Goal: Task Accomplishment & Management: Complete application form

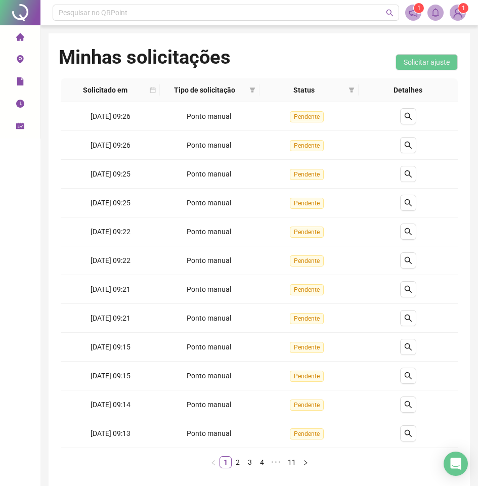
click at [17, 56] on icon "environment" at bounding box center [20, 59] width 8 height 8
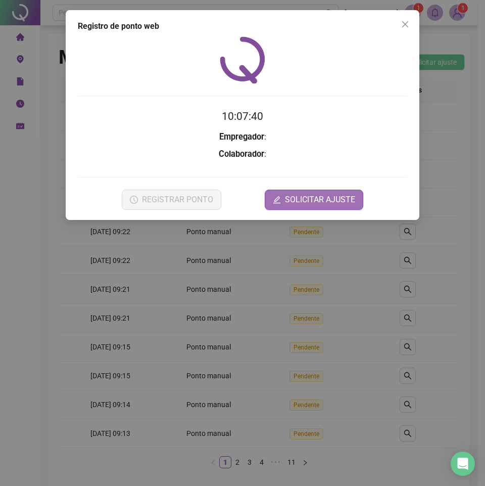
click at [302, 198] on span "SOLICITAR AJUSTE" at bounding box center [320, 200] width 70 height 12
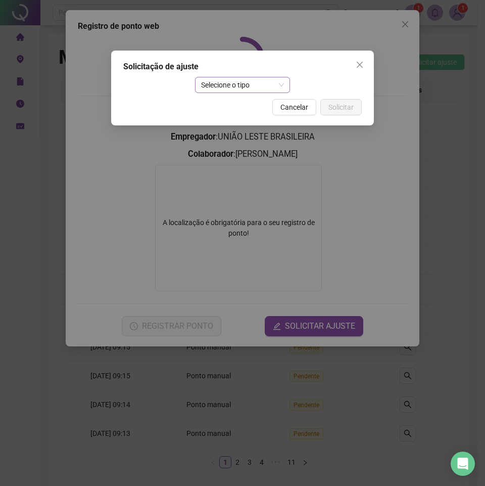
click at [251, 89] on span "Selecione o tipo" at bounding box center [242, 84] width 83 height 15
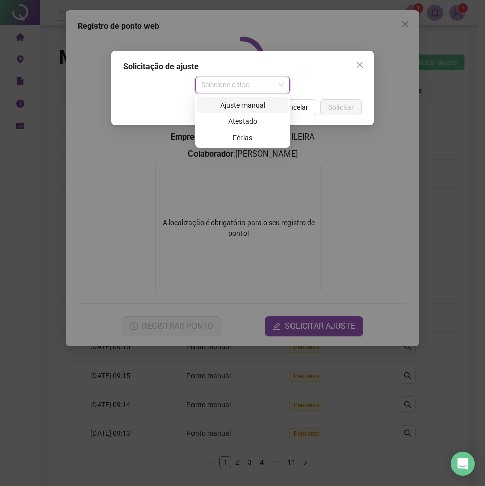
click at [251, 110] on div "Ajuste manual" at bounding box center [242, 105] width 79 height 11
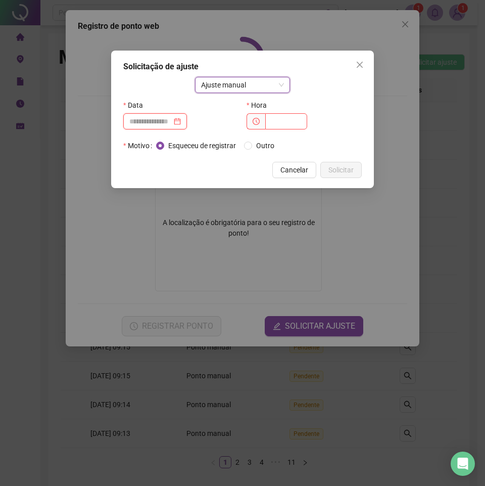
click at [141, 123] on input at bounding box center [150, 121] width 42 height 11
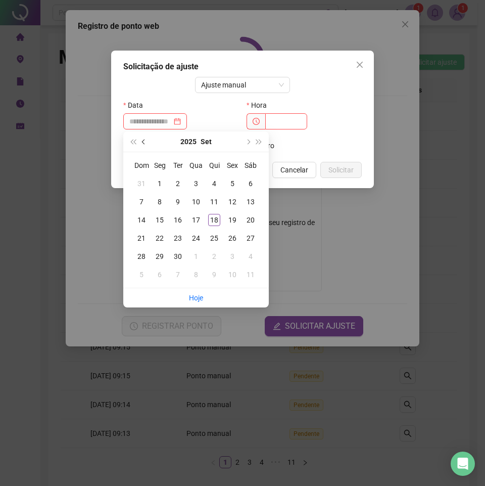
click at [142, 143] on button "prev-year" at bounding box center [144, 141] width 11 height 20
type input "**********"
click at [216, 243] on div "21" at bounding box center [214, 238] width 12 height 12
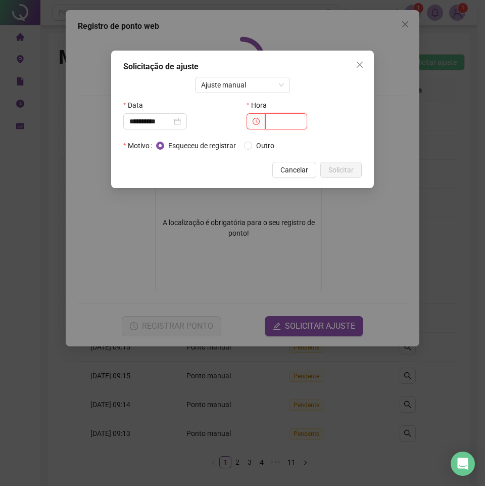
click at [273, 122] on input "text" at bounding box center [287, 121] width 42 height 16
type input "*****"
click at [339, 172] on span "Solicitar" at bounding box center [341, 169] width 25 height 11
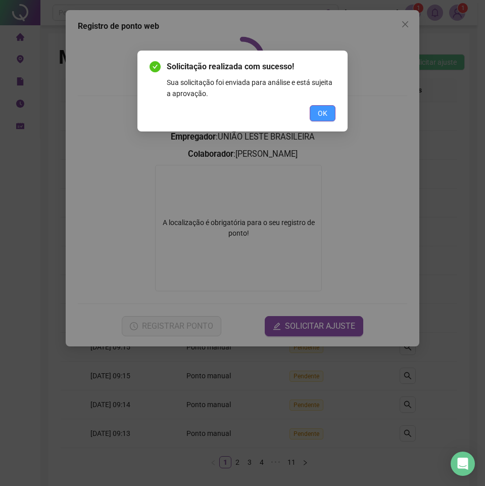
click at [324, 110] on span "OK" at bounding box center [323, 113] width 10 height 11
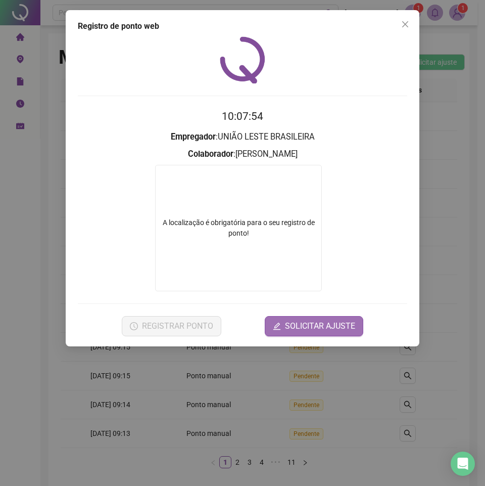
click at [308, 322] on span "SOLICITAR AJUSTE" at bounding box center [320, 326] width 70 height 12
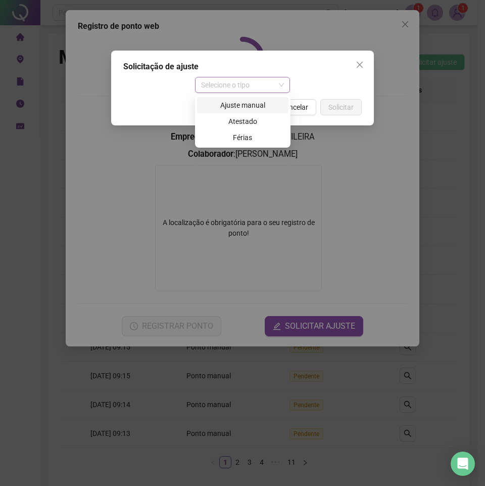
click at [251, 82] on span "Selecione o tipo" at bounding box center [242, 84] width 83 height 15
click at [237, 105] on div "Ajuste manual" at bounding box center [242, 105] width 79 height 11
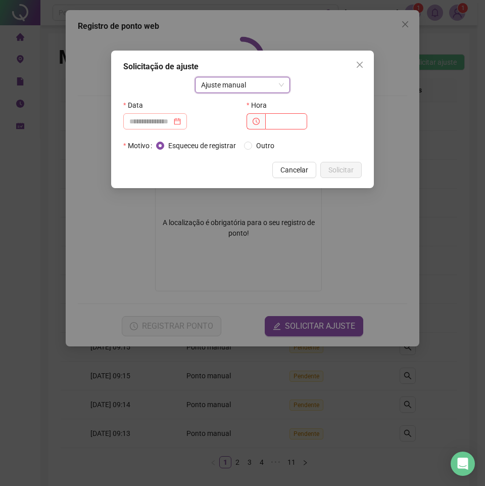
click at [170, 115] on div at bounding box center [155, 121] width 64 height 16
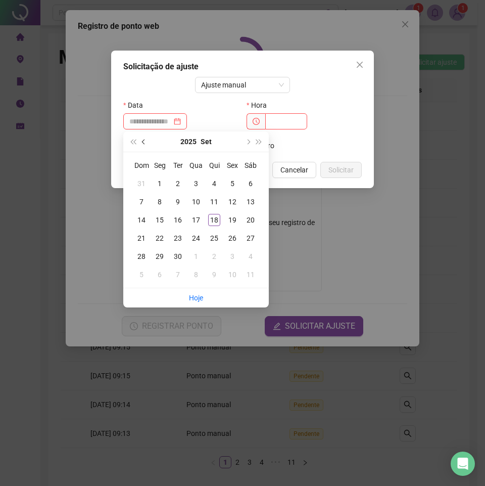
click at [143, 138] on button "prev-year" at bounding box center [144, 141] width 11 height 20
type input "**********"
click at [215, 236] on div "21" at bounding box center [214, 238] width 12 height 12
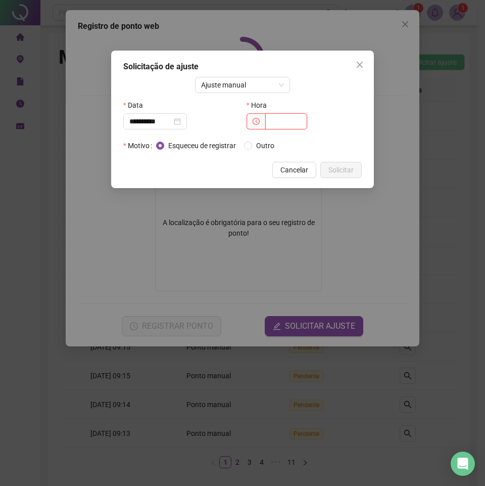
click at [298, 117] on input "text" at bounding box center [287, 121] width 42 height 16
type input "*****"
click at [351, 168] on span "Solicitar" at bounding box center [341, 169] width 25 height 11
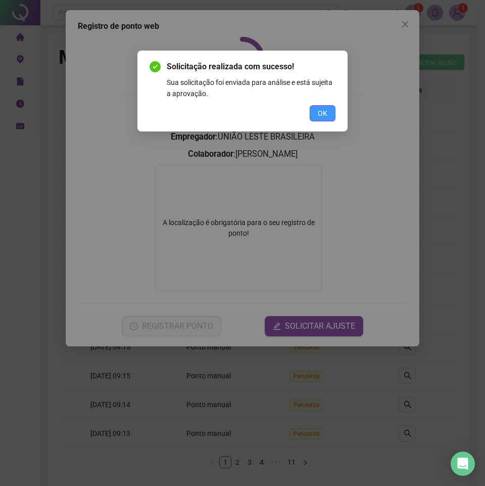
click at [329, 115] on button "OK" at bounding box center [323, 113] width 26 height 16
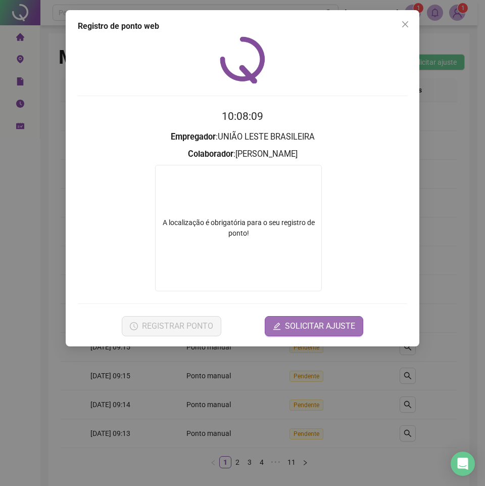
click at [282, 319] on button "SOLICITAR AJUSTE" at bounding box center [314, 326] width 99 height 20
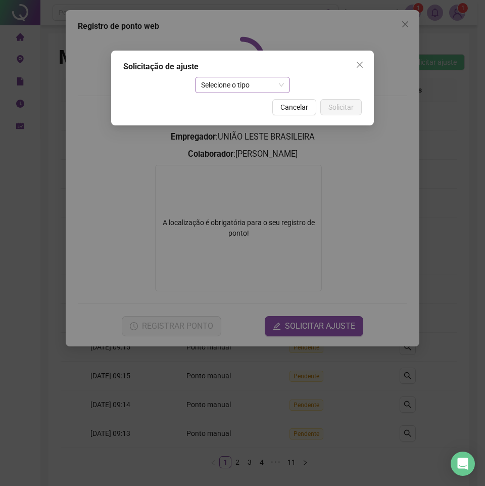
click at [249, 86] on span "Selecione o tipo" at bounding box center [242, 84] width 83 height 15
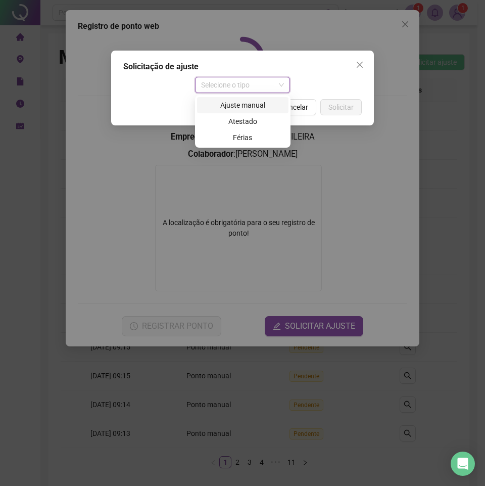
click at [261, 109] on div "Ajuste manual" at bounding box center [242, 105] width 79 height 11
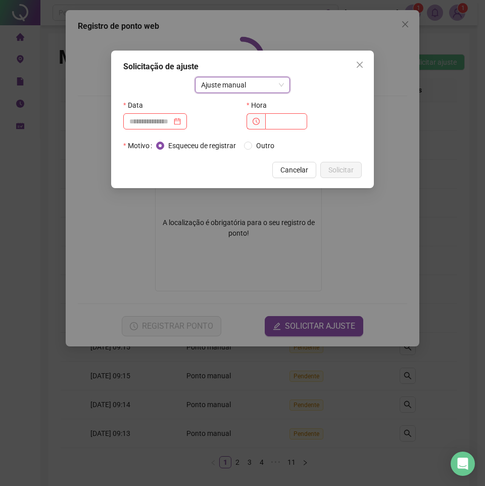
click at [164, 113] on div "Data" at bounding box center [180, 105] width 115 height 16
click at [181, 122] on div at bounding box center [155, 121] width 52 height 11
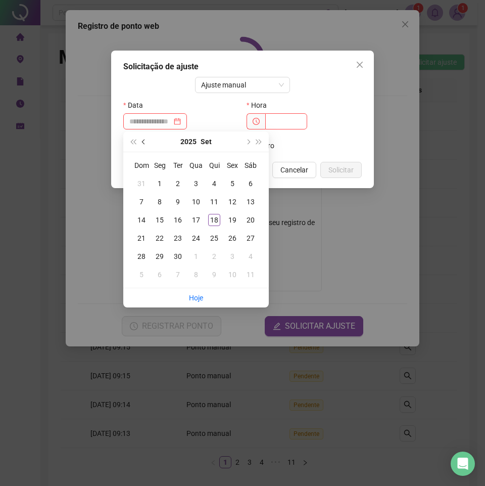
click at [141, 140] on button "prev-year" at bounding box center [144, 141] width 11 height 20
type input "**********"
click at [215, 237] on div "21" at bounding box center [214, 238] width 12 height 12
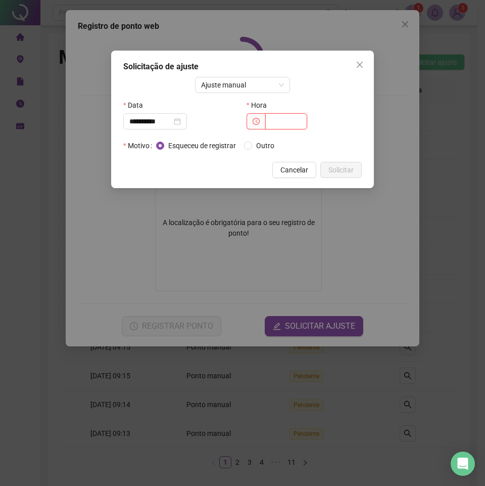
click at [290, 127] on input "text" at bounding box center [287, 121] width 42 height 16
type input "*****"
click at [342, 170] on span "Solicitar" at bounding box center [341, 169] width 25 height 11
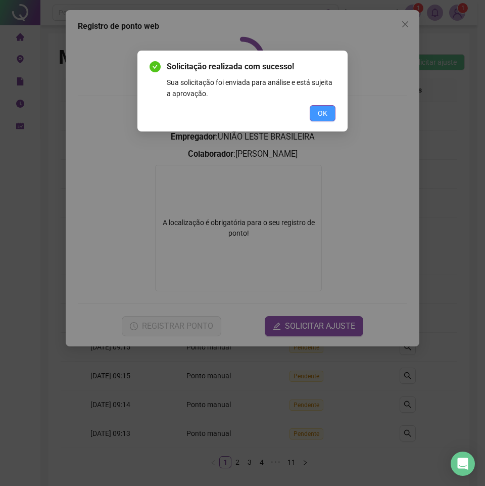
click at [325, 114] on span "OK" at bounding box center [323, 113] width 10 height 11
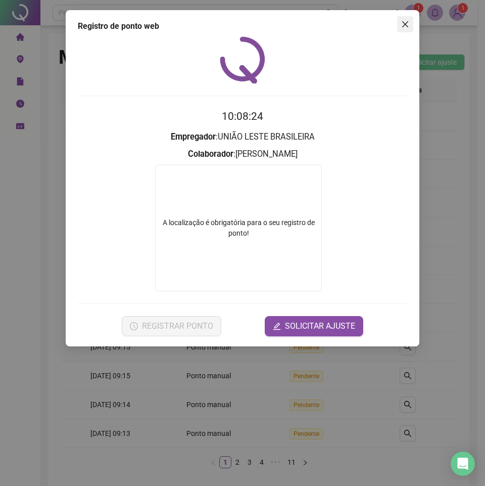
click at [404, 24] on icon "close" at bounding box center [406, 24] width 8 height 8
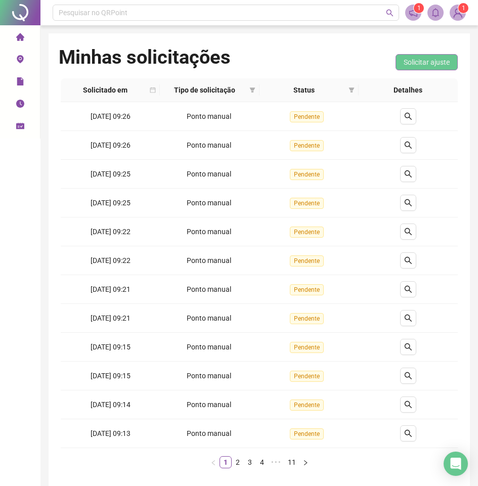
click at [417, 65] on span "Solicitar ajuste" at bounding box center [427, 62] width 46 height 11
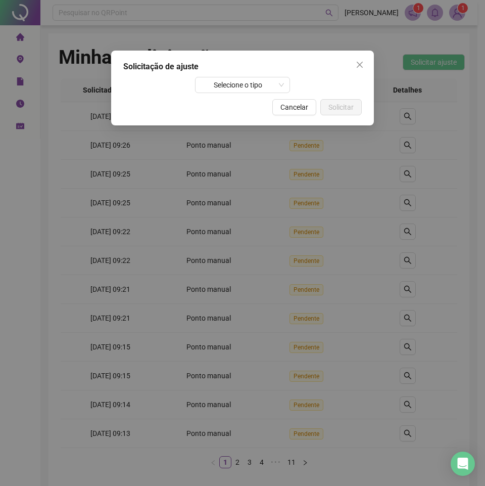
click at [364, 62] on span "Close" at bounding box center [360, 65] width 16 height 8
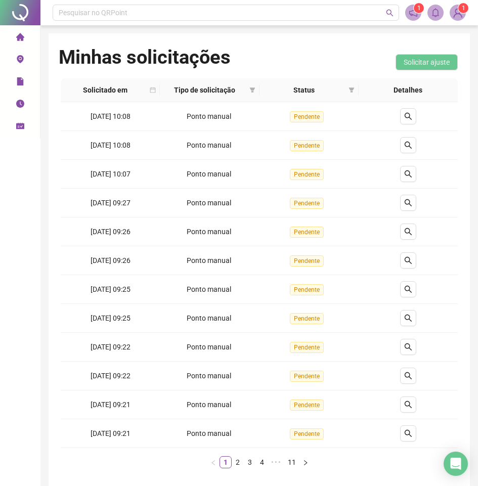
click at [22, 55] on span "environment" at bounding box center [20, 61] width 8 height 20
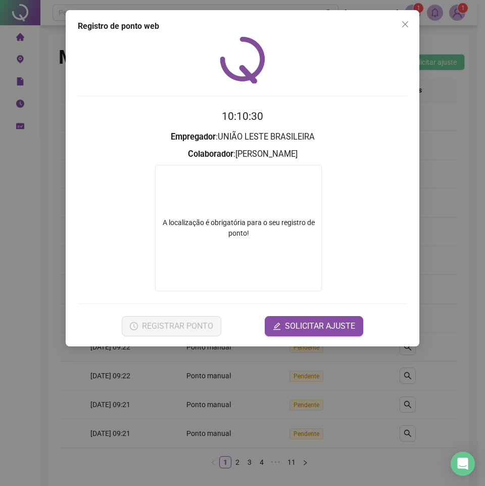
click at [332, 193] on form "A localização é obrigatória para o seu registro de ponto!" at bounding box center [243, 228] width 330 height 126
click at [326, 320] on span "SOLICITAR AJUSTE" at bounding box center [320, 326] width 70 height 12
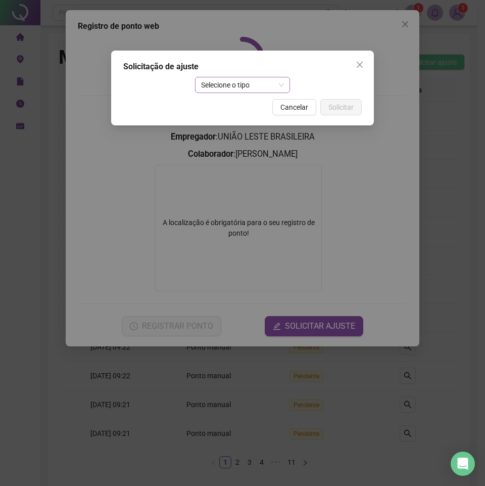
click at [253, 85] on span "Selecione o tipo" at bounding box center [242, 84] width 83 height 15
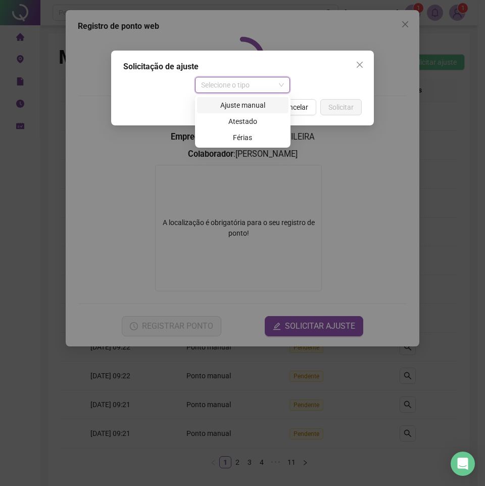
click at [250, 105] on div "Ajuste manual" at bounding box center [242, 105] width 79 height 11
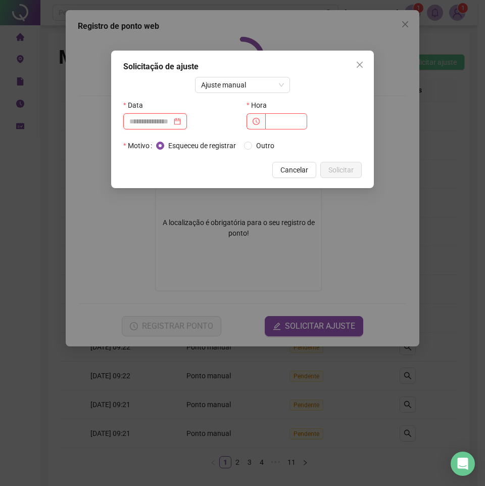
click at [166, 119] on input at bounding box center [150, 121] width 42 height 11
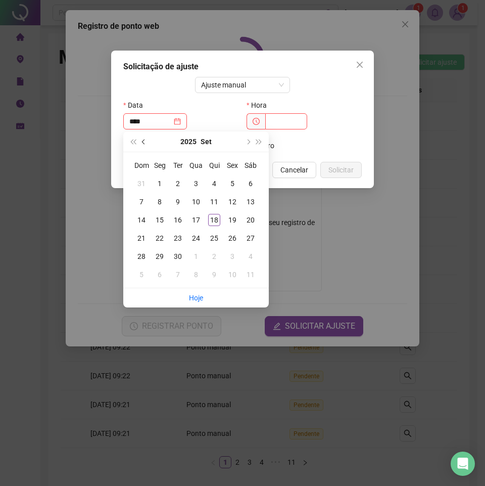
click at [148, 141] on button "prev-year" at bounding box center [144, 141] width 11 height 20
type input "**********"
click at [159, 255] on div "25" at bounding box center [160, 256] width 12 height 12
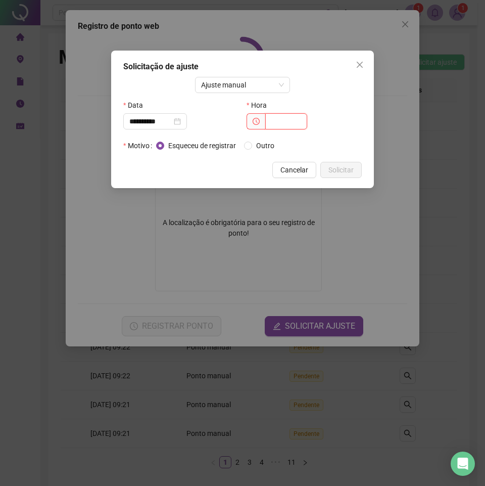
click at [298, 122] on input "text" at bounding box center [287, 121] width 42 height 16
type input "*****"
click at [339, 172] on span "Solicitar" at bounding box center [341, 169] width 25 height 11
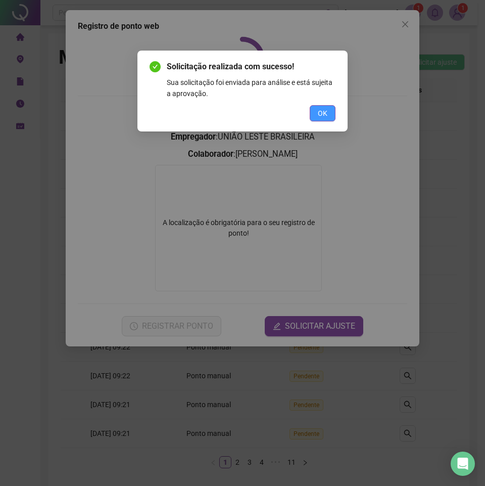
click at [315, 113] on button "OK" at bounding box center [323, 113] width 26 height 16
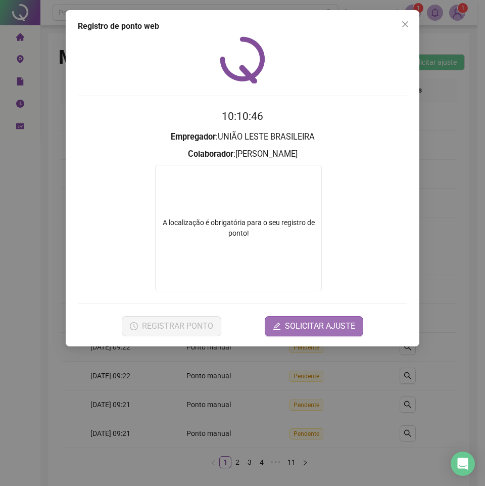
click at [306, 329] on span "SOLICITAR AJUSTE" at bounding box center [320, 326] width 70 height 12
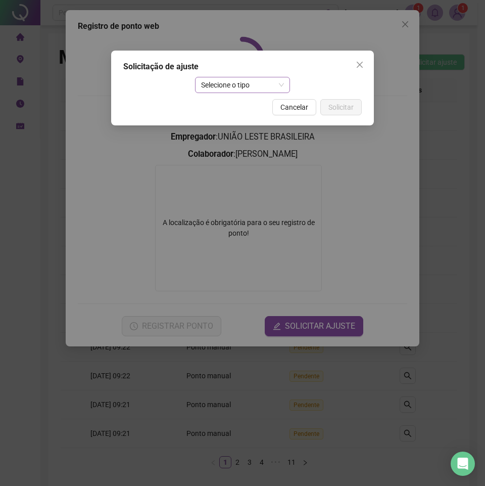
click at [246, 82] on span "Selecione o tipo" at bounding box center [242, 84] width 83 height 15
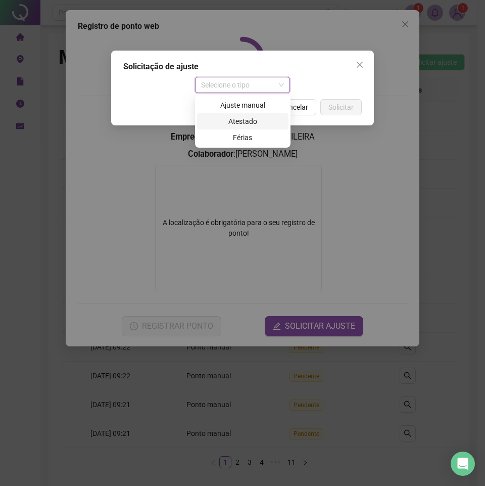
click at [245, 100] on div "Ajuste manual" at bounding box center [242, 105] width 79 height 11
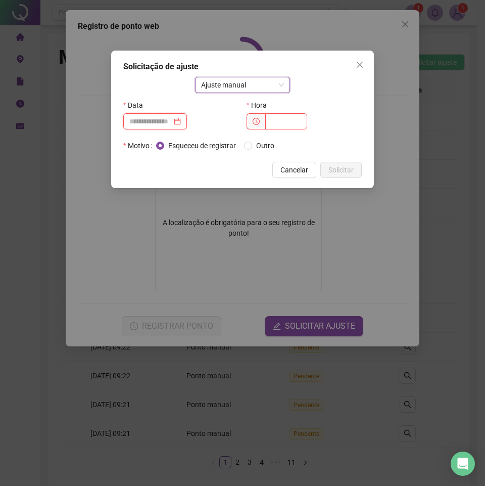
click at [163, 126] on input at bounding box center [150, 121] width 42 height 11
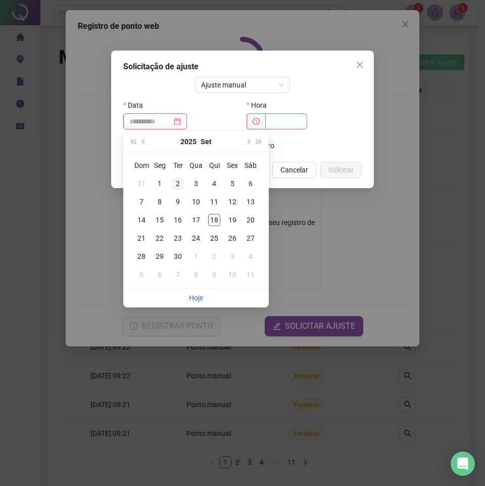
type input "**********"
click at [141, 143] on button "prev-year" at bounding box center [144, 141] width 11 height 20
type input "**********"
click at [160, 256] on div "25" at bounding box center [160, 256] width 12 height 12
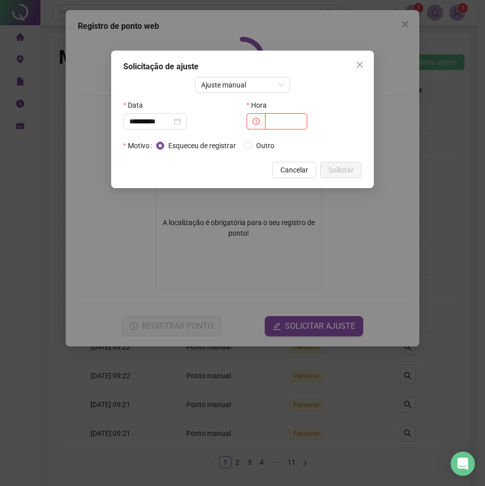
click at [291, 122] on input "text" at bounding box center [287, 121] width 42 height 16
type input "*****"
click at [346, 170] on span "Solicitar" at bounding box center [341, 169] width 25 height 11
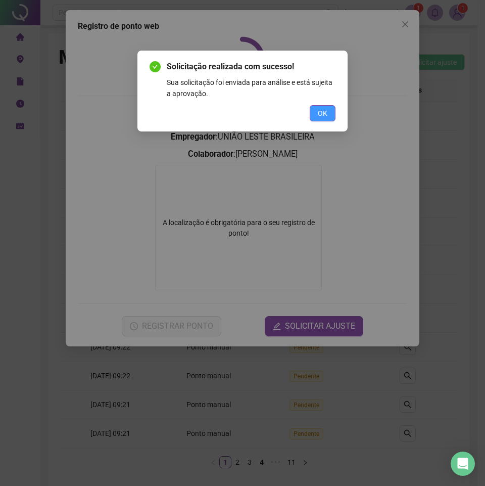
click at [327, 117] on span "OK" at bounding box center [323, 113] width 10 height 11
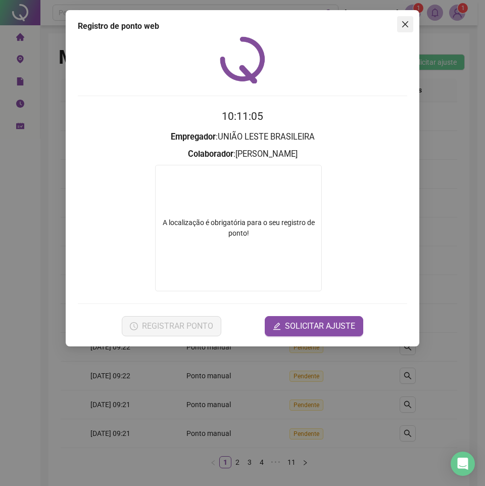
click at [406, 22] on icon "close" at bounding box center [406, 24] width 8 height 8
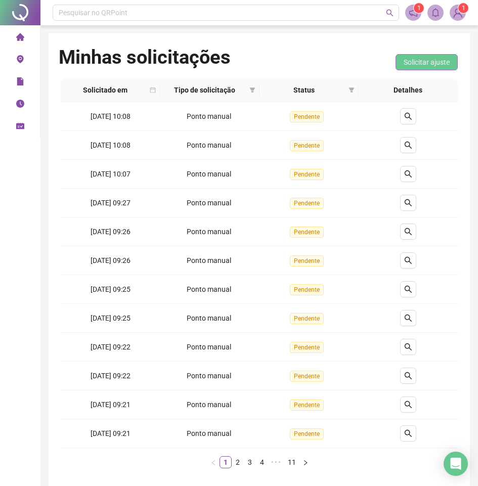
click at [406, 58] on span "Solicitar ajuste" at bounding box center [427, 62] width 46 height 11
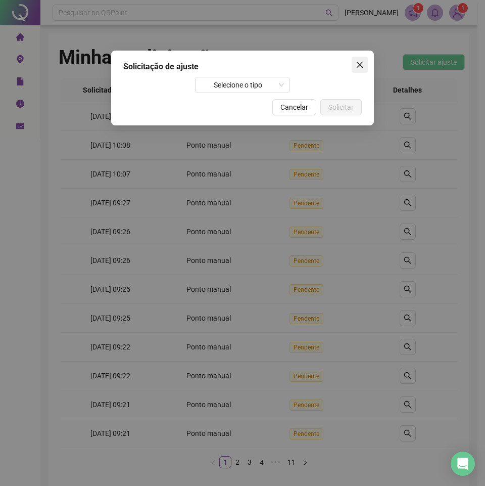
click at [360, 65] on icon "close" at bounding box center [360, 65] width 6 height 6
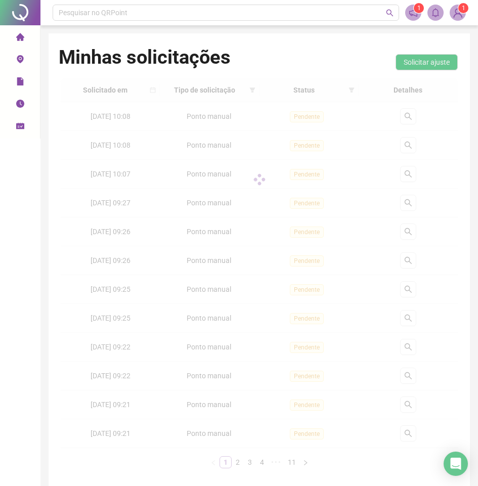
click at [8, 59] on li "Registrar ponto" at bounding box center [20, 60] width 36 height 20
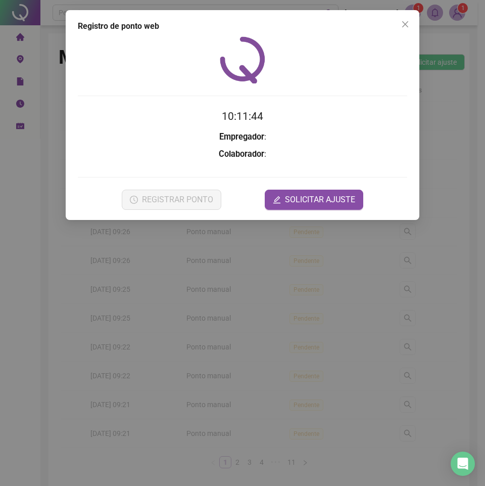
click at [18, 58] on div "Registro de ponto web 10:11:44 Empregador : Colaborador : REGISTRAR PONTO SOLIC…" at bounding box center [242, 243] width 485 height 486
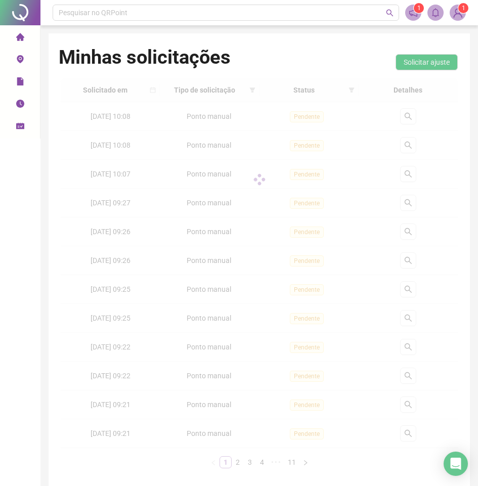
click at [25, 57] on li "Registrar ponto" at bounding box center [20, 60] width 36 height 20
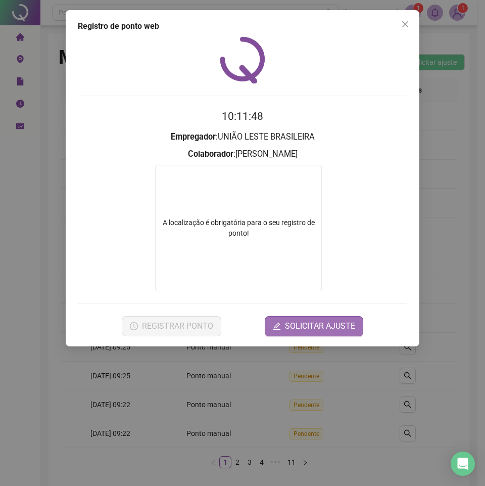
click at [312, 324] on span "SOLICITAR AJUSTE" at bounding box center [320, 326] width 70 height 12
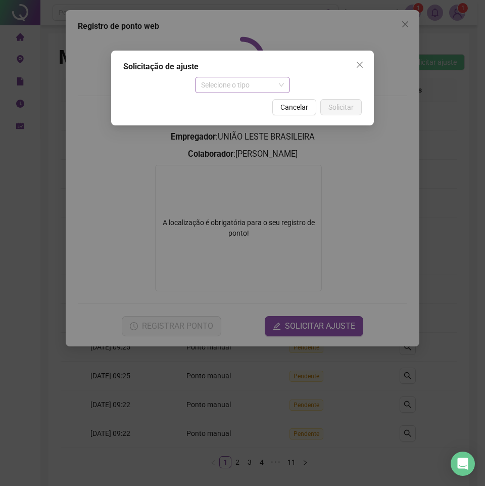
click at [233, 84] on span "Selecione o tipo" at bounding box center [242, 84] width 83 height 15
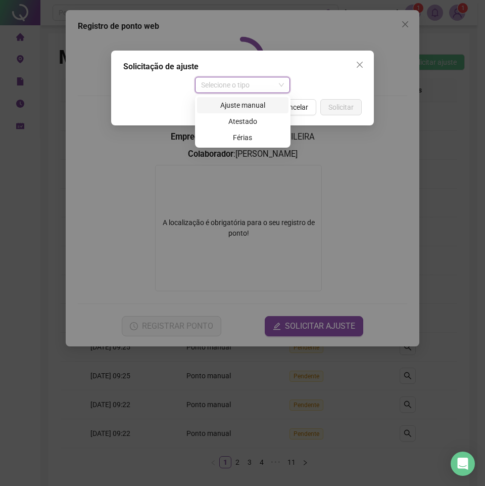
click at [237, 104] on div "Ajuste manual" at bounding box center [242, 105] width 79 height 11
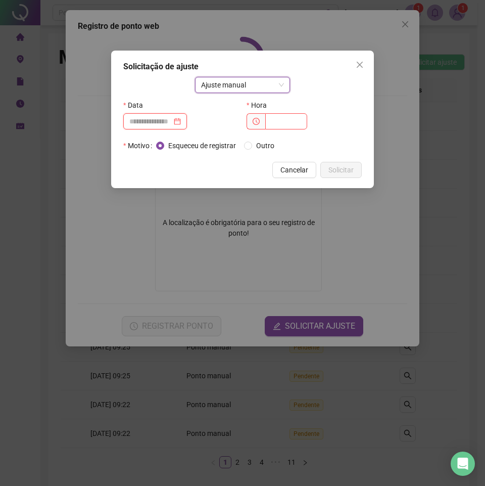
click at [161, 118] on input at bounding box center [150, 121] width 42 height 11
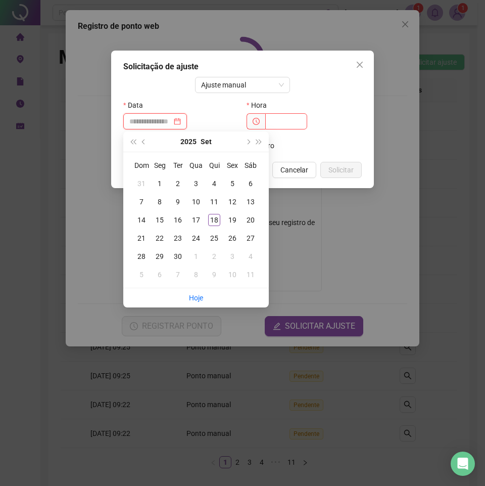
click at [181, 121] on div at bounding box center [155, 121] width 52 height 11
click at [180, 232] on div "23" at bounding box center [178, 238] width 12 height 12
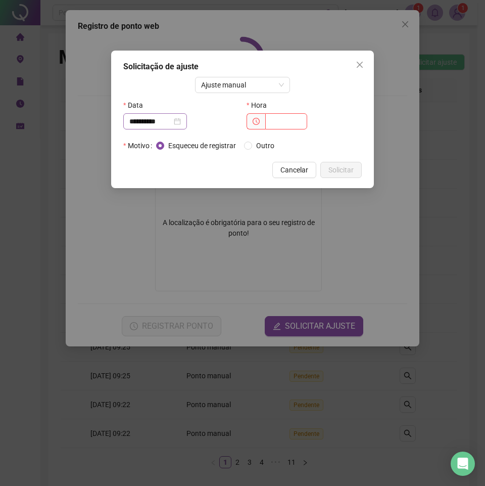
click at [181, 120] on div "**********" at bounding box center [155, 121] width 52 height 11
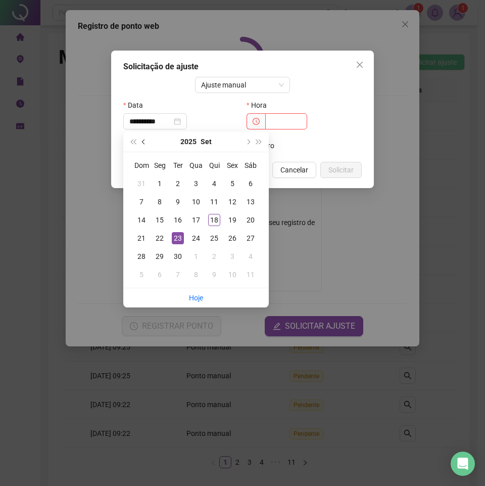
click at [144, 139] on button "prev-year" at bounding box center [144, 141] width 11 height 20
type input "**********"
click at [162, 254] on div "25" at bounding box center [160, 256] width 12 height 12
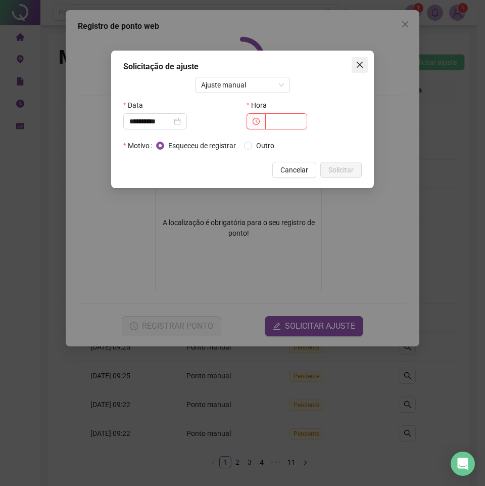
click at [361, 62] on icon "close" at bounding box center [360, 65] width 8 height 8
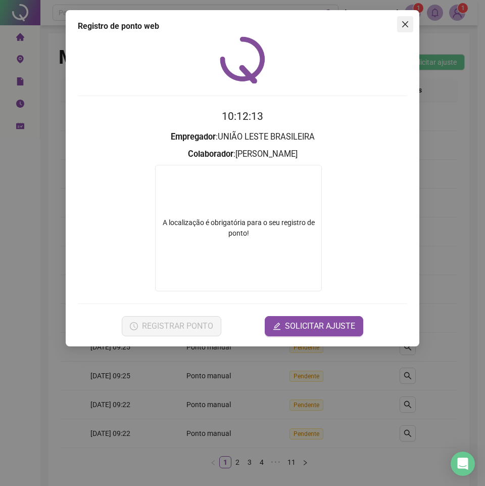
click at [410, 26] on span "Close" at bounding box center [405, 24] width 16 height 8
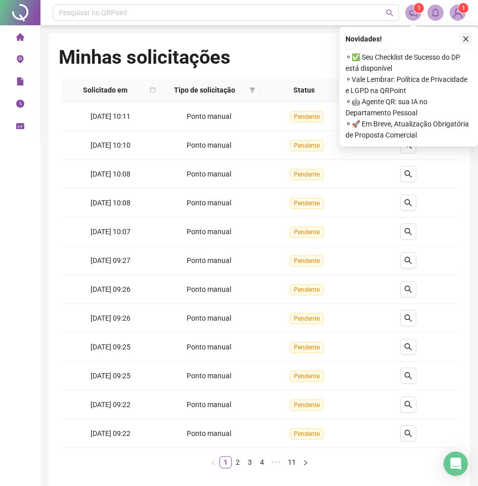
click at [465, 40] on icon "close" at bounding box center [465, 38] width 7 height 7
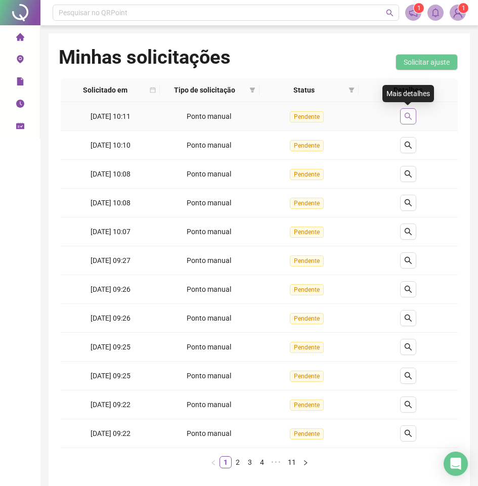
click at [408, 116] on icon "search" at bounding box center [408, 116] width 8 height 8
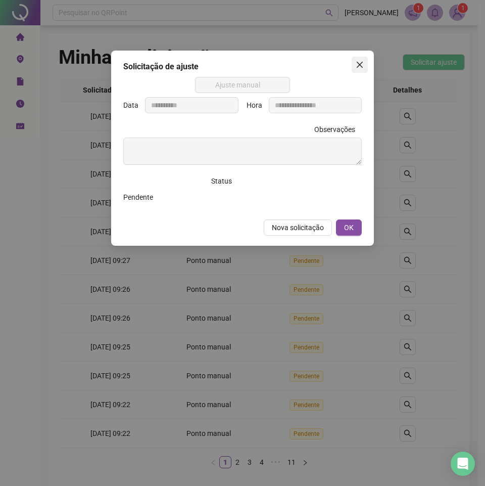
click at [364, 63] on icon "close" at bounding box center [360, 65] width 8 height 8
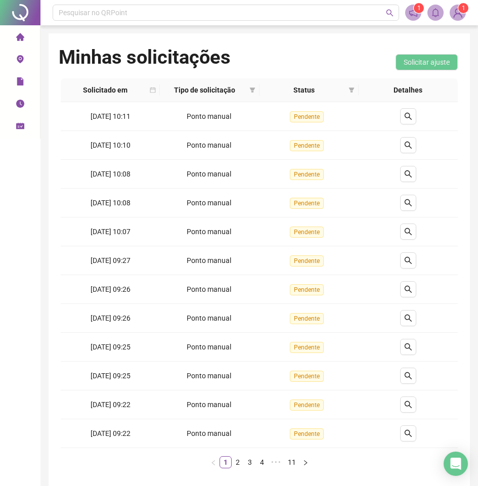
click at [21, 61] on icon "environment" at bounding box center [20, 59] width 8 height 8
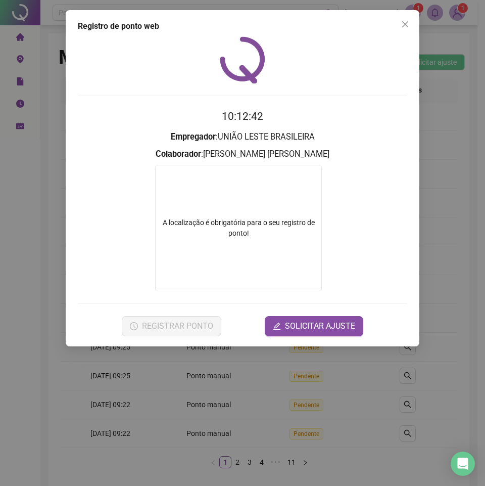
click at [299, 189] on div "A localização é obrigatória para o seu registro de ponto!" at bounding box center [238, 228] width 167 height 126
click at [330, 327] on span "SOLICITAR AJUSTE" at bounding box center [320, 326] width 70 height 12
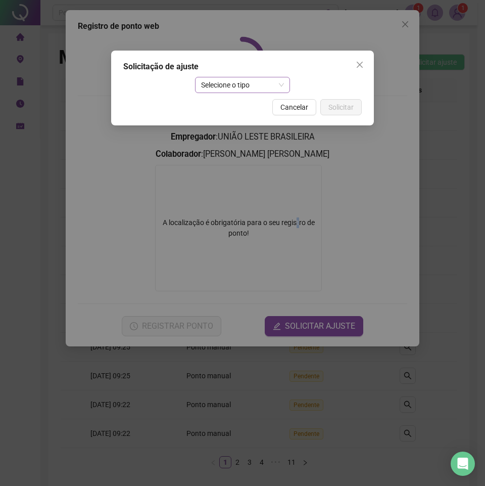
click at [224, 77] on span "Selecione o tipo" at bounding box center [242, 84] width 83 height 15
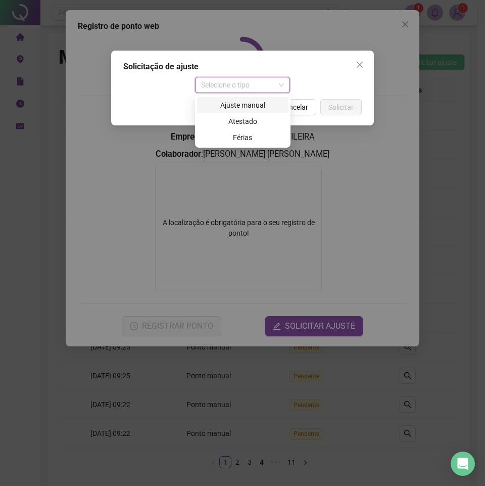
click at [239, 108] on div "Ajuste manual" at bounding box center [242, 105] width 79 height 11
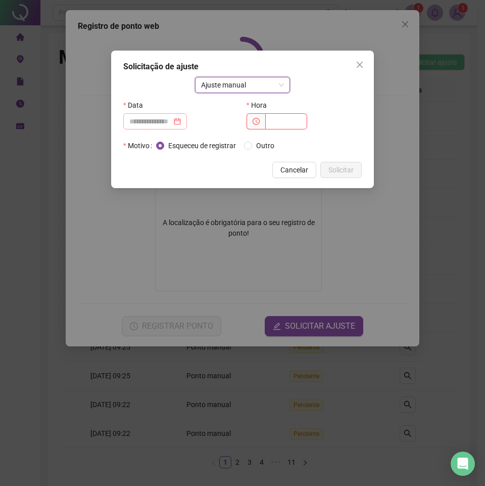
click at [181, 121] on div at bounding box center [155, 121] width 52 height 11
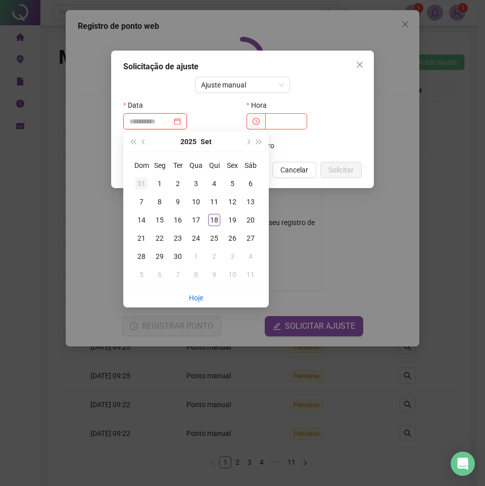
type input "**********"
click at [145, 144] on span "prev-year" at bounding box center [144, 141] width 5 height 5
type input "**********"
click at [180, 256] on div "26" at bounding box center [178, 256] width 12 height 12
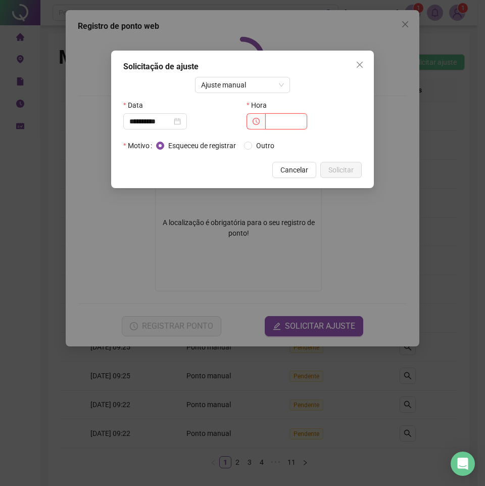
click at [279, 123] on input "text" at bounding box center [287, 121] width 42 height 16
type input "*****"
click at [346, 175] on button "Solicitar" at bounding box center [341, 170] width 41 height 16
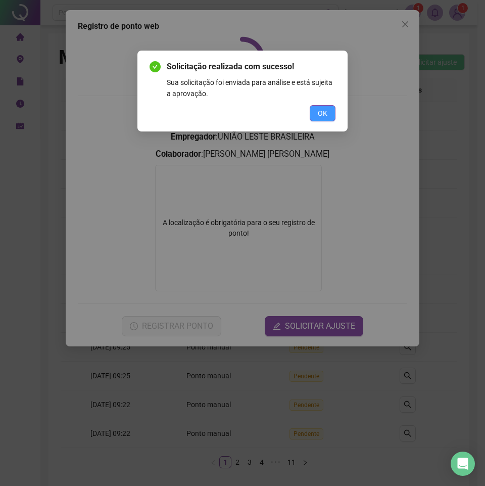
click at [322, 114] on span "OK" at bounding box center [323, 113] width 10 height 11
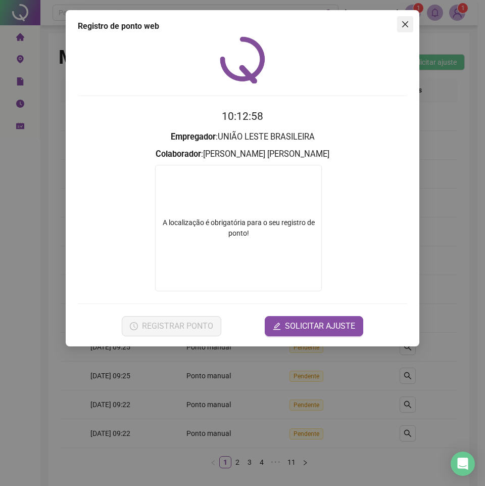
click at [403, 20] on icon "close" at bounding box center [406, 24] width 8 height 8
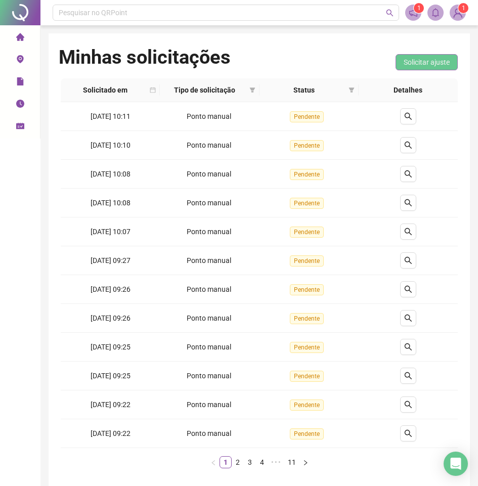
click at [427, 67] on span "Solicitar ajuste" at bounding box center [427, 62] width 46 height 11
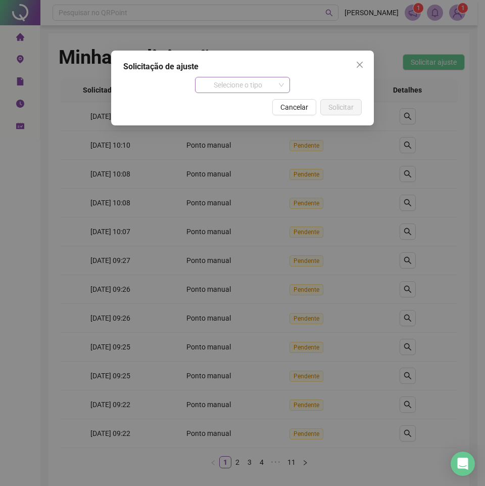
click at [266, 89] on span "Selecione o tipo" at bounding box center [242, 84] width 83 height 15
click at [248, 107] on div "Atestado" at bounding box center [242, 105] width 79 height 11
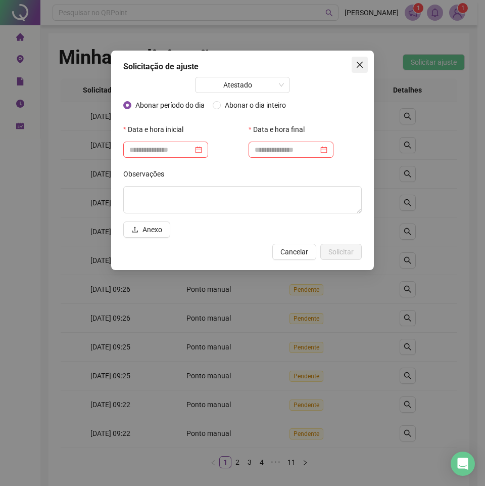
click at [356, 68] on icon "close" at bounding box center [360, 65] width 8 height 8
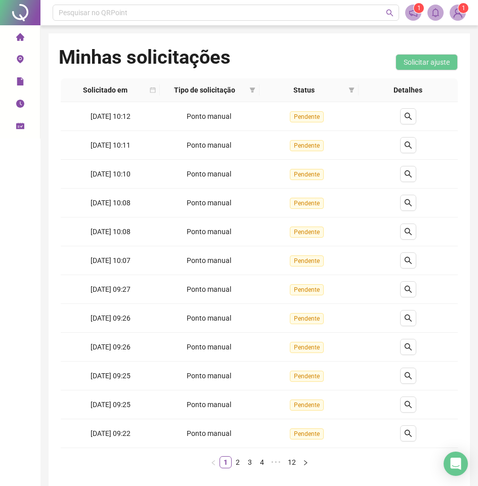
click at [25, 64] on li "Registrar ponto" at bounding box center [20, 60] width 36 height 20
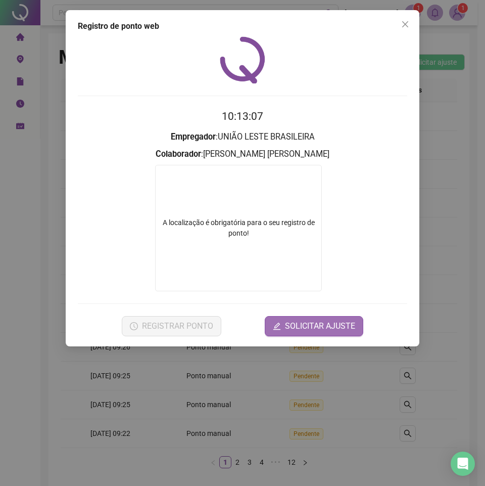
click at [313, 325] on span "SOLICITAR AJUSTE" at bounding box center [320, 326] width 70 height 12
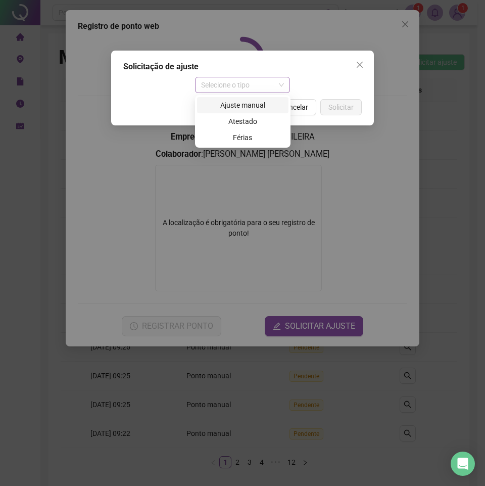
click at [252, 77] on span "Selecione o tipo" at bounding box center [242, 84] width 83 height 15
click at [246, 103] on div "Ajuste manual" at bounding box center [242, 105] width 79 height 11
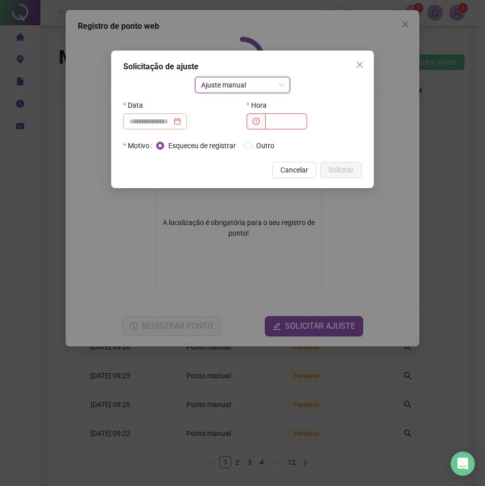
click at [164, 115] on div at bounding box center [155, 121] width 64 height 16
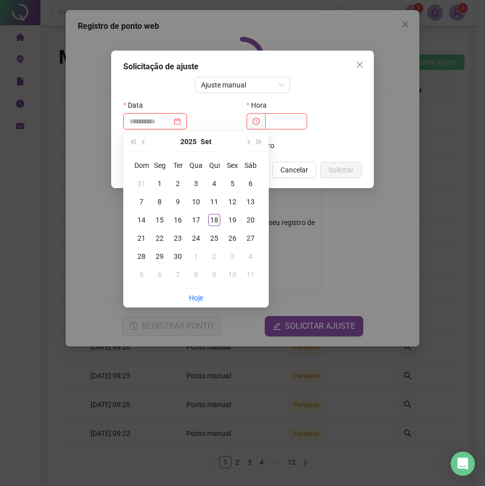
type input "**********"
click at [145, 144] on span "prev-year" at bounding box center [144, 141] width 5 height 5
type input "**********"
click at [194, 257] on div "27" at bounding box center [196, 256] width 12 height 12
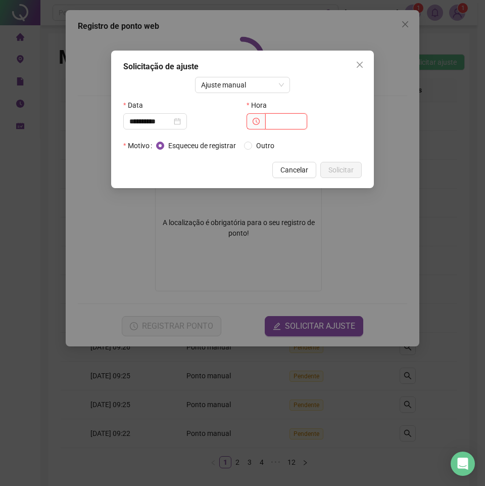
click at [283, 121] on input "text" at bounding box center [287, 121] width 42 height 16
type input "*****"
click at [343, 171] on span "Solicitar" at bounding box center [341, 169] width 25 height 11
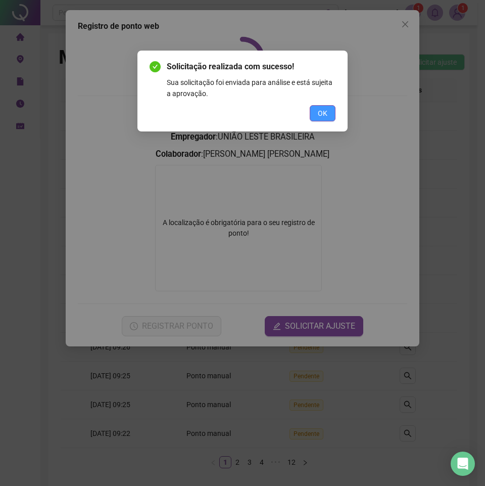
click at [322, 108] on span "OK" at bounding box center [323, 113] width 10 height 11
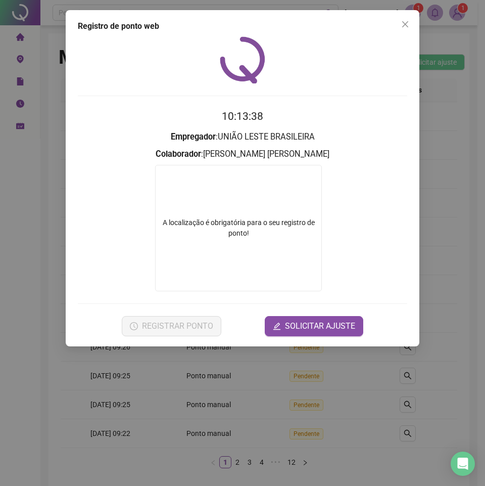
click at [408, 23] on icon "close" at bounding box center [406, 24] width 8 height 8
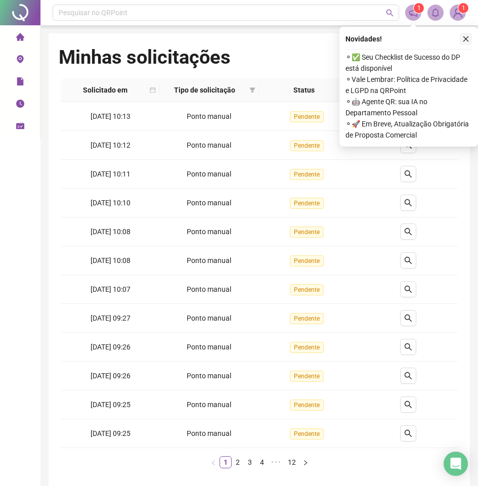
click at [463, 38] on icon "close" at bounding box center [465, 38] width 7 height 7
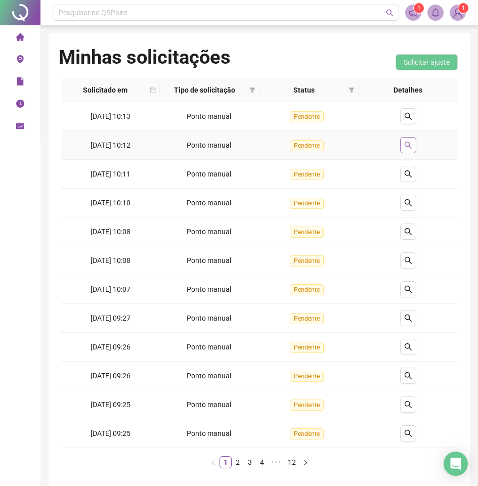
click at [412, 145] on icon "search" at bounding box center [408, 145] width 8 height 8
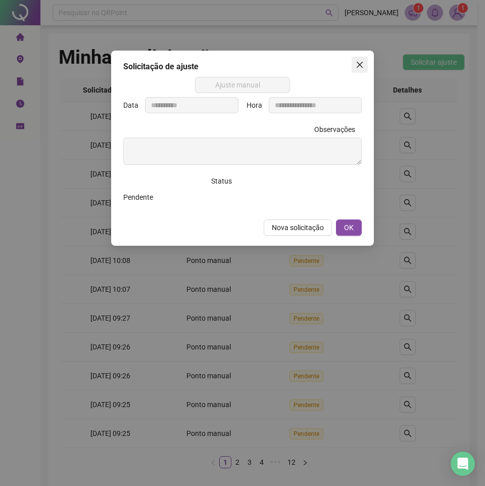
click at [355, 62] on span "Close" at bounding box center [360, 65] width 16 height 8
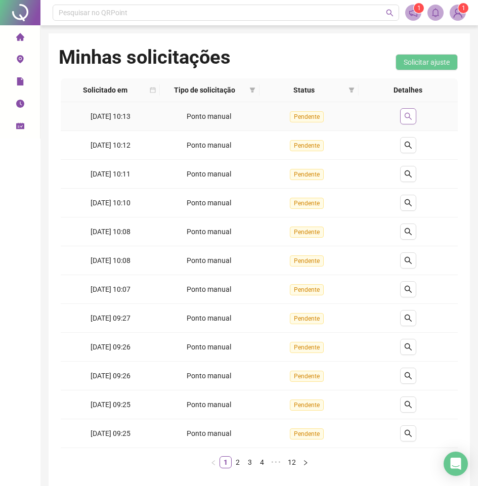
click at [412, 115] on icon "search" at bounding box center [408, 116] width 8 height 8
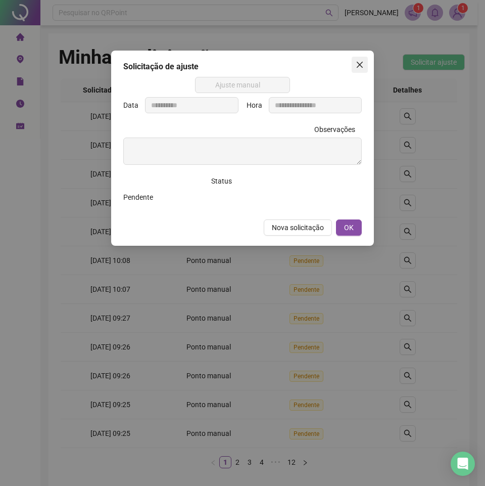
click at [362, 63] on icon "close" at bounding box center [360, 65] width 6 height 6
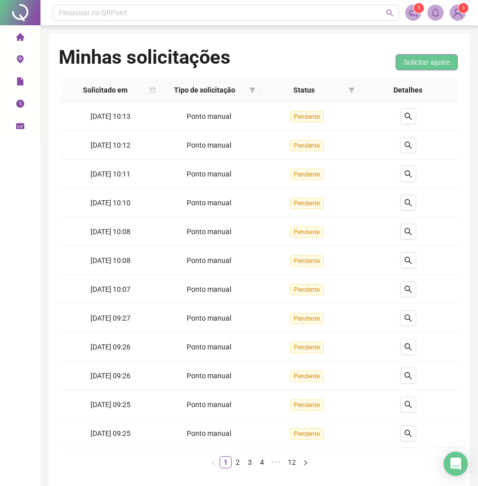
click at [433, 59] on span "Solicitar ajuste" at bounding box center [427, 62] width 46 height 11
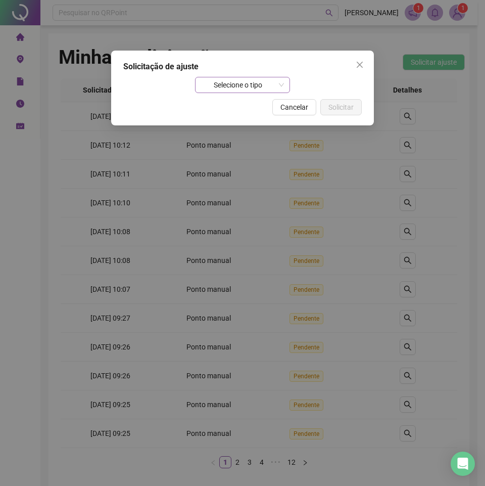
click at [271, 80] on span "Selecione o tipo" at bounding box center [242, 84] width 83 height 15
click at [359, 65] on icon "close" at bounding box center [360, 65] width 8 height 8
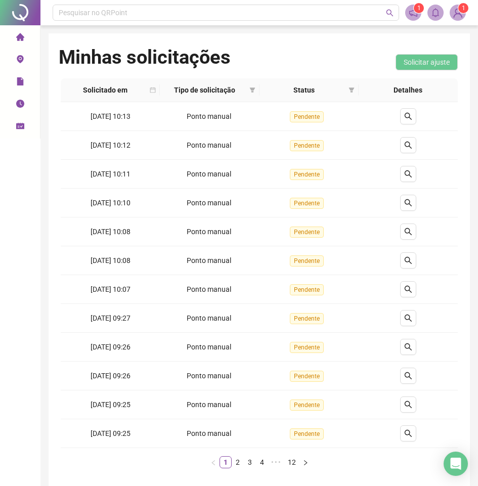
click at [21, 59] on icon "environment" at bounding box center [20, 59] width 8 height 8
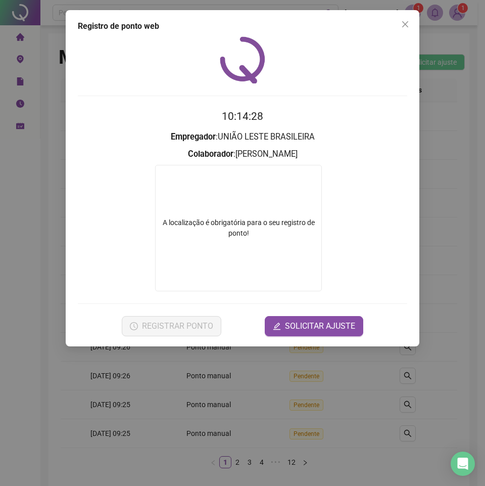
click at [301, 210] on div "A localização é obrigatória para o seu registro de ponto!" at bounding box center [238, 228] width 167 height 126
click at [328, 332] on button "SOLICITAR AJUSTE" at bounding box center [314, 326] width 99 height 20
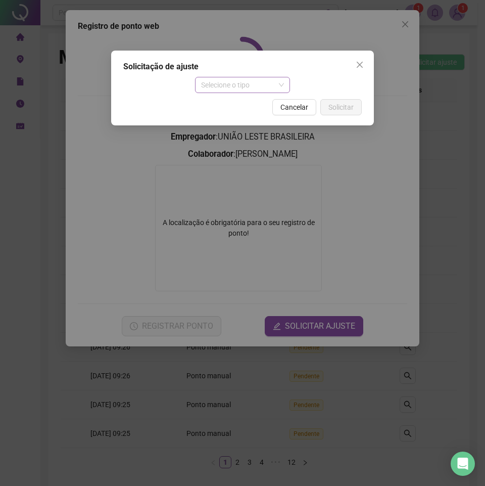
click at [251, 82] on span "Selecione o tipo" at bounding box center [242, 84] width 83 height 15
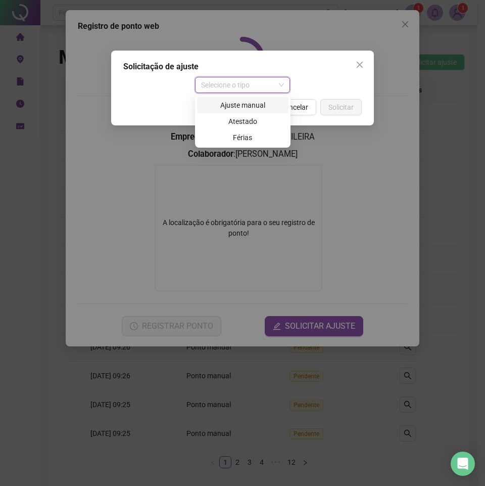
click at [249, 102] on div "Ajuste manual" at bounding box center [242, 105] width 79 height 11
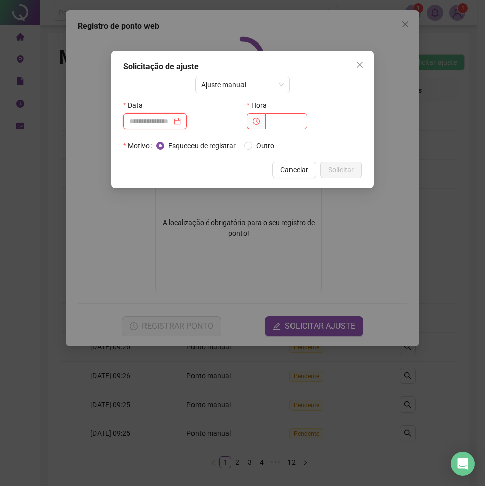
click at [169, 122] on input at bounding box center [150, 121] width 42 height 11
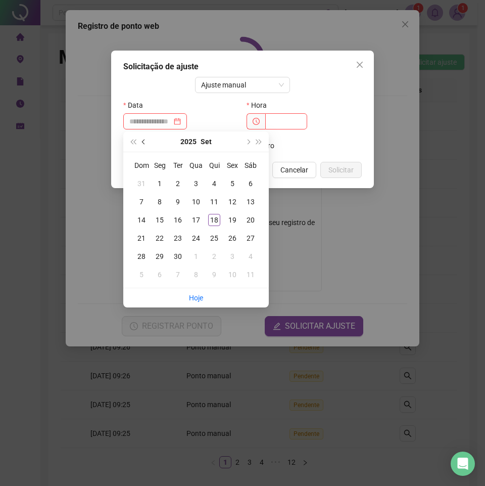
click at [147, 143] on button "prev-year" at bounding box center [144, 141] width 11 height 20
click at [236, 257] on div "29" at bounding box center [233, 256] width 12 height 12
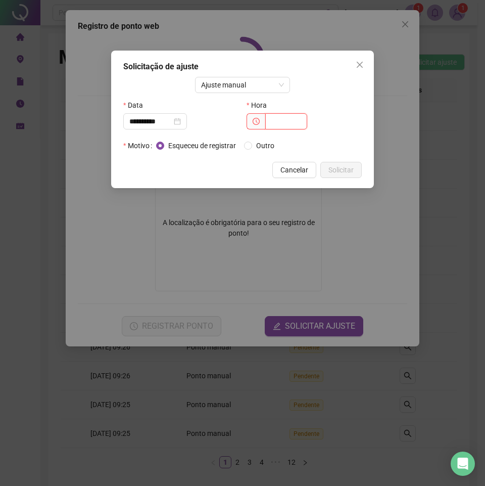
click at [279, 118] on input "text" at bounding box center [287, 121] width 42 height 16
click at [181, 116] on div "**********" at bounding box center [155, 121] width 52 height 11
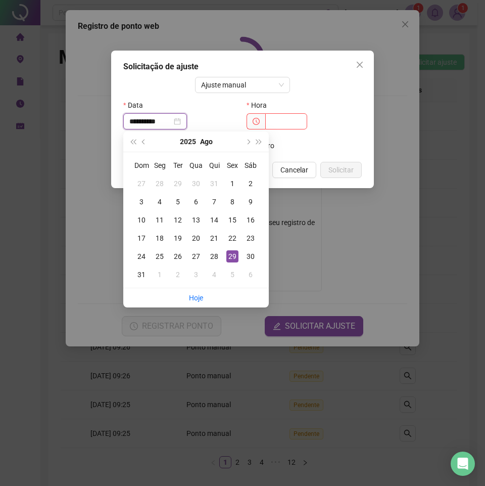
click at [187, 125] on div "**********" at bounding box center [155, 121] width 64 height 16
type input "**********"
click at [235, 255] on div "29" at bounding box center [233, 256] width 12 height 12
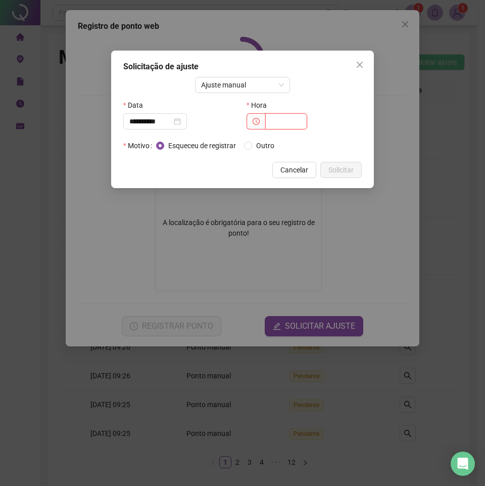
click at [283, 124] on input "text" at bounding box center [287, 121] width 42 height 16
type input "*****"
click at [344, 173] on span "Solicitar" at bounding box center [341, 169] width 25 height 11
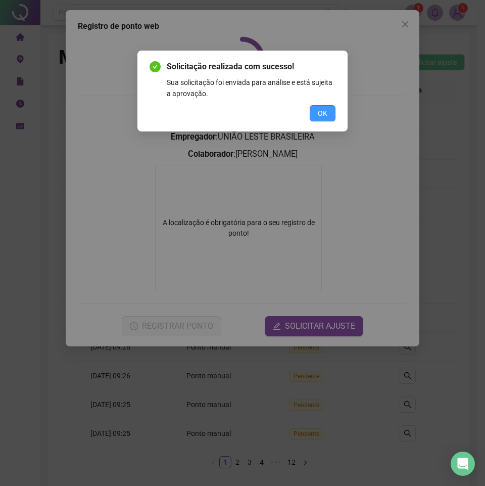
click at [319, 116] on span "OK" at bounding box center [323, 113] width 10 height 11
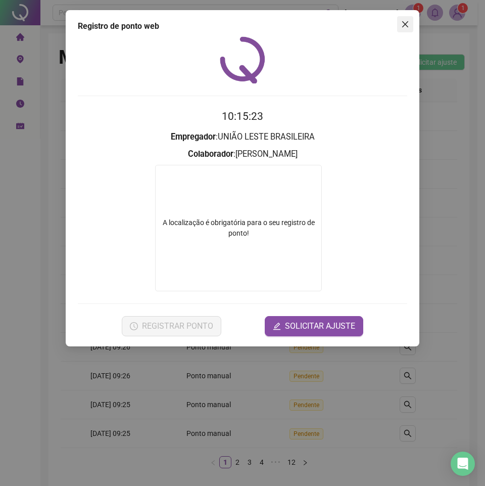
click at [405, 23] on icon "close" at bounding box center [406, 24] width 8 height 8
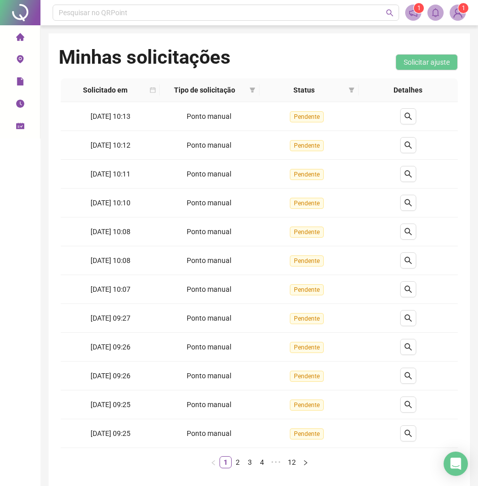
click at [414, 12] on icon "notification" at bounding box center [413, 12] width 9 height 9
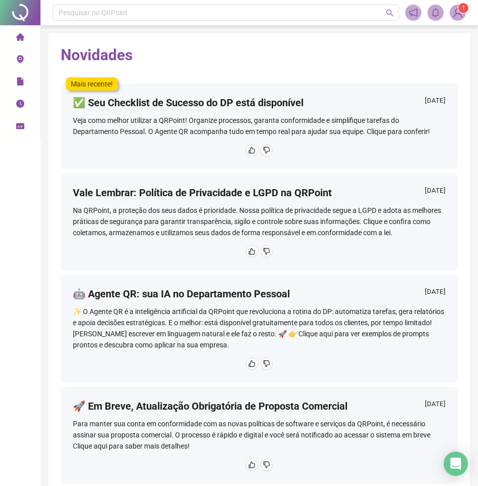
click at [457, 15] on img at bounding box center [457, 12] width 15 height 15
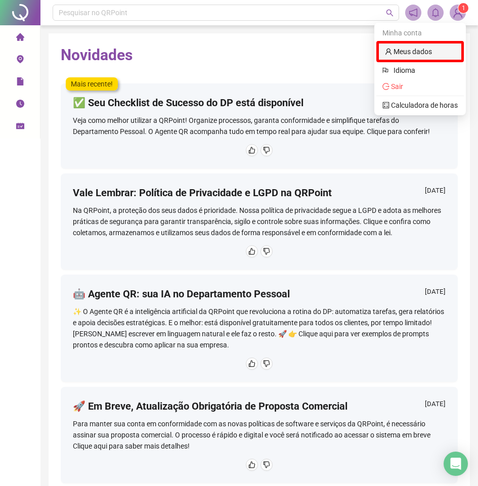
click at [407, 56] on link "Meus dados" at bounding box center [408, 52] width 47 height 8
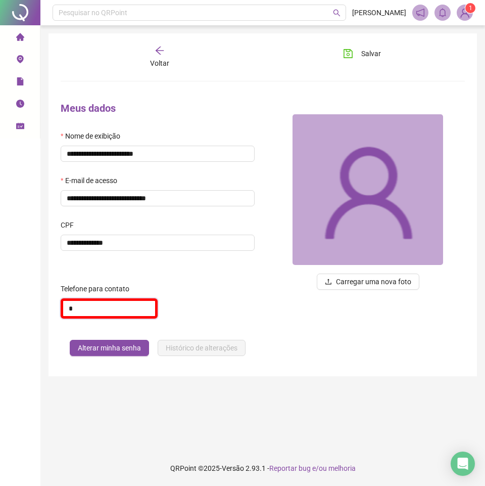
click at [136, 309] on input "*" at bounding box center [109, 308] width 97 height 20
click at [149, 66] on div "Voltar" at bounding box center [159, 57] width 61 height 23
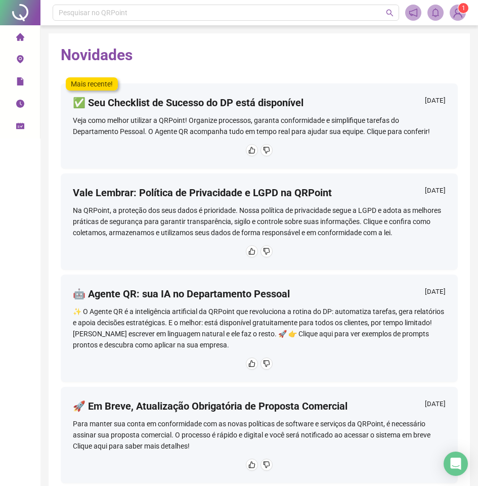
click at [22, 36] on icon "home" at bounding box center [20, 37] width 8 height 8
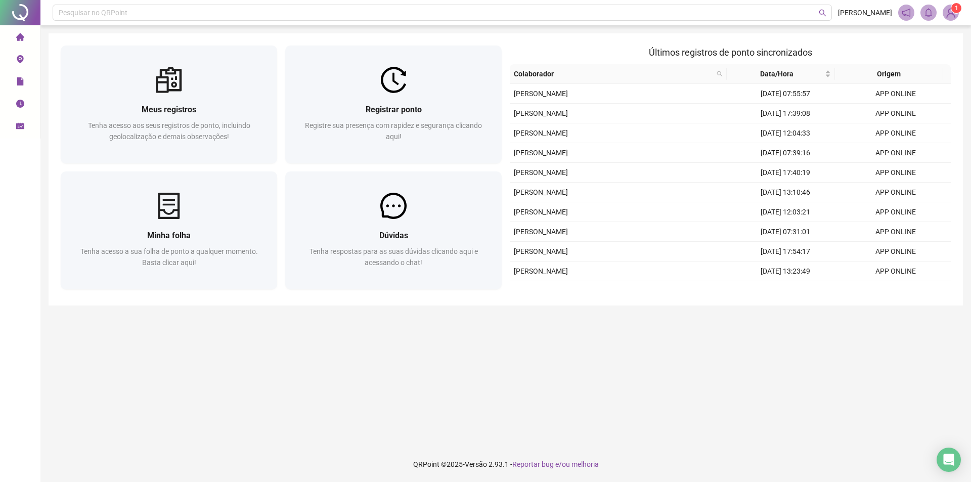
click at [23, 81] on icon "file" at bounding box center [20, 81] width 8 height 8
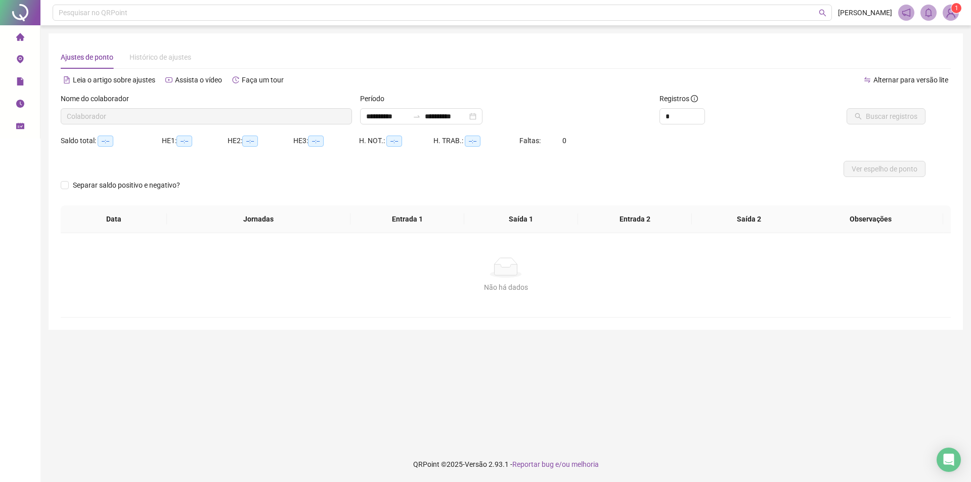
type input "**********"
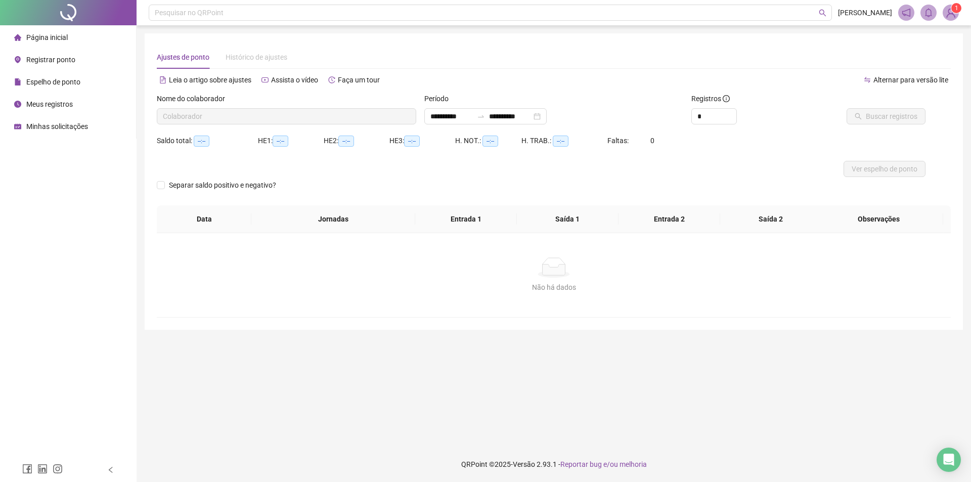
type input "**********"
click at [947, 10] on img at bounding box center [950, 12] width 15 height 15
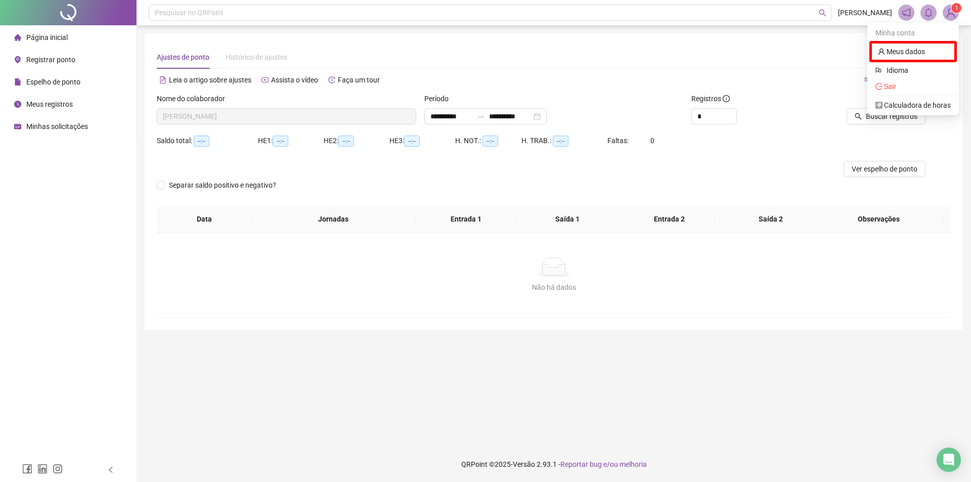
click at [413, 170] on div at bounding box center [455, 169] width 596 height 16
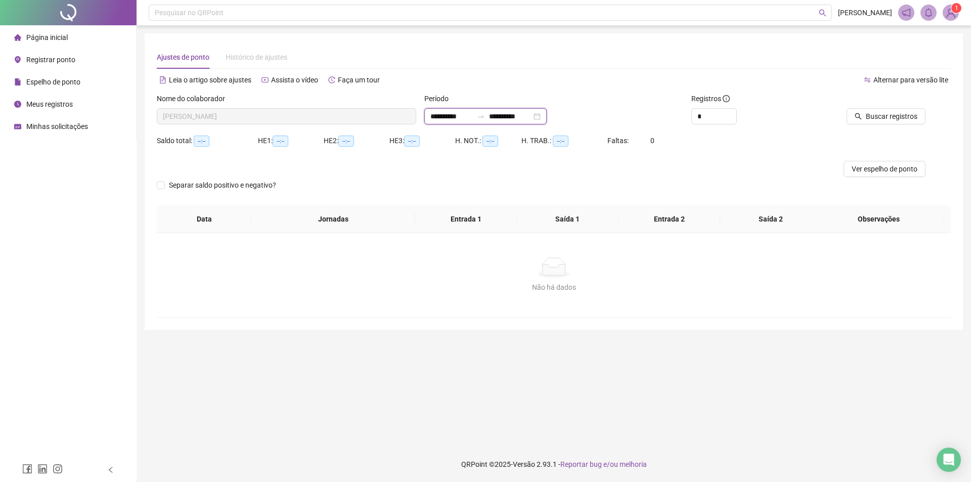
click at [467, 113] on input "**********" at bounding box center [451, 116] width 42 height 11
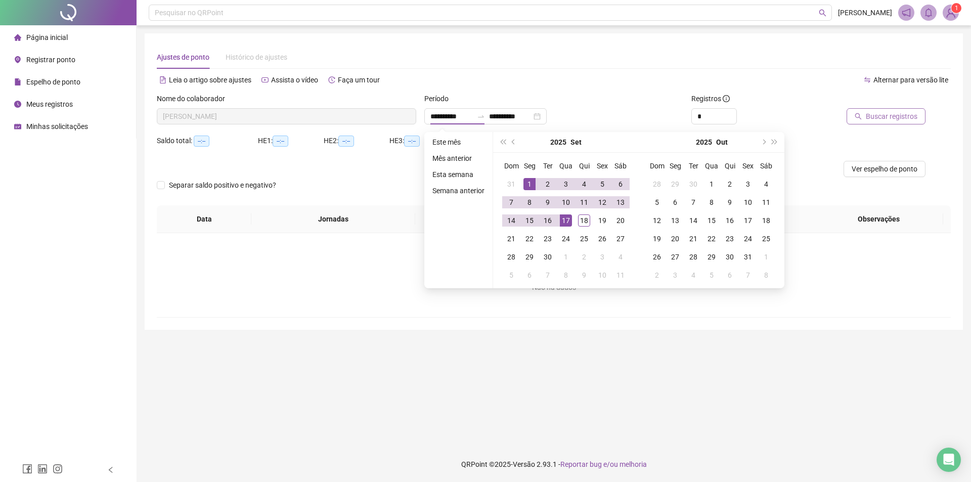
click at [880, 116] on span "Buscar registros" at bounding box center [892, 116] width 52 height 11
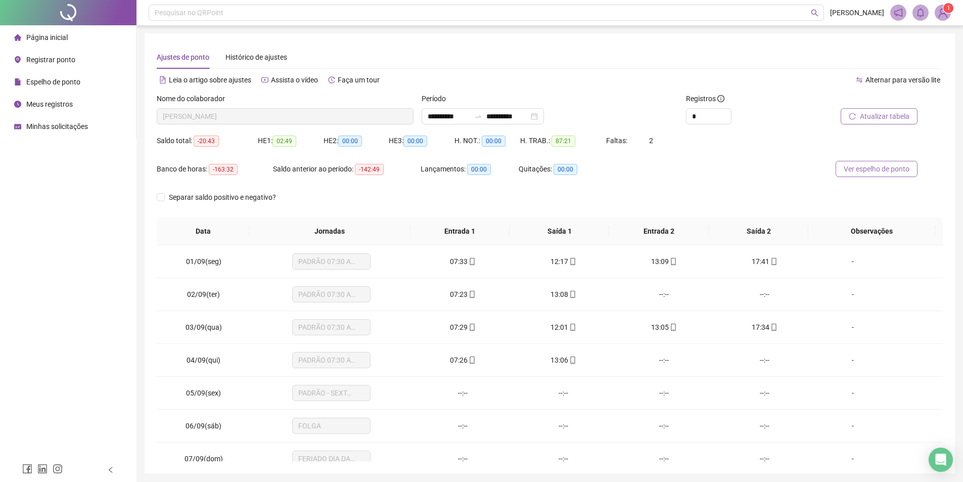
click at [872, 168] on span "Ver espelho de ponto" at bounding box center [877, 168] width 66 height 11
click at [57, 54] on div "Registrar ponto" at bounding box center [44, 60] width 61 height 20
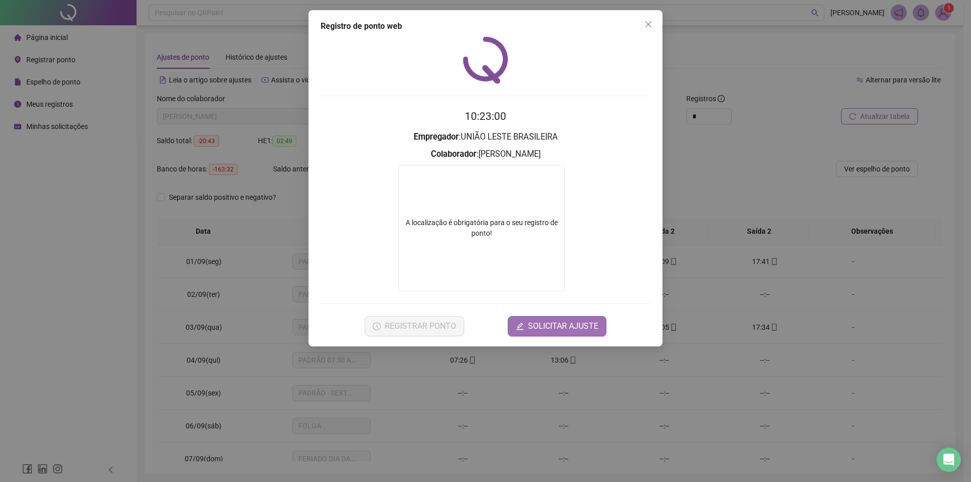
click at [544, 321] on span "SOLICITAR AJUSTE" at bounding box center [563, 326] width 70 height 12
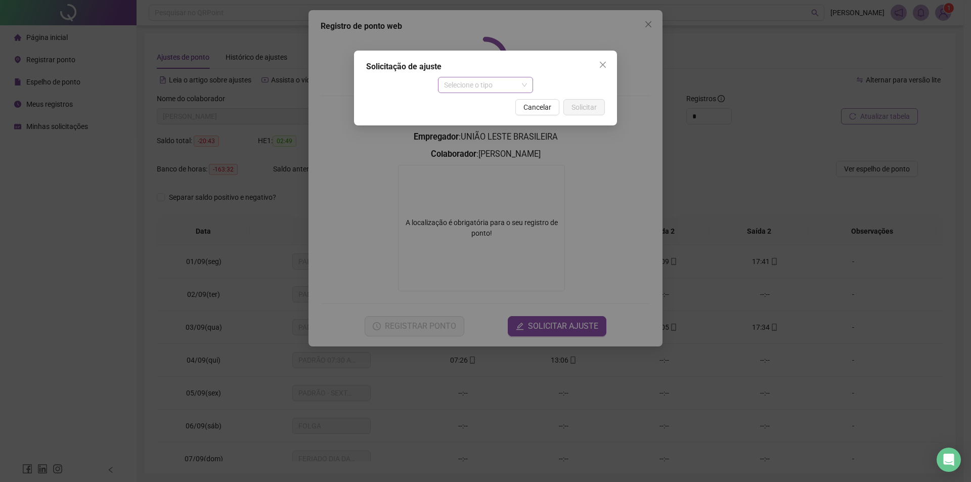
click at [457, 87] on span "Selecione o tipo" at bounding box center [485, 84] width 83 height 15
click at [473, 104] on div "Ajuste manual" at bounding box center [485, 105] width 79 height 11
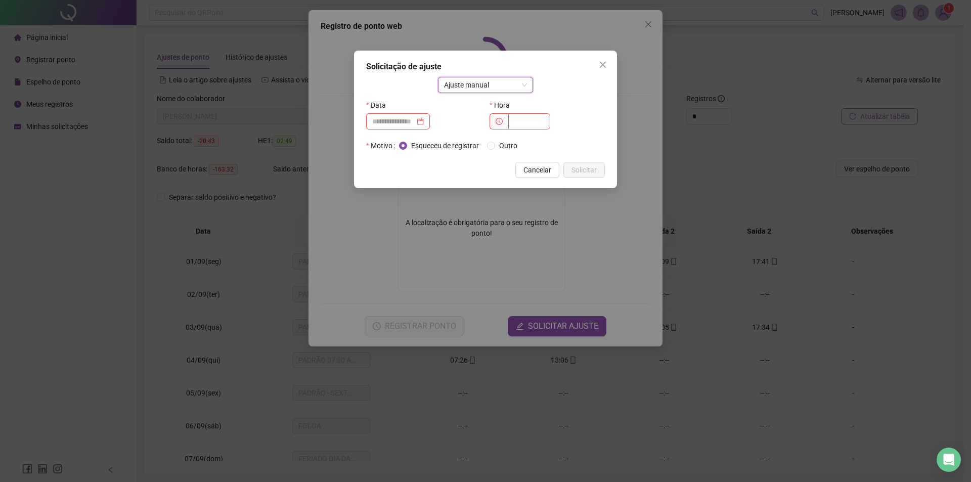
click at [381, 125] on input at bounding box center [393, 121] width 42 height 11
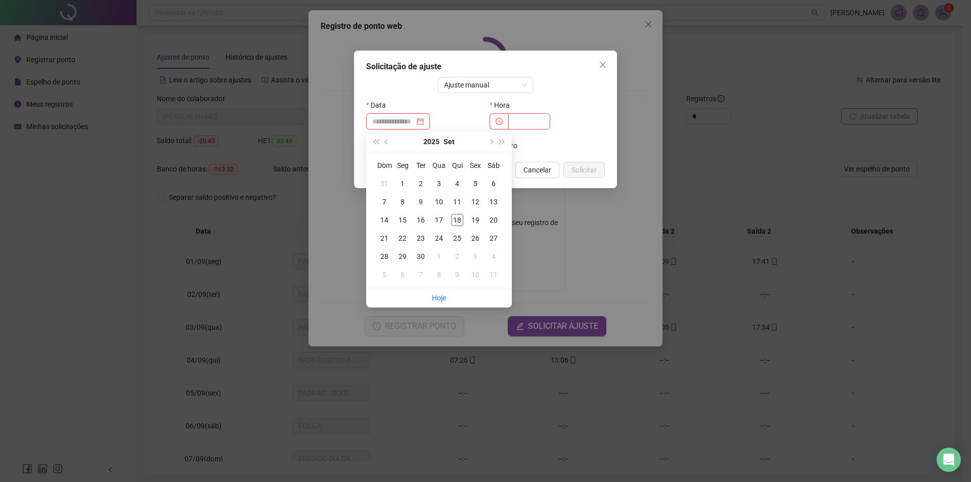
click at [424, 123] on div at bounding box center [398, 121] width 52 height 11
click at [424, 121] on div at bounding box center [398, 121] width 52 height 11
click at [384, 146] on button "prev-year" at bounding box center [386, 141] width 11 height 20
type input "**********"
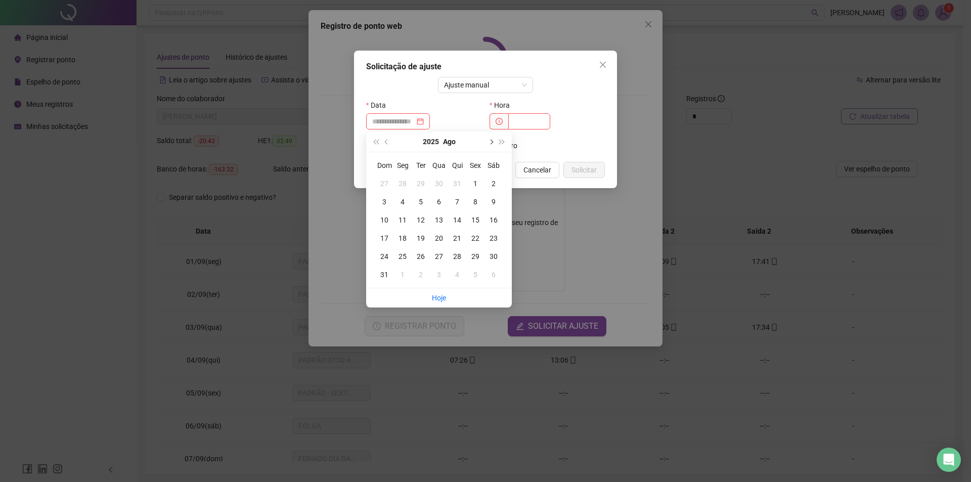
click at [492, 148] on button "next-year" at bounding box center [490, 141] width 11 height 20
type input "**********"
click at [417, 183] on div "2" at bounding box center [421, 184] width 12 height 12
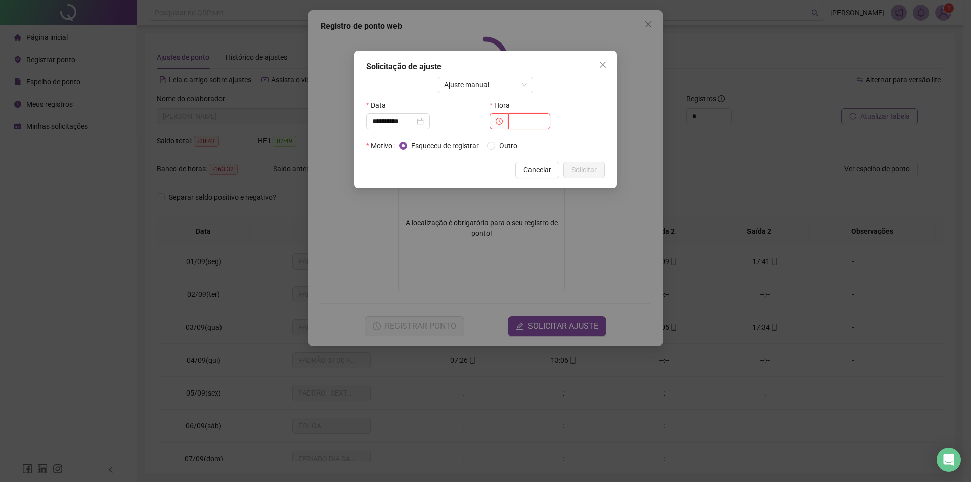
click at [527, 121] on input "text" at bounding box center [529, 121] width 42 height 16
type input "*****"
click at [591, 180] on div "**********" at bounding box center [485, 120] width 263 height 138
click at [593, 171] on span "Solicitar" at bounding box center [583, 169] width 25 height 11
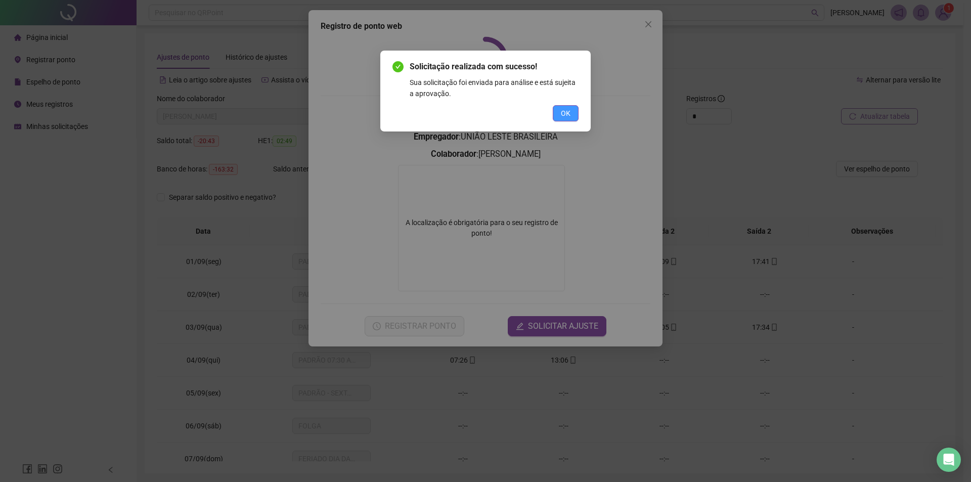
click at [565, 113] on span "OK" at bounding box center [566, 113] width 10 height 11
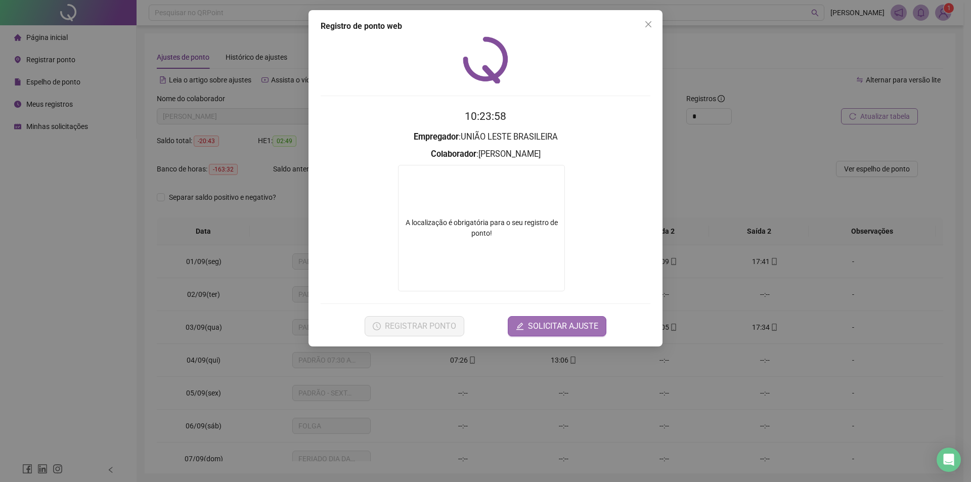
click at [569, 324] on span "SOLICITAR AJUSTE" at bounding box center [563, 326] width 70 height 12
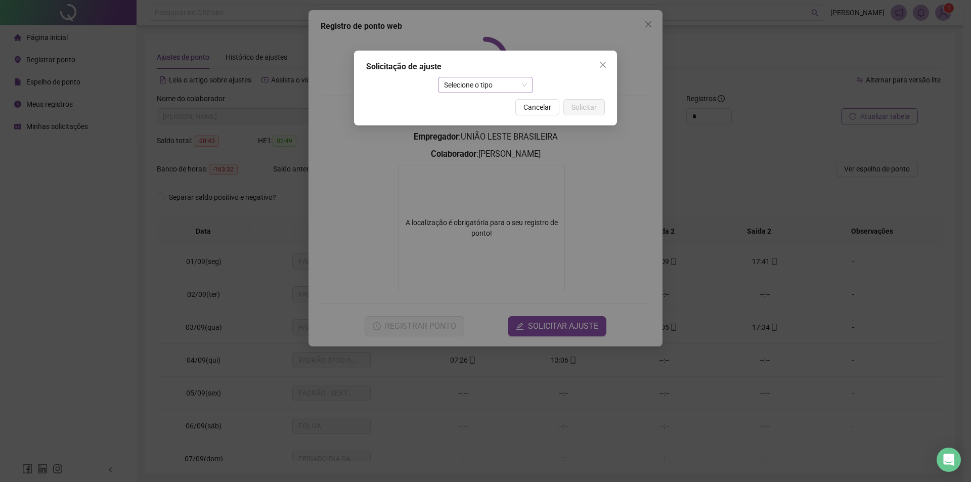
click at [491, 86] on span "Selecione o tipo" at bounding box center [485, 84] width 83 height 15
click at [492, 109] on div "Ajuste manual" at bounding box center [485, 105] width 79 height 11
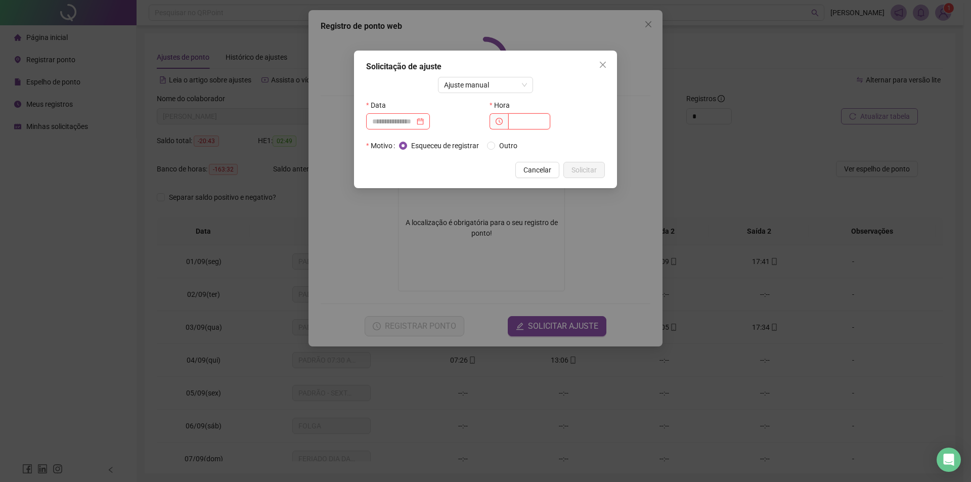
click at [519, 122] on input "text" at bounding box center [529, 121] width 42 height 16
type input "*****"
click at [497, 145] on span "Outro" at bounding box center [508, 145] width 26 height 11
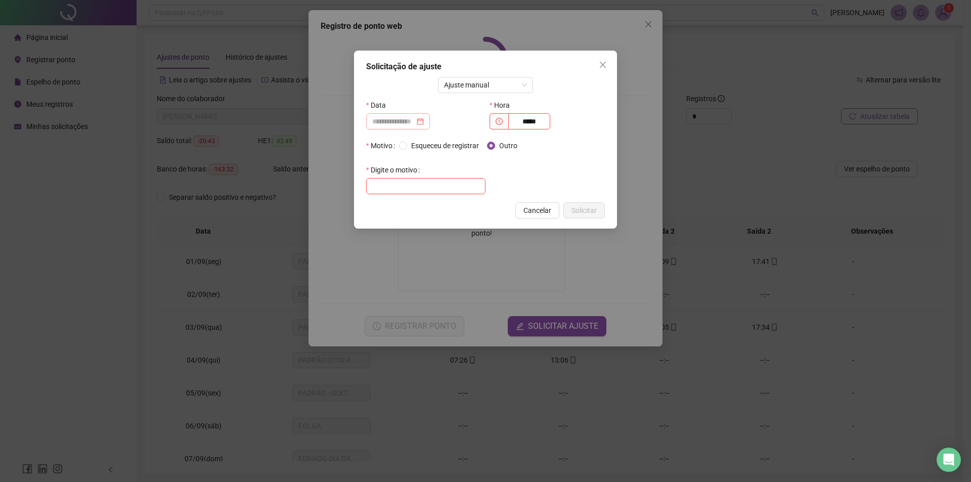
click at [428, 115] on div at bounding box center [398, 121] width 64 height 16
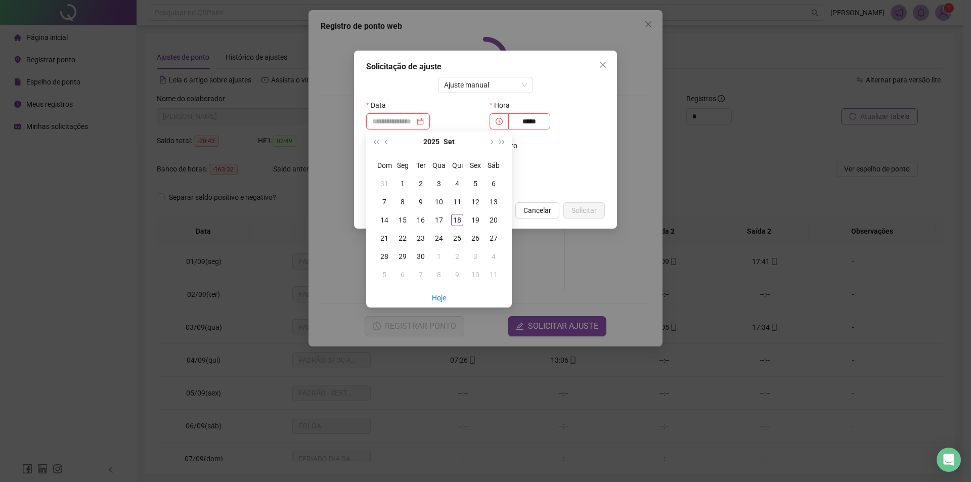
click at [424, 123] on div at bounding box center [398, 121] width 52 height 11
type input "**********"
click at [422, 187] on div "2" at bounding box center [421, 184] width 12 height 12
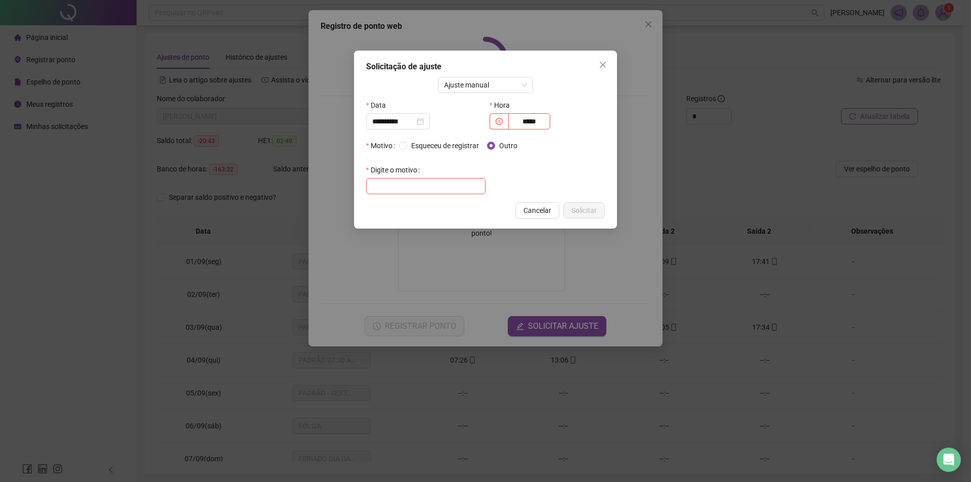
click at [405, 170] on label "Digite o motivo" at bounding box center [395, 170] width 58 height 16
click at [407, 187] on input "text" at bounding box center [425, 186] width 119 height 16
type input "**********"
click at [592, 207] on span "Solicitar" at bounding box center [583, 210] width 25 height 11
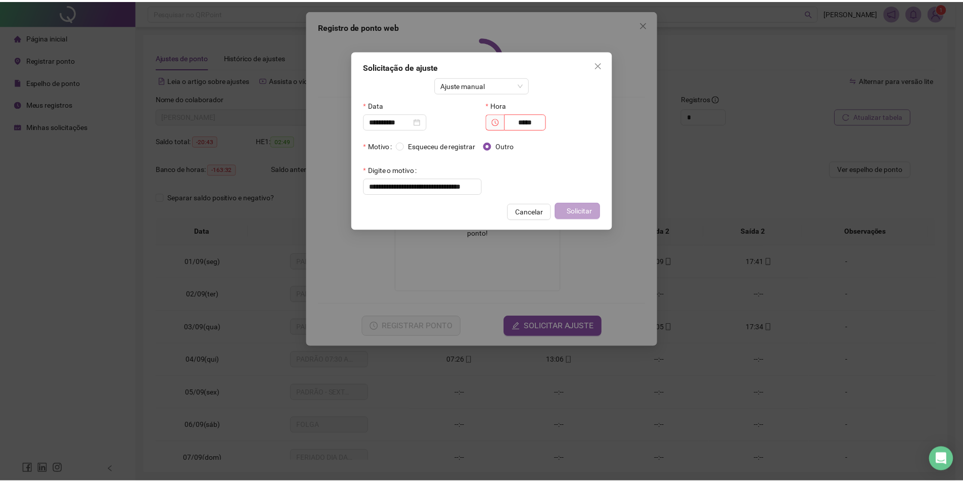
scroll to position [0, 0]
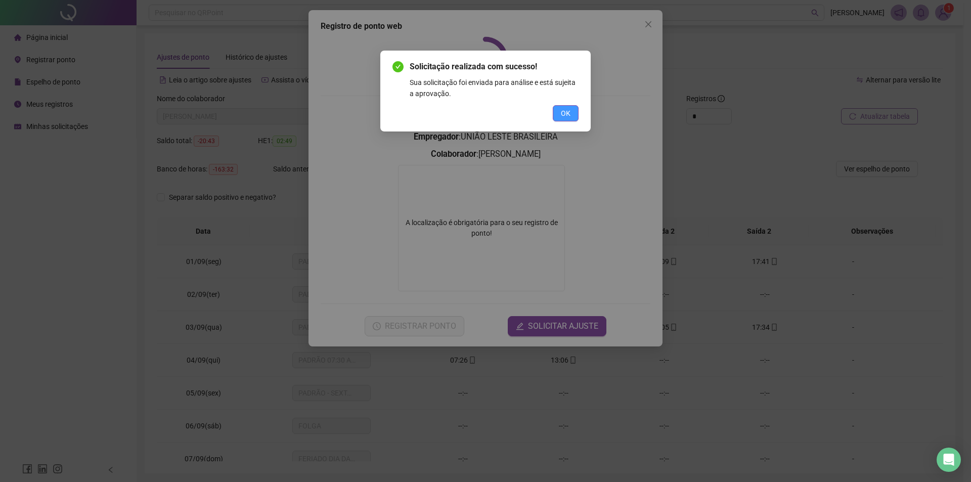
click at [567, 115] on span "OK" at bounding box center [566, 113] width 10 height 11
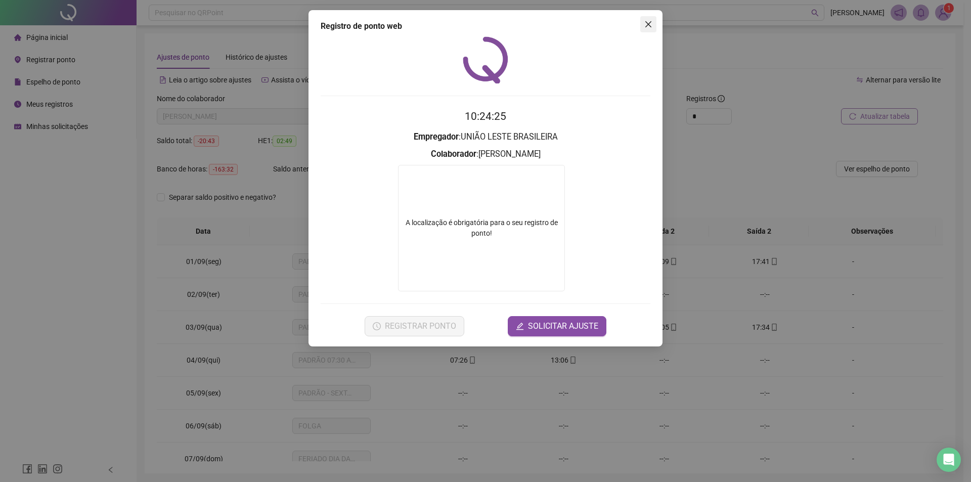
click at [648, 25] on icon "close" at bounding box center [648, 24] width 6 height 6
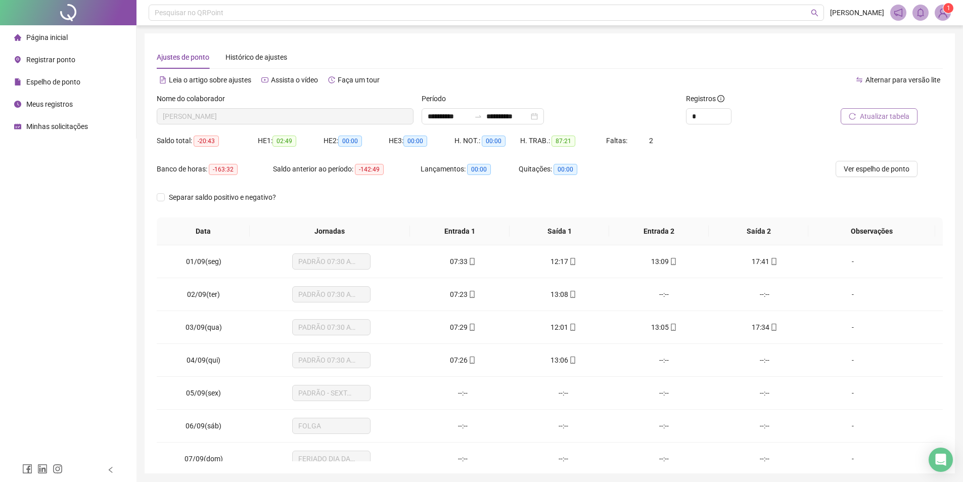
click at [70, 59] on span "Registrar ponto" at bounding box center [50, 60] width 49 height 8
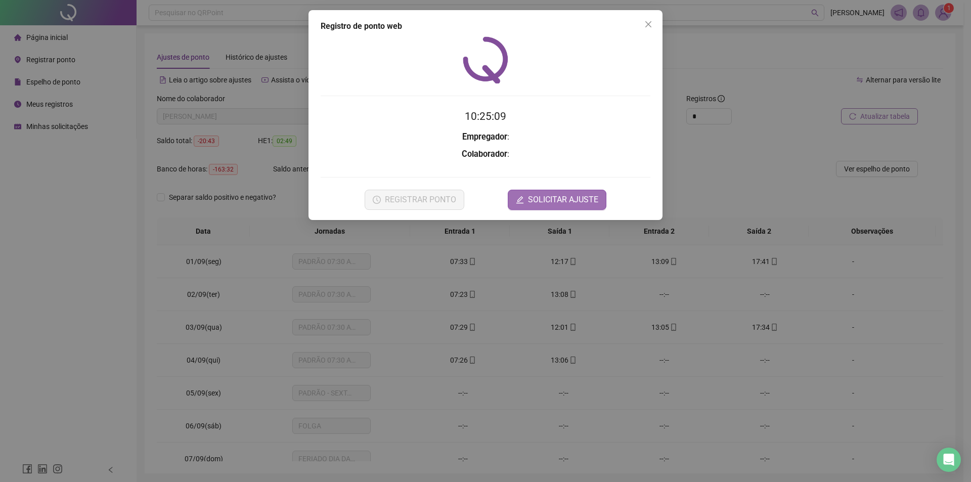
click at [557, 203] on form "10:25:09 Empregador : Colaborador : REGISTRAR PONTO SOLICITAR AJUSTE" at bounding box center [486, 158] width 330 height 101
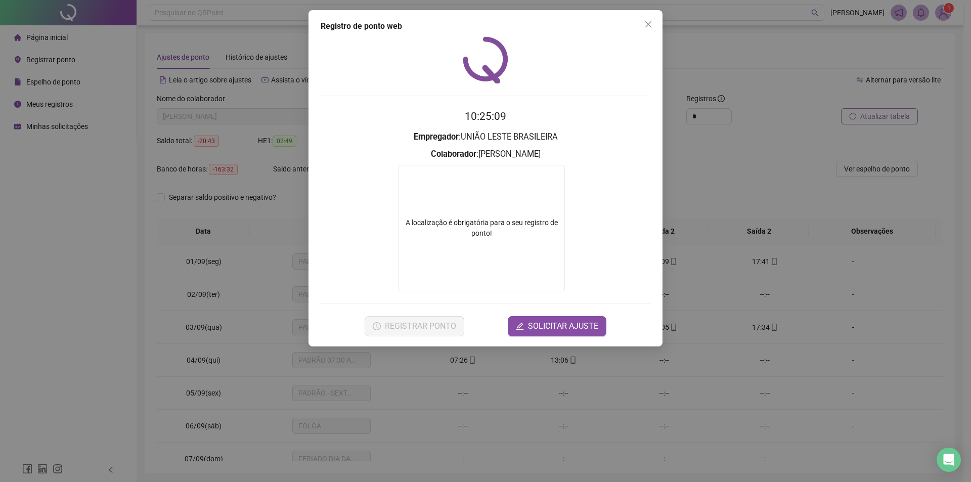
click at [499, 184] on div "A localização é obrigatória para o seu registro de ponto!" at bounding box center [481, 228] width 167 height 126
click at [551, 333] on button "SOLICITAR AJUSTE" at bounding box center [557, 326] width 99 height 20
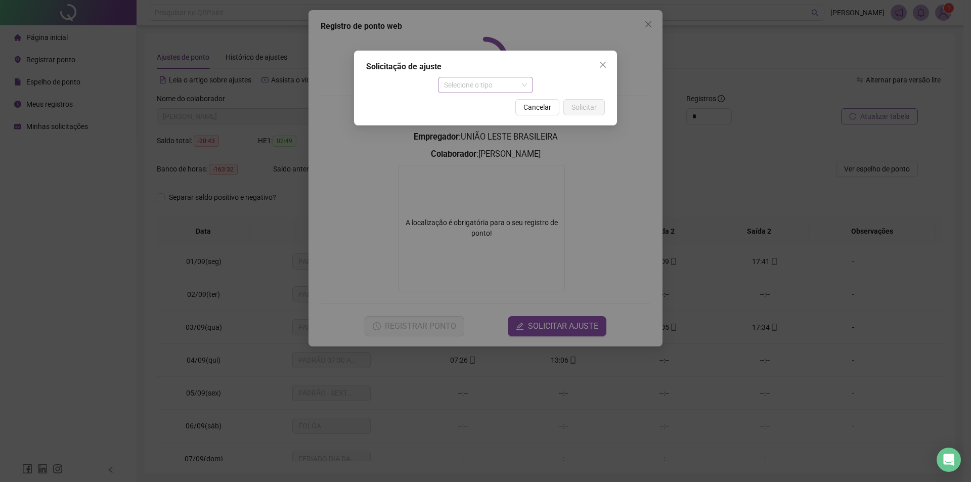
click at [490, 84] on span "Selecione o tipo" at bounding box center [485, 84] width 83 height 15
click at [490, 108] on div "Ajuste manual" at bounding box center [485, 105] width 79 height 11
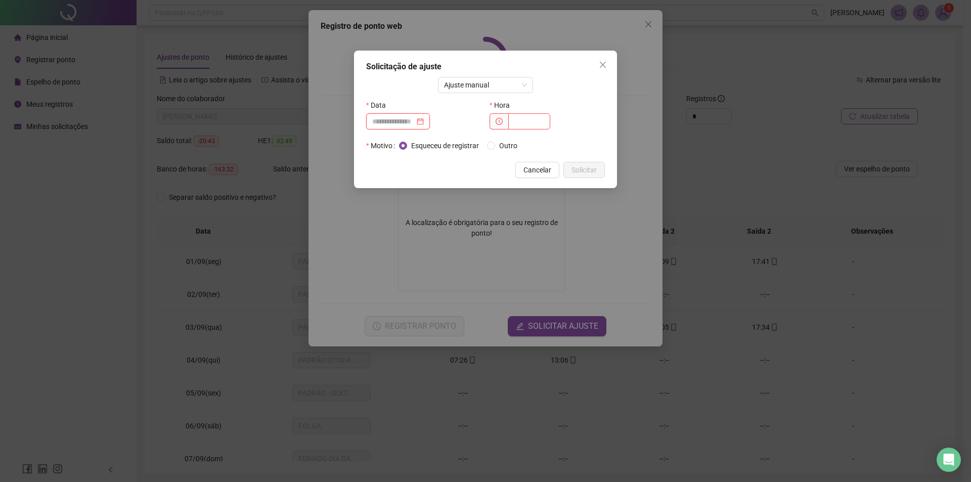
click at [397, 126] on input at bounding box center [393, 121] width 42 height 11
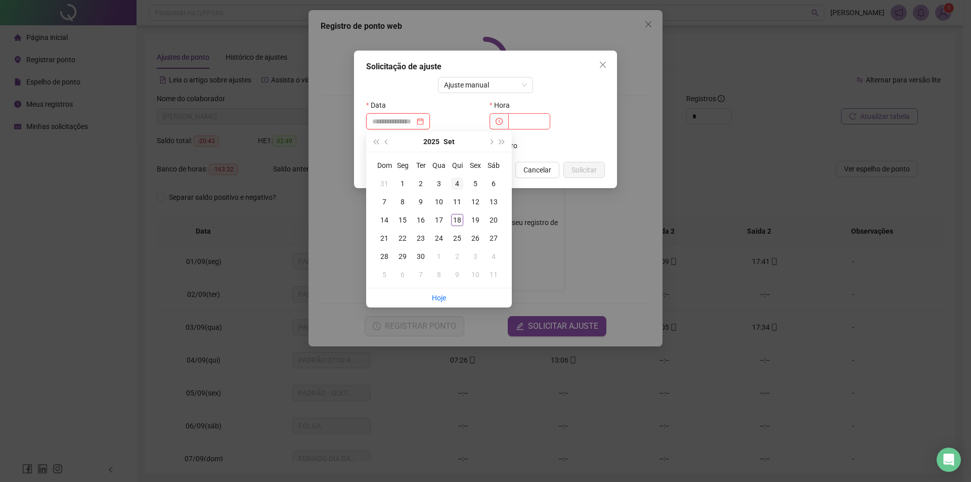
type input "**********"
click at [458, 183] on div "4" at bounding box center [457, 184] width 12 height 12
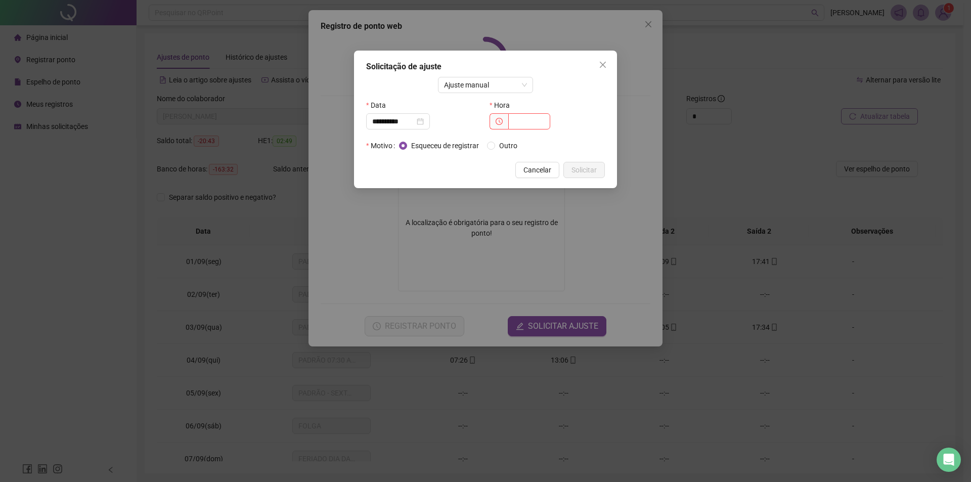
click at [529, 130] on div "Hora" at bounding box center [546, 117] width 123 height 40
click at [532, 125] on input "text" at bounding box center [529, 121] width 42 height 16
type input "*****"
click at [579, 169] on span "Solicitar" at bounding box center [583, 169] width 25 height 11
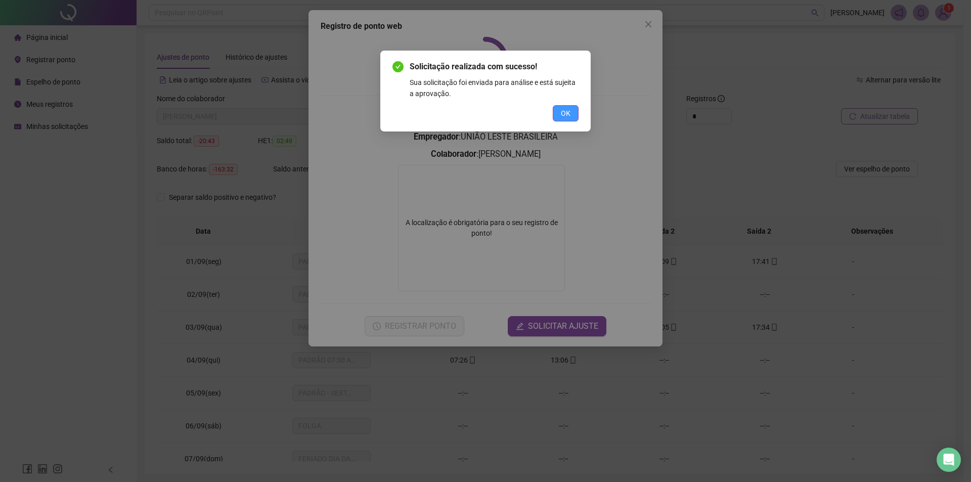
click at [571, 113] on button "OK" at bounding box center [566, 113] width 26 height 16
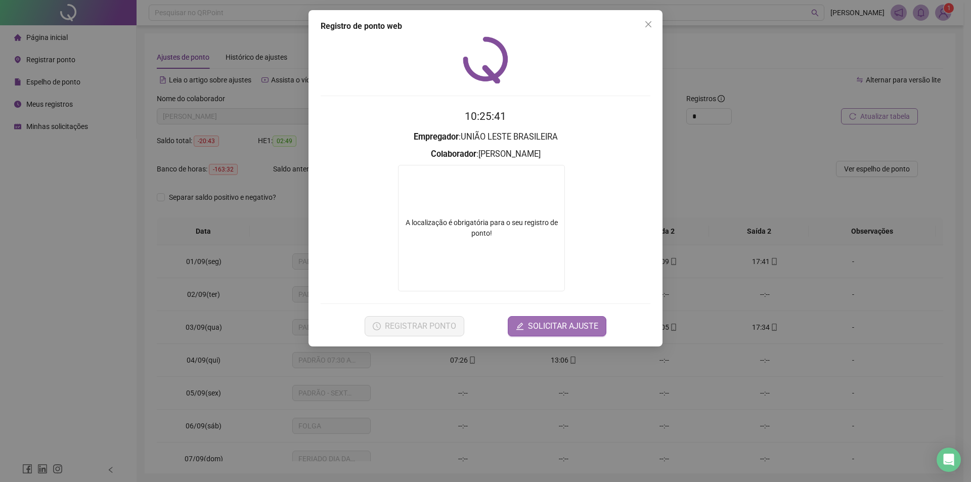
click at [547, 326] on span "SOLICITAR AJUSTE" at bounding box center [563, 326] width 70 height 12
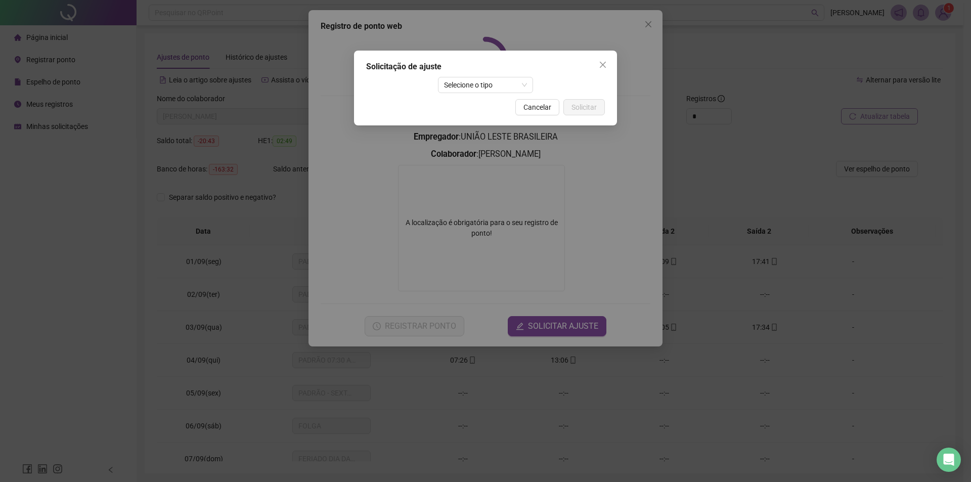
click at [474, 98] on div "Solicitação de ajuste Selecione o tipo Cancelar Solicitar" at bounding box center [485, 88] width 263 height 75
click at [479, 86] on span "Selecione o tipo" at bounding box center [485, 84] width 83 height 15
click at [482, 103] on div "Ajuste manual" at bounding box center [485, 105] width 79 height 11
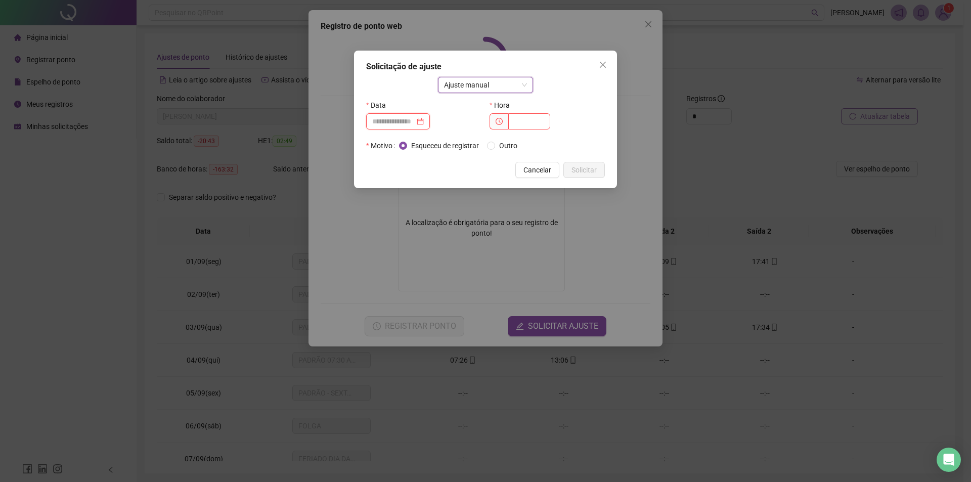
click at [376, 125] on input at bounding box center [393, 121] width 42 height 11
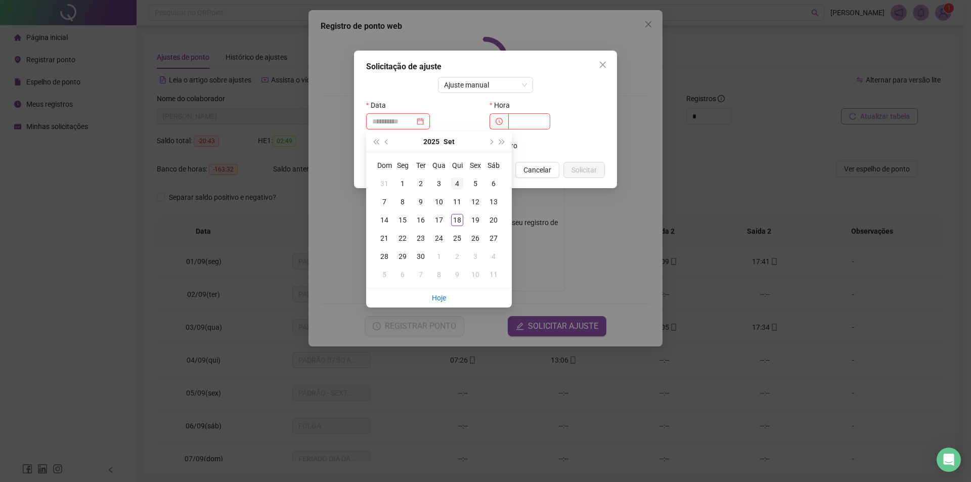
type input "**********"
click at [458, 184] on div "4" at bounding box center [457, 184] width 12 height 12
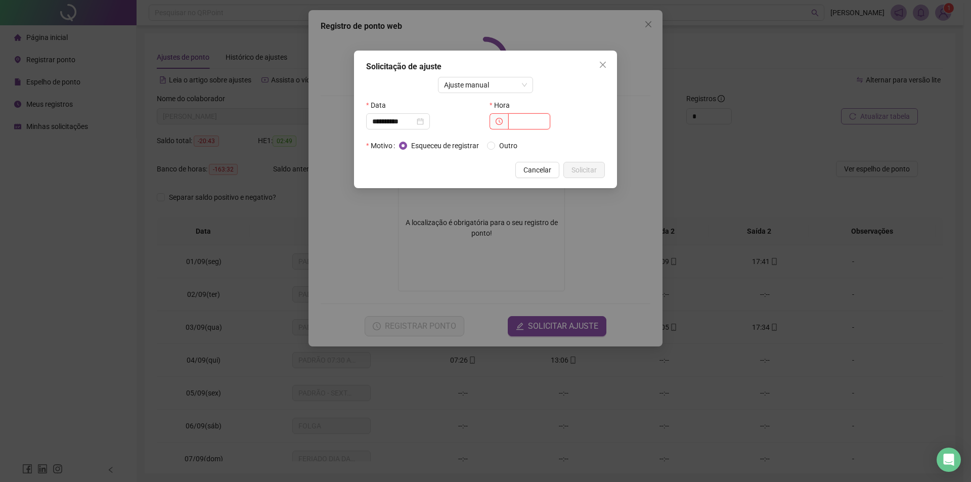
click at [532, 121] on input "text" at bounding box center [529, 121] width 42 height 16
type input "*****"
click at [586, 173] on span "Solicitar" at bounding box center [583, 169] width 25 height 11
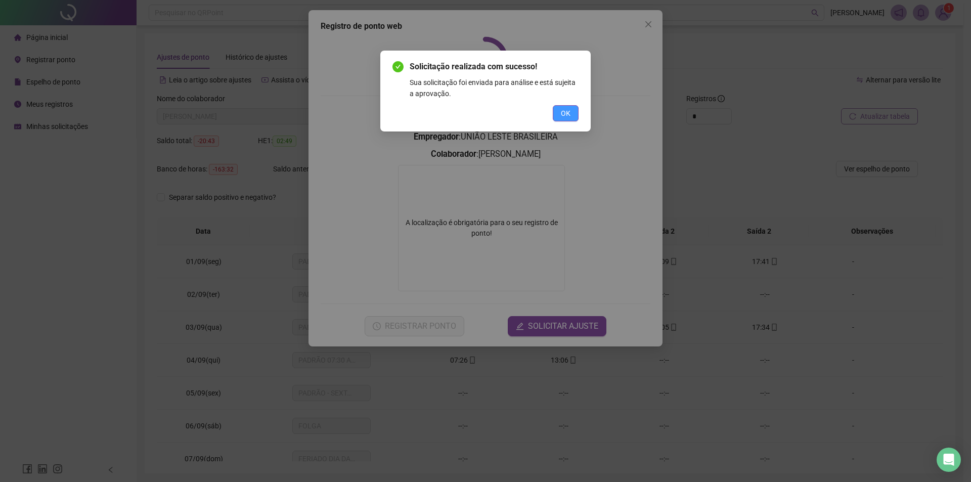
click at [563, 108] on span "OK" at bounding box center [566, 113] width 10 height 11
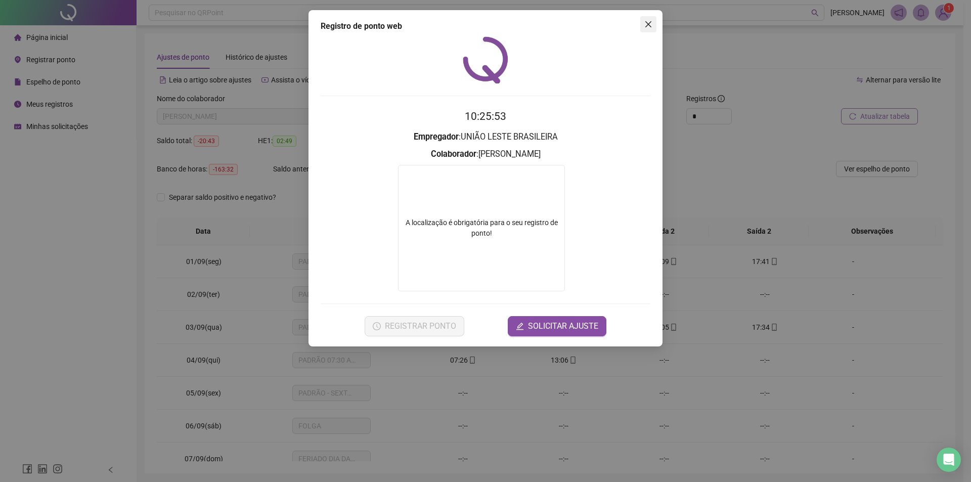
click at [649, 23] on icon "close" at bounding box center [648, 24] width 6 height 6
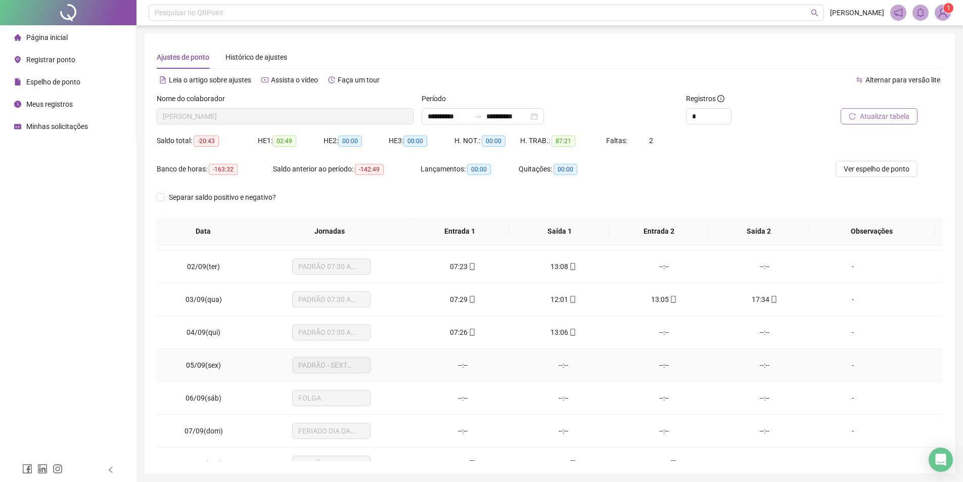
scroll to position [51, 0]
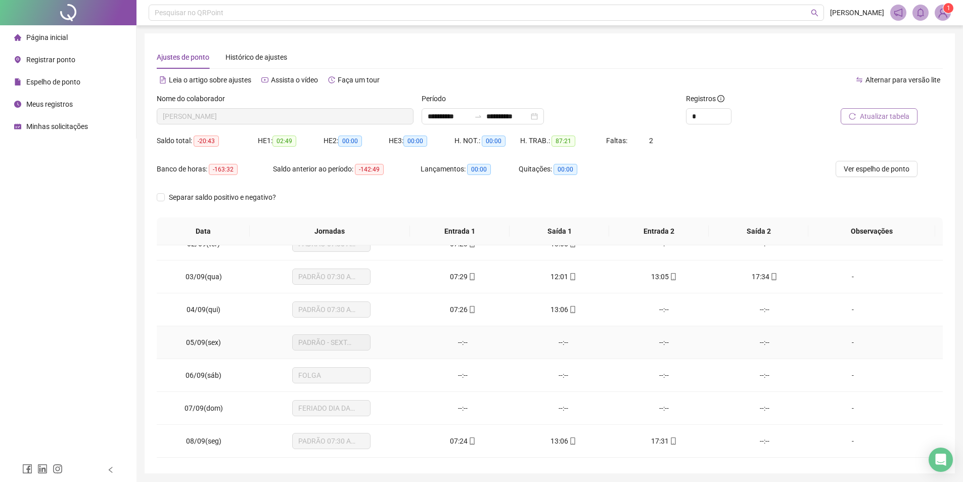
click at [461, 343] on div "--:--" at bounding box center [463, 342] width 84 height 11
click at [614, 343] on td "--:--" at bounding box center [664, 342] width 101 height 33
click at [876, 115] on span "Atualizar tabela" at bounding box center [885, 116] width 50 height 11
click at [643, 137] on div "Faltas: 2" at bounding box center [639, 140] width 66 height 11
click at [54, 127] on span "Minhas solicitações" at bounding box center [57, 126] width 62 height 8
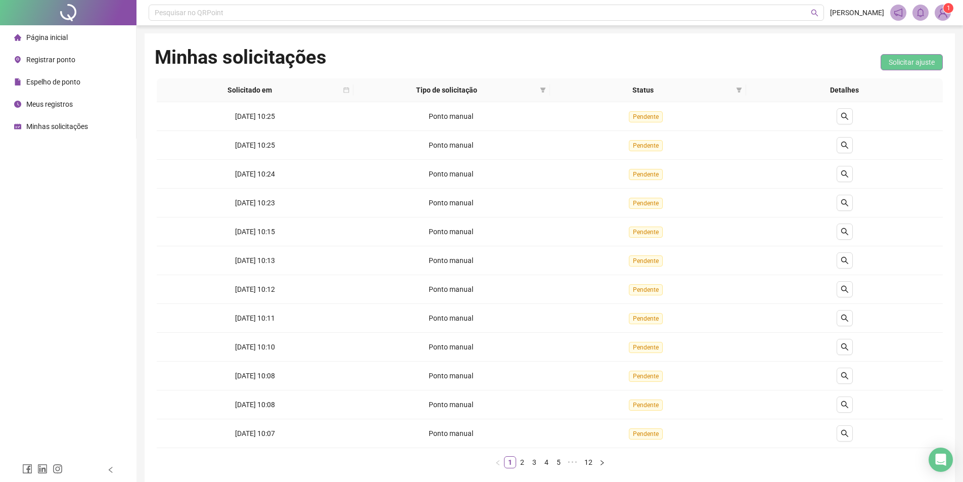
click at [896, 61] on span "Solicitar ajuste" at bounding box center [912, 62] width 46 height 11
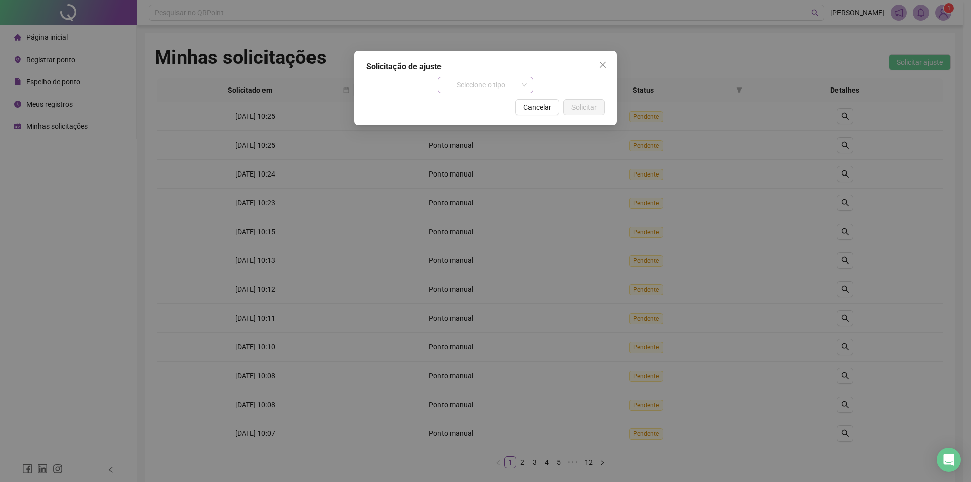
click at [479, 85] on span "Selecione o tipo" at bounding box center [485, 84] width 83 height 15
click at [601, 63] on icon "close" at bounding box center [603, 65] width 8 height 8
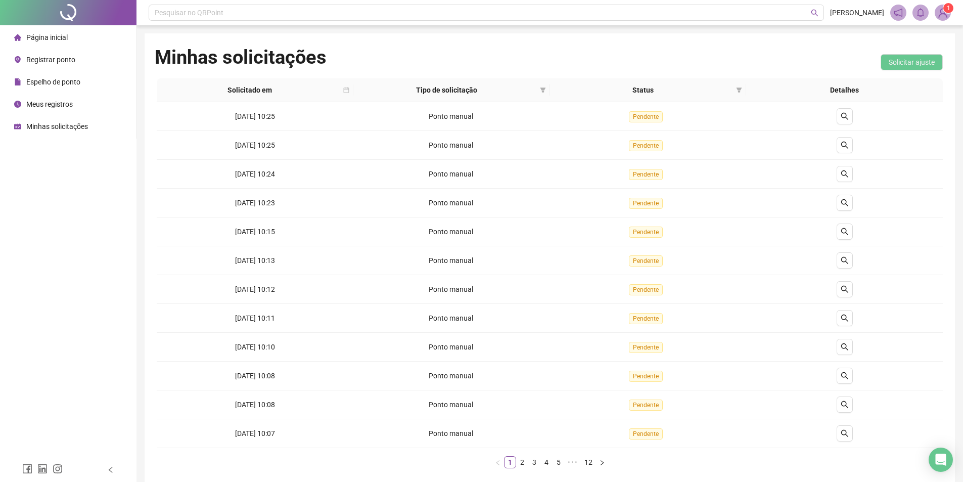
click at [48, 56] on span "Registrar ponto" at bounding box center [50, 60] width 49 height 8
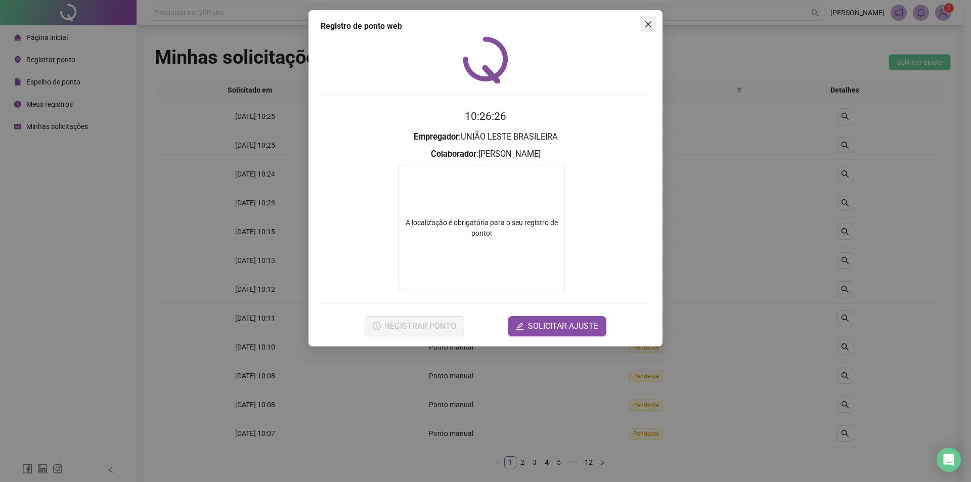
click at [647, 26] on icon "close" at bounding box center [648, 24] width 6 height 6
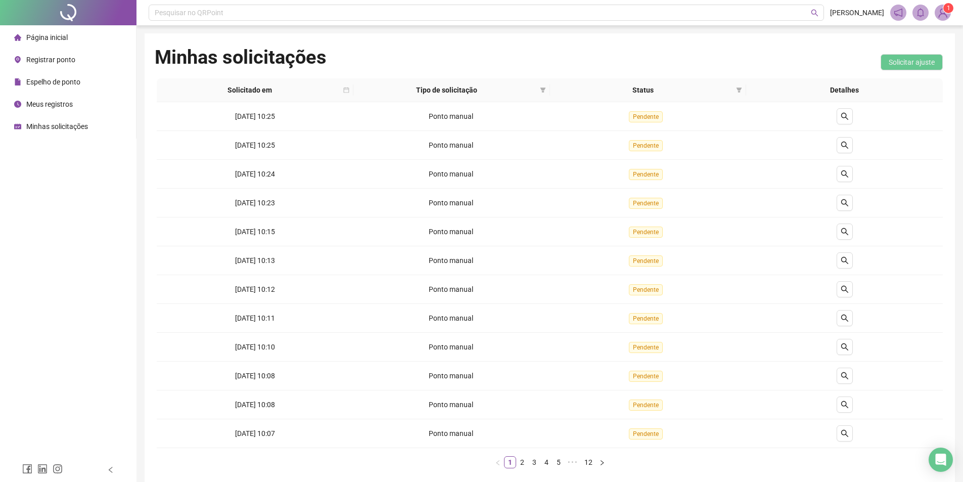
click at [70, 57] on span "Registrar ponto" at bounding box center [50, 60] width 49 height 8
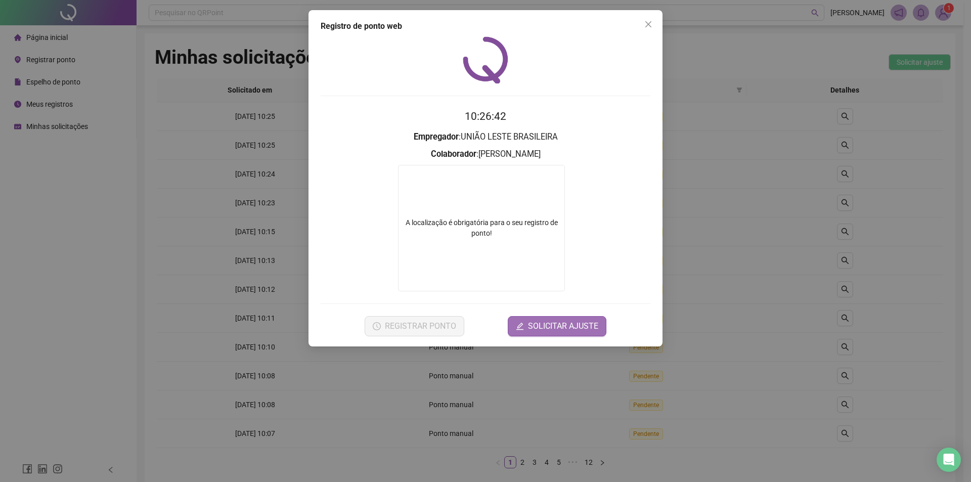
click at [537, 328] on span "SOLICITAR AJUSTE" at bounding box center [563, 326] width 70 height 12
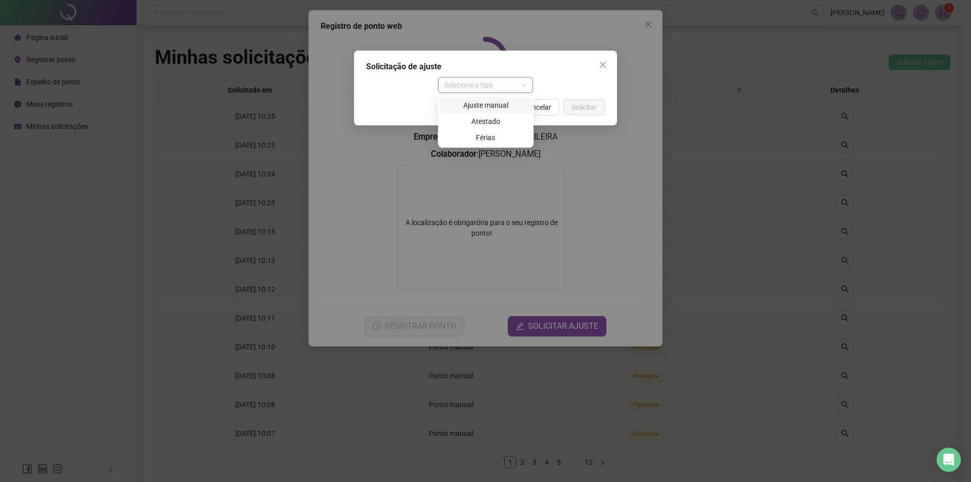
click at [496, 78] on span "Selecione o tipo" at bounding box center [485, 84] width 83 height 15
click at [483, 105] on div "Ajuste manual" at bounding box center [485, 105] width 79 height 11
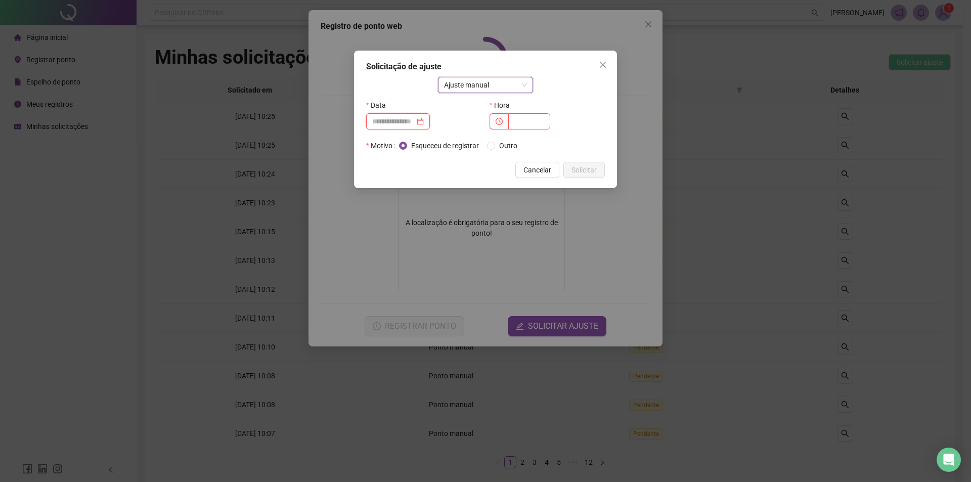
click at [391, 122] on input at bounding box center [393, 121] width 42 height 11
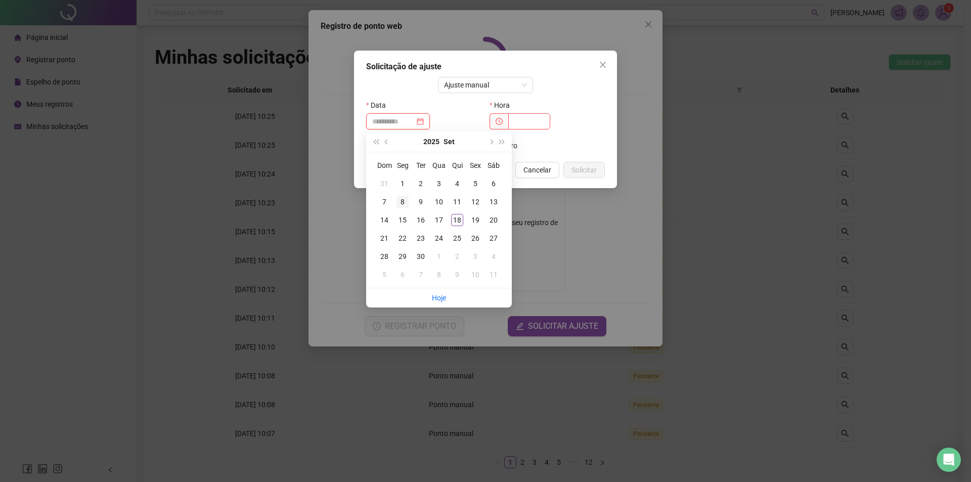
type input "**********"
click at [402, 198] on div "8" at bounding box center [402, 202] width 12 height 12
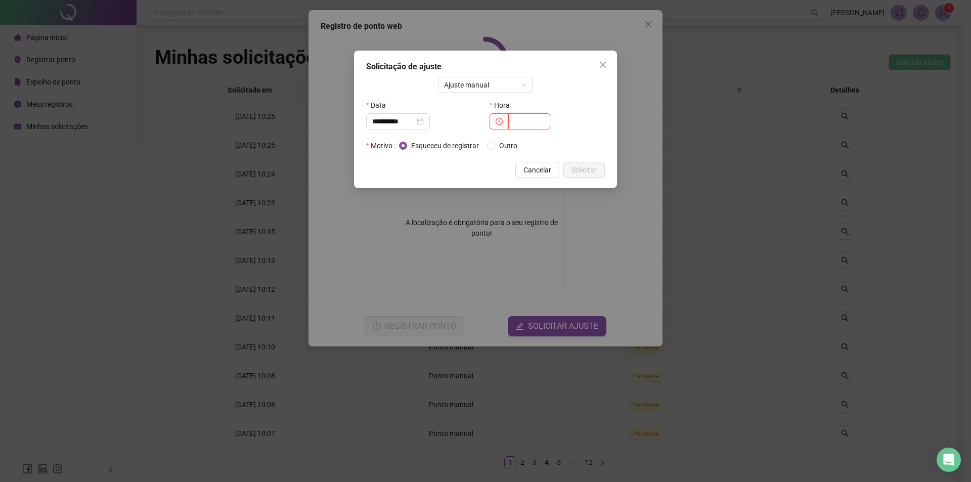
click at [543, 119] on input "text" at bounding box center [529, 121] width 42 height 16
type input "*****"
click at [590, 170] on span "Solicitar" at bounding box center [583, 169] width 25 height 11
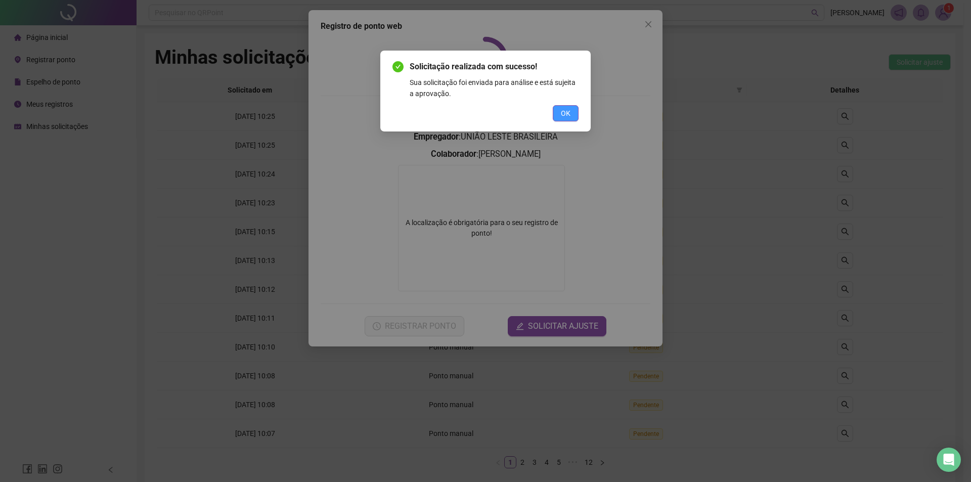
click at [563, 115] on span "OK" at bounding box center [566, 113] width 10 height 11
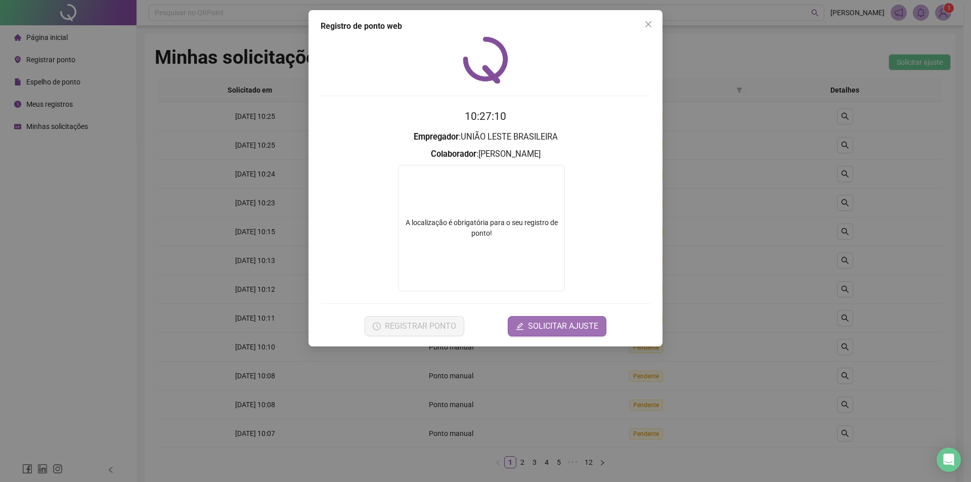
click at [537, 328] on span "SOLICITAR AJUSTE" at bounding box center [563, 326] width 70 height 12
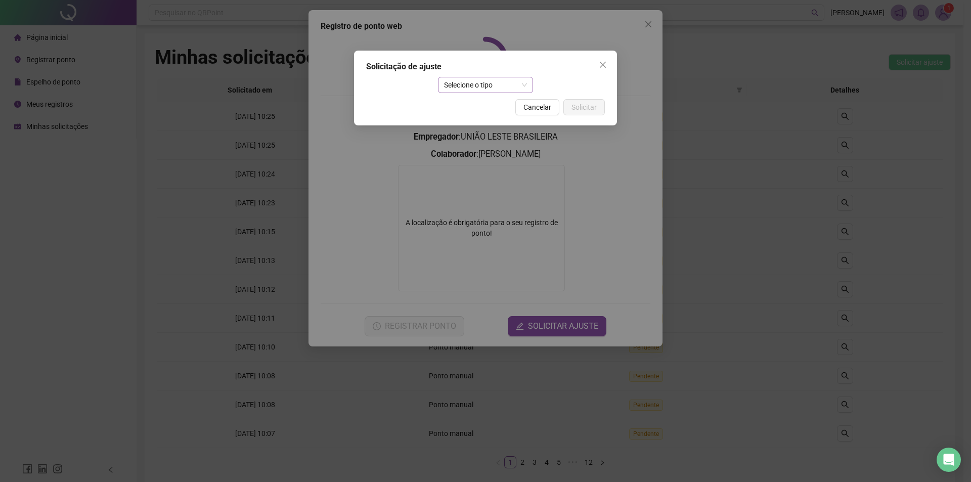
click at [487, 83] on span "Selecione o tipo" at bounding box center [485, 84] width 83 height 15
click at [479, 105] on div "Ajuste manual" at bounding box center [485, 105] width 79 height 11
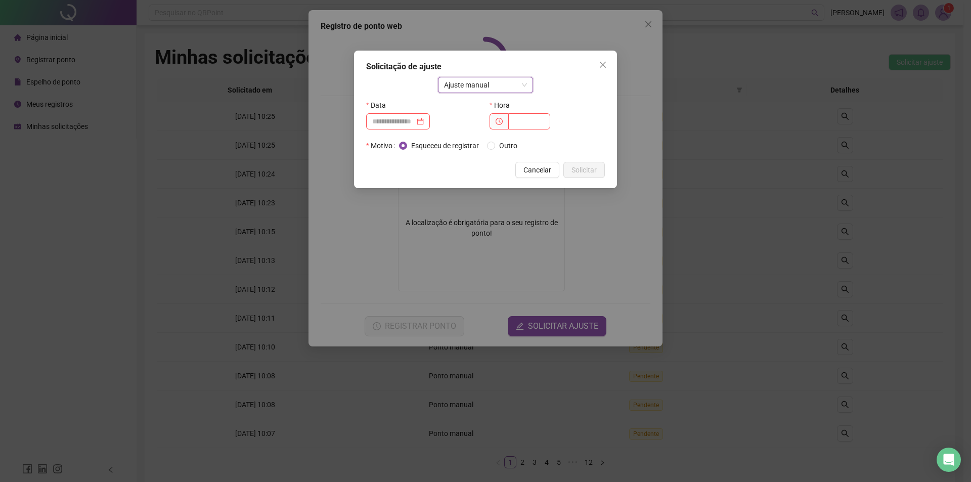
click at [402, 111] on div "Data" at bounding box center [423, 105] width 115 height 16
drag, startPoint x: 424, startPoint y: 122, endPoint x: 431, endPoint y: 122, distance: 7.1
click at [424, 122] on div at bounding box center [398, 121] width 52 height 11
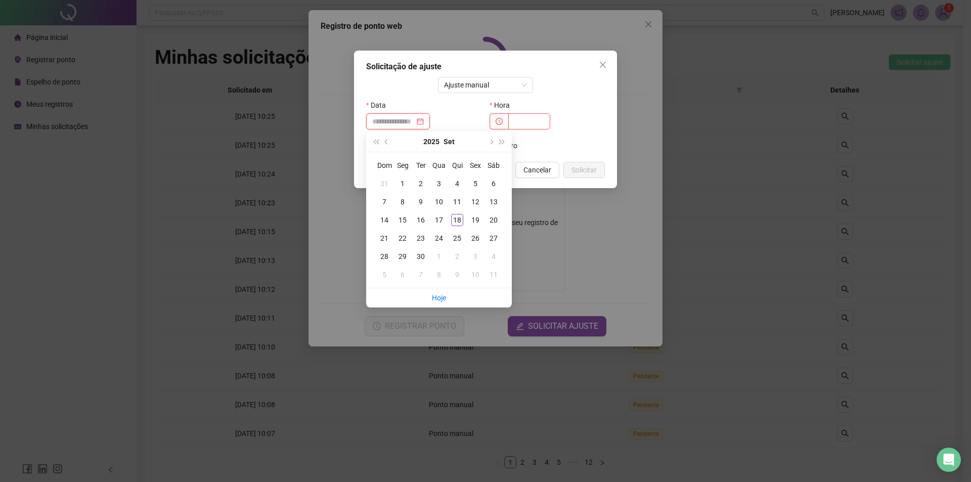
click at [424, 122] on div at bounding box center [398, 121] width 52 height 11
type input "**********"
click at [424, 199] on div "9" at bounding box center [421, 202] width 12 height 12
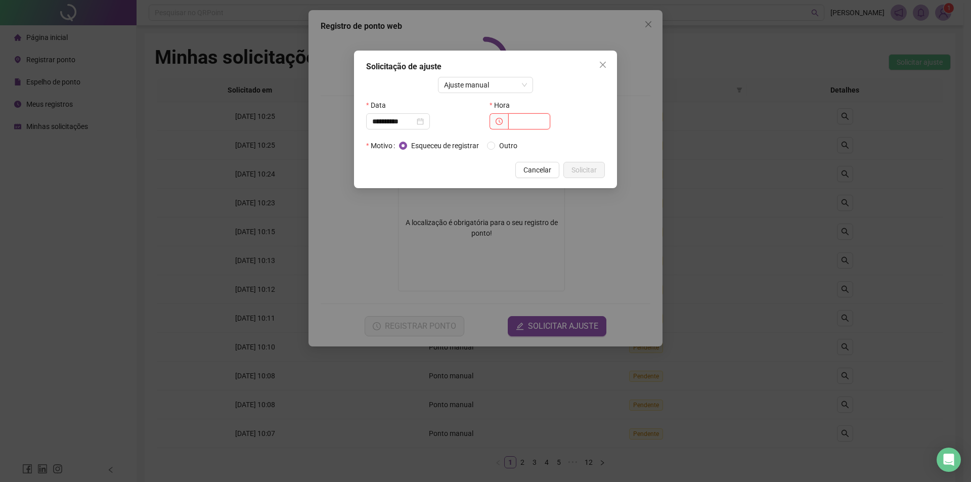
click at [534, 119] on input "text" at bounding box center [529, 121] width 42 height 16
type input "*****"
click at [582, 168] on span "Solicitar" at bounding box center [583, 169] width 25 height 11
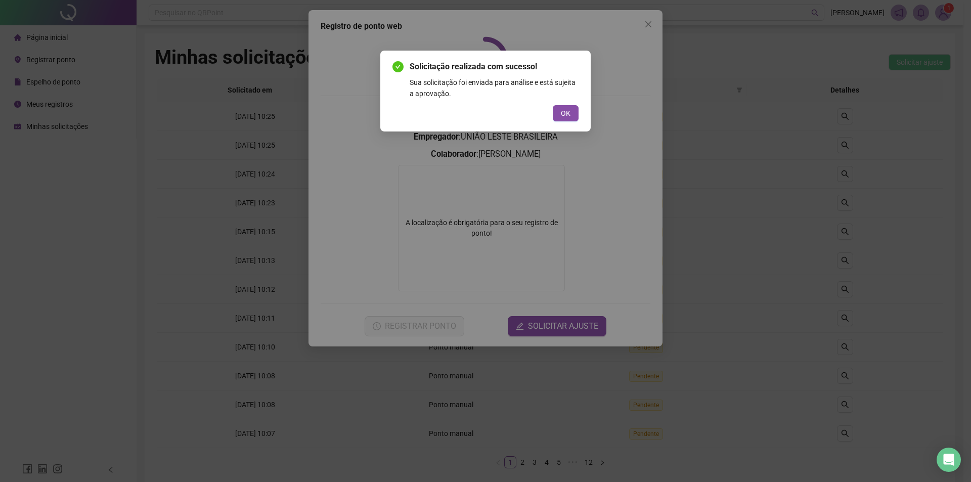
click at [567, 121] on div "Solicitação realizada com sucesso! Sua solicitação foi enviada para análise e e…" at bounding box center [485, 91] width 210 height 81
click at [567, 114] on span "OK" at bounding box center [566, 113] width 10 height 11
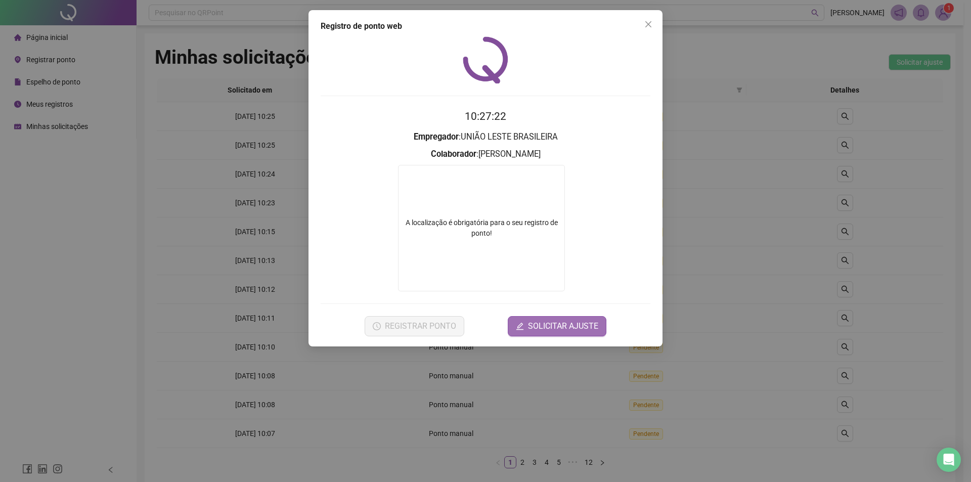
click at [572, 326] on span "SOLICITAR AJUSTE" at bounding box center [563, 326] width 70 height 12
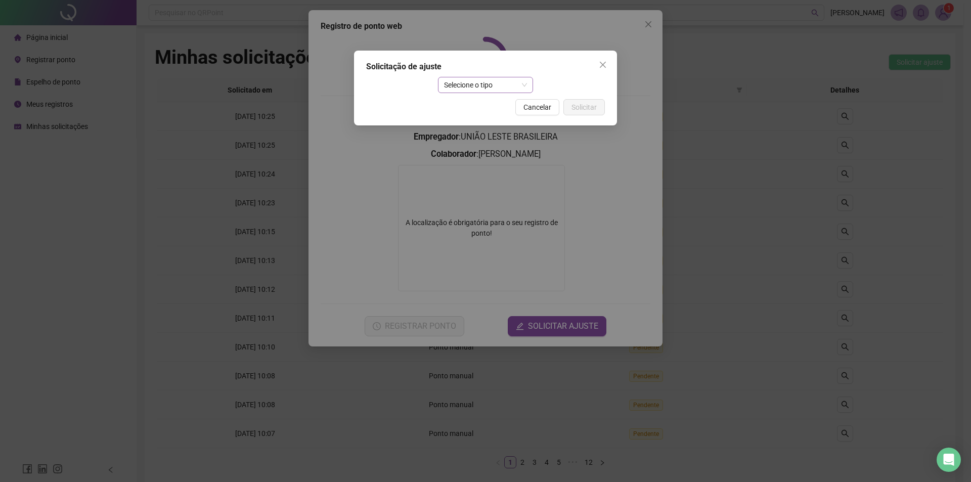
click at [471, 82] on span "Selecione o tipo" at bounding box center [485, 84] width 83 height 15
click at [480, 102] on div "Ajuste manual" at bounding box center [485, 105] width 79 height 11
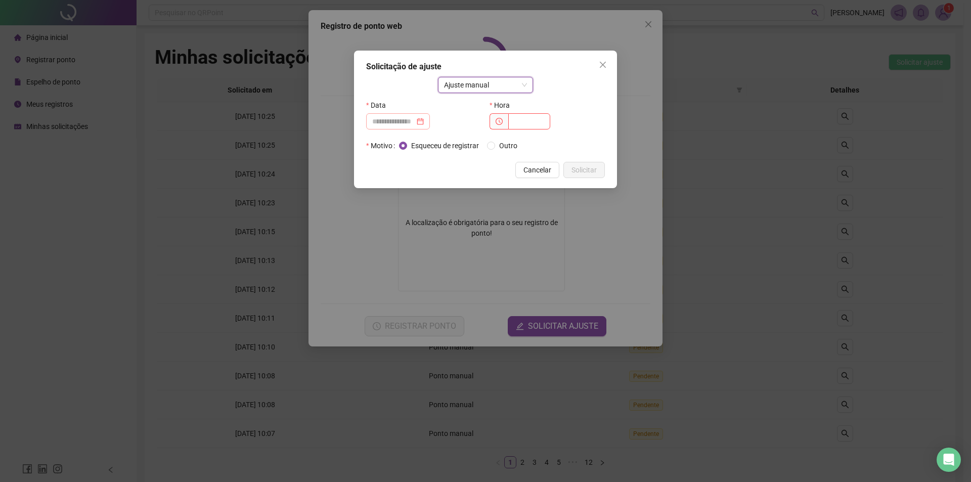
click at [415, 128] on div at bounding box center [398, 121] width 64 height 16
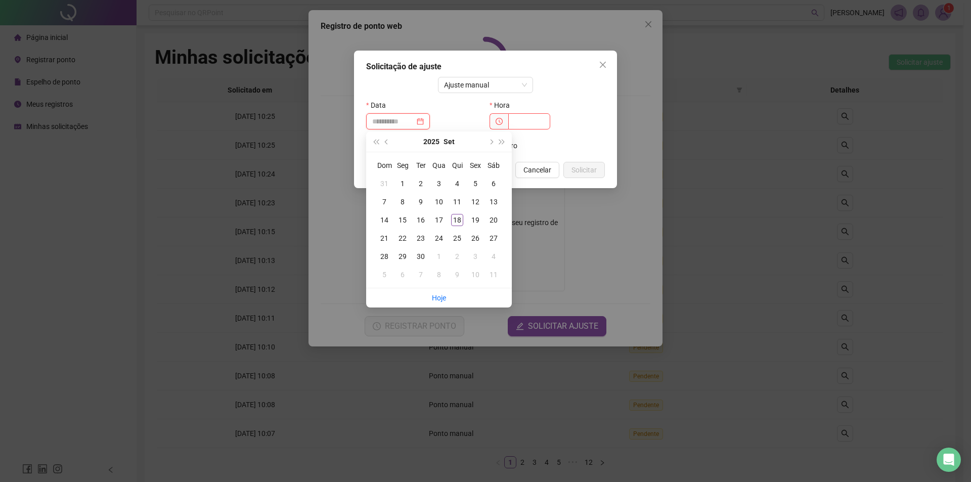
type input "**********"
click at [602, 66] on icon "close" at bounding box center [603, 65] width 6 height 6
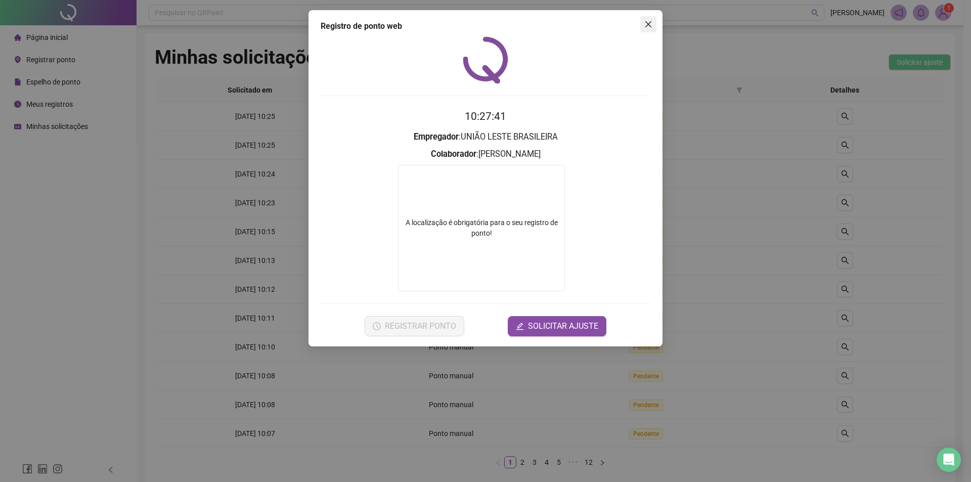
click at [656, 19] on button "Close" at bounding box center [648, 24] width 16 height 16
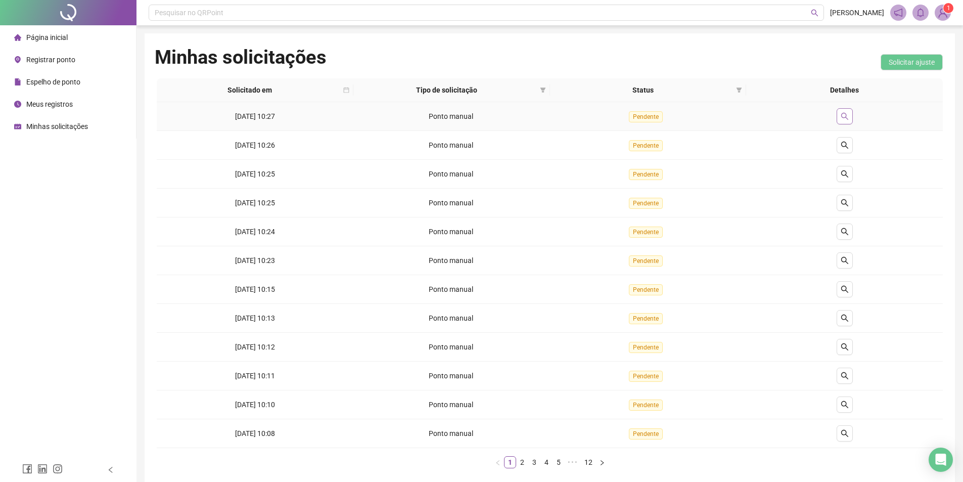
click at [846, 116] on icon "search" at bounding box center [844, 116] width 7 height 7
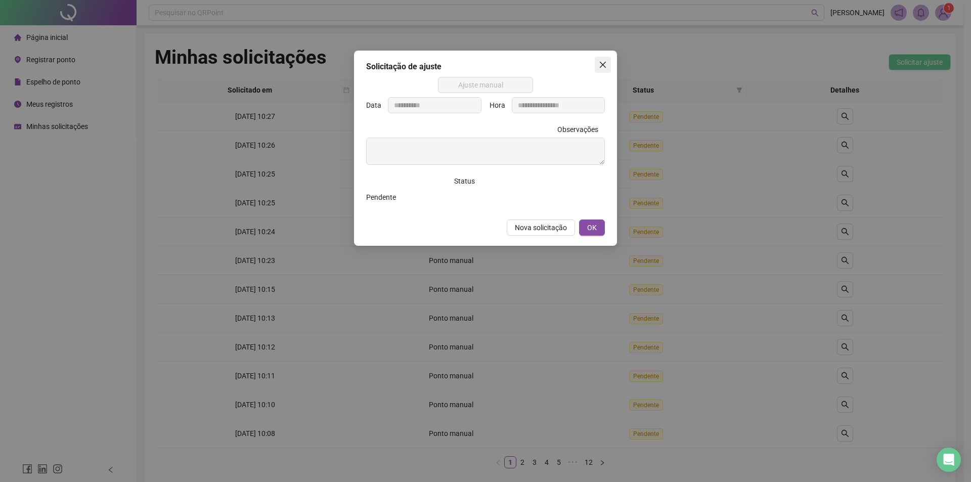
click at [605, 59] on button "Close" at bounding box center [603, 65] width 16 height 16
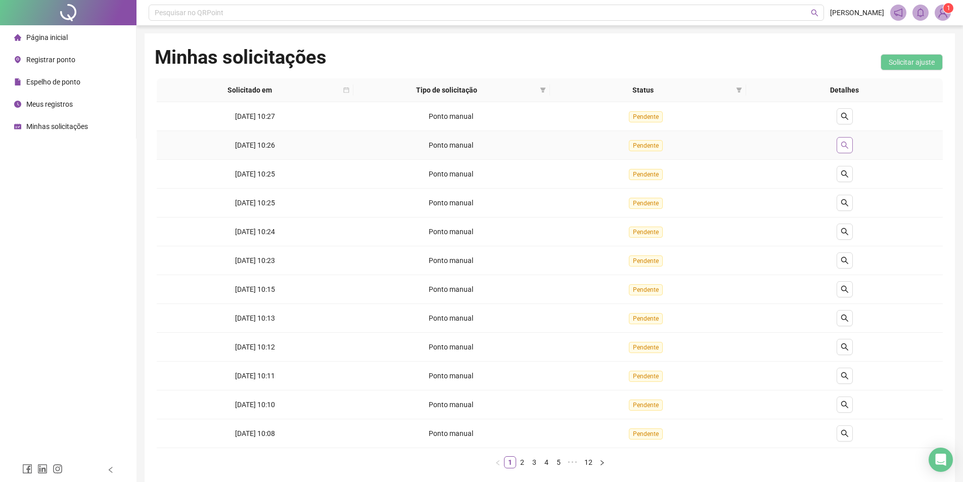
click at [846, 140] on button "button" at bounding box center [845, 145] width 16 height 16
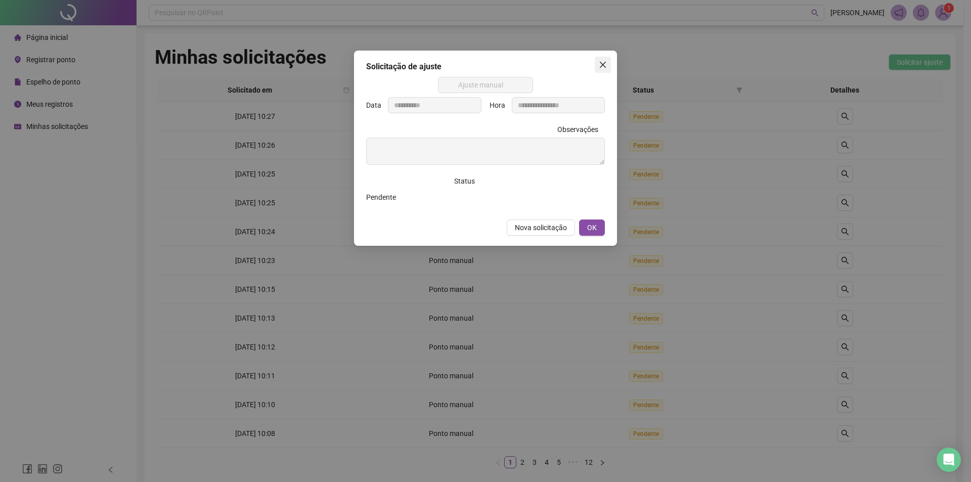
click at [600, 66] on icon "close" at bounding box center [603, 65] width 8 height 8
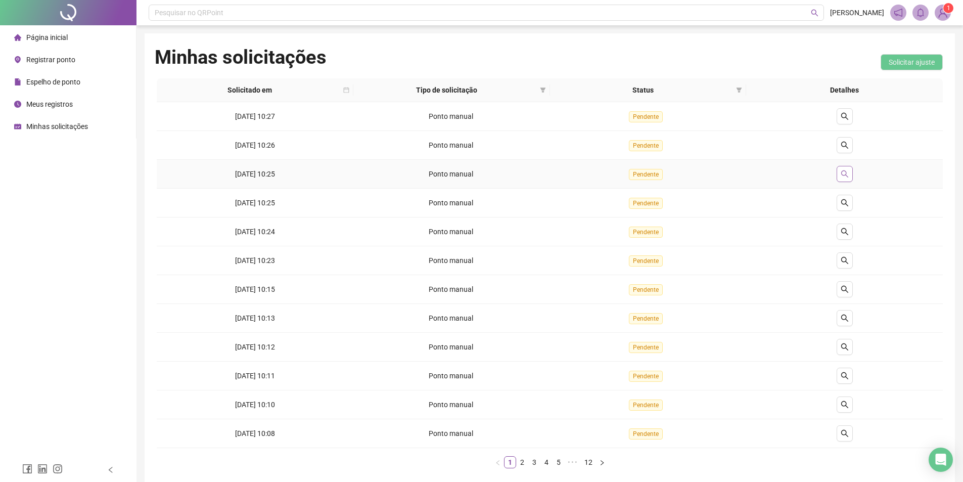
click at [842, 177] on icon "search" at bounding box center [845, 174] width 8 height 8
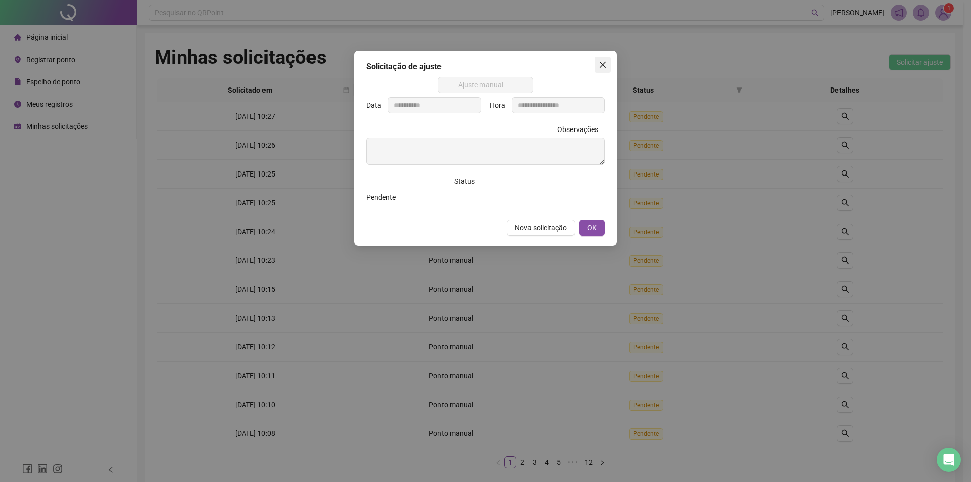
click at [605, 62] on icon "close" at bounding box center [603, 65] width 8 height 8
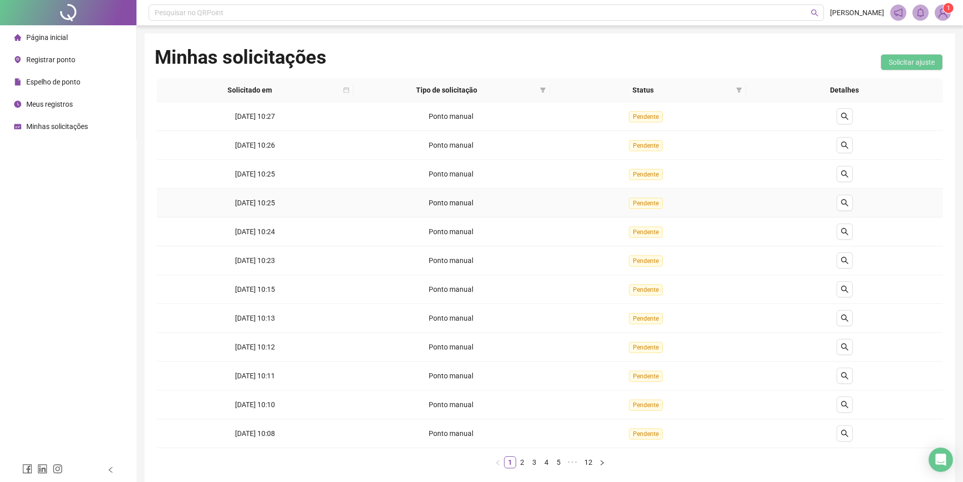
click at [845, 211] on td at bounding box center [844, 203] width 197 height 29
click at [847, 198] on button "button" at bounding box center [845, 203] width 16 height 16
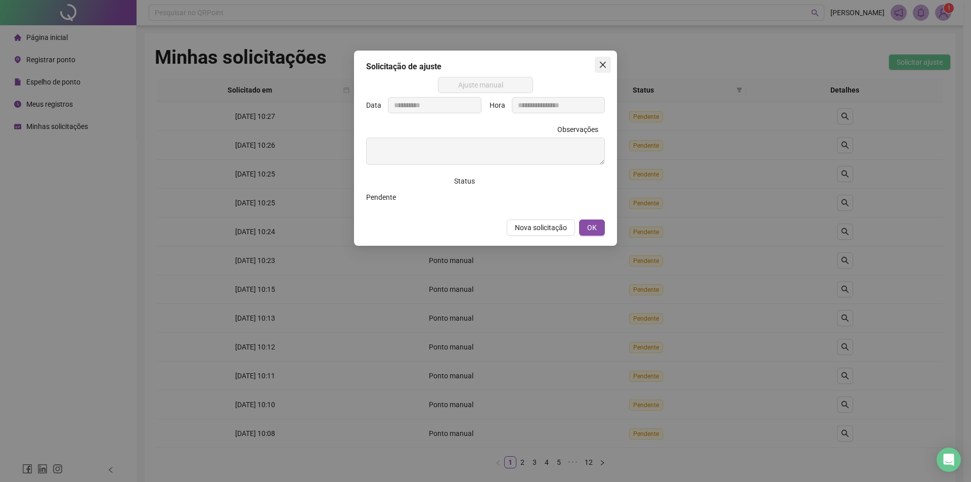
click at [600, 64] on icon "close" at bounding box center [603, 65] width 8 height 8
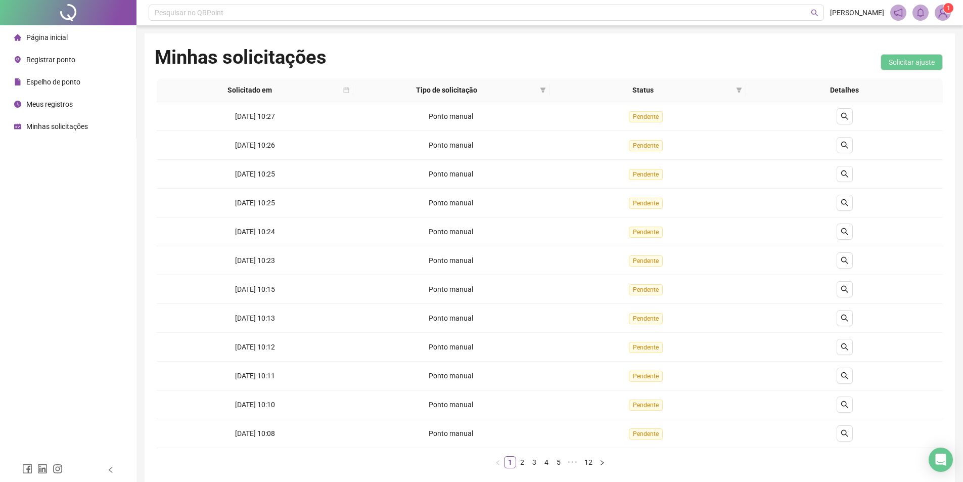
click at [46, 62] on span "Registrar ponto" at bounding box center [50, 60] width 49 height 8
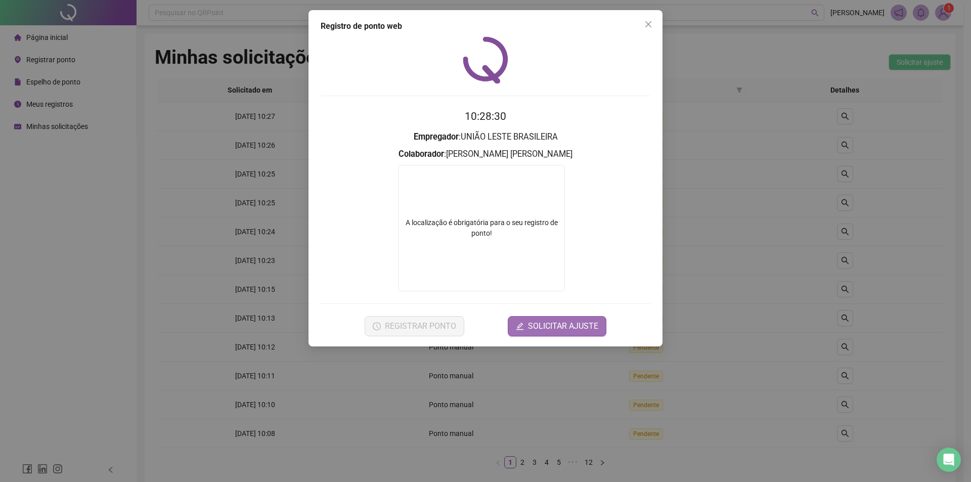
click at [565, 326] on span "SOLICITAR AJUSTE" at bounding box center [563, 326] width 70 height 12
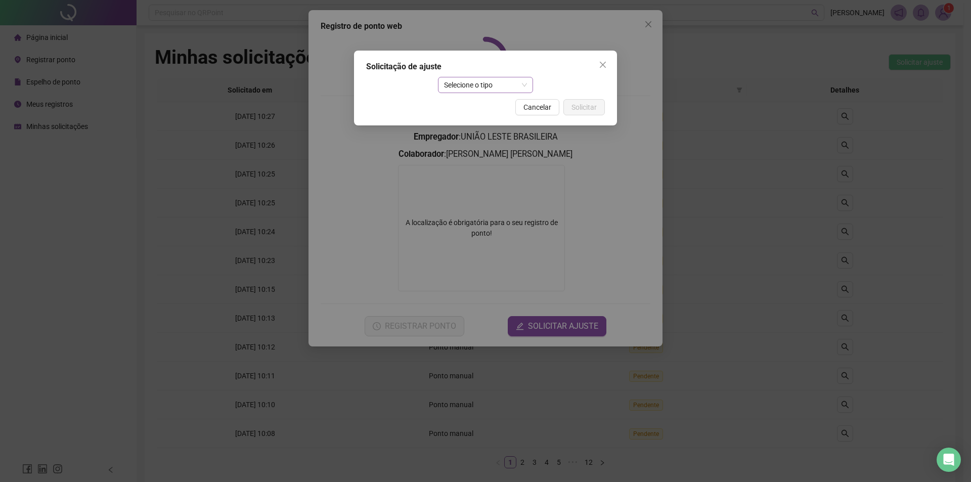
click at [508, 90] on span "Selecione o tipo" at bounding box center [485, 84] width 83 height 15
click at [477, 106] on div "Ajuste manual" at bounding box center [485, 105] width 79 height 11
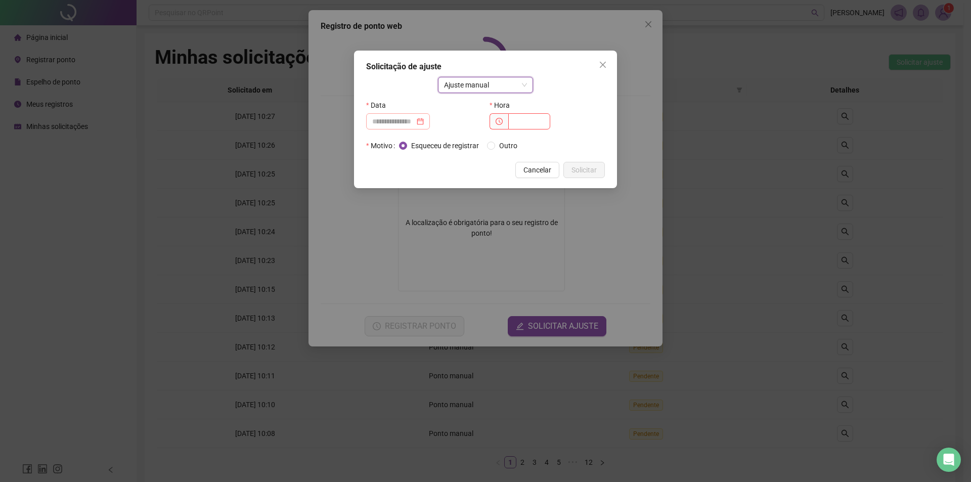
click at [424, 122] on div at bounding box center [398, 121] width 52 height 11
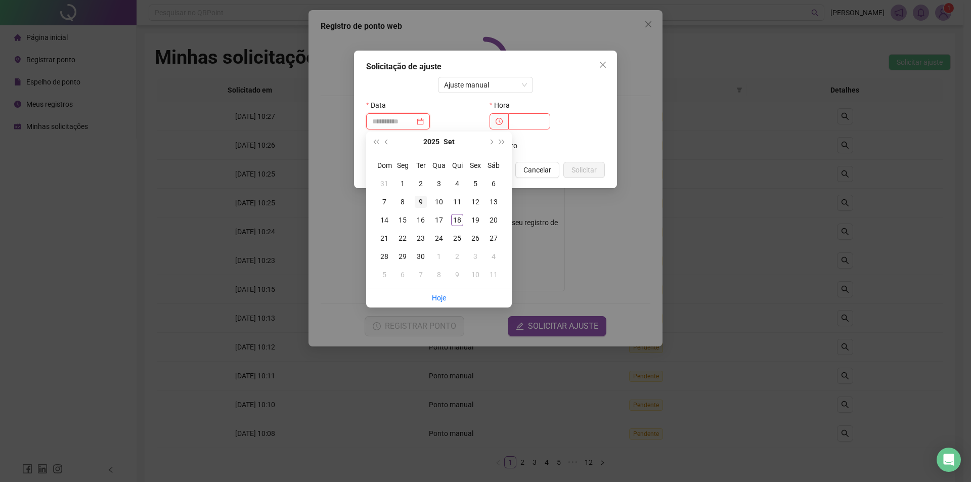
type input "**********"
click at [421, 199] on div "9" at bounding box center [421, 202] width 12 height 12
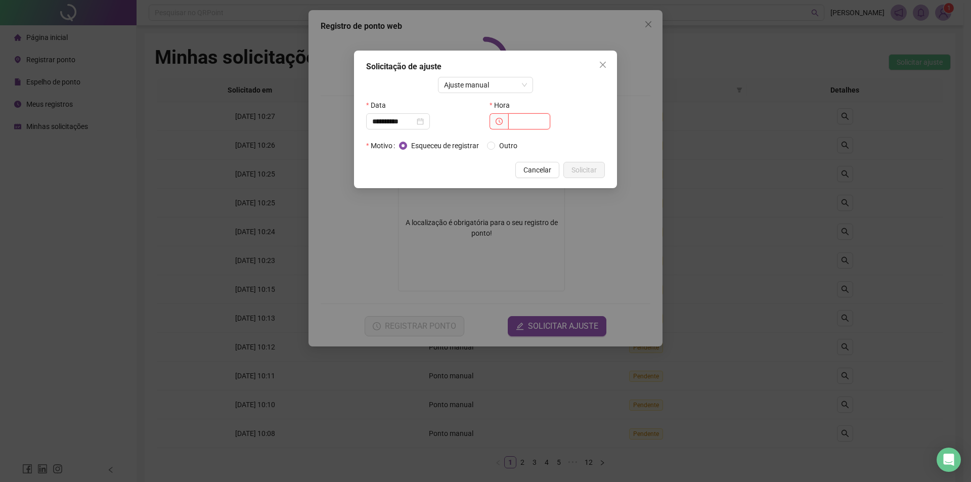
click at [538, 116] on input "text" at bounding box center [529, 121] width 42 height 16
type input "*****"
click at [585, 176] on button "Solicitar" at bounding box center [583, 170] width 41 height 16
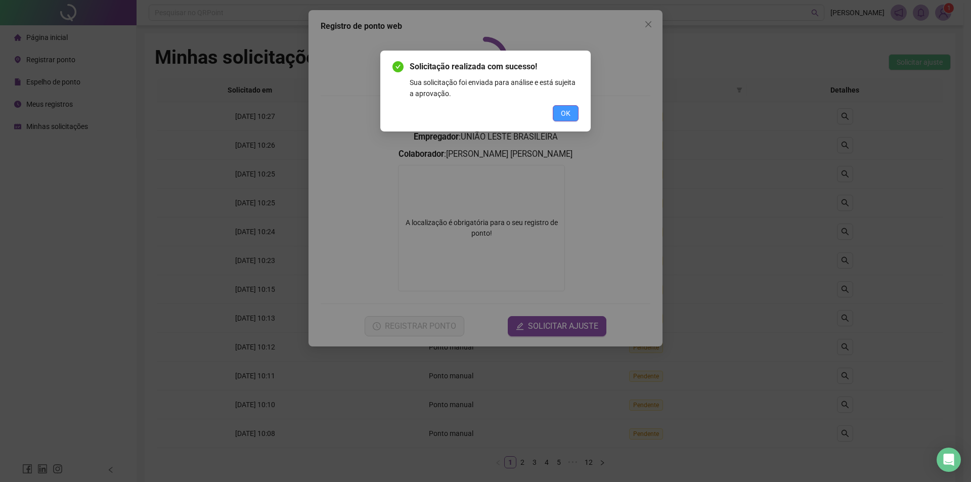
click at [569, 112] on span "OK" at bounding box center [566, 113] width 10 height 11
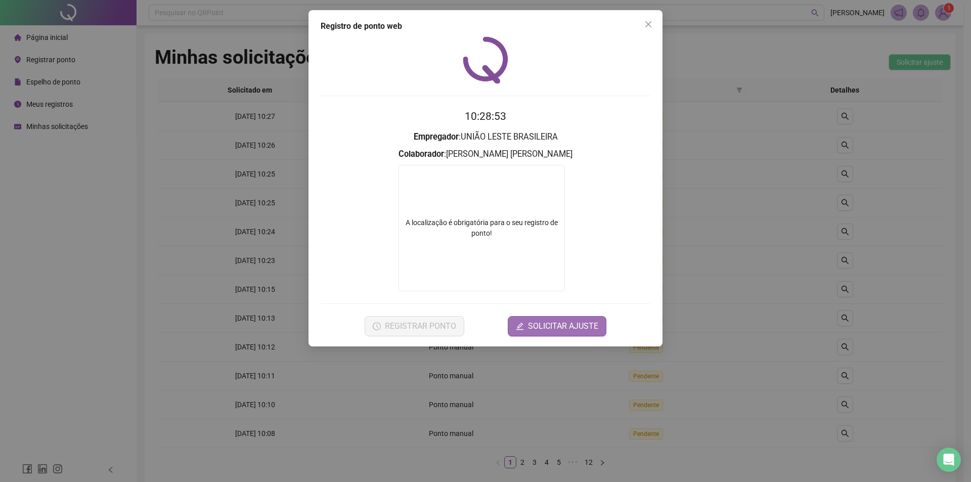
click at [557, 326] on span "SOLICITAR AJUSTE" at bounding box center [563, 326] width 70 height 12
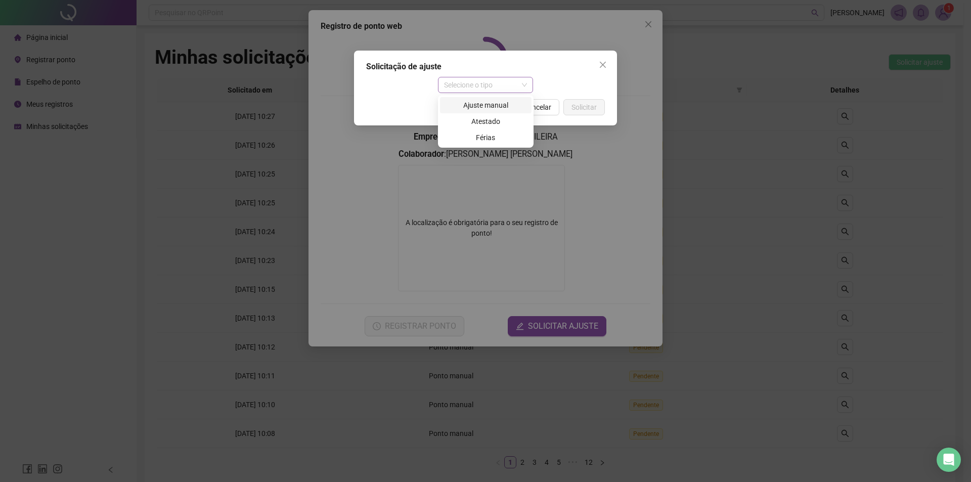
click at [518, 85] on span "Selecione o tipo" at bounding box center [485, 84] width 83 height 15
click at [498, 104] on div "Ajuste manual" at bounding box center [485, 105] width 79 height 11
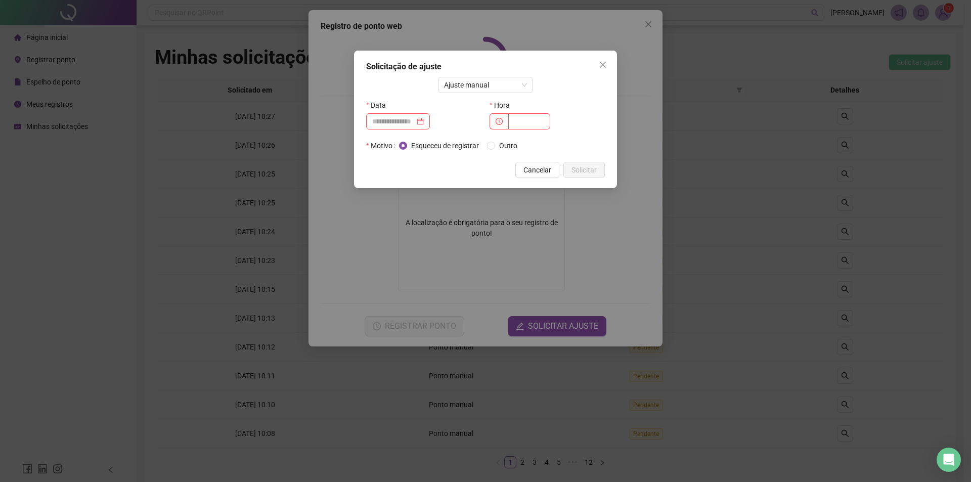
click at [422, 111] on div "Data" at bounding box center [423, 105] width 115 height 16
click at [424, 122] on div at bounding box center [398, 121] width 52 height 11
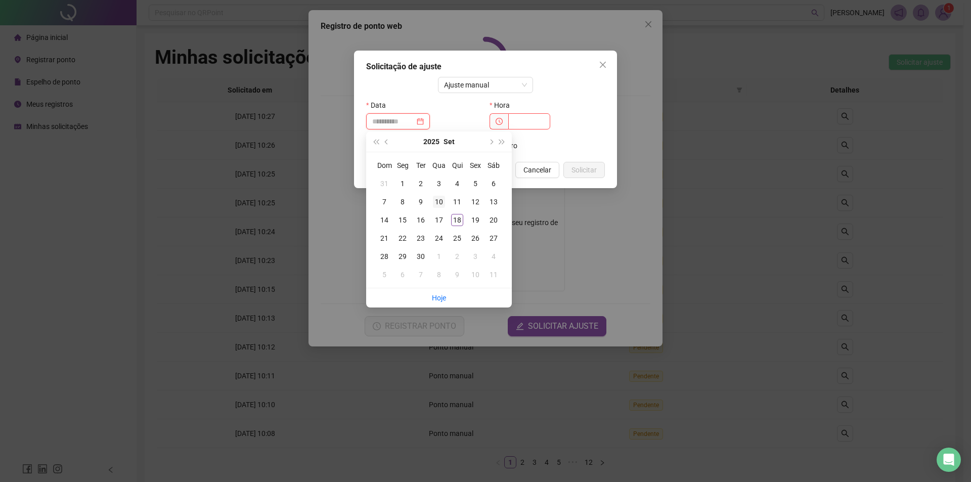
type input "**********"
click at [443, 200] on div "10" at bounding box center [439, 202] width 12 height 12
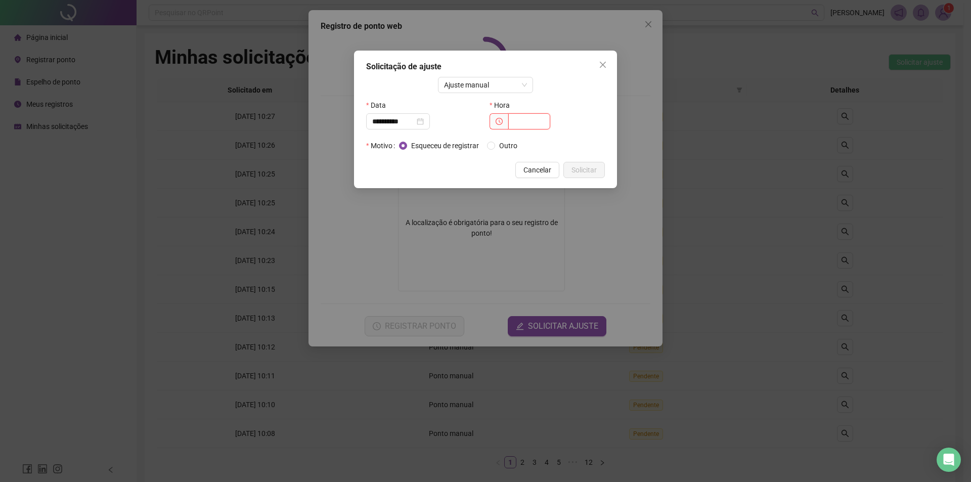
click at [531, 124] on input "text" at bounding box center [529, 121] width 42 height 16
type input "*****"
click at [580, 170] on span "Solicitar" at bounding box center [583, 169] width 25 height 11
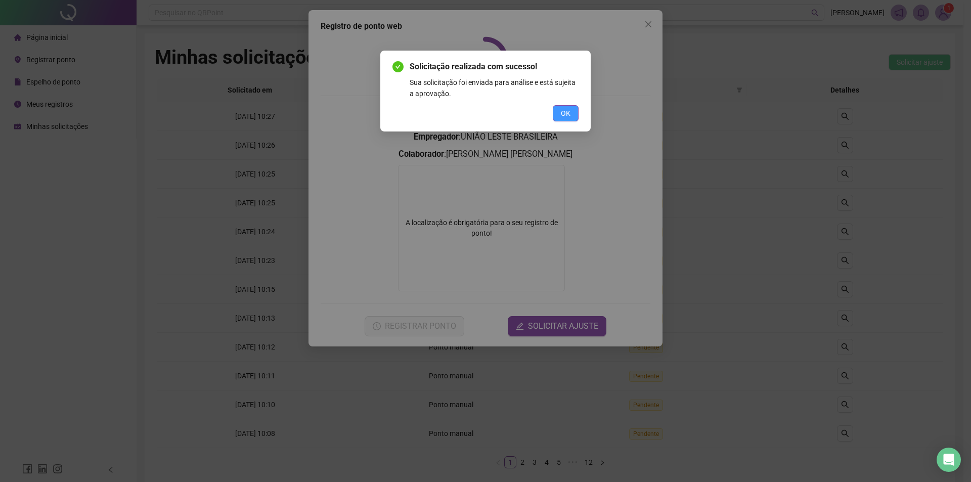
click at [560, 112] on button "OK" at bounding box center [566, 113] width 26 height 16
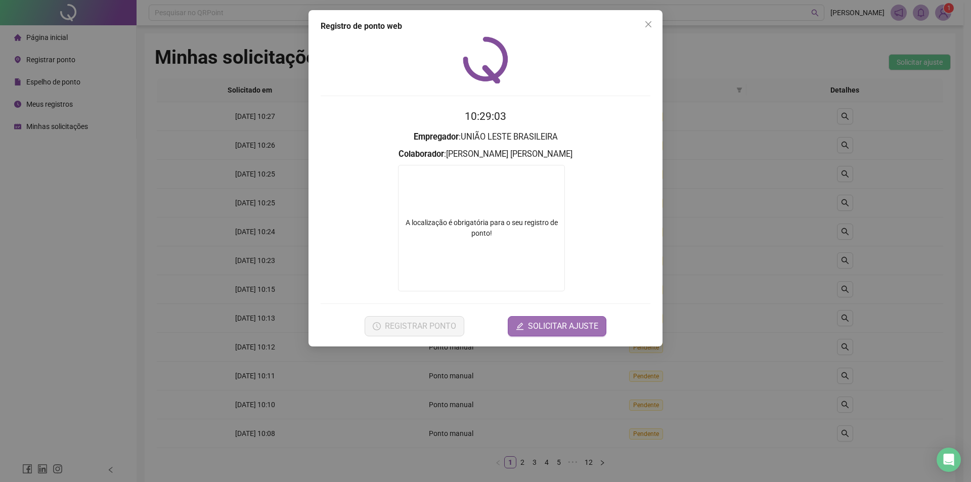
click at [557, 326] on span "SOLICITAR AJUSTE" at bounding box center [563, 326] width 70 height 12
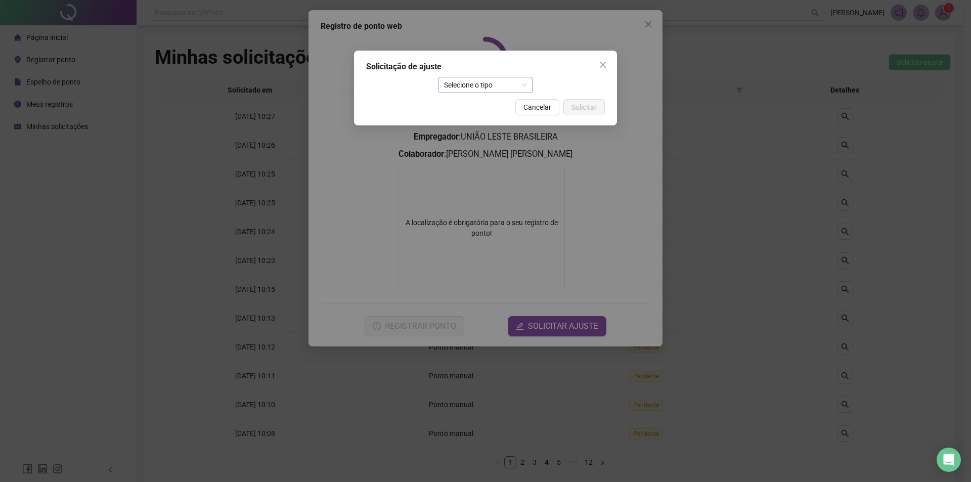
click at [478, 90] on span "Selecione o tipo" at bounding box center [485, 84] width 83 height 15
click at [483, 106] on div "Ajuste manual" at bounding box center [485, 105] width 79 height 11
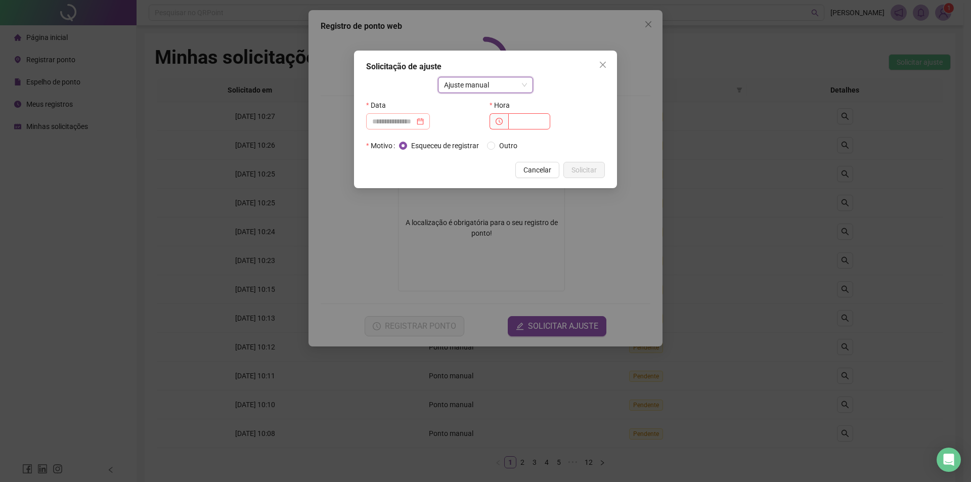
click at [404, 128] on div at bounding box center [398, 121] width 64 height 16
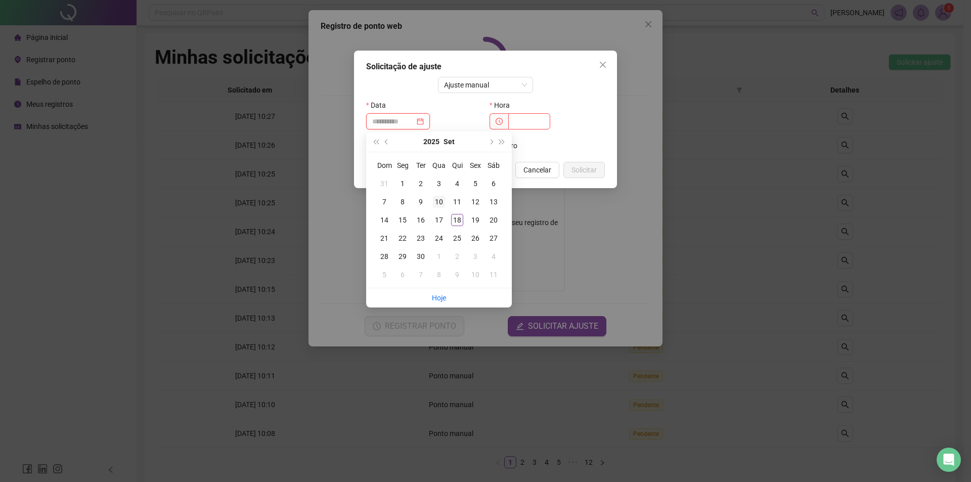
type input "**********"
click at [439, 199] on div "10" at bounding box center [439, 202] width 12 height 12
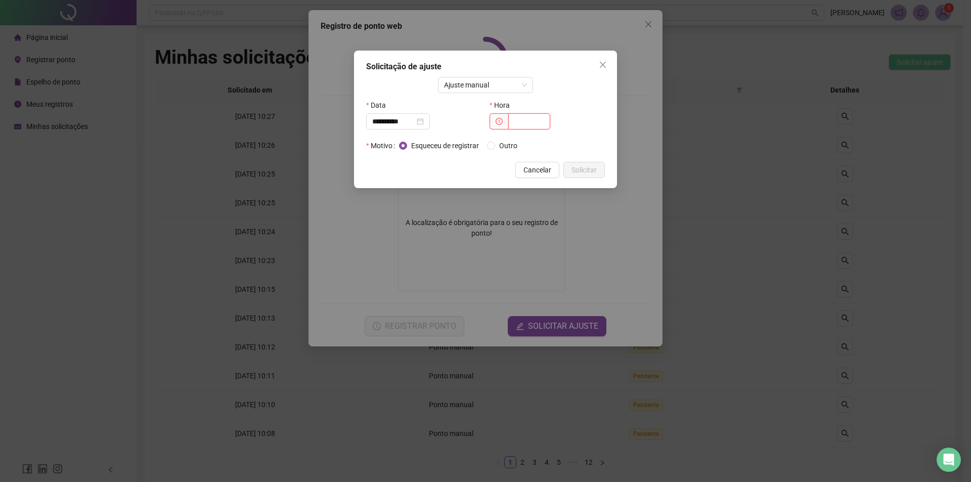
click at [531, 126] on input "text" at bounding box center [529, 121] width 42 height 16
type input "*****"
click at [578, 175] on span "Solicitar" at bounding box center [583, 169] width 25 height 11
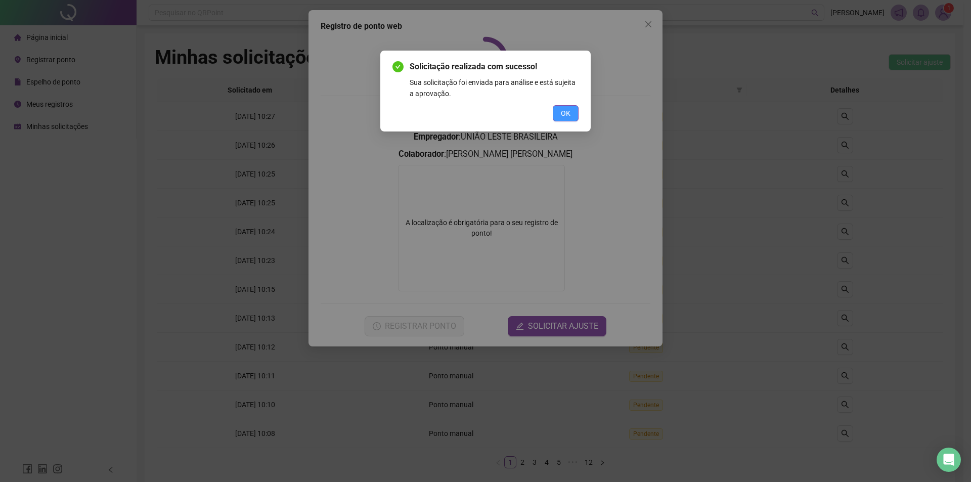
click at [577, 113] on button "OK" at bounding box center [566, 113] width 26 height 16
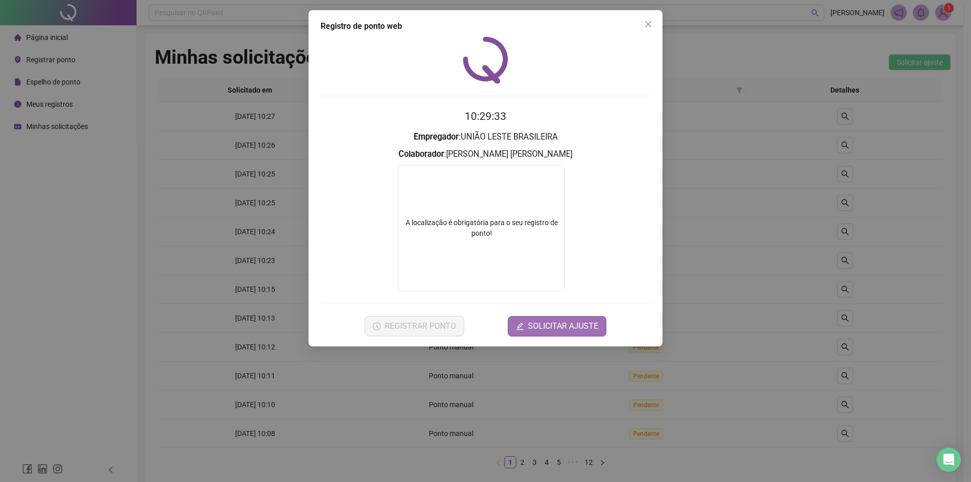
click at [541, 326] on span "SOLICITAR AJUSTE" at bounding box center [563, 326] width 70 height 12
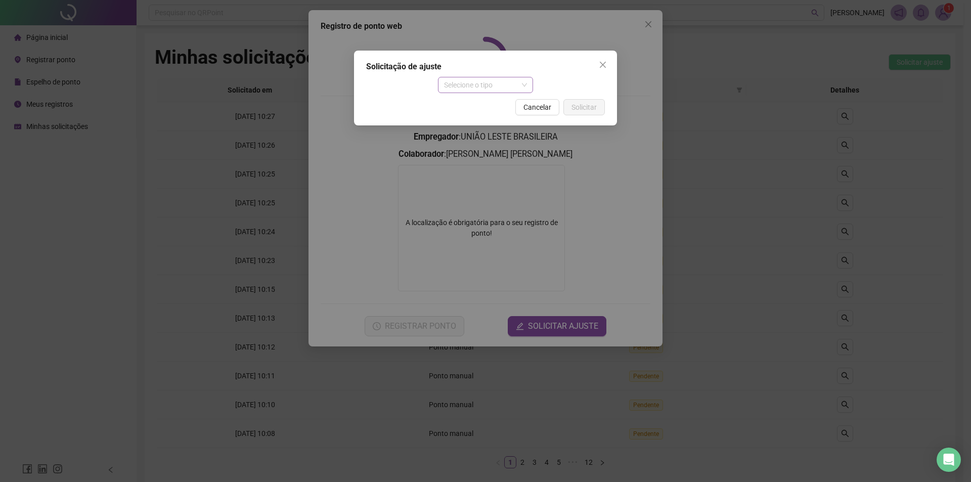
click at [500, 90] on span "Selecione o tipo" at bounding box center [485, 84] width 83 height 15
click at [497, 100] on div "Ajuste manual" at bounding box center [485, 105] width 79 height 11
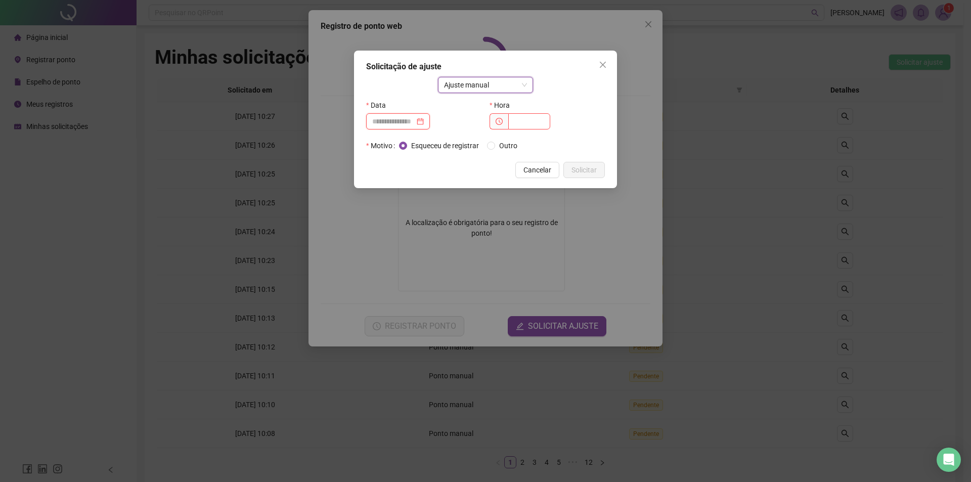
click at [405, 120] on input at bounding box center [393, 121] width 42 height 11
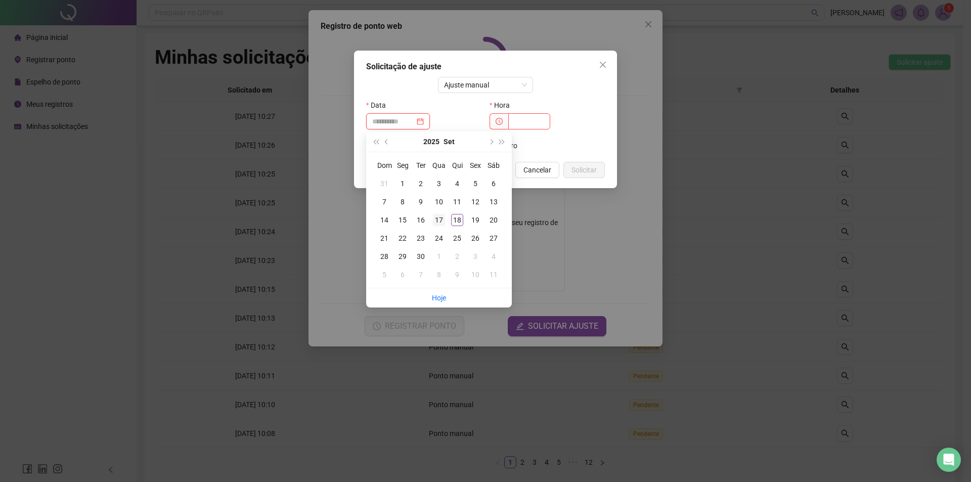
type input "**********"
click at [440, 220] on div "17" at bounding box center [439, 220] width 12 height 12
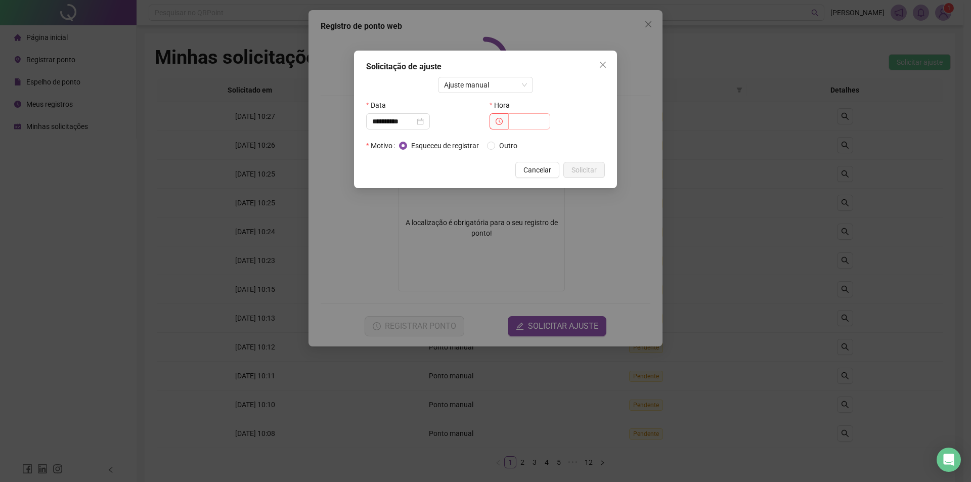
click at [517, 112] on div "Hora" at bounding box center [547, 105] width 115 height 16
click at [523, 123] on input "text" at bounding box center [529, 121] width 42 height 16
type input "*****"
click at [590, 172] on span "Solicitar" at bounding box center [583, 169] width 25 height 11
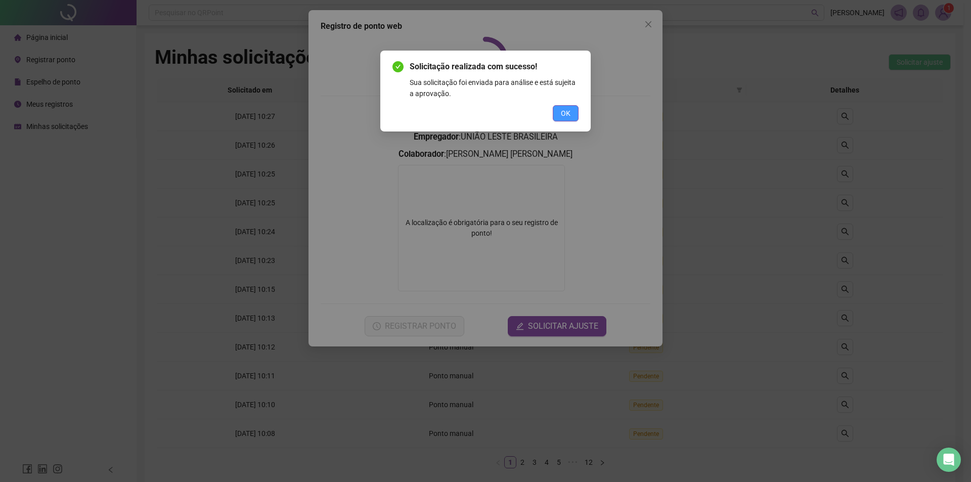
click at [560, 112] on button "OK" at bounding box center [566, 113] width 26 height 16
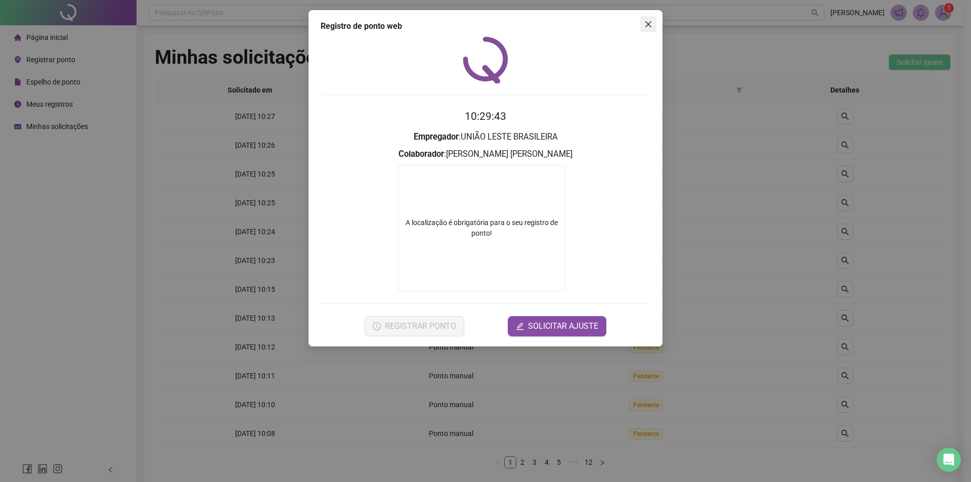
click at [649, 28] on button "Close" at bounding box center [648, 24] width 16 height 16
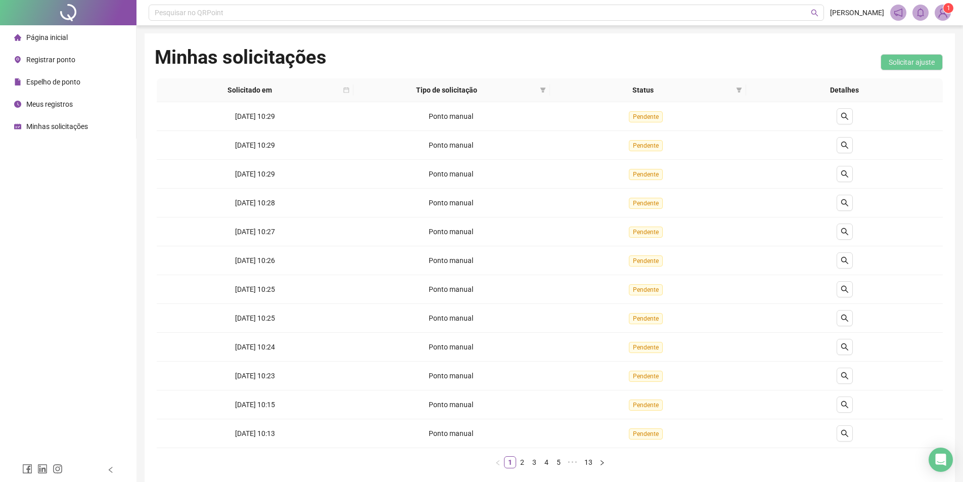
click at [64, 80] on span "Espelho de ponto" at bounding box center [53, 82] width 54 height 8
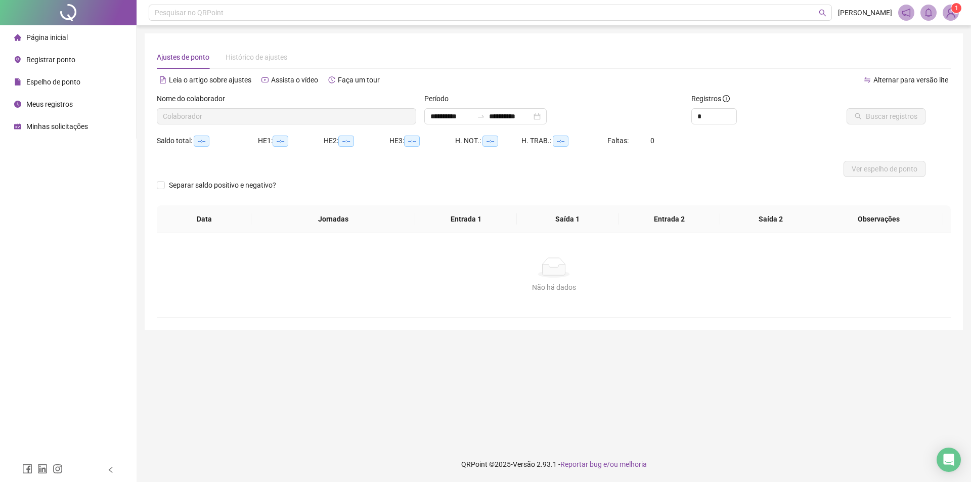
type input "**********"
click at [547, 118] on div "**********" at bounding box center [485, 116] width 122 height 16
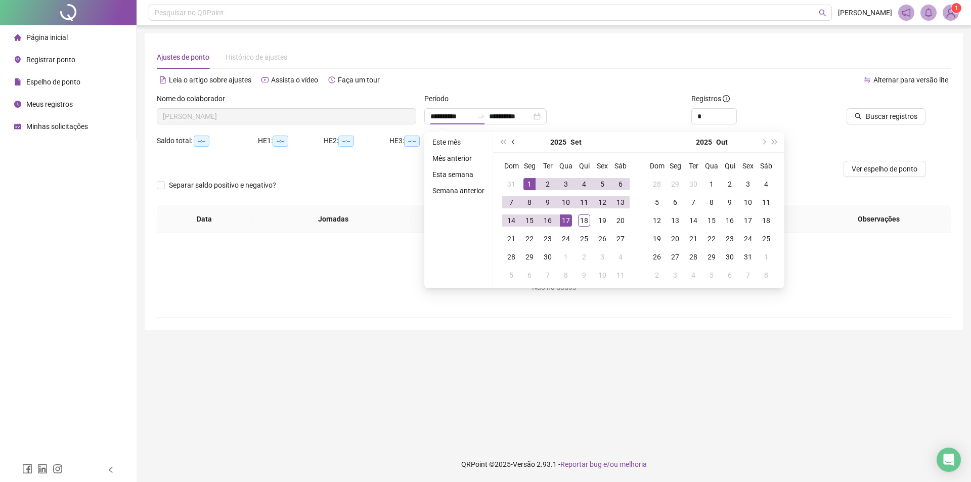
click at [514, 143] on span "prev-year" at bounding box center [514, 142] width 5 height 5
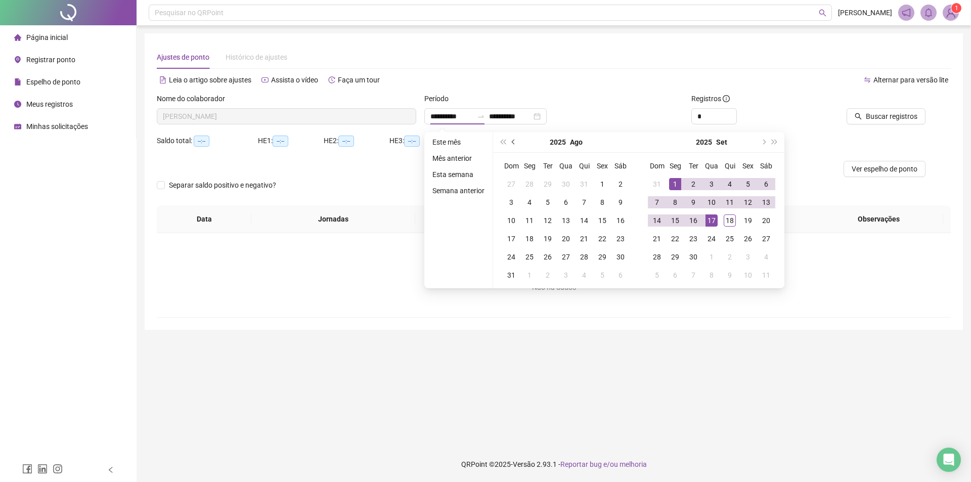
click at [514, 143] on span "prev-year" at bounding box center [514, 142] width 5 height 5
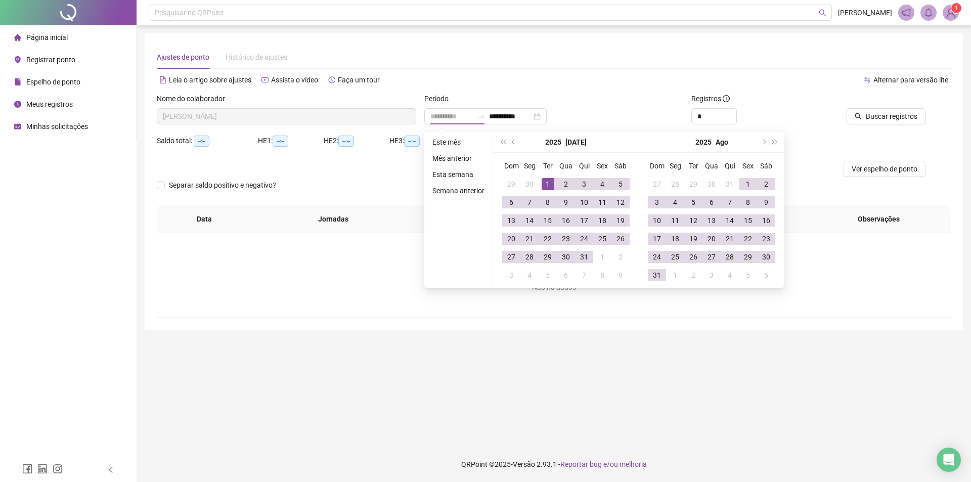
type input "**********"
drag, startPoint x: 546, startPoint y: 181, endPoint x: 549, endPoint y: 190, distance: 9.4
click at [546, 181] on div "1" at bounding box center [548, 184] width 12 height 12
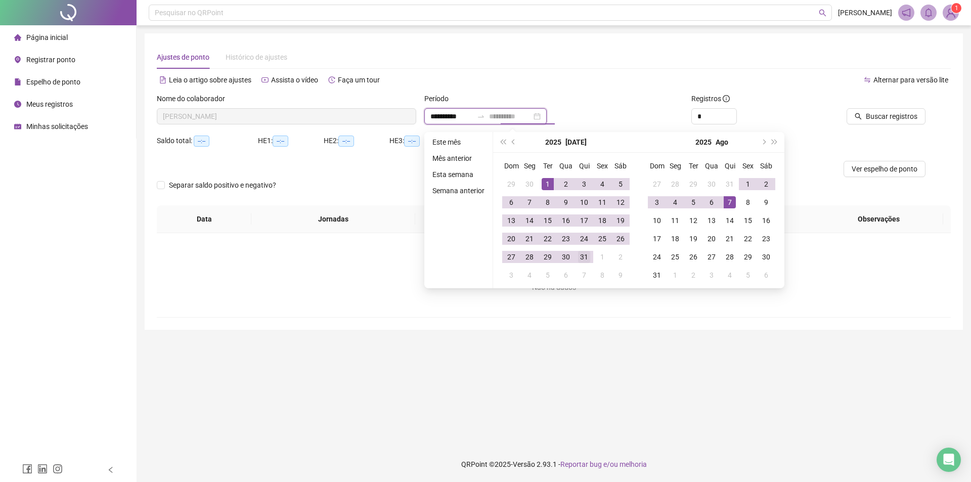
type input "**********"
click at [585, 255] on div "31" at bounding box center [584, 257] width 12 height 12
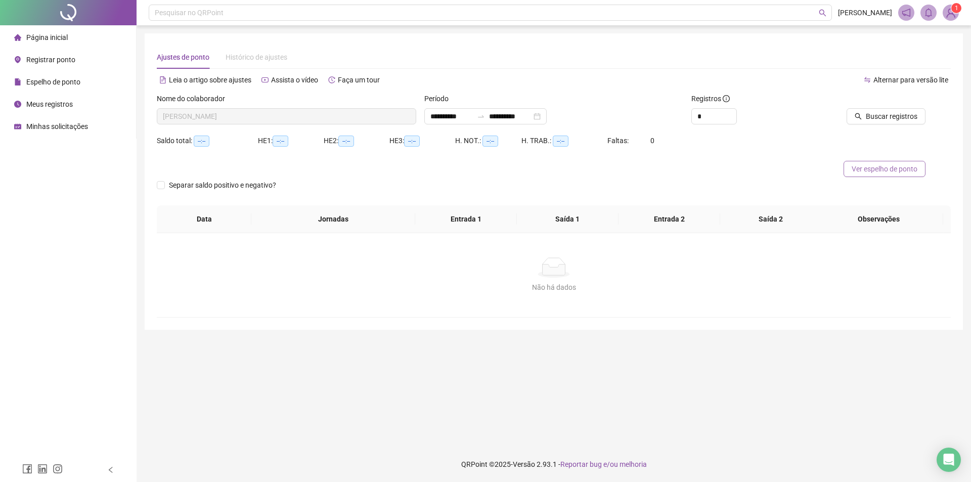
click at [899, 164] on span "Ver espelho de ponto" at bounding box center [885, 168] width 66 height 11
click at [890, 115] on span "Buscar registros" at bounding box center [892, 116] width 52 height 11
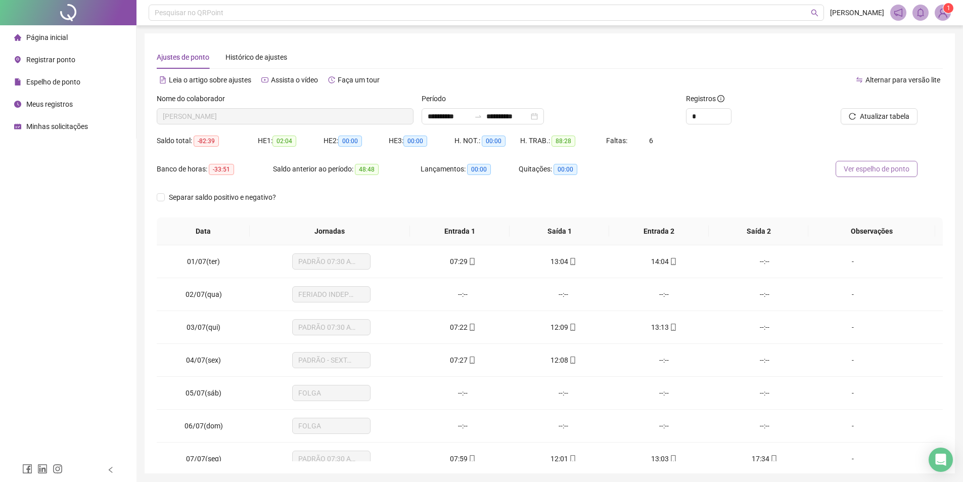
click at [895, 167] on span "Ver espelho de ponto" at bounding box center [877, 168] width 66 height 11
click at [250, 58] on span "Histórico de ajustes" at bounding box center [257, 57] width 62 height 8
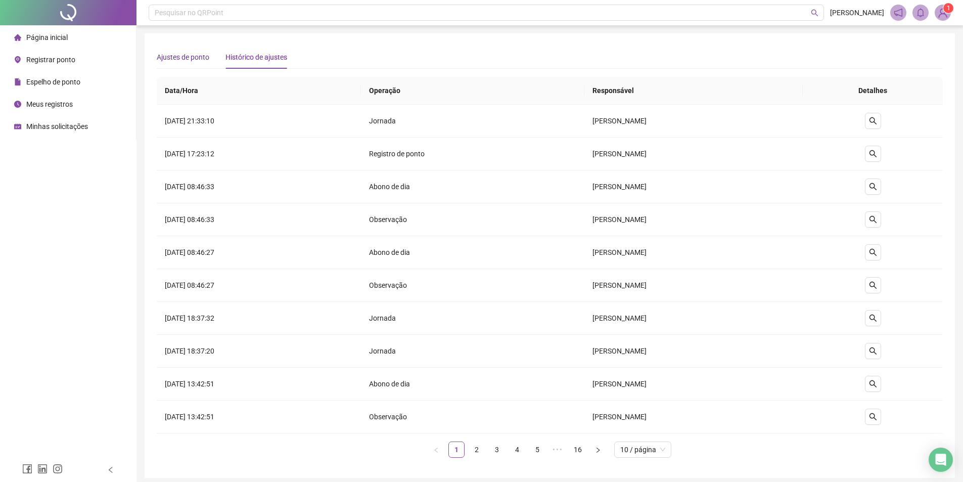
click at [195, 54] on span "Ajustes de ponto" at bounding box center [183, 57] width 53 height 8
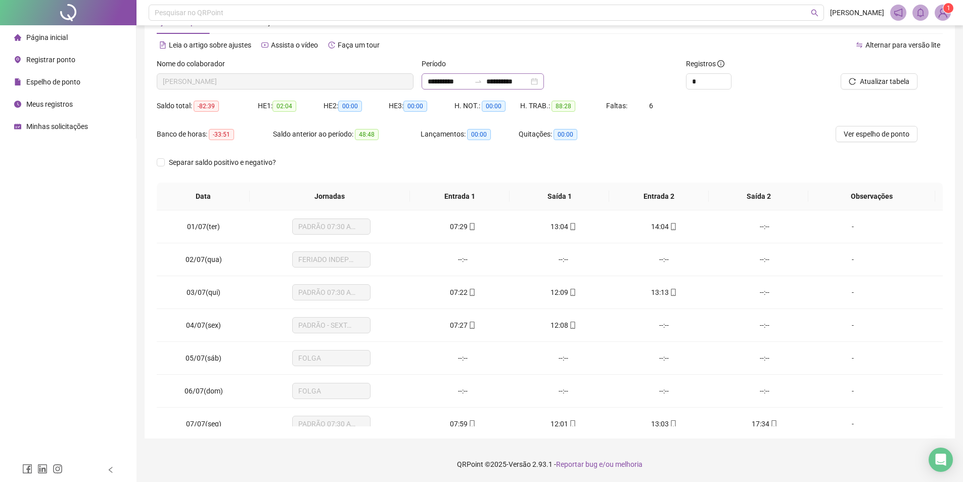
click at [544, 81] on div "**********" at bounding box center [483, 81] width 122 height 16
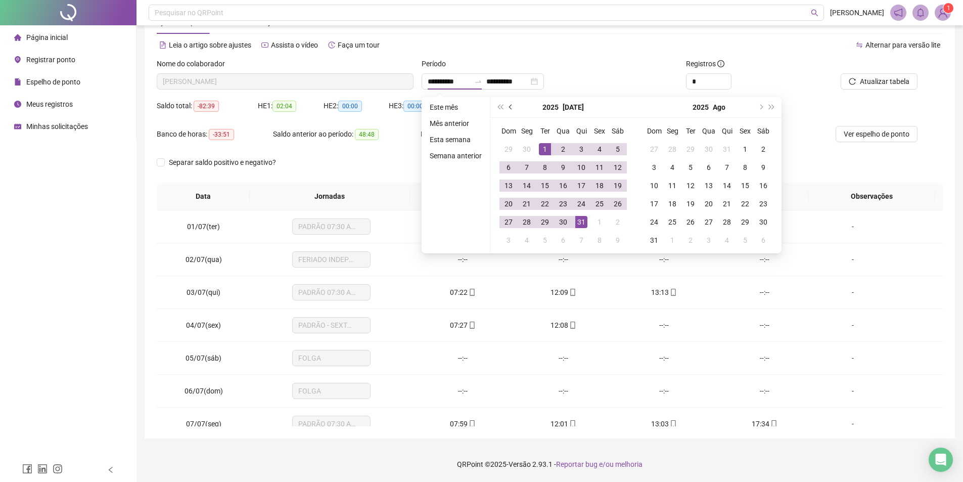
click at [506, 110] on button "prev-year" at bounding box center [511, 107] width 11 height 20
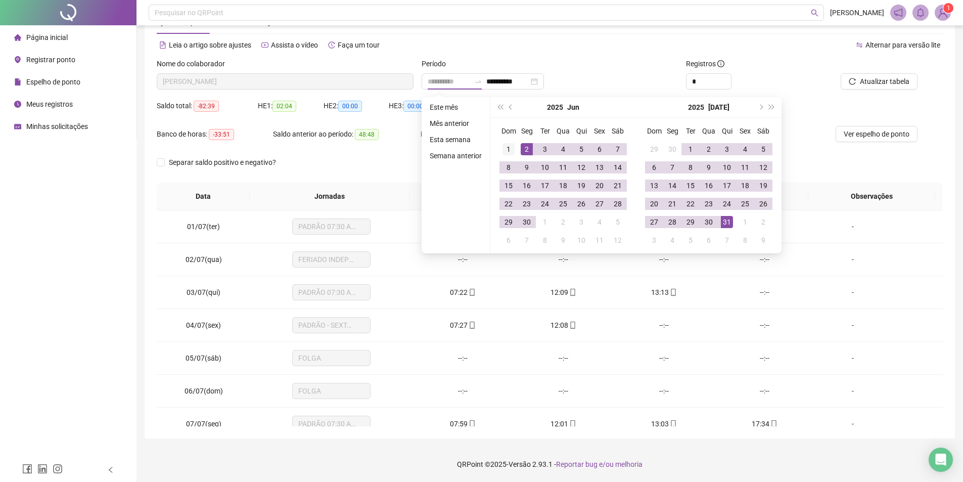
type input "**********"
click at [506, 147] on div "1" at bounding box center [509, 149] width 12 height 12
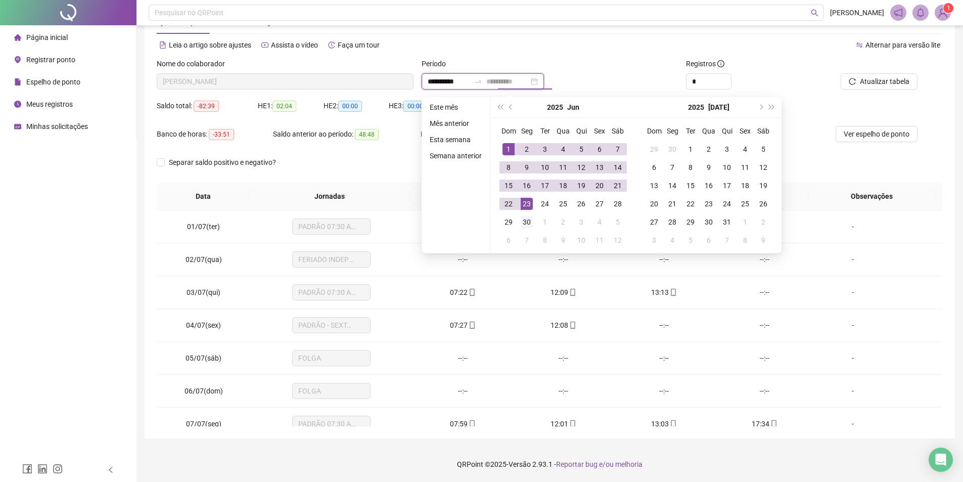
type input "**********"
click at [524, 227] on div "30" at bounding box center [527, 222] width 12 height 12
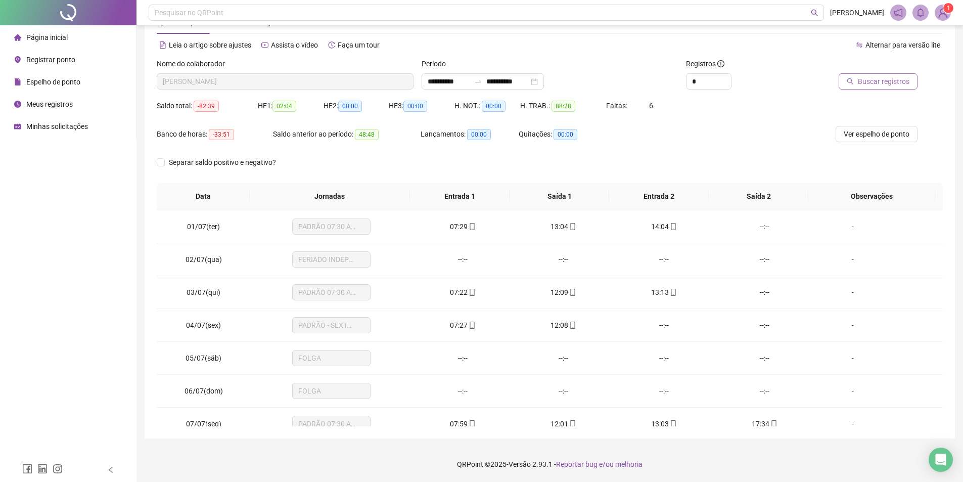
click at [847, 77] on button "Buscar registros" at bounding box center [878, 81] width 79 height 16
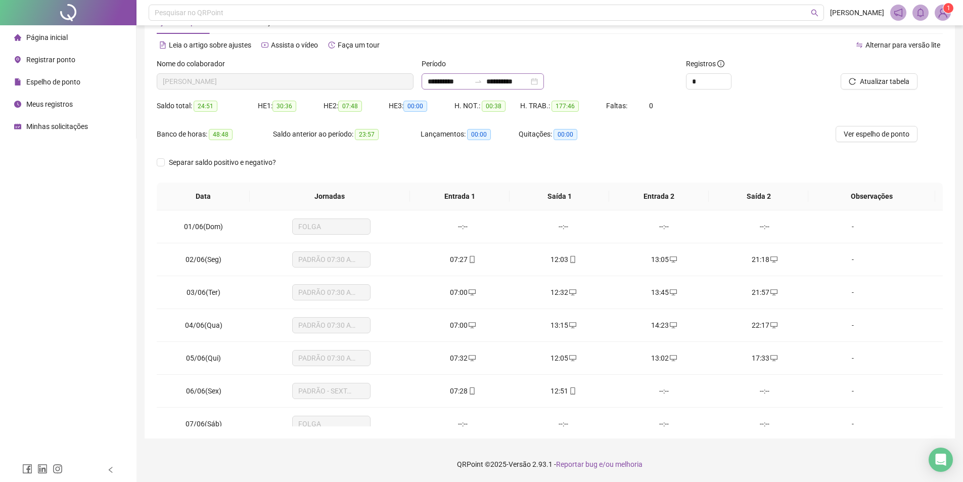
click at [544, 79] on div "**********" at bounding box center [483, 81] width 122 height 16
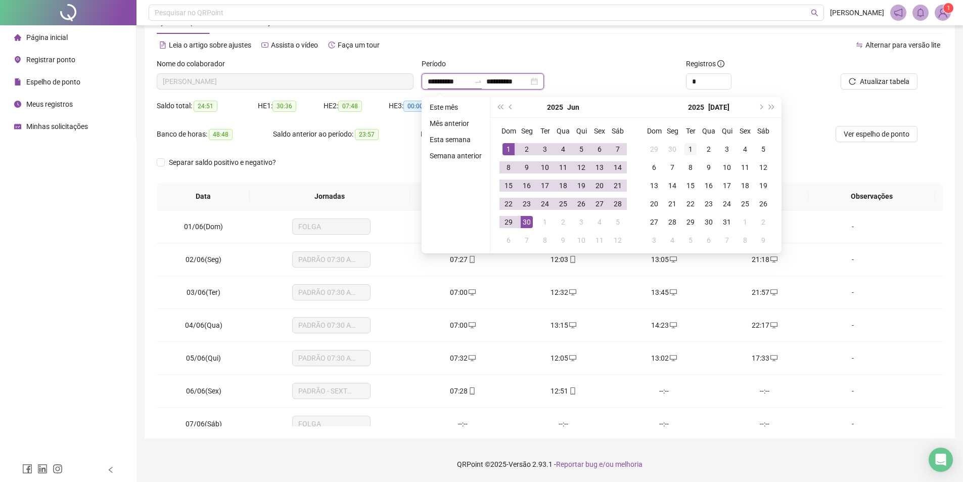
type input "**********"
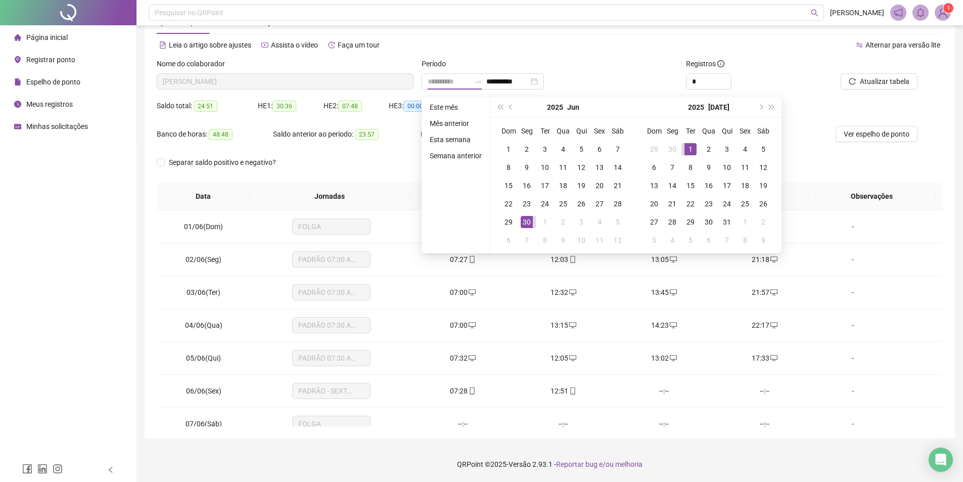
click at [689, 149] on div "1" at bounding box center [691, 149] width 12 height 12
type input "**********"
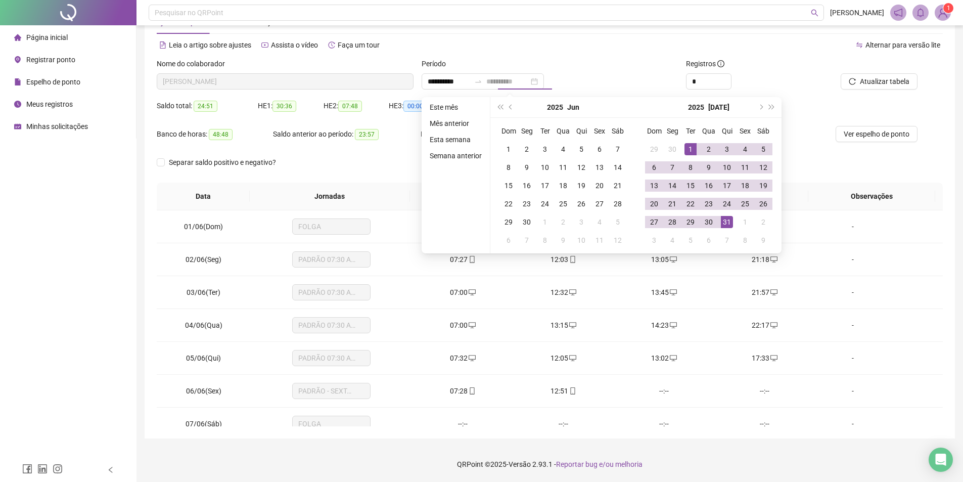
click at [729, 229] on td "31" at bounding box center [727, 222] width 18 height 18
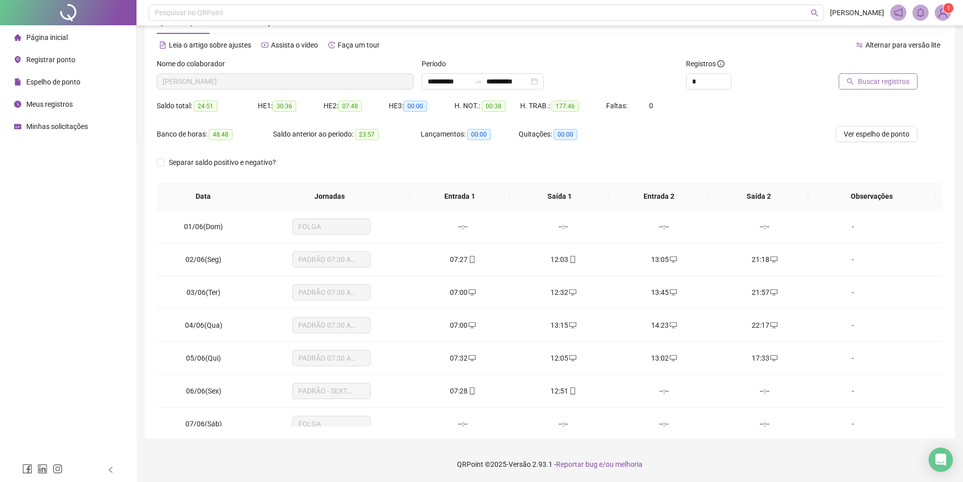
click at [881, 78] on span "Buscar registros" at bounding box center [884, 81] width 52 height 11
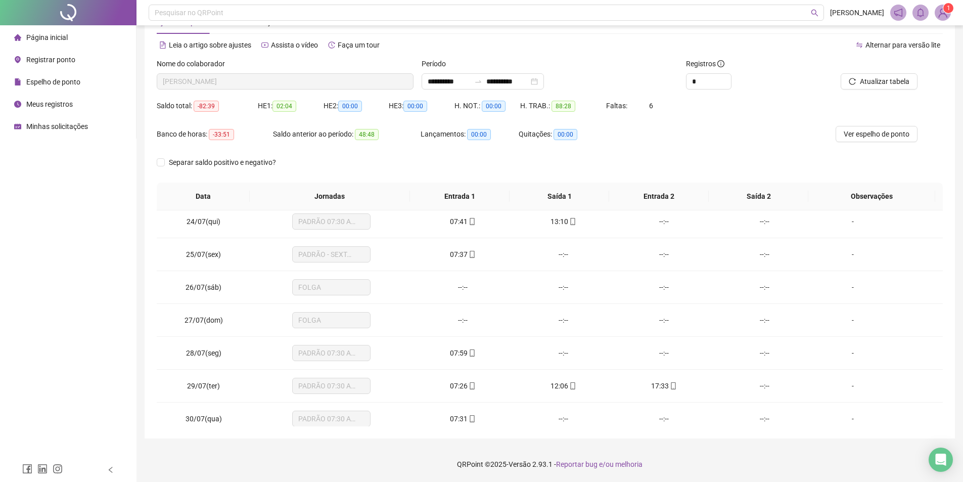
scroll to position [803, 0]
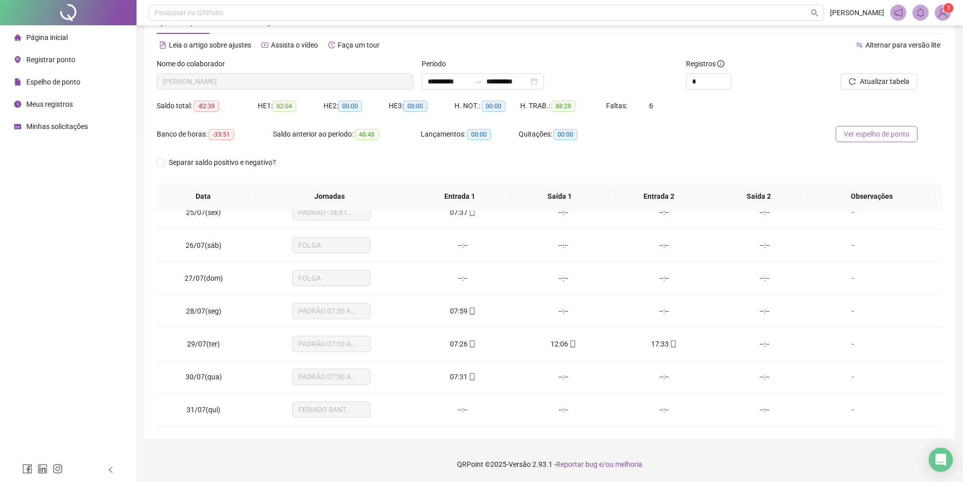
click at [873, 134] on span "Ver espelho de ponto" at bounding box center [877, 133] width 66 height 11
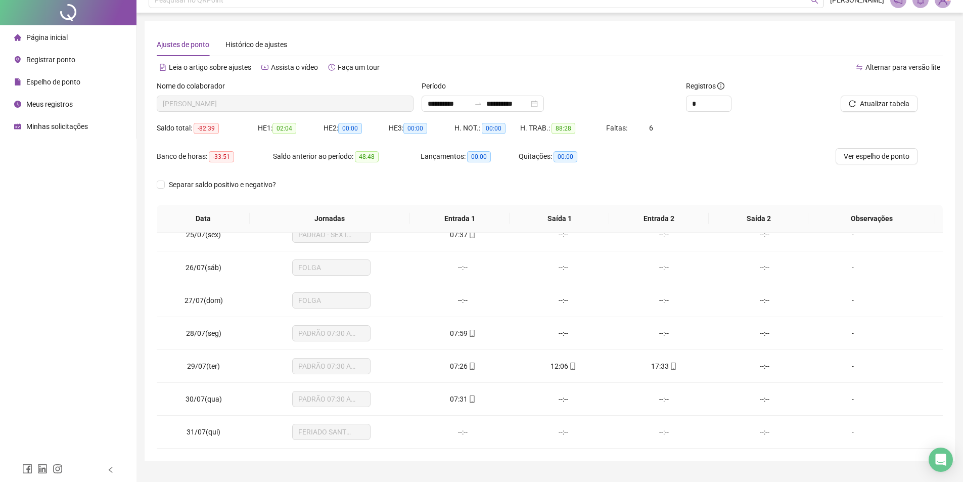
scroll to position [0, 0]
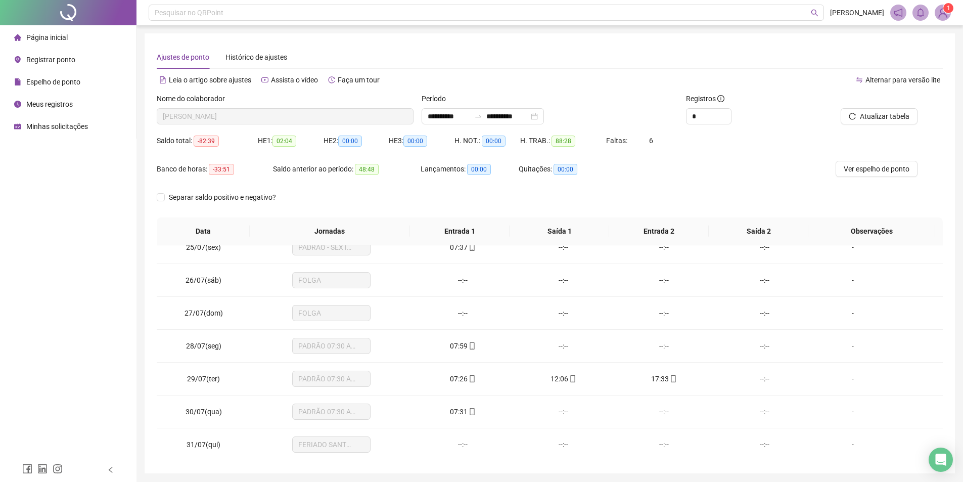
click at [72, 57] on span "Registrar ponto" at bounding box center [50, 60] width 49 height 8
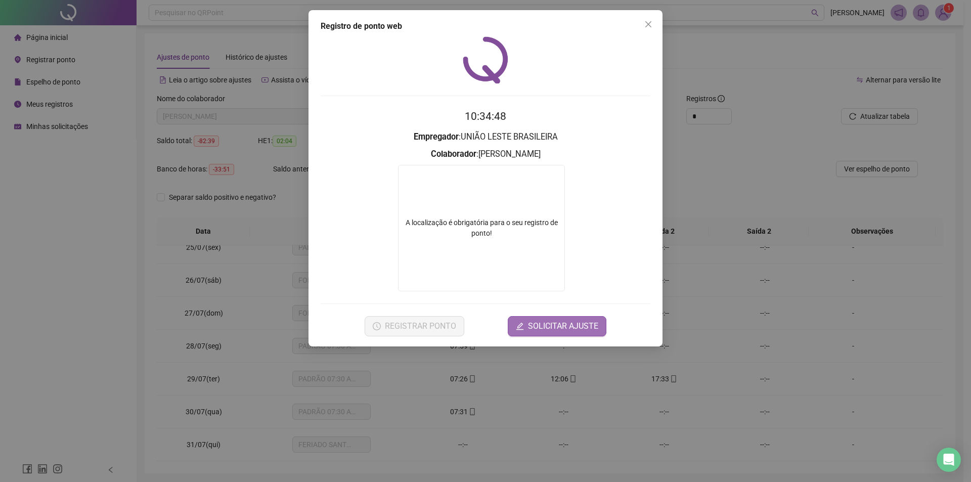
click at [560, 331] on span "SOLICITAR AJUSTE" at bounding box center [563, 326] width 70 height 12
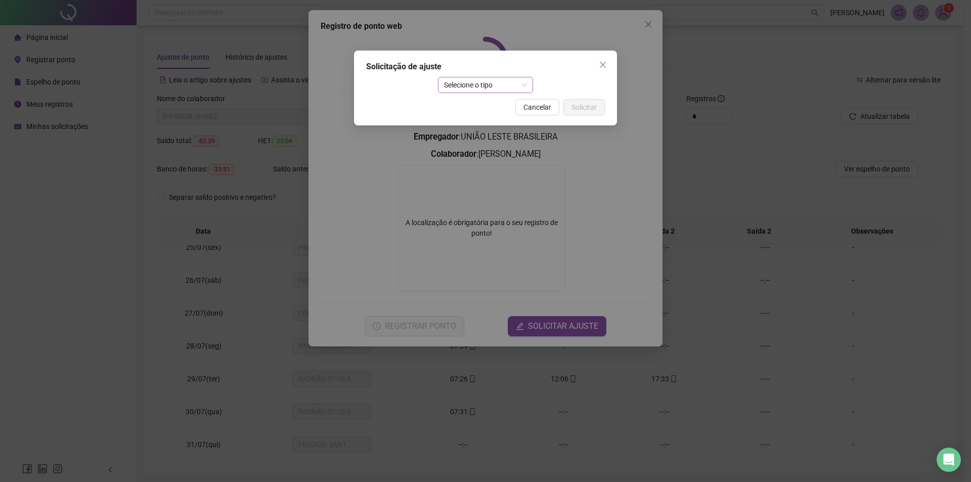
click at [467, 83] on span "Selecione o tipo" at bounding box center [485, 84] width 83 height 15
click at [470, 105] on div "Ajuste manual" at bounding box center [485, 105] width 79 height 11
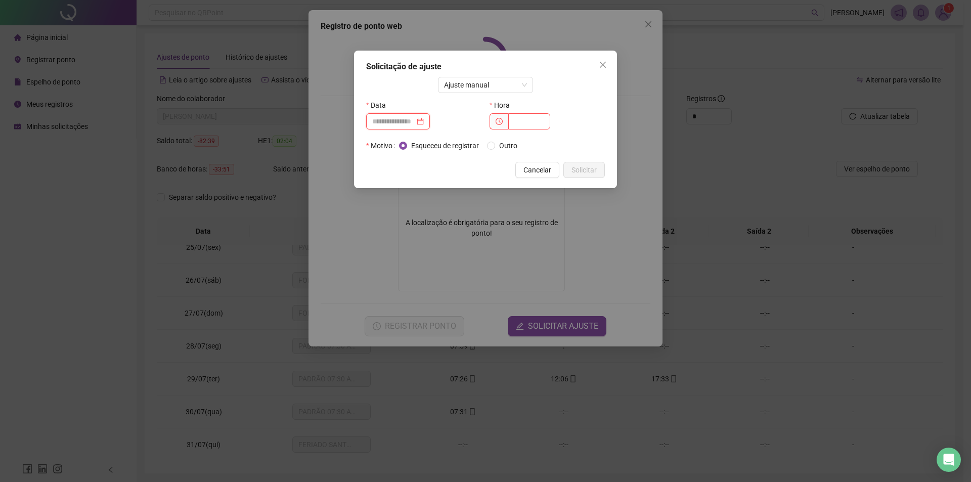
click at [384, 122] on input at bounding box center [393, 121] width 42 height 11
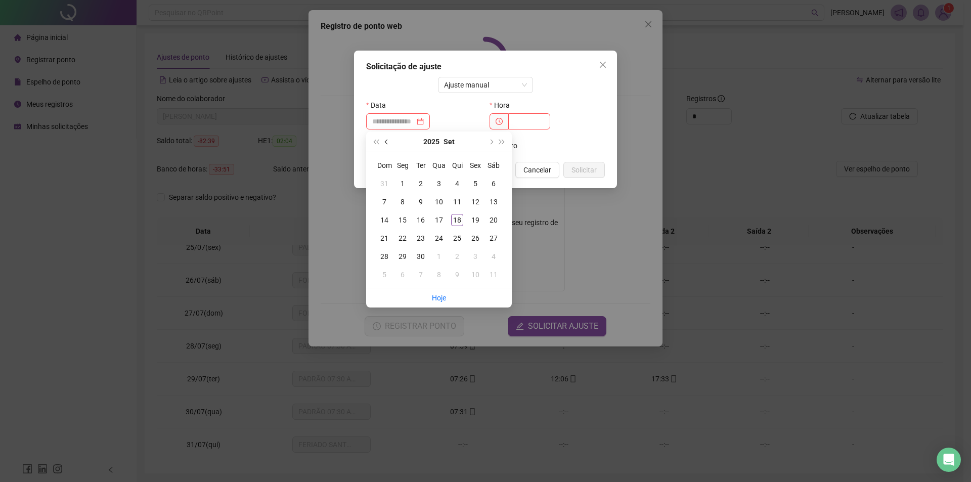
click at [381, 143] on button "prev-year" at bounding box center [386, 141] width 11 height 20
type input "**********"
click at [421, 183] on div "1" at bounding box center [421, 184] width 12 height 12
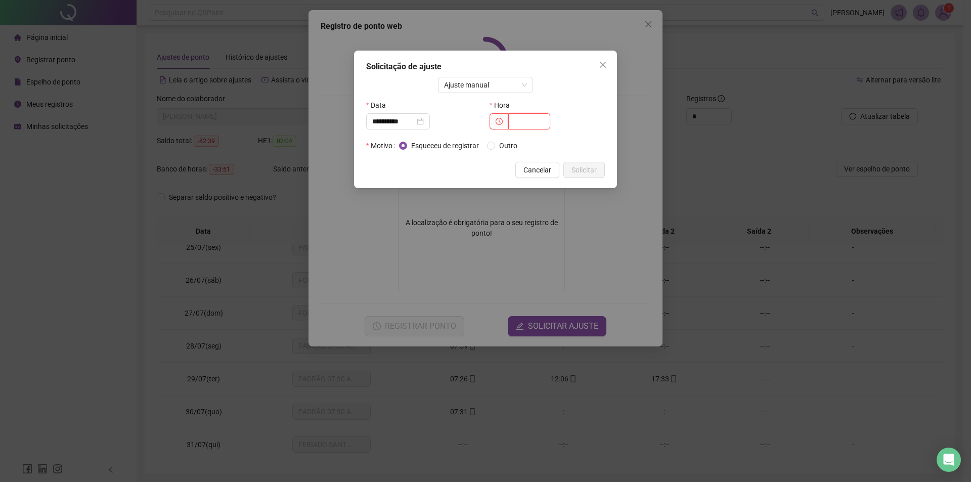
click at [540, 119] on input "text" at bounding box center [529, 121] width 42 height 16
type input "*****"
click at [586, 167] on span "Solicitar" at bounding box center [583, 169] width 25 height 11
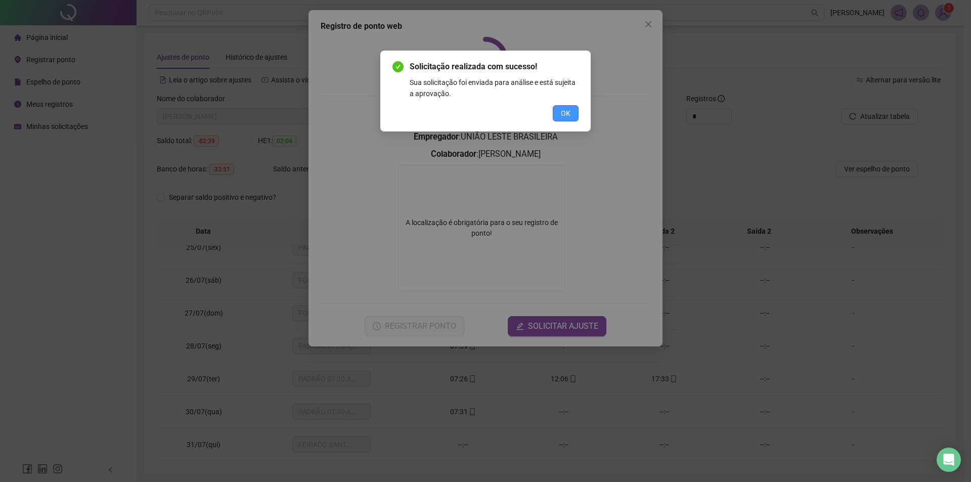
click at [567, 118] on span "OK" at bounding box center [566, 113] width 10 height 11
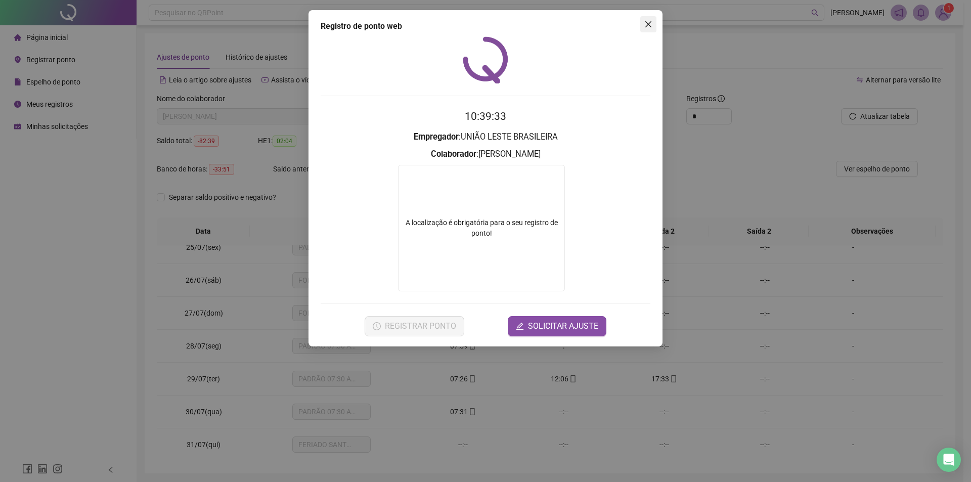
click at [648, 27] on icon "close" at bounding box center [648, 24] width 8 height 8
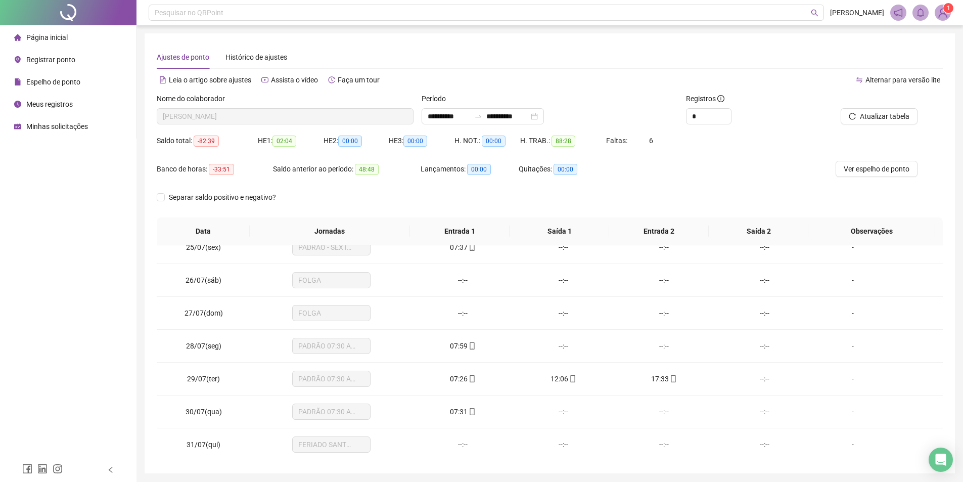
click at [58, 105] on span "Meus registros" at bounding box center [49, 104] width 47 height 8
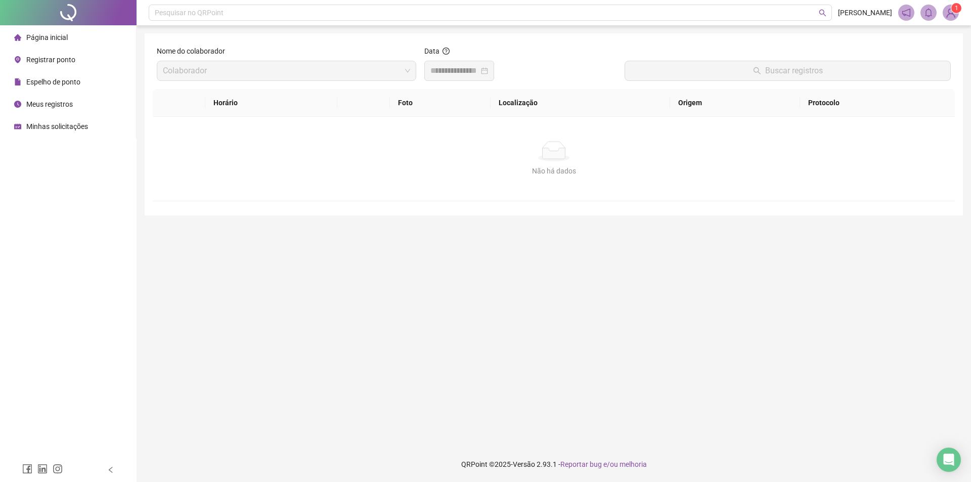
click at [61, 132] on div "Minhas solicitações" at bounding box center [51, 126] width 74 height 20
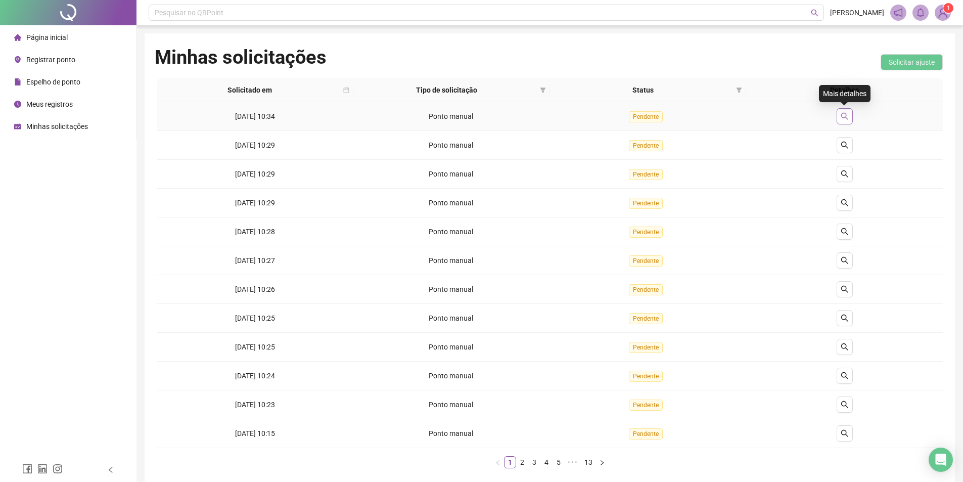
click at [844, 117] on icon "search" at bounding box center [845, 116] width 8 height 8
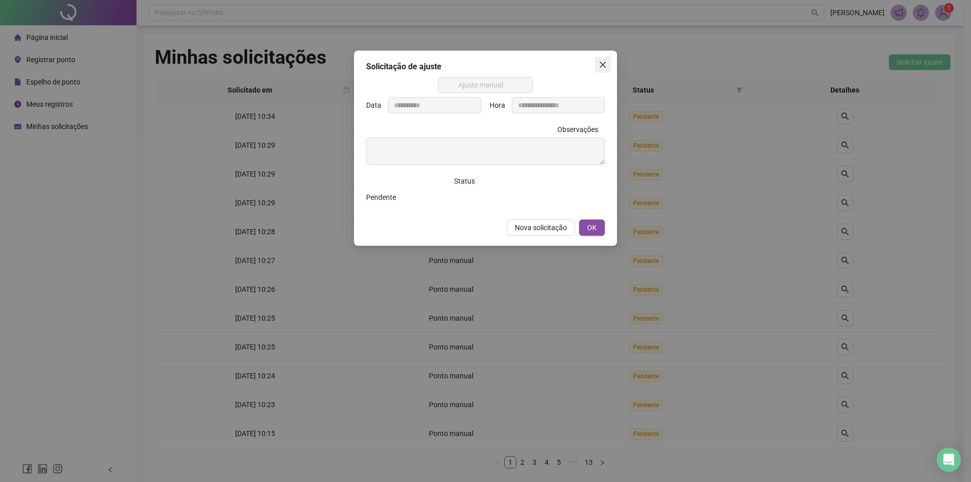
click at [606, 63] on icon "close" at bounding box center [603, 65] width 8 height 8
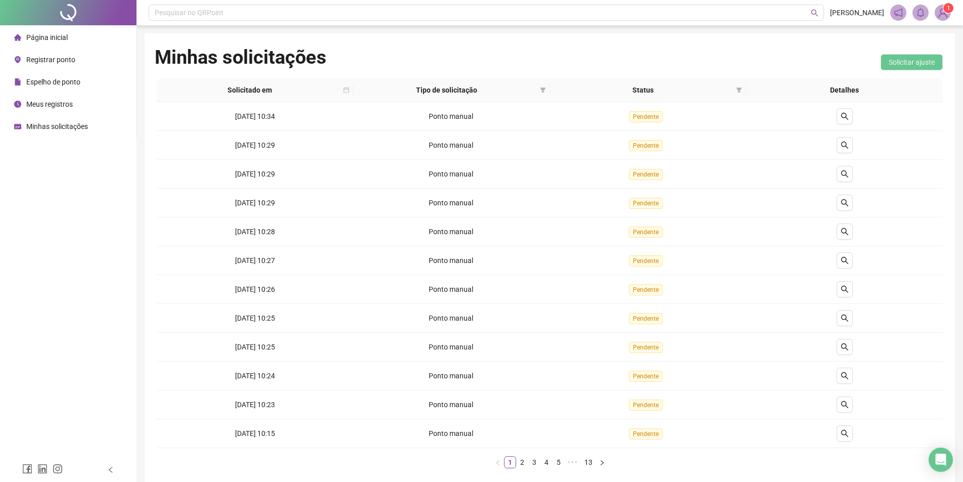
click at [78, 59] on li "Registrar ponto" at bounding box center [68, 60] width 132 height 20
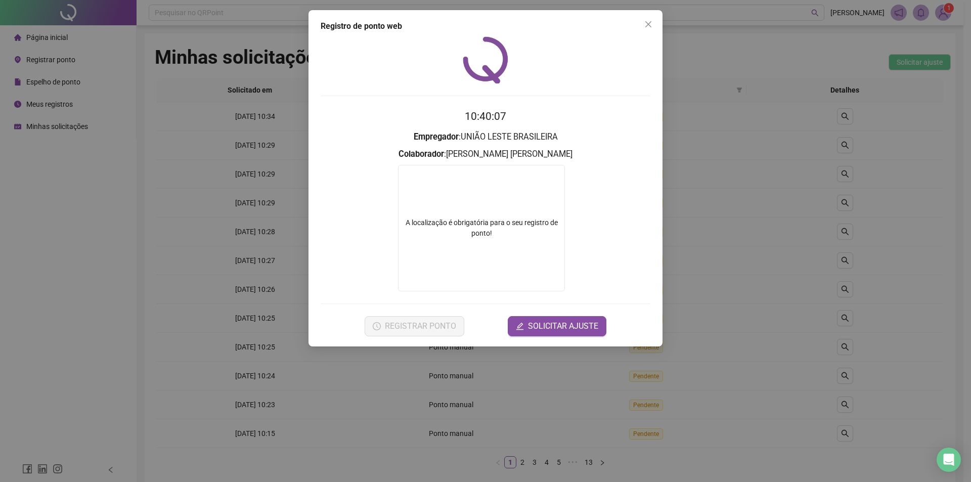
click at [560, 201] on div "A localização é obrigatória para o seu registro de ponto!" at bounding box center [481, 228] width 167 height 126
click at [570, 323] on span "SOLICITAR AJUSTE" at bounding box center [563, 326] width 70 height 12
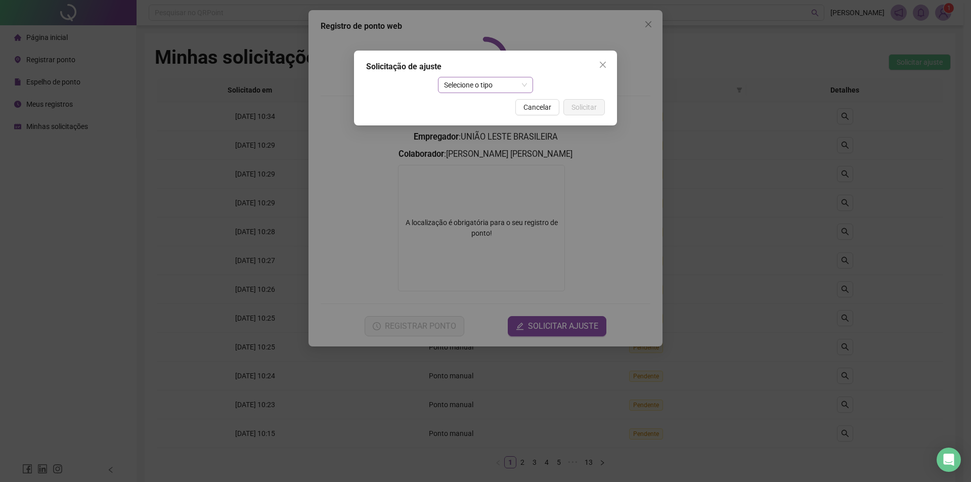
click at [478, 89] on span "Selecione o tipo" at bounding box center [485, 84] width 83 height 15
click at [481, 108] on div "Ajuste manual" at bounding box center [485, 105] width 79 height 11
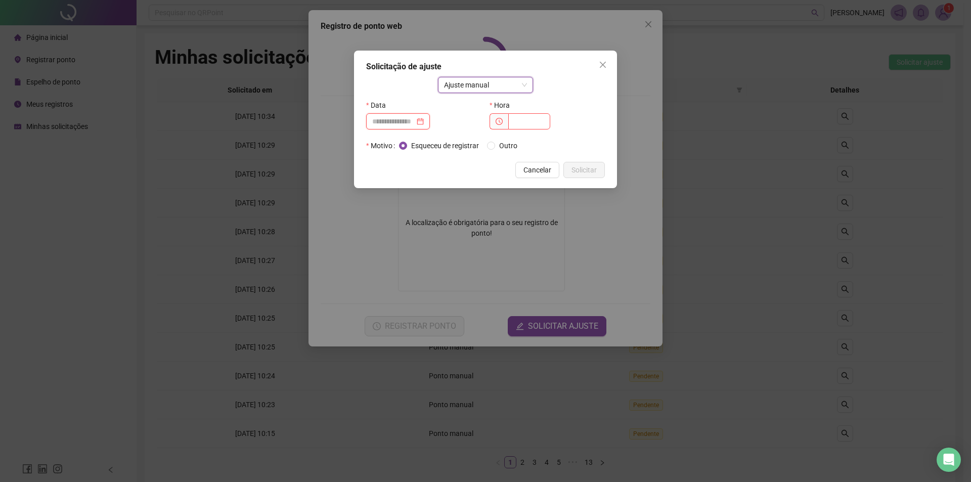
click at [400, 123] on input at bounding box center [393, 121] width 42 height 11
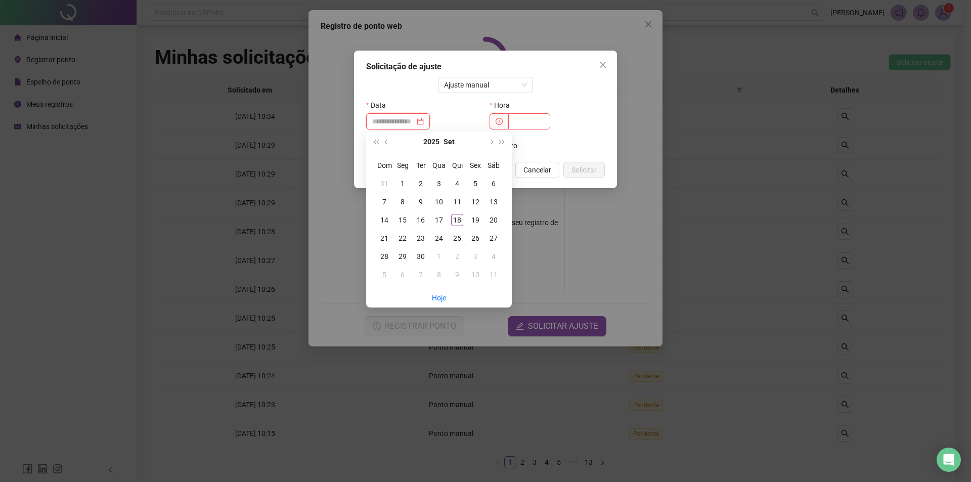
click at [424, 125] on div at bounding box center [398, 121] width 52 height 11
type input "**********"
click at [439, 187] on div "3" at bounding box center [439, 184] width 12 height 12
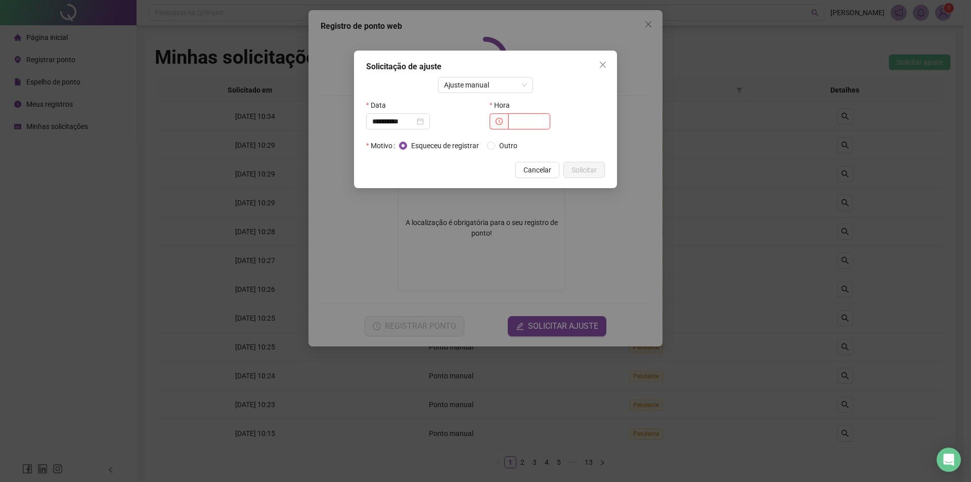
click at [534, 123] on input "text" at bounding box center [529, 121] width 42 height 16
click at [424, 119] on div "**********" at bounding box center [398, 121] width 52 height 11
type input "*****"
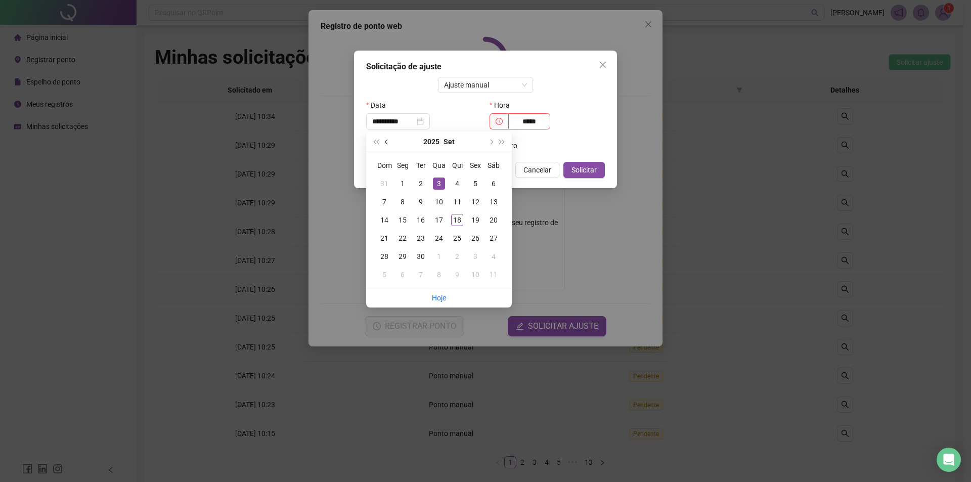
click at [383, 140] on button "prev-year" at bounding box center [386, 141] width 11 height 20
type input "**********"
click at [456, 184] on div "3" at bounding box center [457, 184] width 12 height 12
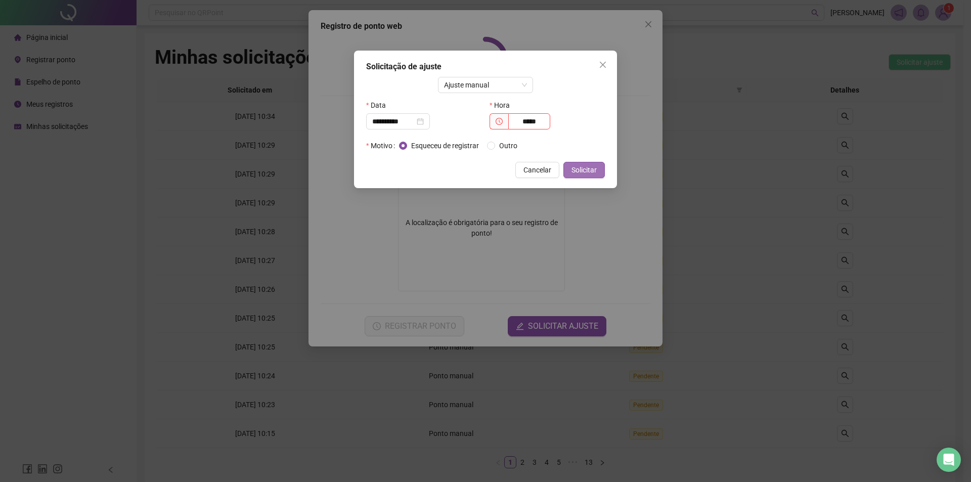
click at [571, 167] on span "Solicitar" at bounding box center [583, 169] width 25 height 11
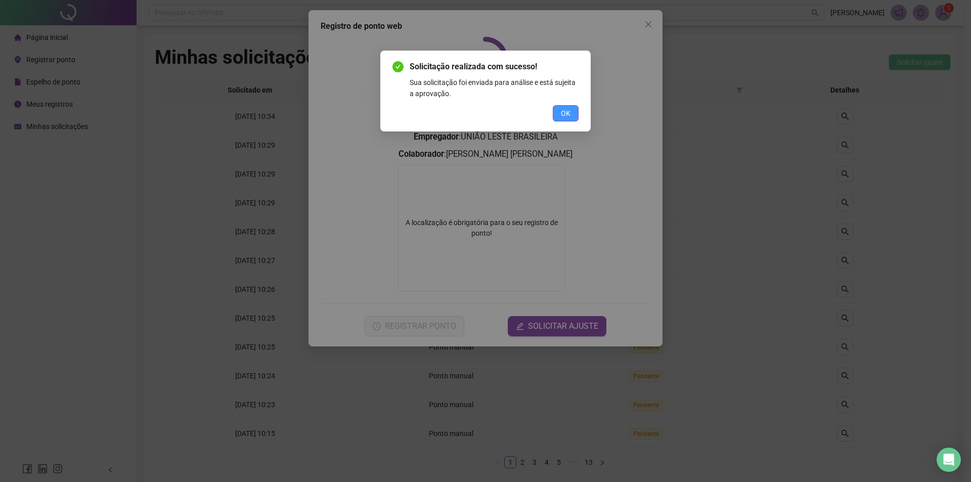
click at [566, 116] on span "OK" at bounding box center [566, 113] width 10 height 11
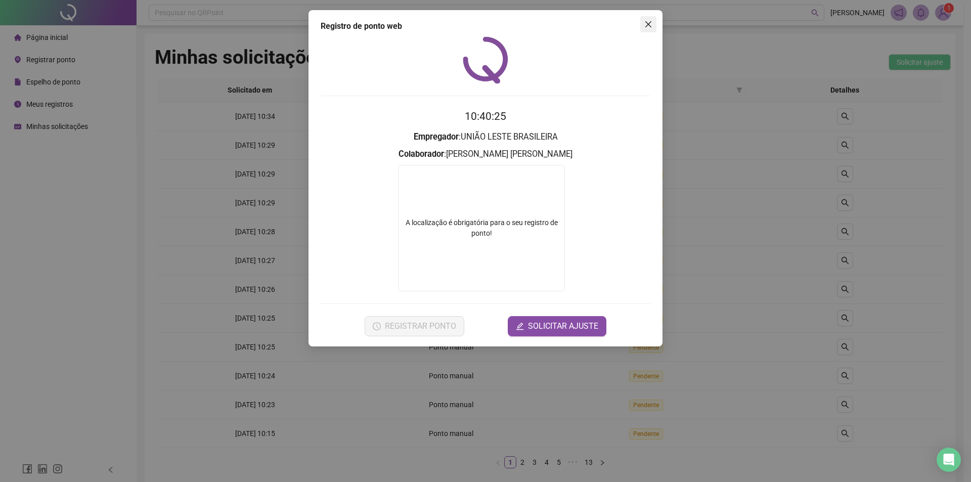
click at [650, 24] on icon "close" at bounding box center [648, 24] width 8 height 8
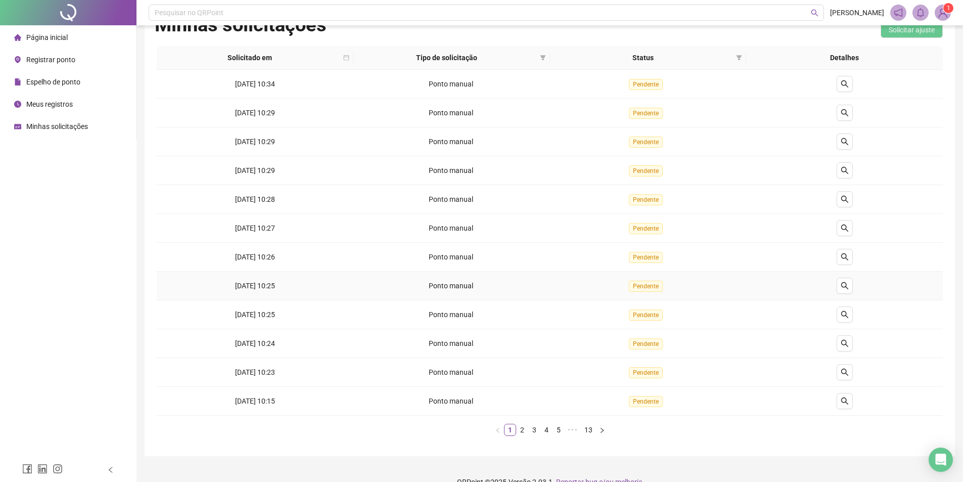
scroll to position [50, 0]
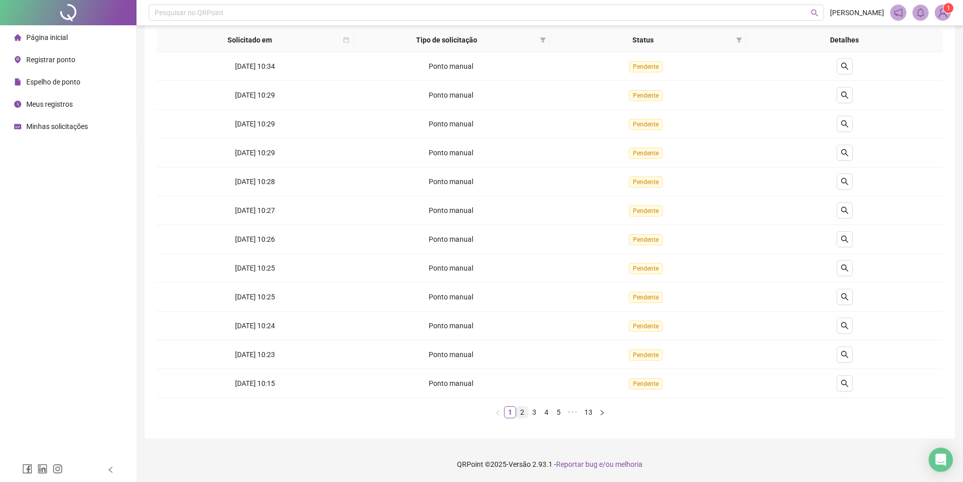
click at [523, 413] on link "2" at bounding box center [522, 412] width 11 height 11
click at [537, 413] on link "3" at bounding box center [534, 412] width 11 height 11
click at [547, 413] on link "4" at bounding box center [546, 412] width 11 height 11
click at [557, 412] on link "5" at bounding box center [552, 412] width 11 height 11
click at [560, 412] on link "6" at bounding box center [560, 412] width 11 height 11
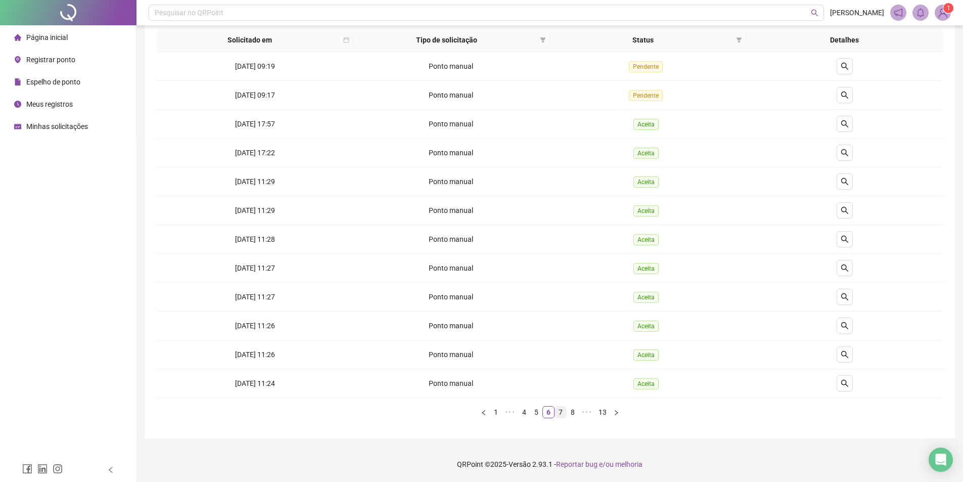
click at [561, 412] on link "7" at bounding box center [560, 412] width 11 height 11
click at [512, 321] on div "Ponto manual" at bounding box center [452, 325] width 189 height 11
click at [846, 328] on icon "search" at bounding box center [845, 326] width 8 height 8
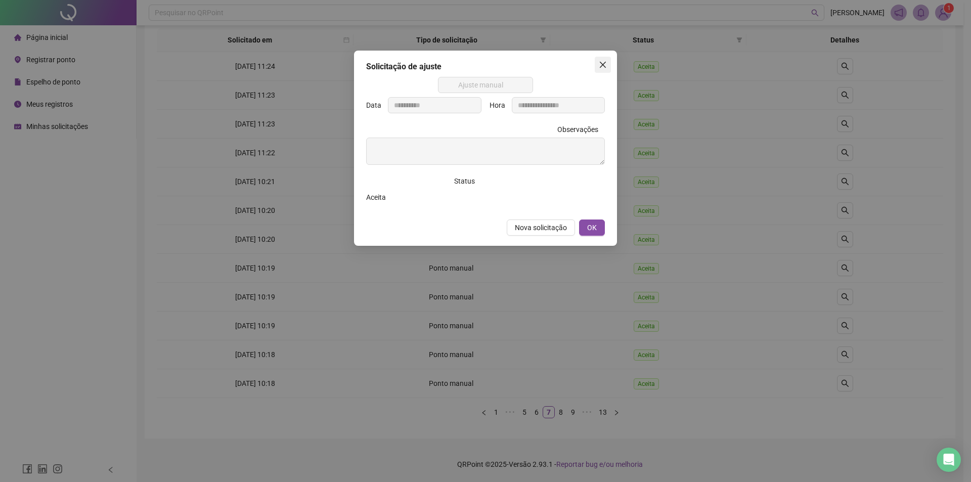
click at [605, 68] on icon "close" at bounding box center [603, 65] width 8 height 8
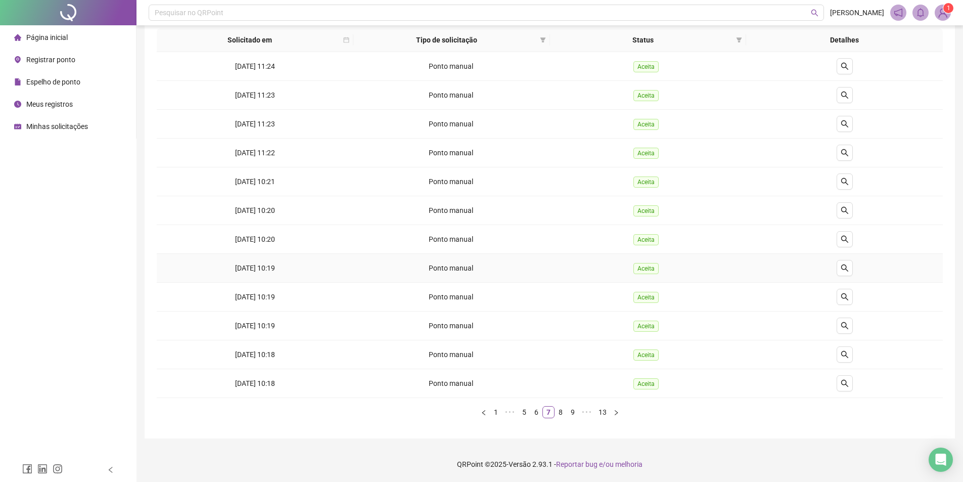
scroll to position [0, 0]
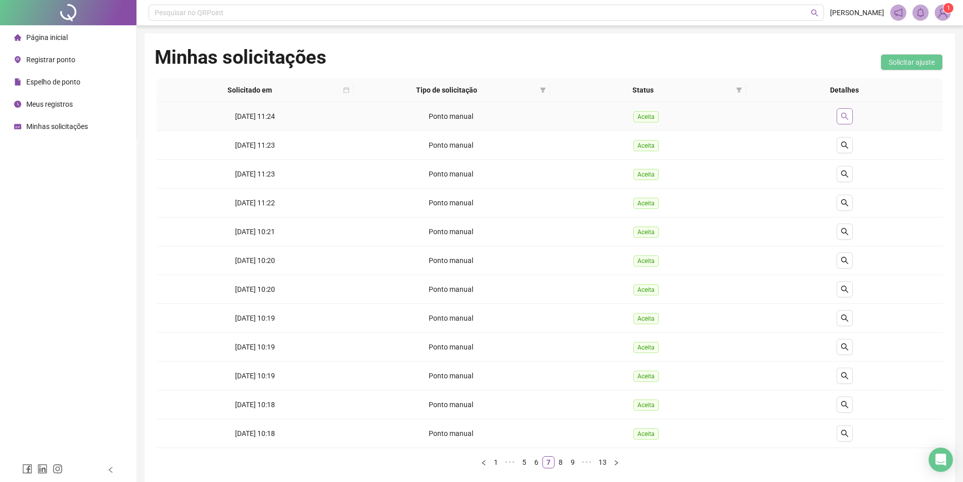
click at [841, 114] on icon "search" at bounding box center [845, 116] width 8 height 8
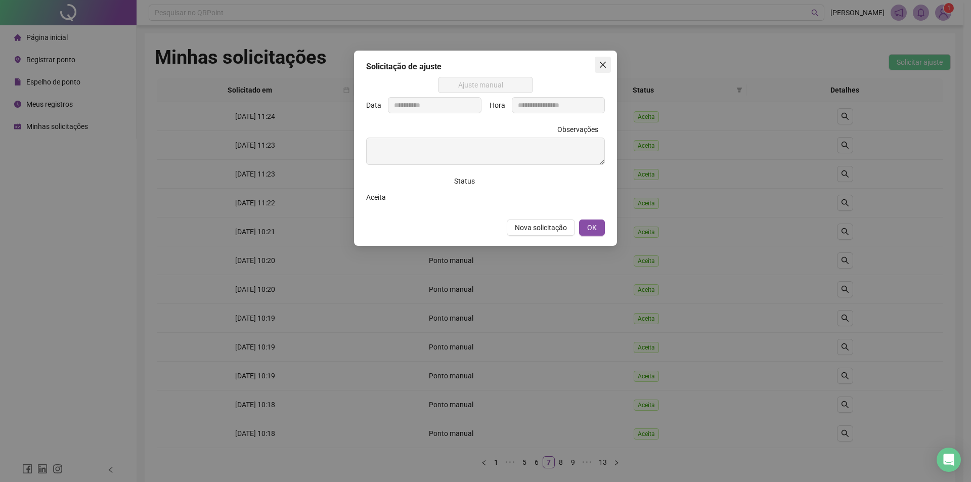
click at [605, 67] on icon "close" at bounding box center [603, 65] width 6 height 6
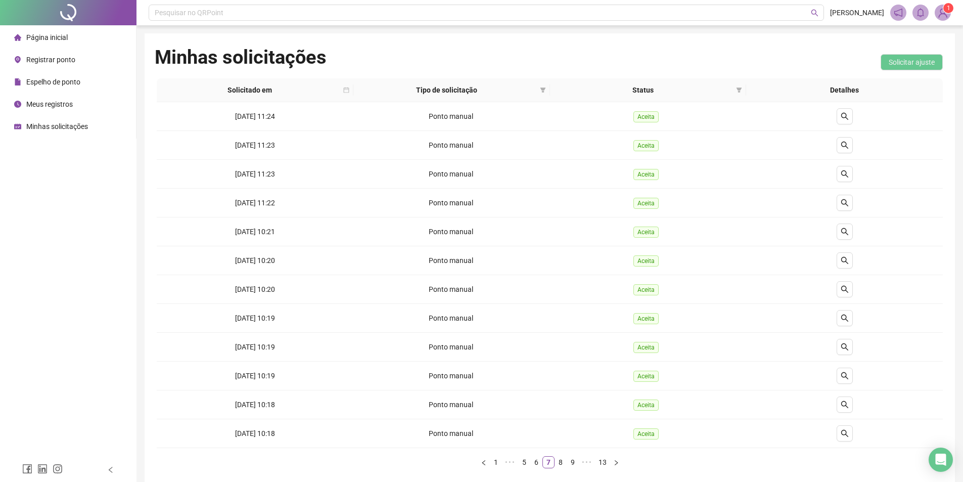
click at [66, 50] on div "Registrar ponto" at bounding box center [44, 60] width 61 height 20
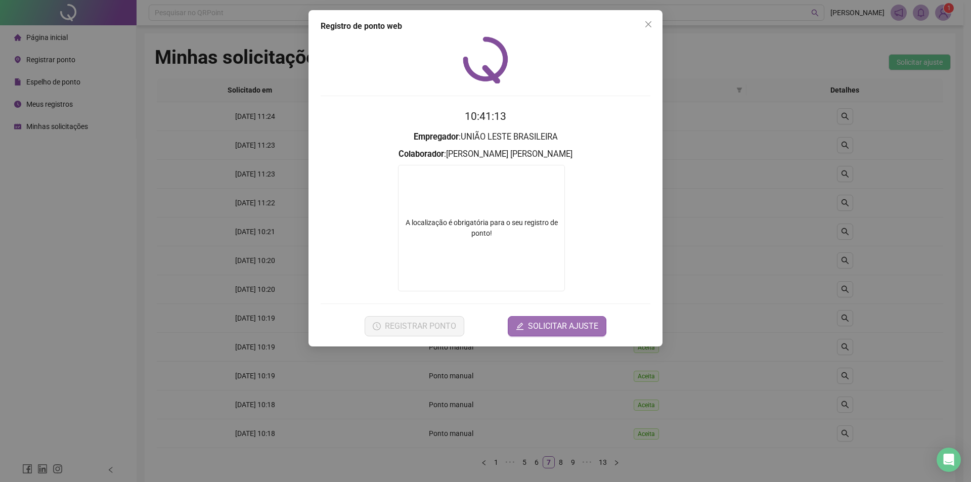
click at [581, 329] on span "SOLICITAR AJUSTE" at bounding box center [563, 326] width 70 height 12
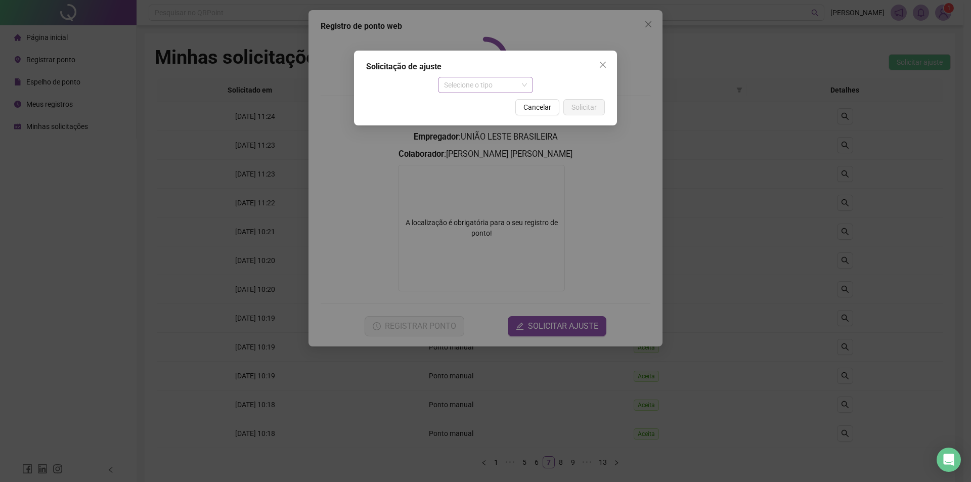
click at [507, 83] on span "Selecione o tipo" at bounding box center [485, 84] width 83 height 15
click at [499, 104] on div "Ajuste manual" at bounding box center [485, 105] width 79 height 11
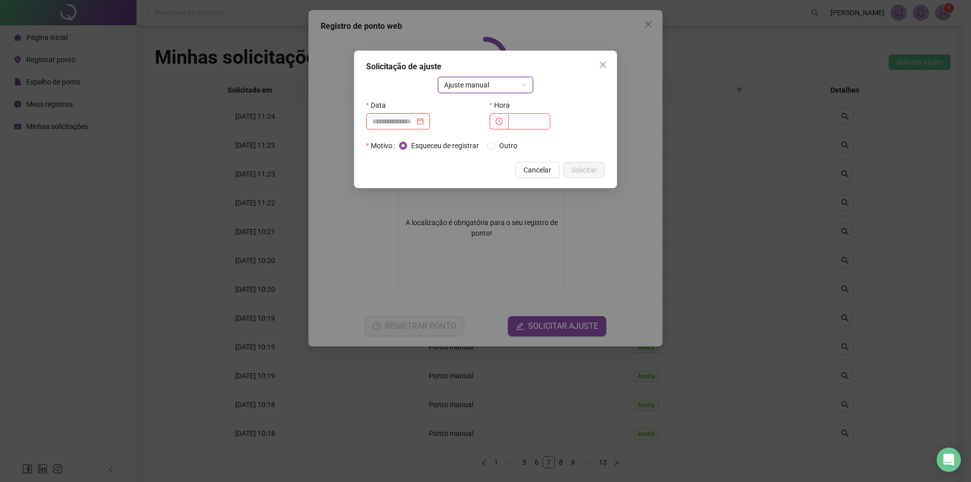
click at [395, 118] on input at bounding box center [393, 121] width 42 height 11
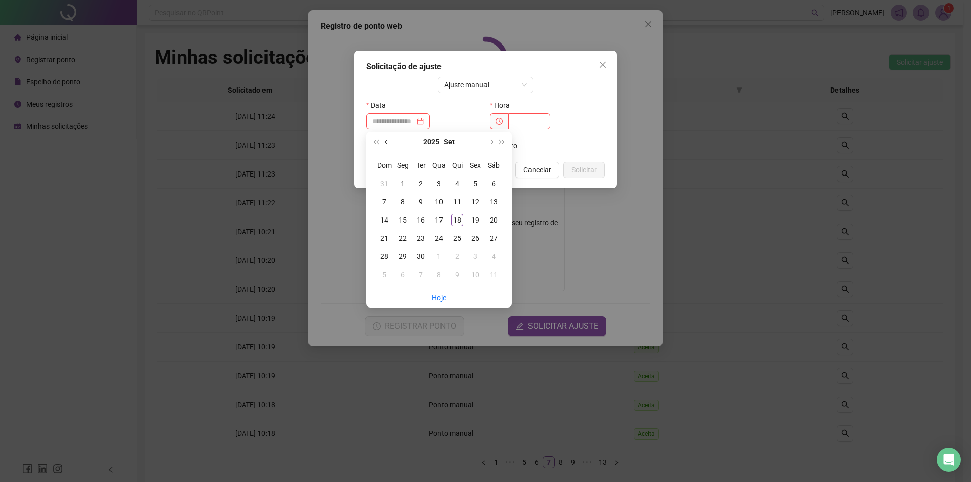
click at [389, 139] on button "prev-year" at bounding box center [386, 141] width 11 height 20
type input "**********"
click at [420, 201] on div "8" at bounding box center [421, 202] width 12 height 12
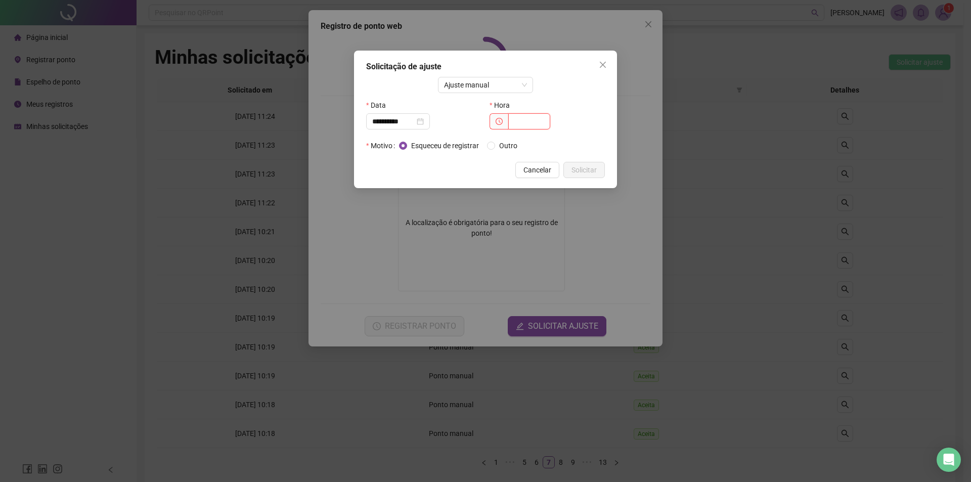
click at [540, 121] on input "text" at bounding box center [529, 121] width 42 height 16
type input "*****"
click at [585, 169] on span "Solicitar" at bounding box center [583, 169] width 25 height 11
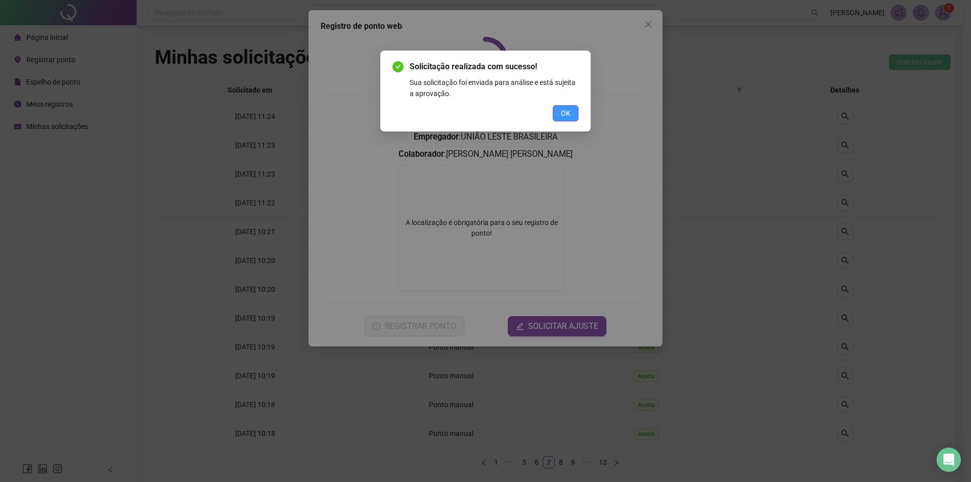
click at [571, 115] on button "OK" at bounding box center [566, 113] width 26 height 16
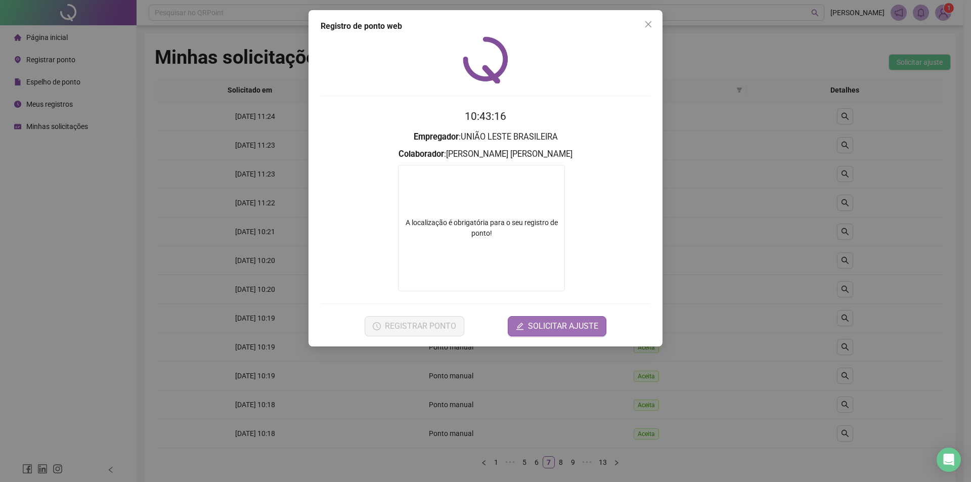
click at [545, 331] on span "SOLICITAR AJUSTE" at bounding box center [563, 326] width 70 height 12
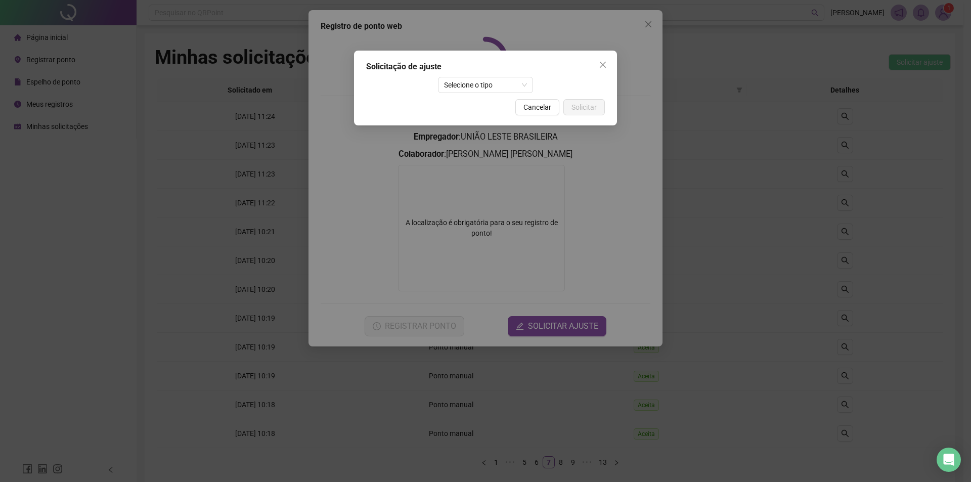
click at [510, 76] on div "Solicitação de ajuste Selecione o tipo Cancelar Solicitar" at bounding box center [485, 88] width 263 height 75
click at [509, 87] on span "Selecione o tipo" at bounding box center [485, 84] width 83 height 15
click at [491, 102] on div "Ajuste manual" at bounding box center [485, 105] width 79 height 11
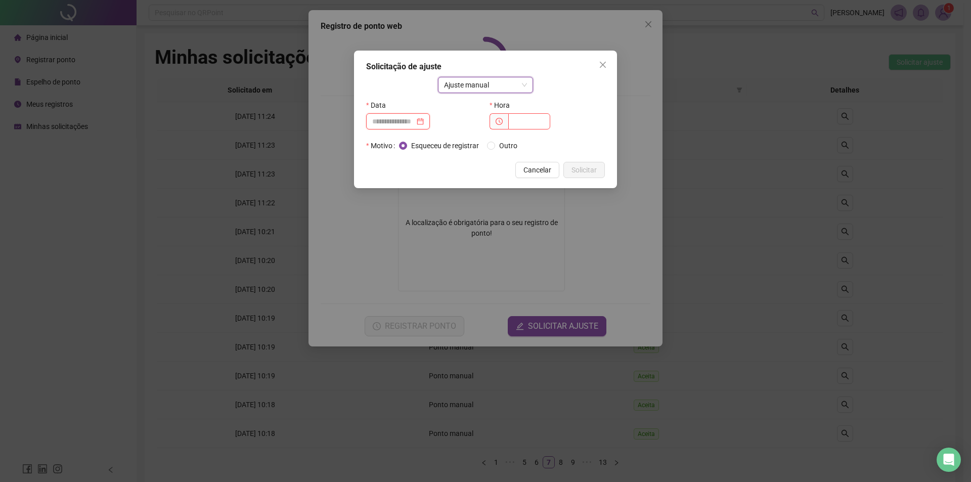
click at [415, 117] on input at bounding box center [393, 121] width 42 height 11
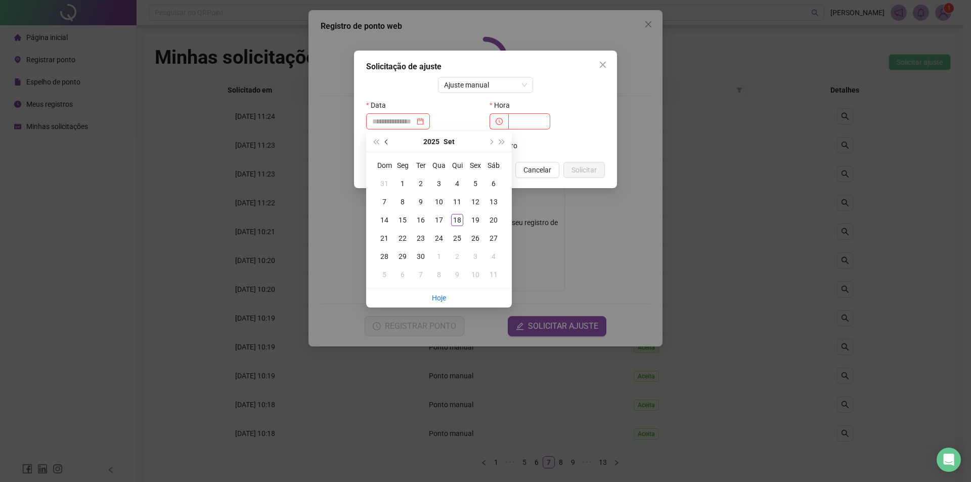
click at [384, 140] on button "prev-year" at bounding box center [386, 141] width 11 height 20
type input "**********"
click at [474, 202] on div "11" at bounding box center [475, 202] width 12 height 12
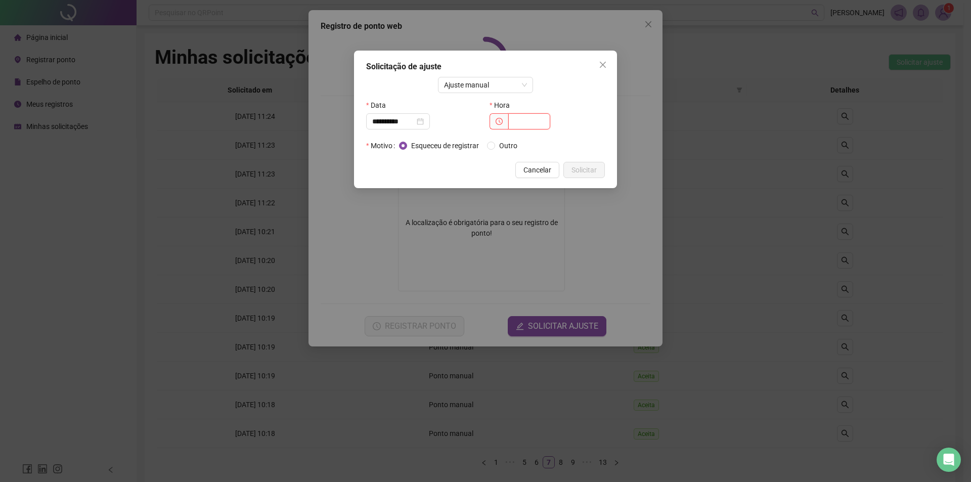
click at [526, 123] on input "text" at bounding box center [529, 121] width 42 height 16
type input "*****"
click at [587, 173] on span "Solicitar" at bounding box center [583, 169] width 25 height 11
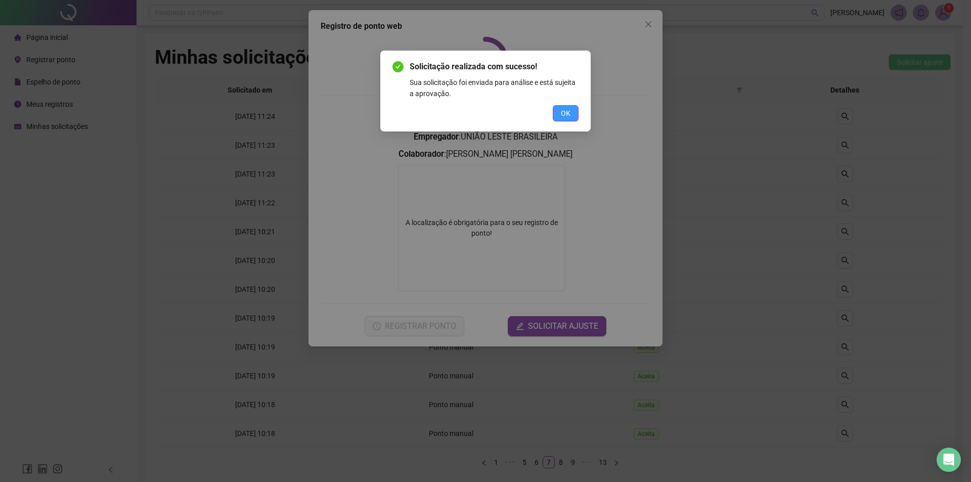
click at [569, 111] on span "OK" at bounding box center [566, 113] width 10 height 11
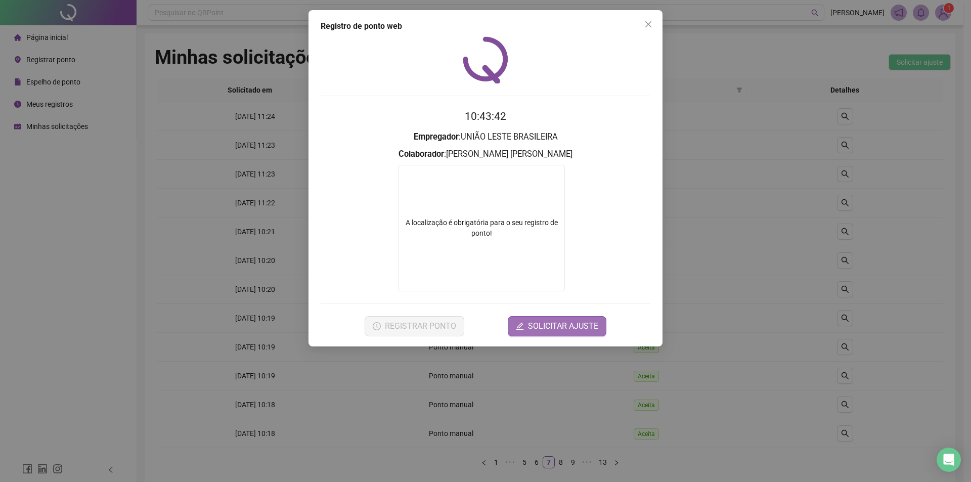
click at [532, 329] on span "SOLICITAR AJUSTE" at bounding box center [563, 326] width 70 height 12
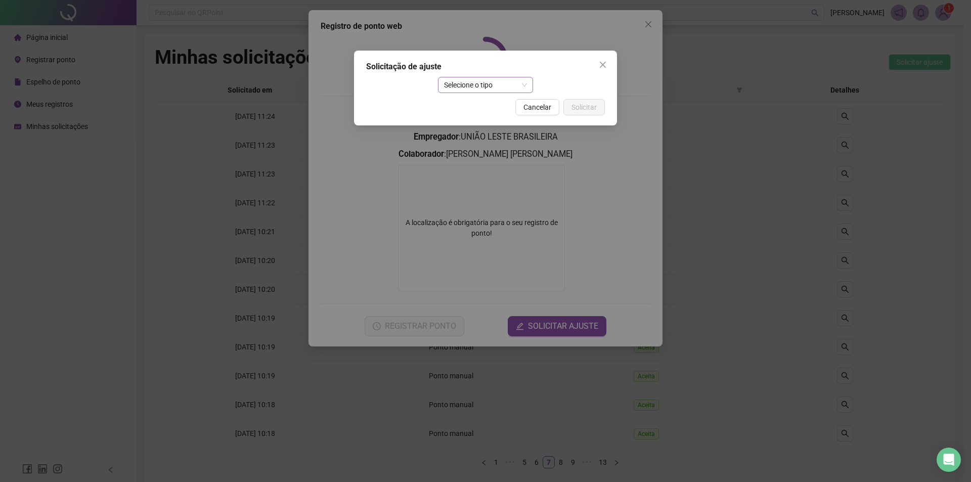
click at [489, 85] on span "Selecione o tipo" at bounding box center [485, 84] width 83 height 15
click at [479, 106] on div "Ajuste manual" at bounding box center [485, 105] width 79 height 11
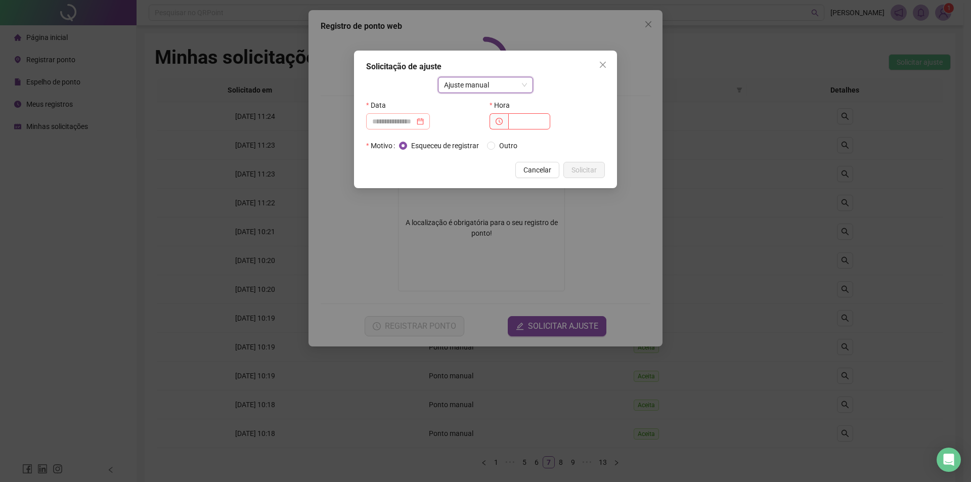
click at [397, 114] on div at bounding box center [398, 121] width 64 height 16
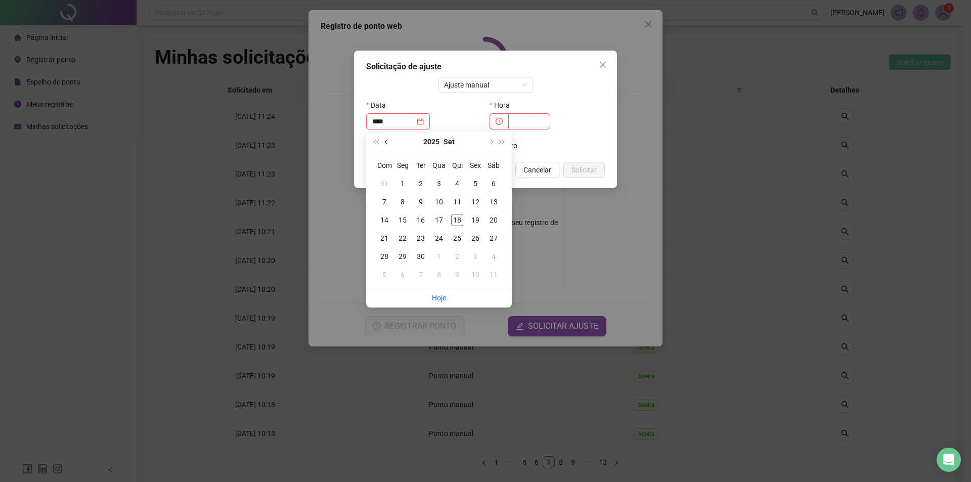
click at [386, 140] on span "prev-year" at bounding box center [387, 141] width 5 height 5
type input "**********"
click at [425, 223] on div "15" at bounding box center [421, 220] width 12 height 12
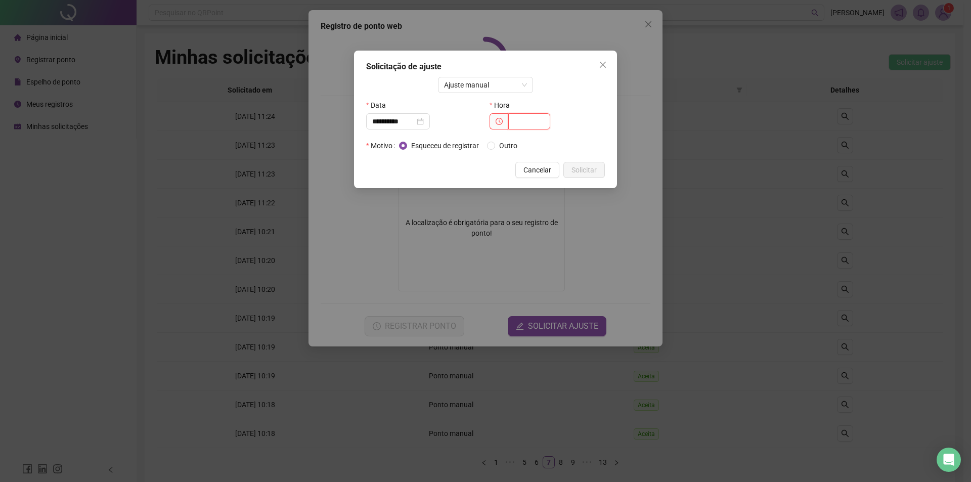
click at [523, 126] on input "text" at bounding box center [529, 121] width 42 height 16
type input "*****"
click at [603, 172] on button "Solicitar" at bounding box center [583, 170] width 41 height 16
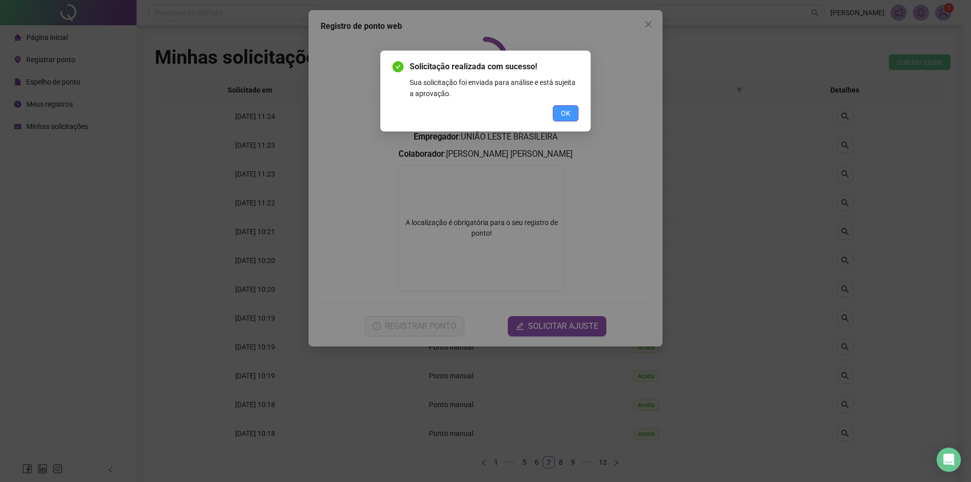
click at [565, 113] on span "OK" at bounding box center [566, 113] width 10 height 11
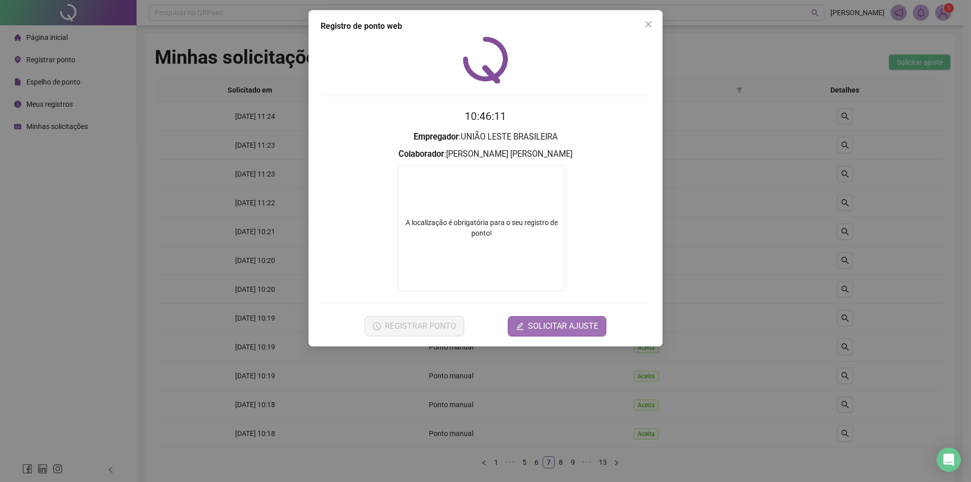
click at [562, 326] on span "SOLICITAR AJUSTE" at bounding box center [563, 326] width 70 height 12
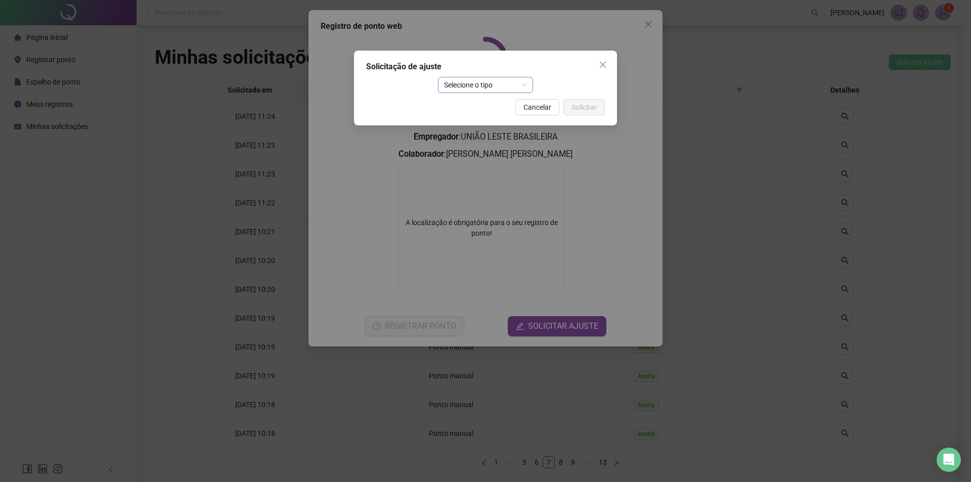
click at [493, 84] on span "Selecione o tipo" at bounding box center [485, 84] width 83 height 15
click at [489, 101] on div "Ajuste manual" at bounding box center [485, 105] width 79 height 11
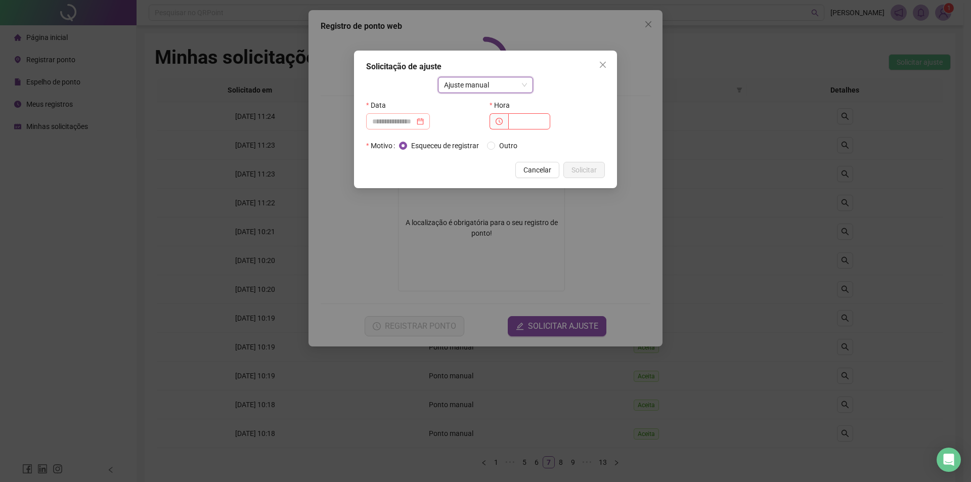
click at [424, 120] on div at bounding box center [398, 121] width 52 height 11
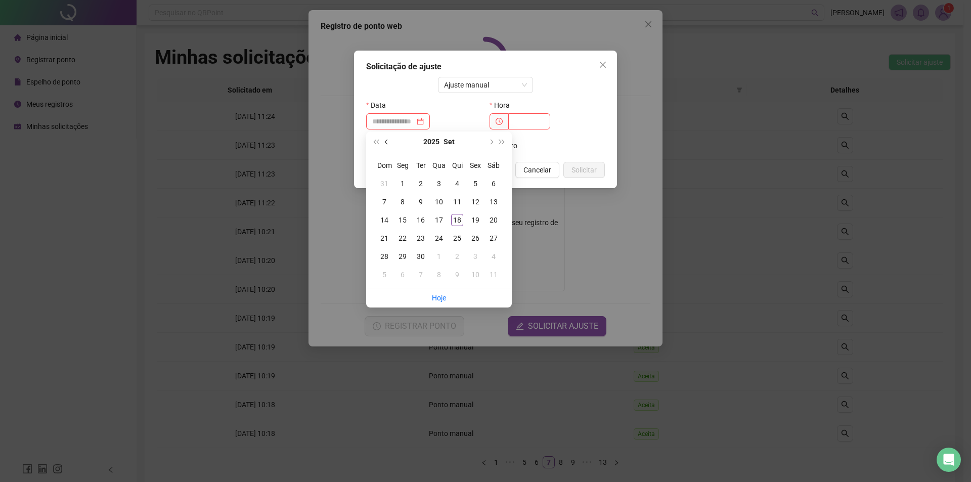
click at [387, 142] on span "prev-year" at bounding box center [387, 141] width 5 height 5
type input "**********"
click at [459, 219] on div "17" at bounding box center [457, 220] width 12 height 12
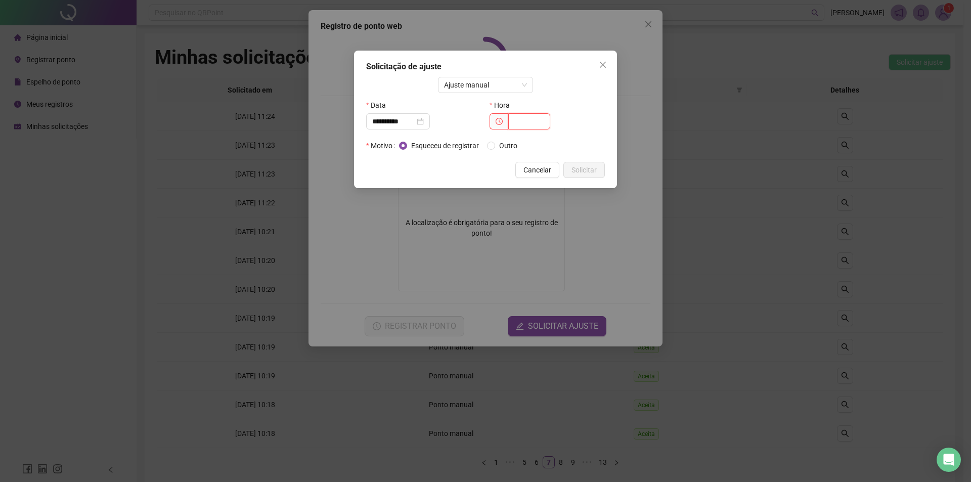
click at [527, 119] on input "text" at bounding box center [529, 121] width 42 height 16
type input "*****"
click at [500, 143] on span "Outro" at bounding box center [508, 145] width 26 height 11
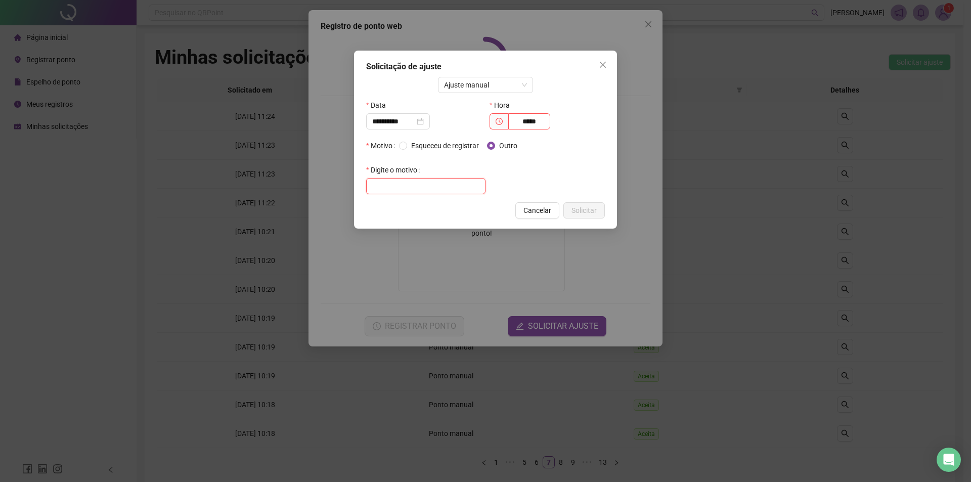
click at [452, 183] on input "text" at bounding box center [425, 186] width 119 height 16
drag, startPoint x: 453, startPoint y: 190, endPoint x: 61, endPoint y: 191, distance: 391.9
click at [95, 192] on div "**********" at bounding box center [485, 241] width 971 height 482
type input "**********"
click at [600, 217] on button "Solicitar" at bounding box center [583, 210] width 41 height 16
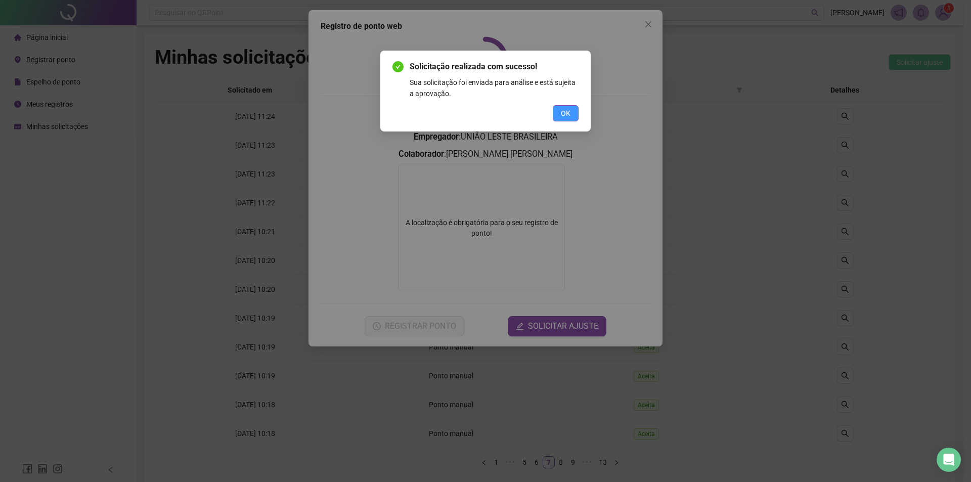
click at [570, 113] on button "OK" at bounding box center [566, 113] width 26 height 16
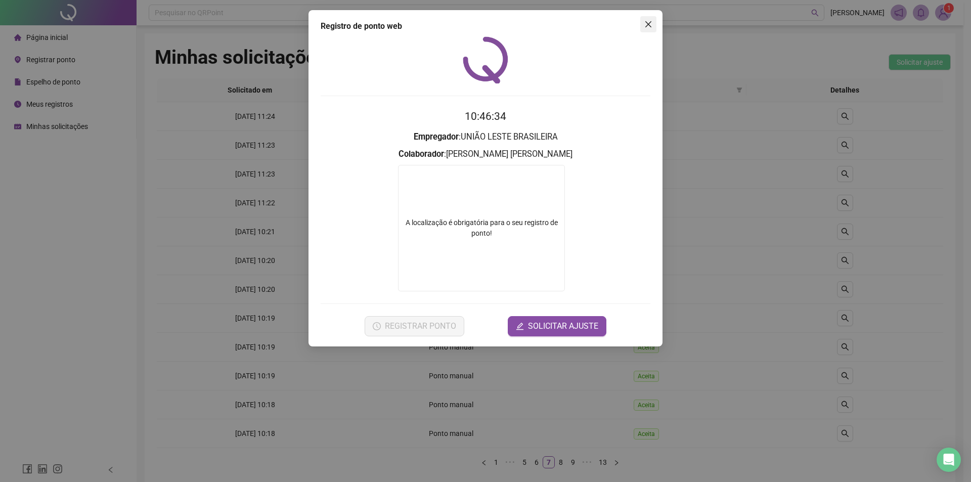
click at [644, 26] on span "Close" at bounding box center [648, 24] width 16 height 8
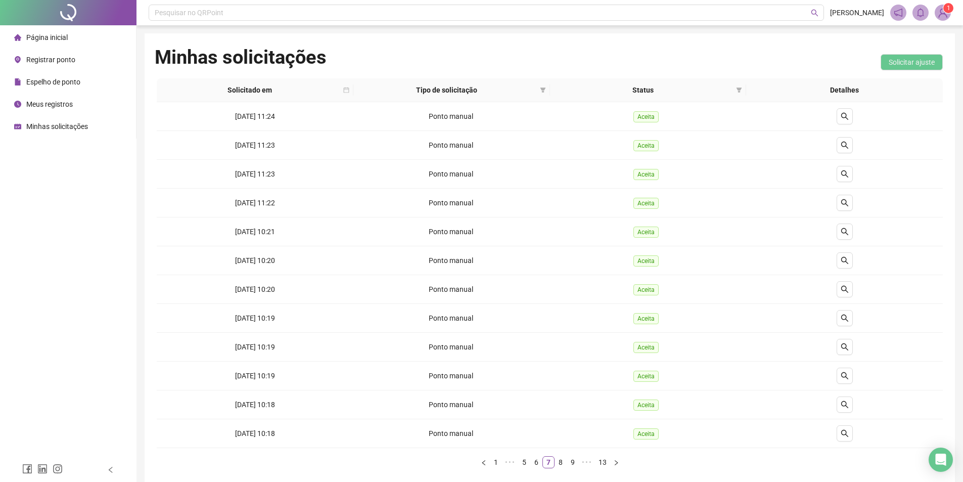
click at [61, 52] on div "Registrar ponto" at bounding box center [44, 60] width 61 height 20
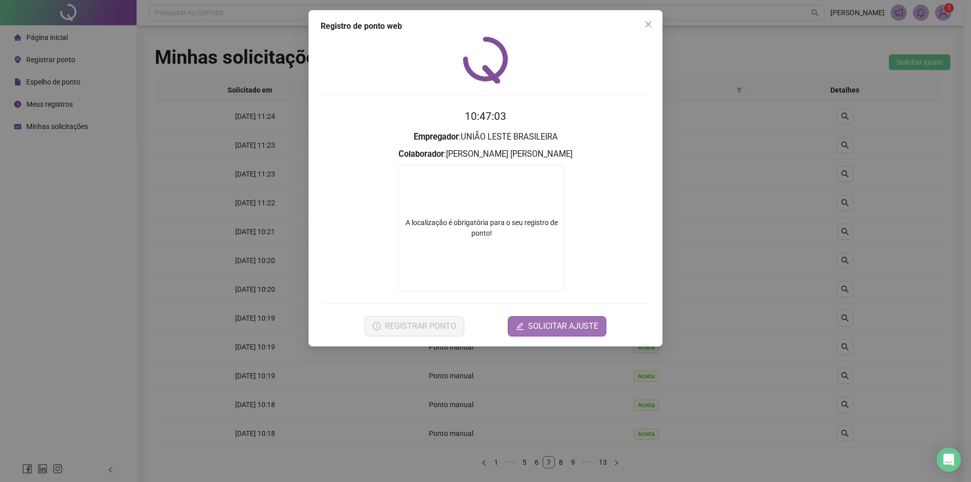
click at [534, 329] on span "SOLICITAR AJUSTE" at bounding box center [563, 326] width 70 height 12
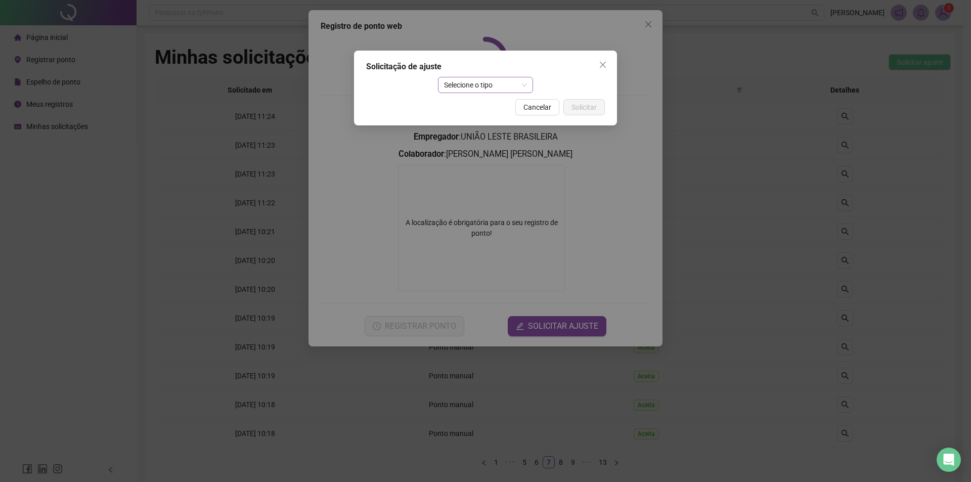
click at [472, 83] on span "Selecione o tipo" at bounding box center [485, 84] width 83 height 15
click at [461, 108] on div "Ajuste manual" at bounding box center [485, 105] width 79 height 11
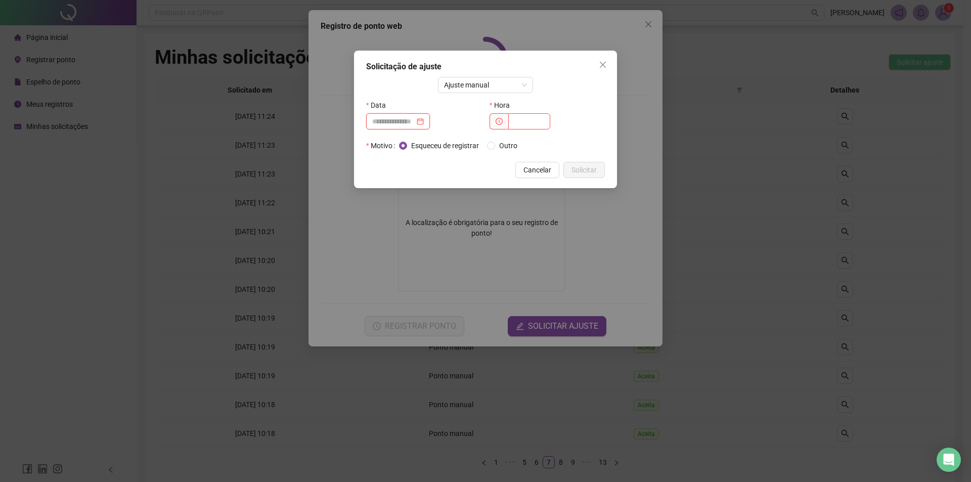
click at [415, 120] on input at bounding box center [393, 121] width 42 height 11
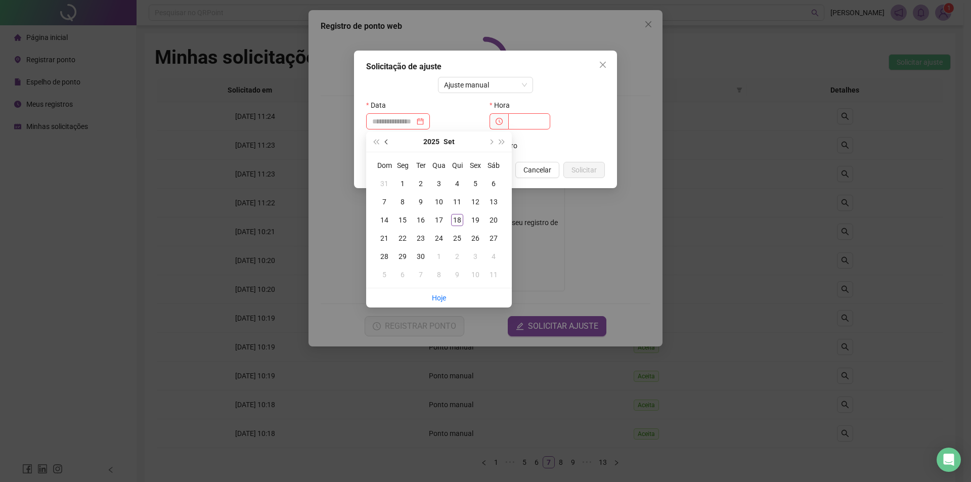
click at [385, 145] on button "prev-year" at bounding box center [386, 141] width 11 height 20
type input "**********"
click at [460, 215] on div "17" at bounding box center [457, 220] width 12 height 12
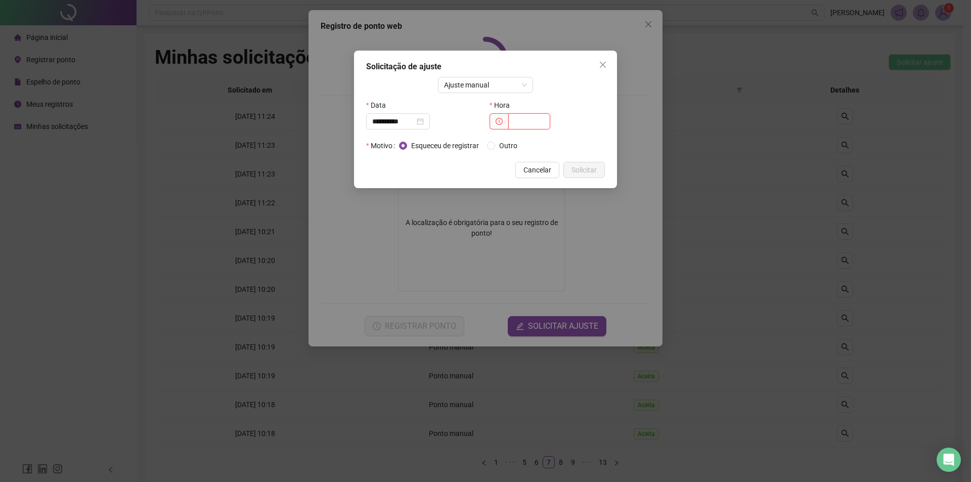
click at [528, 121] on input "text" at bounding box center [529, 121] width 42 height 16
type input "*****"
click at [577, 171] on span "Solicitar" at bounding box center [583, 169] width 25 height 11
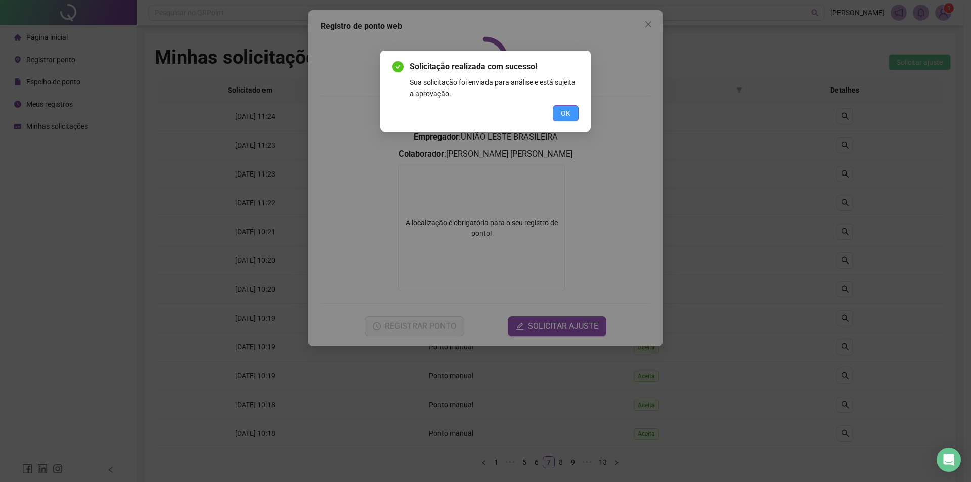
click at [558, 110] on button "OK" at bounding box center [566, 113] width 26 height 16
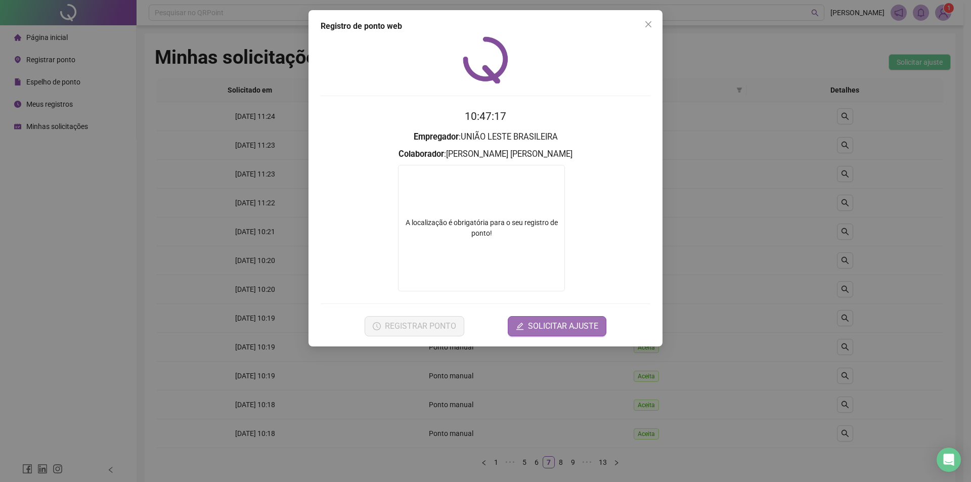
click at [552, 326] on span "SOLICITAR AJUSTE" at bounding box center [563, 326] width 70 height 12
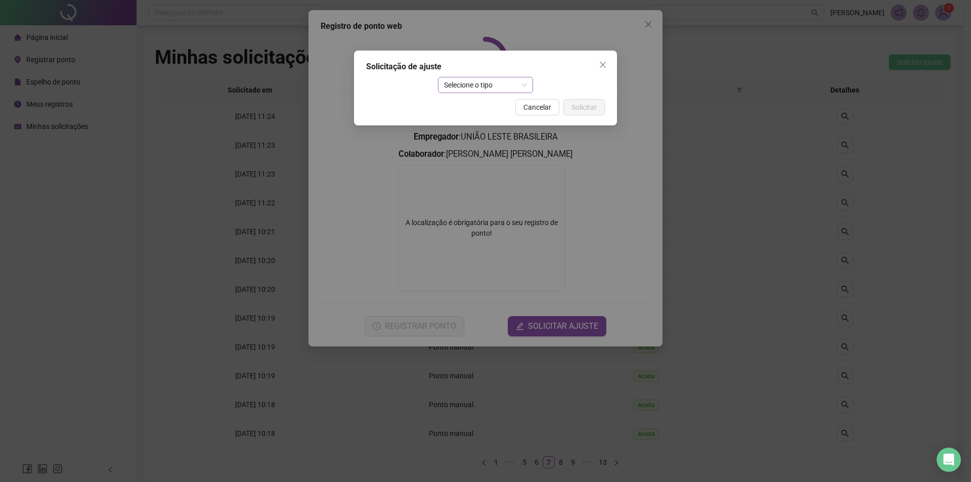
click at [485, 77] on div "Selecione o tipo" at bounding box center [486, 85] width 96 height 16
click at [484, 103] on div "Ajuste manual" at bounding box center [485, 105] width 79 height 11
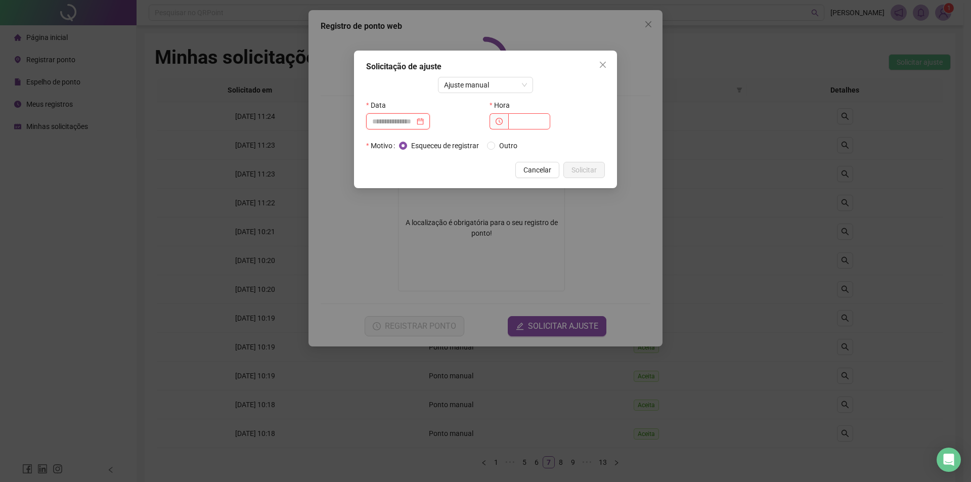
click at [393, 121] on input at bounding box center [393, 121] width 42 height 11
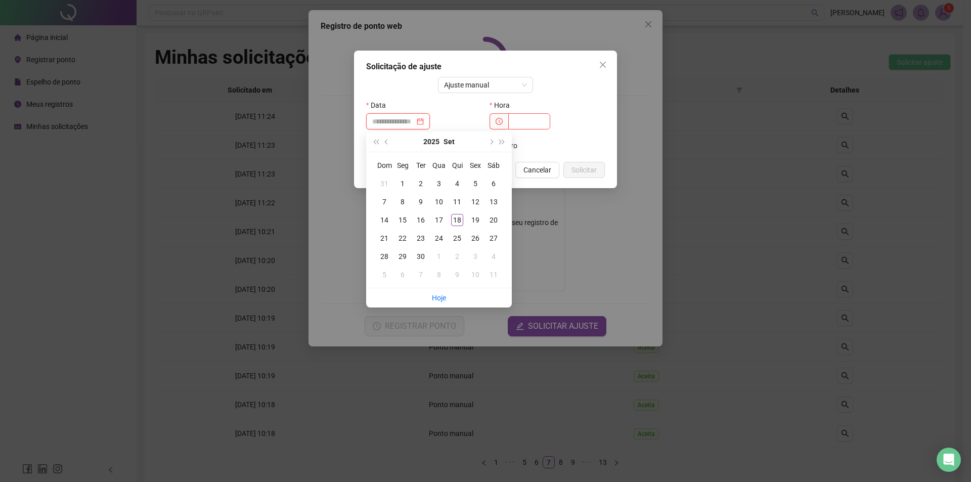
click at [424, 121] on div at bounding box center [398, 121] width 52 height 11
click at [389, 141] on button "prev-year" at bounding box center [386, 141] width 11 height 20
type input "**********"
click at [462, 220] on div "17" at bounding box center [457, 220] width 12 height 12
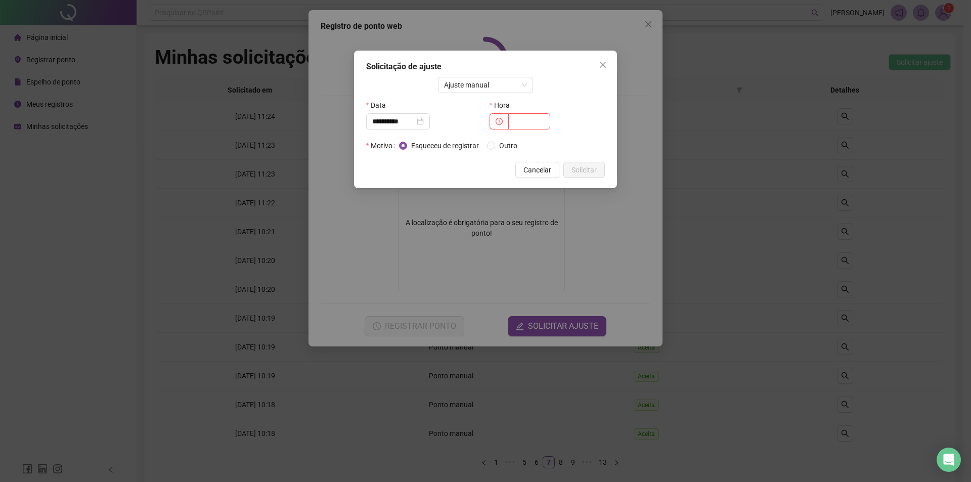
click at [531, 108] on div "Hora" at bounding box center [547, 105] width 115 height 16
click at [528, 120] on input "text" at bounding box center [529, 121] width 42 height 16
type input "*****"
click at [580, 173] on span "Solicitar" at bounding box center [583, 169] width 25 height 11
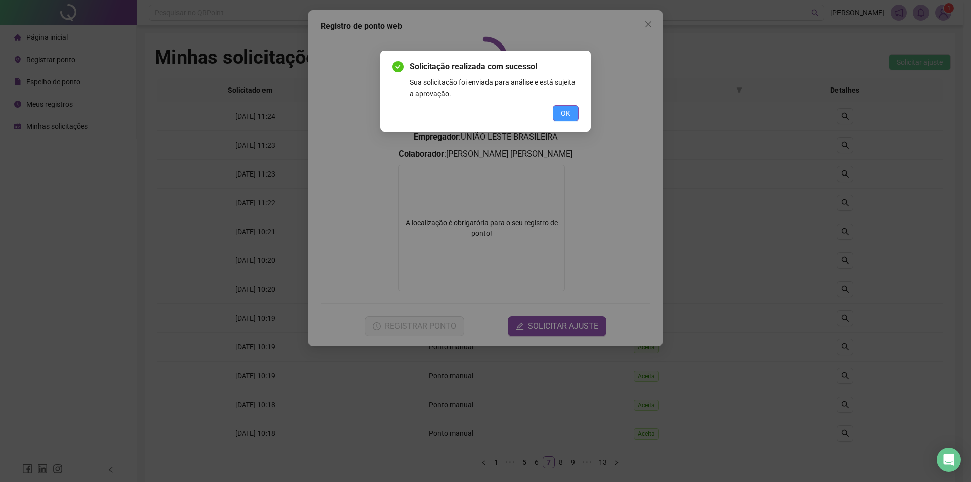
click at [567, 115] on span "OK" at bounding box center [566, 113] width 10 height 11
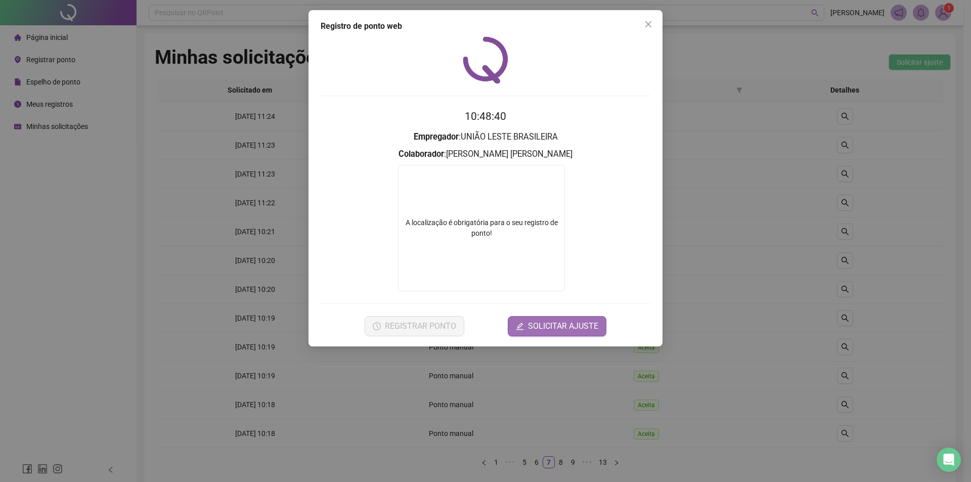
click at [571, 329] on span "SOLICITAR AJUSTE" at bounding box center [563, 326] width 70 height 12
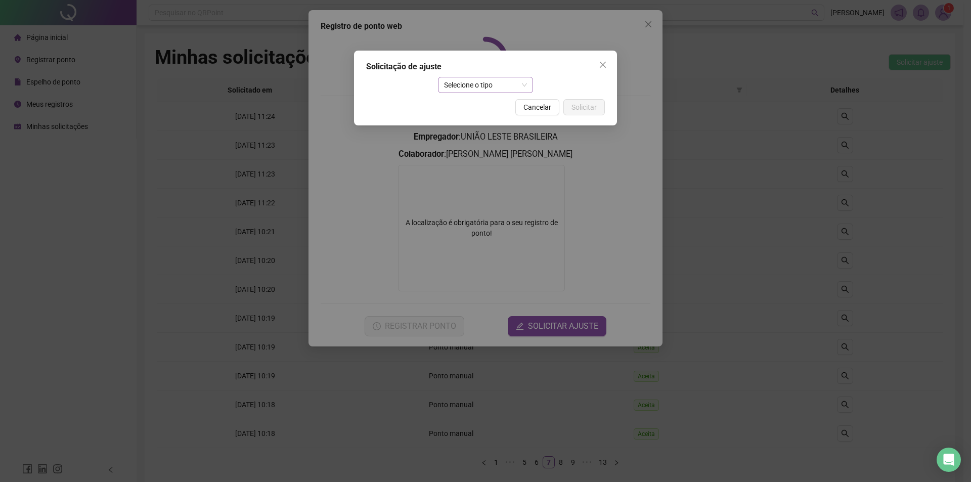
click at [508, 88] on span "Selecione o tipo" at bounding box center [485, 84] width 83 height 15
click at [508, 102] on div "Ajuste manual" at bounding box center [485, 105] width 79 height 11
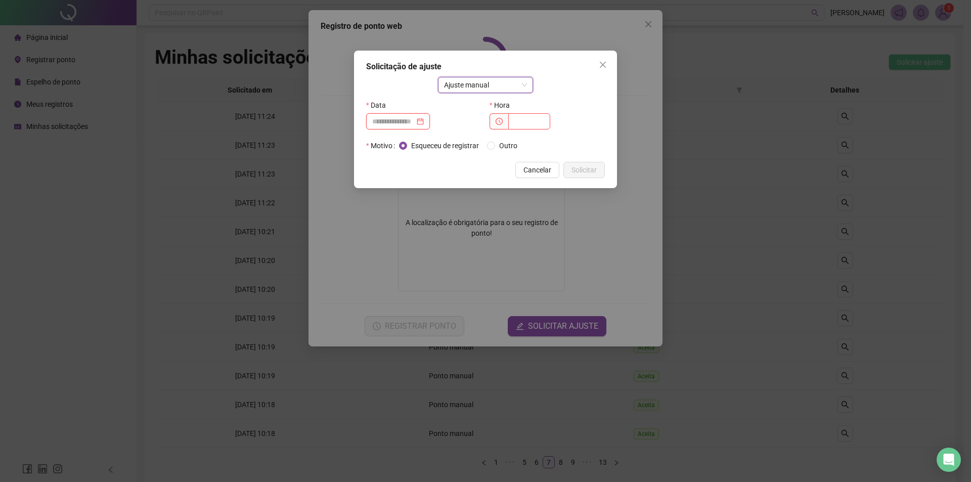
click at [405, 117] on input at bounding box center [393, 121] width 42 height 11
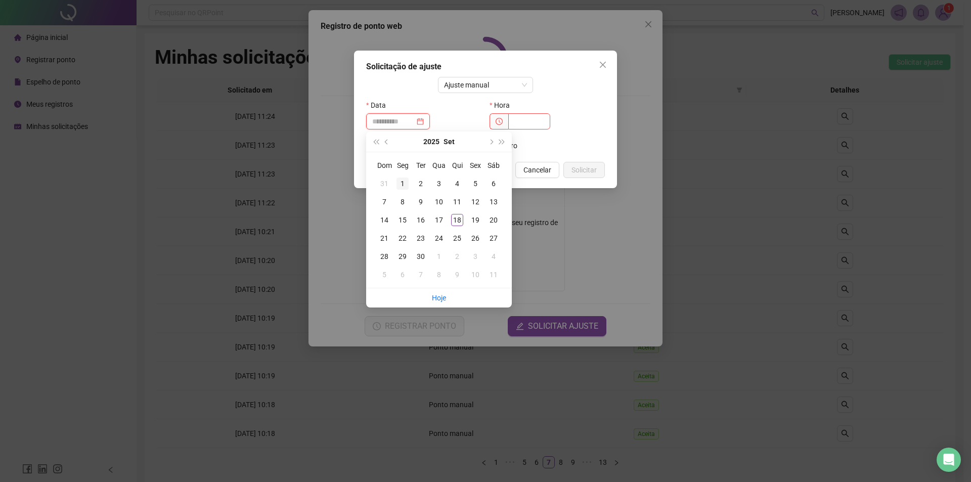
type input "**********"
click at [388, 142] on span "prev-year" at bounding box center [387, 141] width 5 height 5
type input "**********"
click at [409, 238] on td "21" at bounding box center [402, 238] width 18 height 18
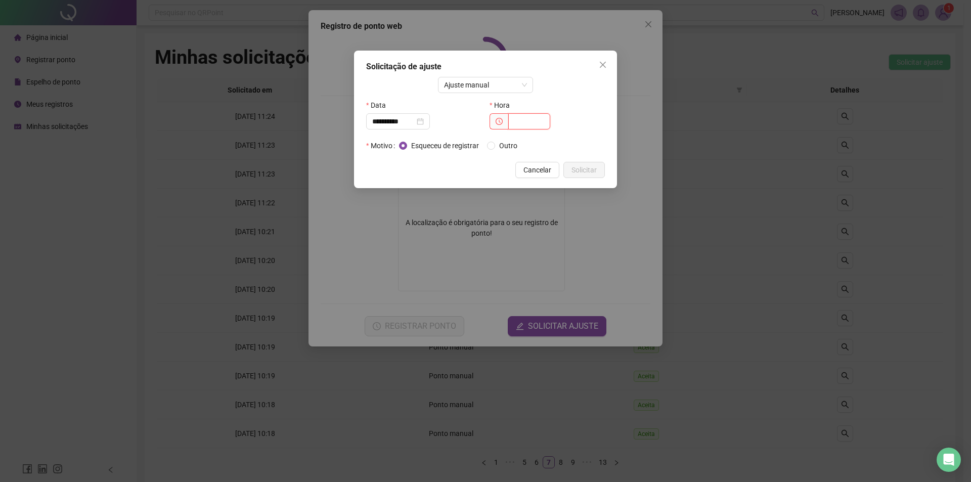
click at [518, 121] on input "text" at bounding box center [529, 121] width 42 height 16
type input "*****"
click at [584, 167] on span "Solicitar" at bounding box center [583, 169] width 25 height 11
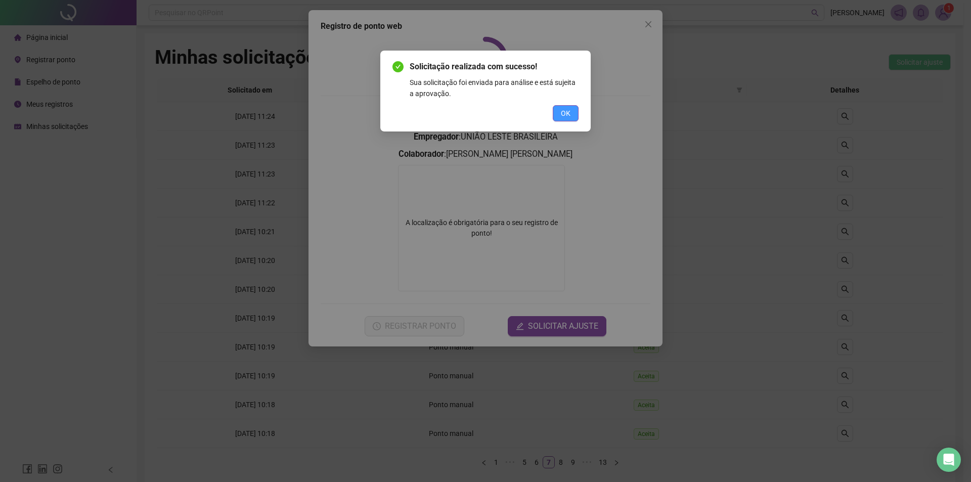
click at [571, 112] on button "OK" at bounding box center [566, 113] width 26 height 16
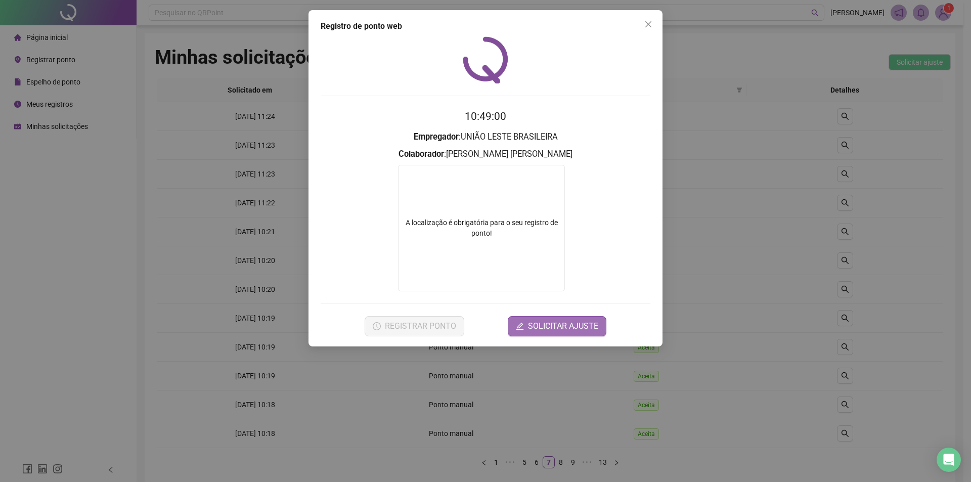
click at [562, 325] on span "SOLICITAR AJUSTE" at bounding box center [563, 326] width 70 height 12
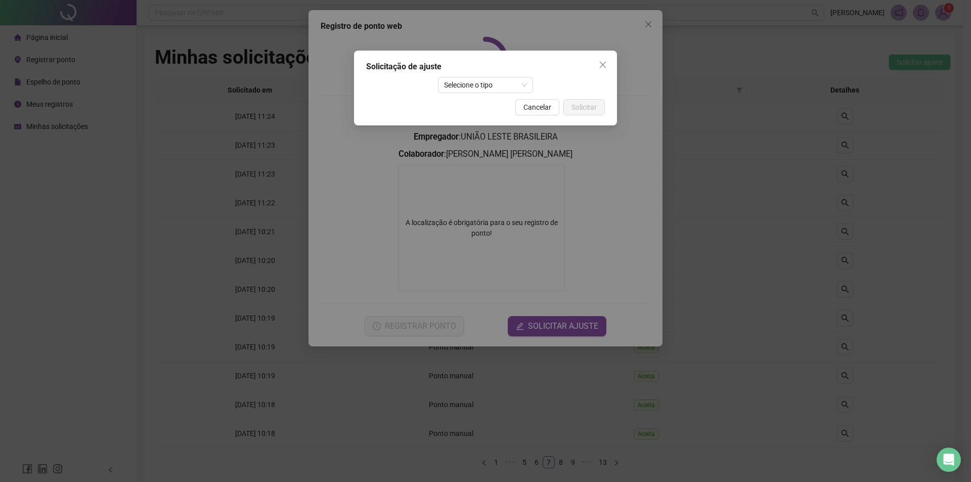
click at [481, 73] on div "Solicitação de ajuste Selecione o tipo Cancelar Solicitar" at bounding box center [485, 88] width 263 height 75
click at [481, 83] on span "Selecione o tipo" at bounding box center [485, 84] width 83 height 15
click at [492, 99] on div "Ajuste manual" at bounding box center [486, 105] width 92 height 16
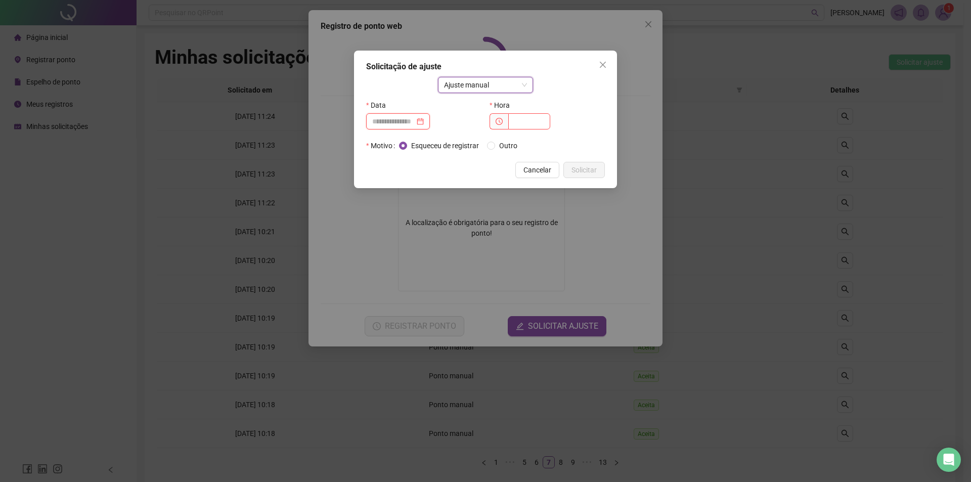
click at [402, 118] on input at bounding box center [393, 121] width 42 height 11
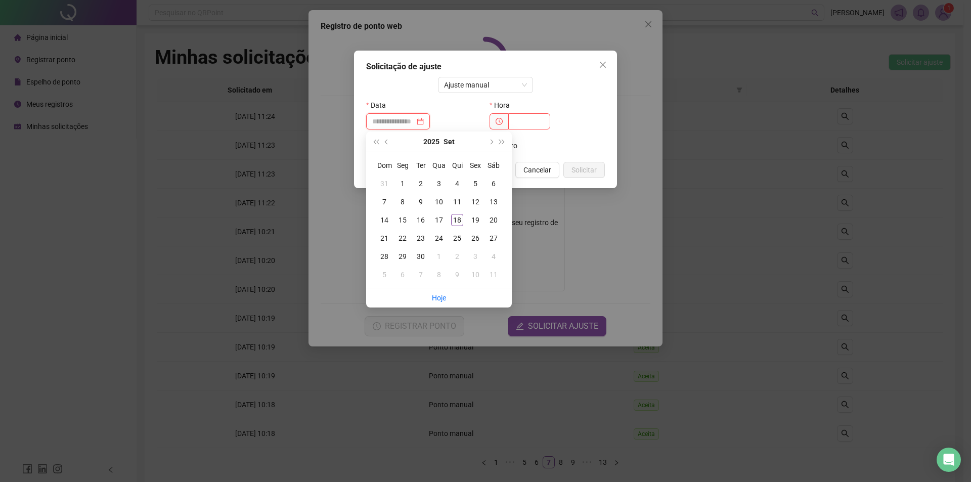
click at [424, 123] on div at bounding box center [398, 121] width 52 height 11
click at [424, 121] on div at bounding box center [398, 121] width 52 height 11
click at [378, 142] on span "super-prev-year" at bounding box center [375, 141] width 5 height 5
click at [506, 143] on button "super-next-year" at bounding box center [502, 141] width 11 height 20
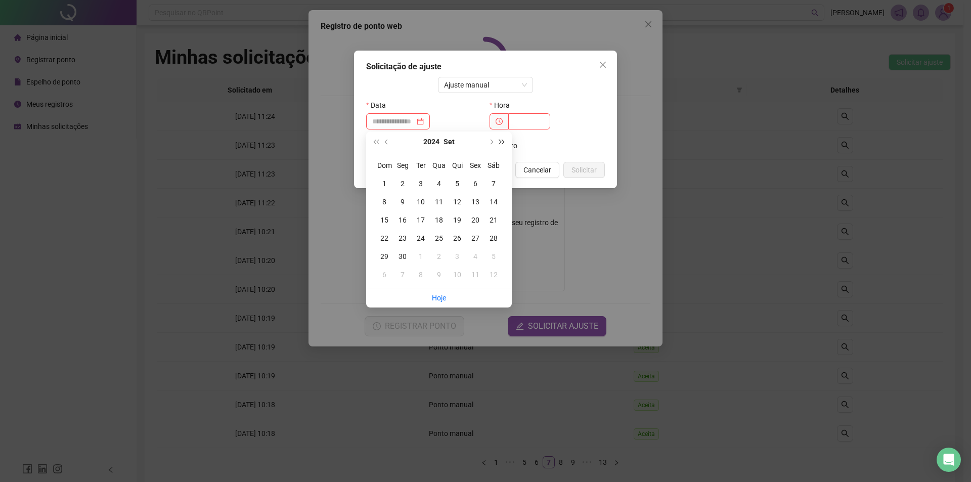
click at [506, 143] on button "super-next-year" at bounding box center [502, 141] width 11 height 20
click at [386, 142] on span "prev-year" at bounding box center [387, 141] width 5 height 5
type input "**********"
click at [397, 239] on div "21" at bounding box center [402, 238] width 12 height 12
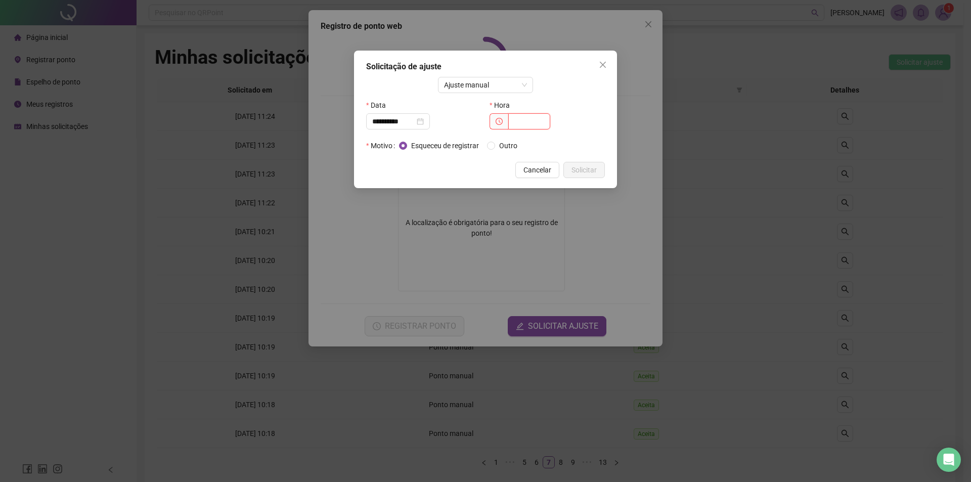
click at [525, 126] on input "text" at bounding box center [529, 121] width 42 height 16
type input "*****"
click at [596, 171] on span "Solicitar" at bounding box center [583, 169] width 25 height 11
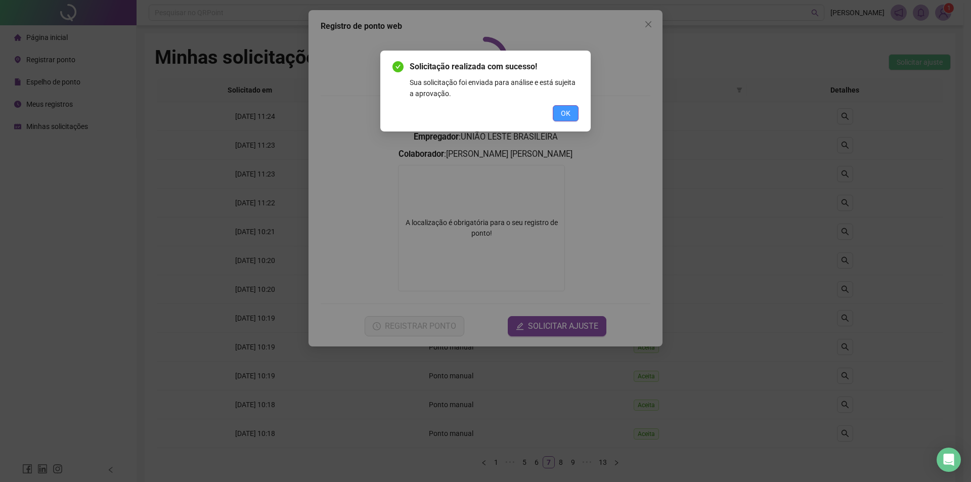
click at [560, 110] on button "OK" at bounding box center [566, 113] width 26 height 16
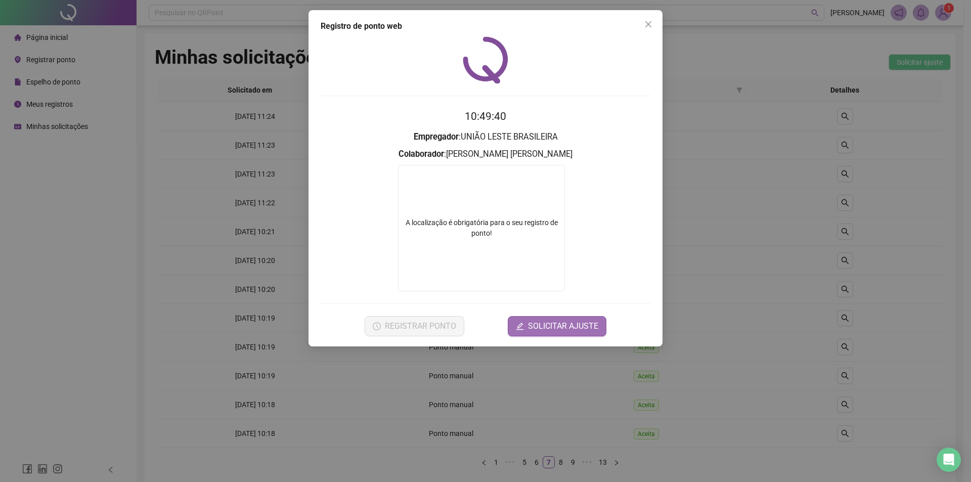
click at [555, 327] on span "SOLICITAR AJUSTE" at bounding box center [563, 326] width 70 height 12
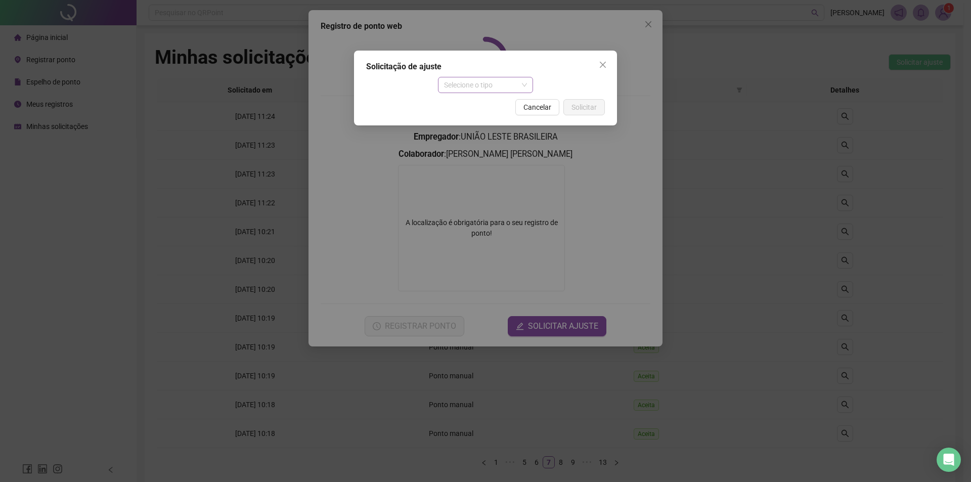
click at [477, 89] on span "Selecione o tipo" at bounding box center [485, 84] width 83 height 15
click at [483, 108] on div "Ajuste manual" at bounding box center [485, 105] width 79 height 11
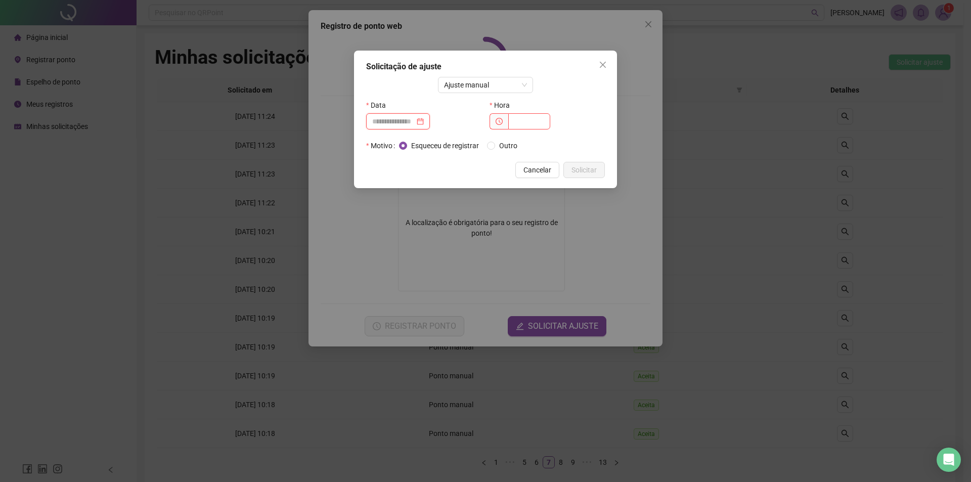
click at [405, 122] on input at bounding box center [393, 121] width 42 height 11
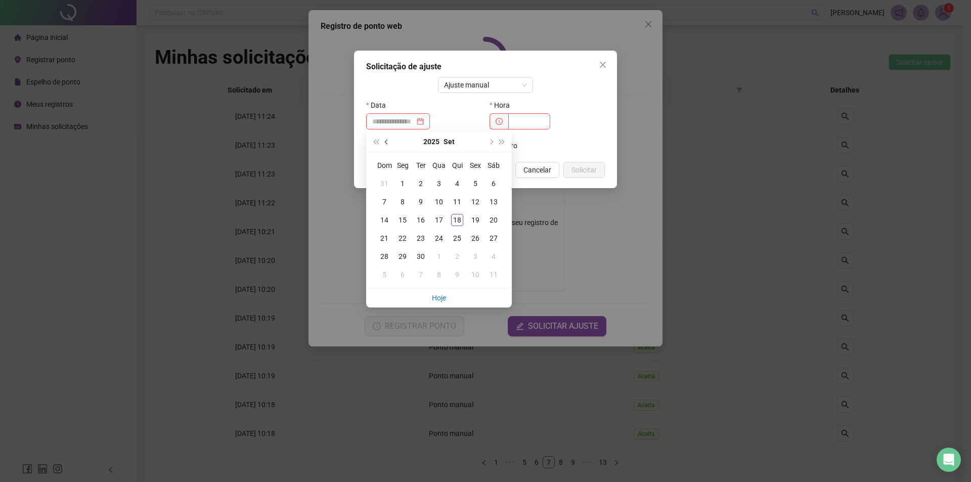
click at [386, 144] on button "prev-year" at bounding box center [386, 141] width 11 height 20
type input "**********"
click at [423, 238] on div "22" at bounding box center [421, 238] width 12 height 12
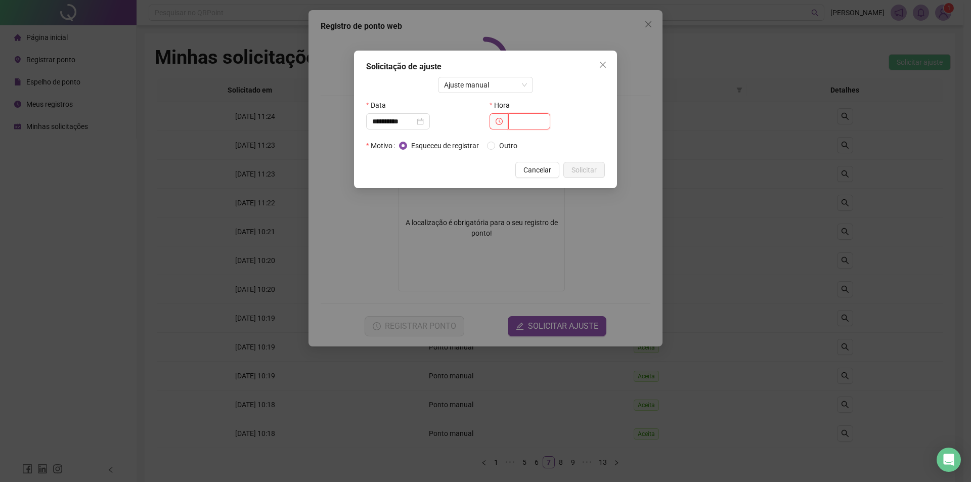
click at [529, 124] on input "text" at bounding box center [529, 121] width 42 height 16
type input "*****"
click at [588, 171] on span "Solicitar" at bounding box center [583, 169] width 25 height 11
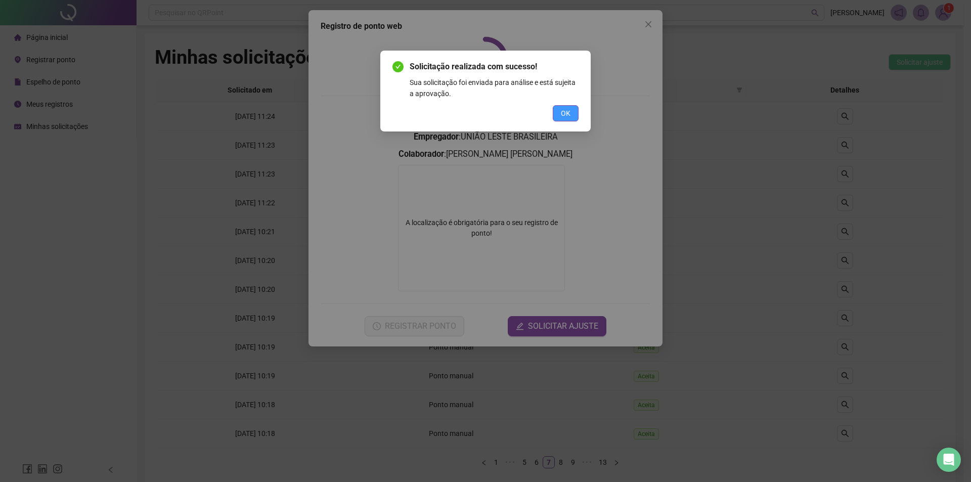
click at [570, 119] on button "OK" at bounding box center [566, 113] width 26 height 16
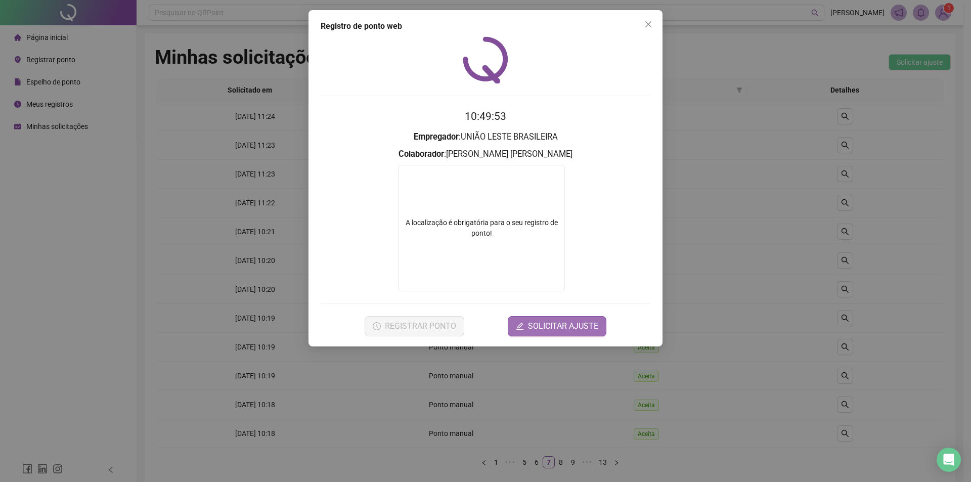
click at [545, 323] on span "SOLICITAR AJUSTE" at bounding box center [563, 326] width 70 height 12
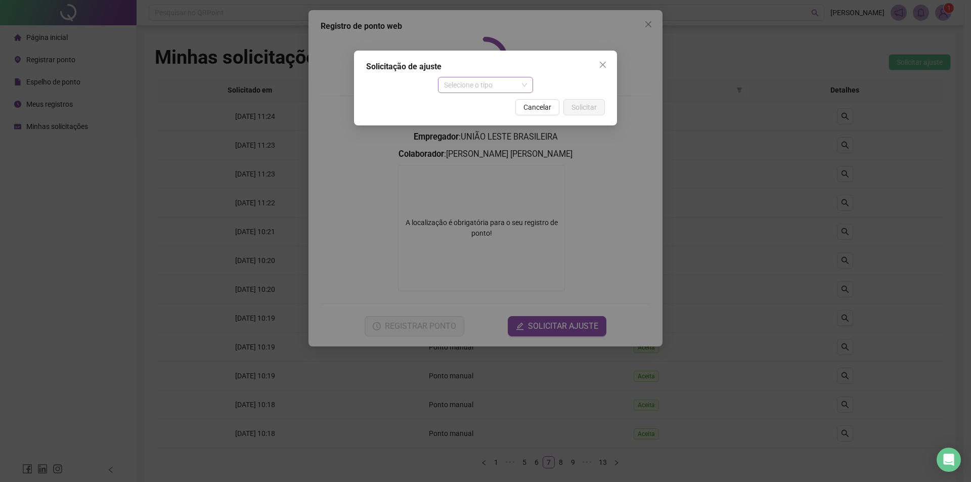
click at [490, 77] on div "Selecione o tipo" at bounding box center [486, 85] width 96 height 16
click at [485, 107] on div "Ajuste manual" at bounding box center [485, 105] width 79 height 11
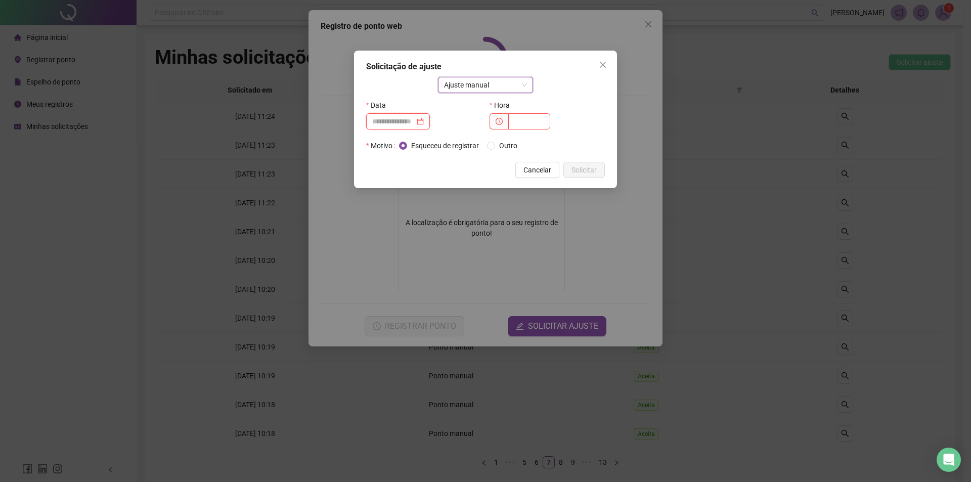
click at [410, 124] on input at bounding box center [393, 121] width 42 height 11
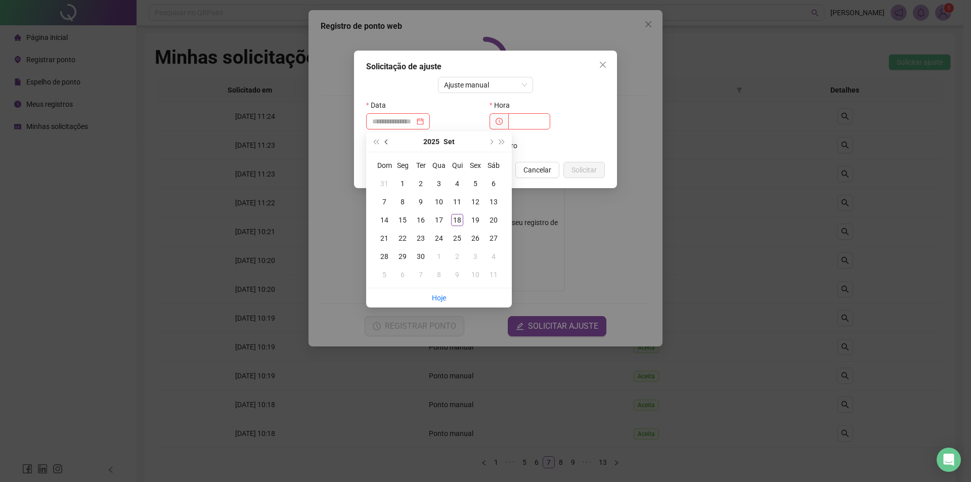
click at [387, 141] on span "prev-year" at bounding box center [387, 141] width 5 height 5
type input "**********"
click at [386, 143] on span "prev-year" at bounding box center [387, 141] width 5 height 5
type input "**********"
click at [406, 240] on div "21" at bounding box center [402, 238] width 12 height 12
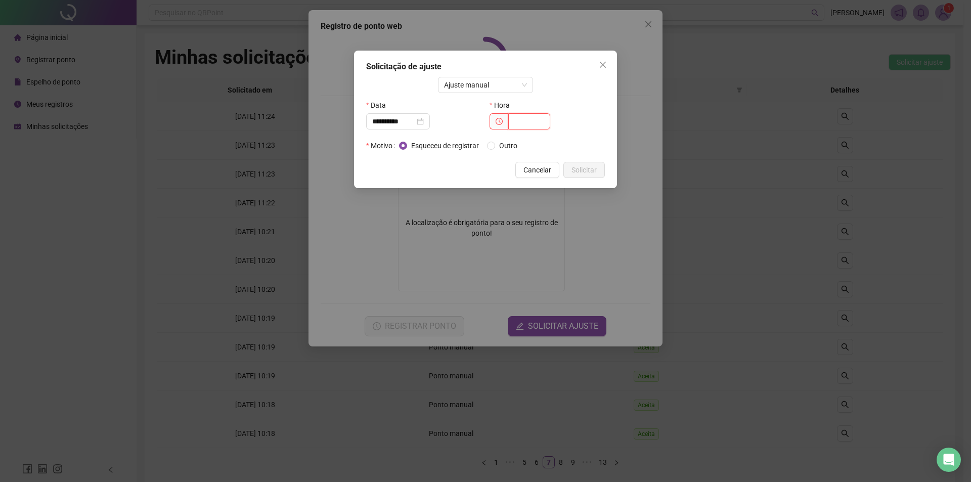
click at [535, 123] on input "text" at bounding box center [529, 121] width 42 height 16
type input "*****"
click at [578, 173] on span "Solicitar" at bounding box center [583, 169] width 25 height 11
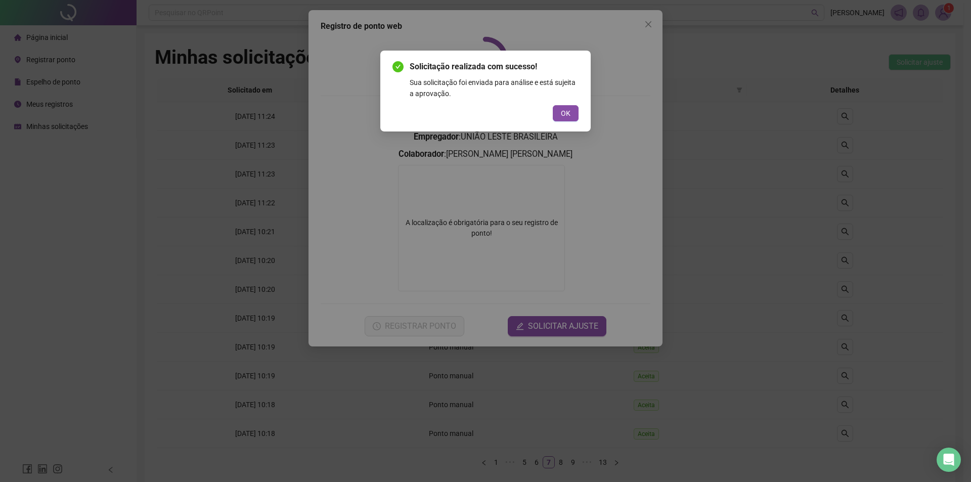
click at [564, 113] on span "OK" at bounding box center [566, 113] width 10 height 11
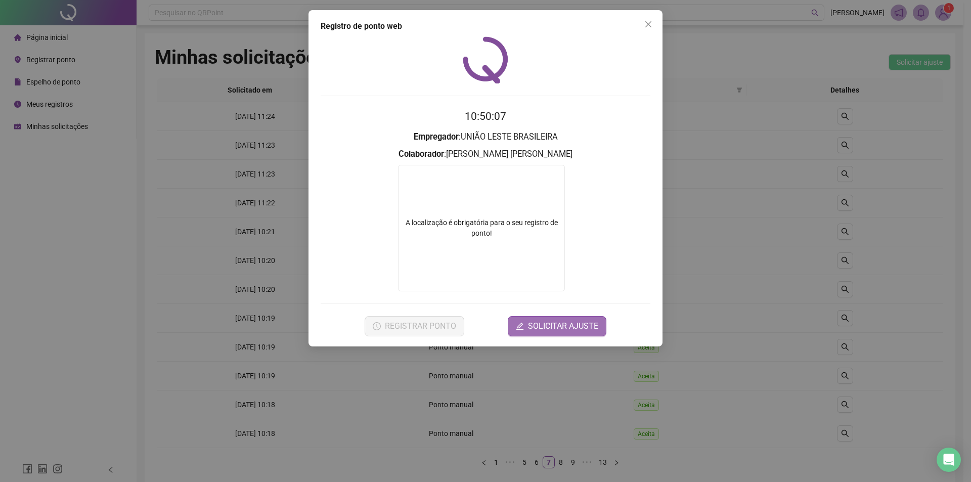
click at [536, 325] on span "SOLICITAR AJUSTE" at bounding box center [563, 326] width 70 height 12
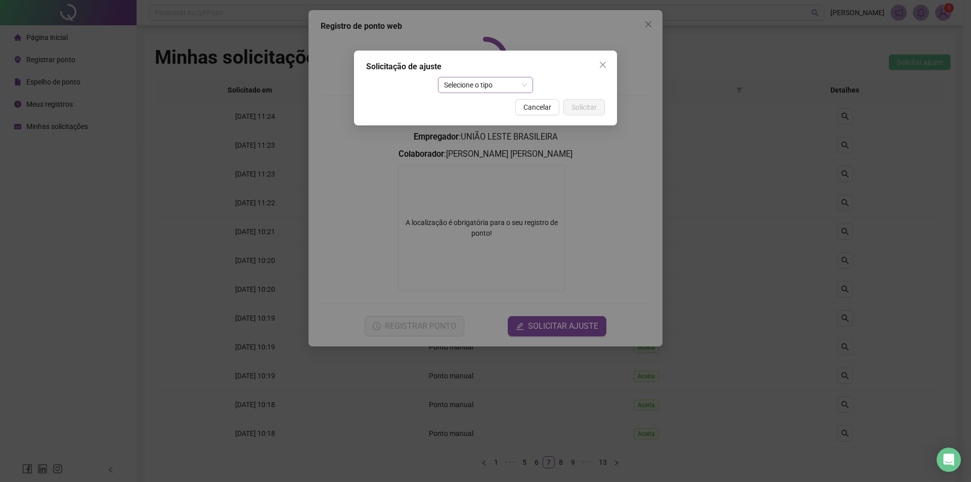
click at [499, 84] on span "Selecione o tipo" at bounding box center [485, 84] width 83 height 15
click at [496, 107] on div "Ajuste manual" at bounding box center [485, 105] width 79 height 11
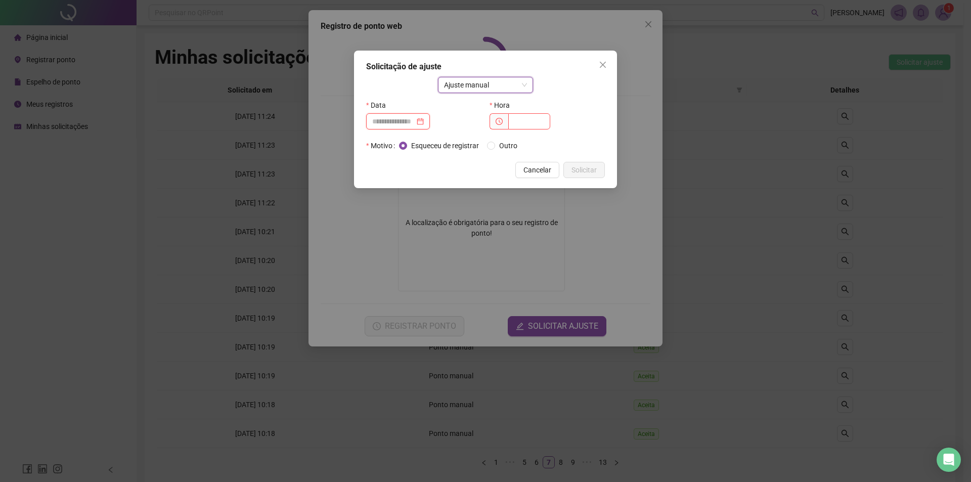
click at [399, 120] on input at bounding box center [393, 121] width 42 height 11
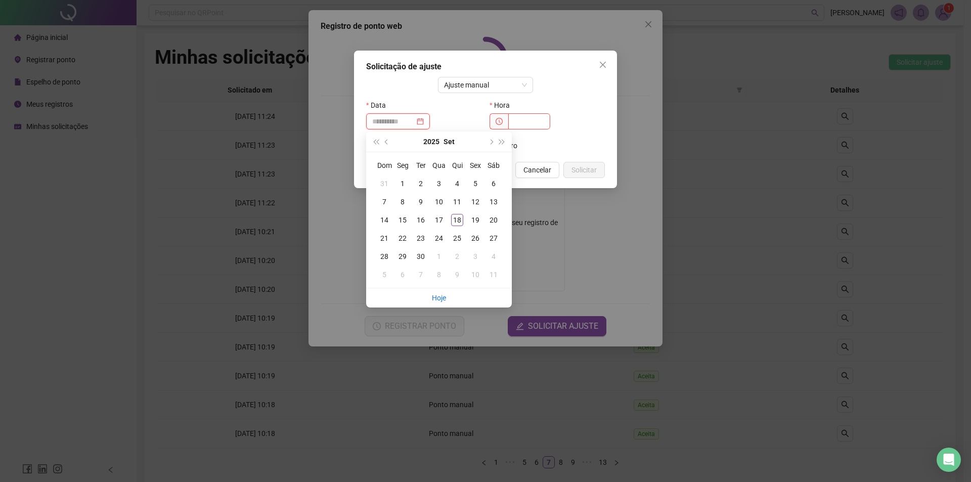
type input "**********"
click at [388, 140] on button "prev-year" at bounding box center [386, 141] width 11 height 20
type input "**********"
click at [405, 234] on div "21" at bounding box center [402, 238] width 12 height 12
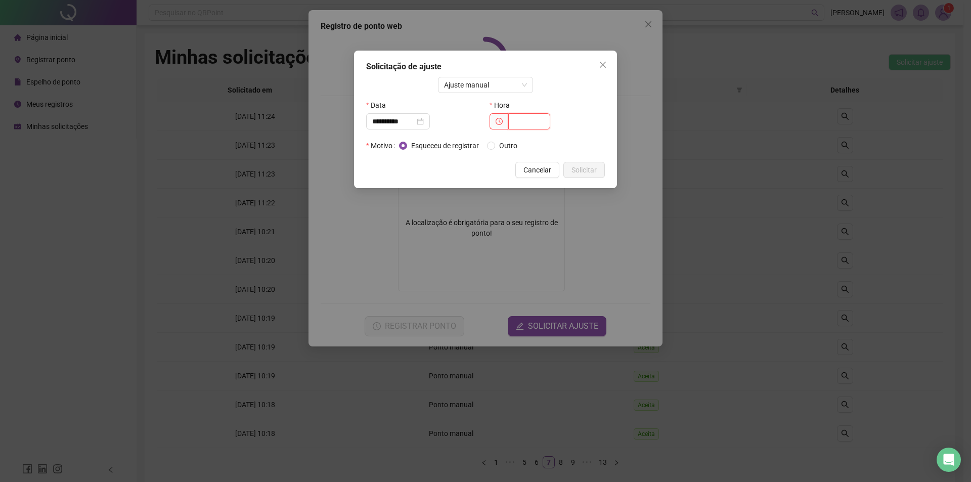
click at [531, 125] on input "text" at bounding box center [529, 121] width 42 height 16
type input "*****"
click at [572, 169] on span "Solicitar" at bounding box center [583, 169] width 25 height 11
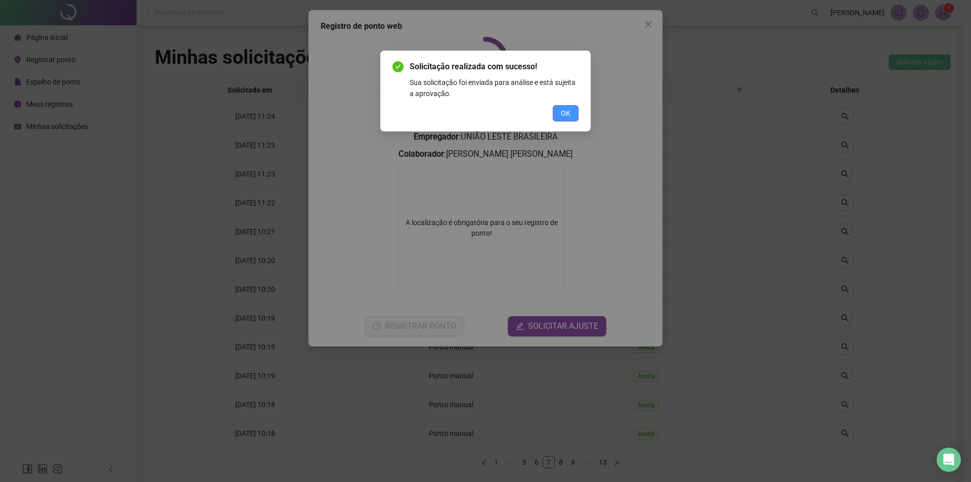
click at [562, 112] on span "OK" at bounding box center [566, 113] width 10 height 11
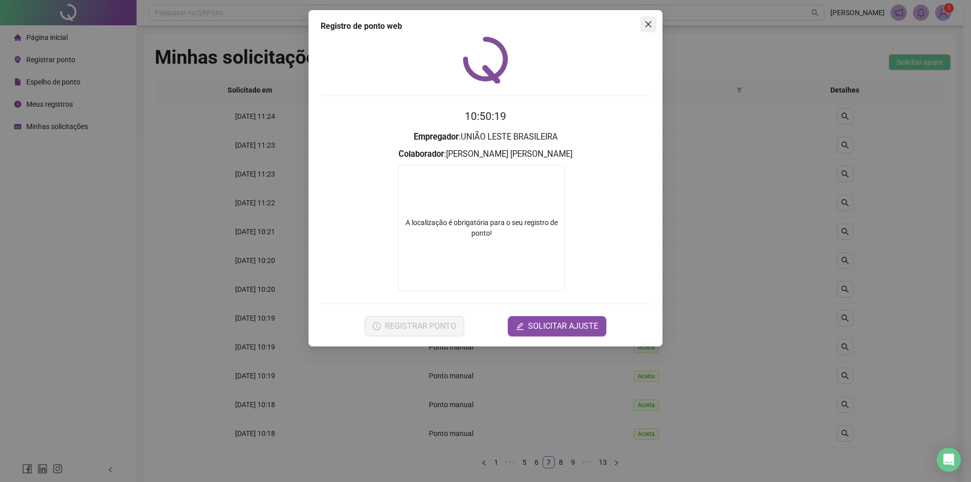
click at [648, 27] on icon "close" at bounding box center [648, 24] width 8 height 8
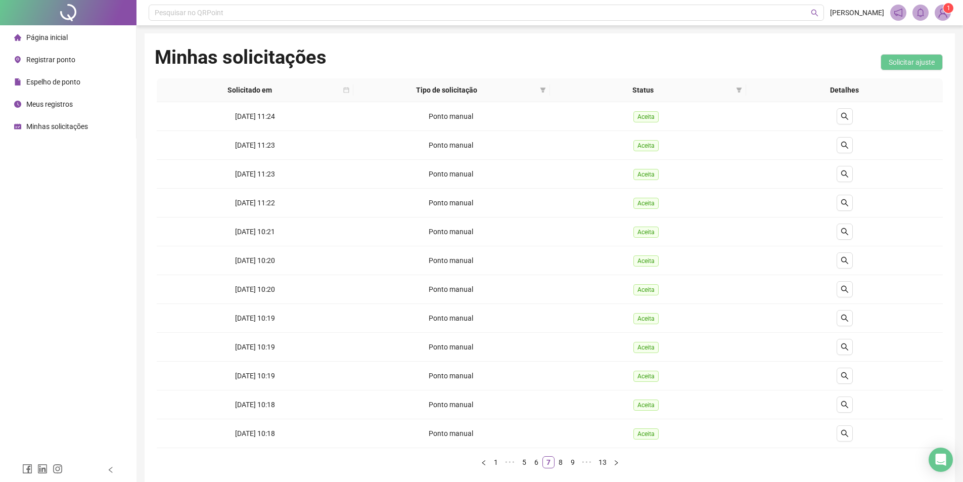
click at [70, 58] on span "Registrar ponto" at bounding box center [50, 60] width 49 height 8
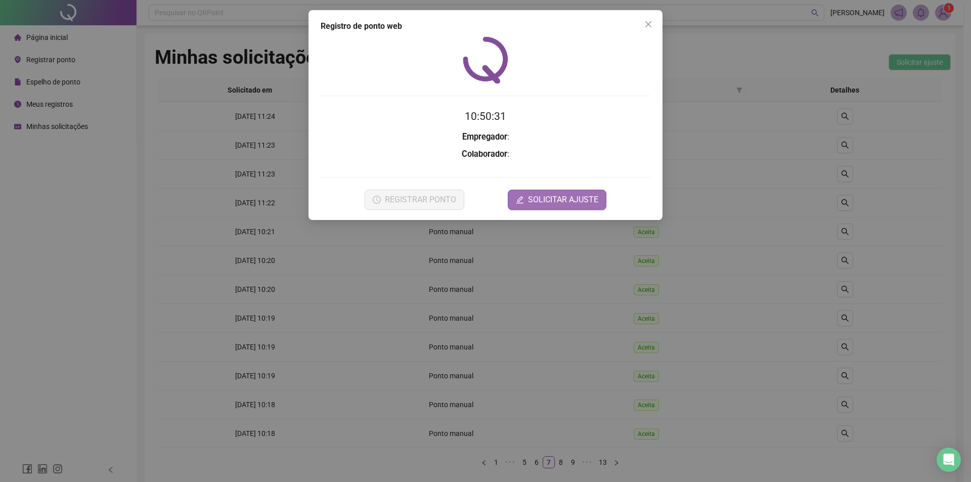
click at [578, 202] on span "SOLICITAR AJUSTE" at bounding box center [563, 200] width 70 height 12
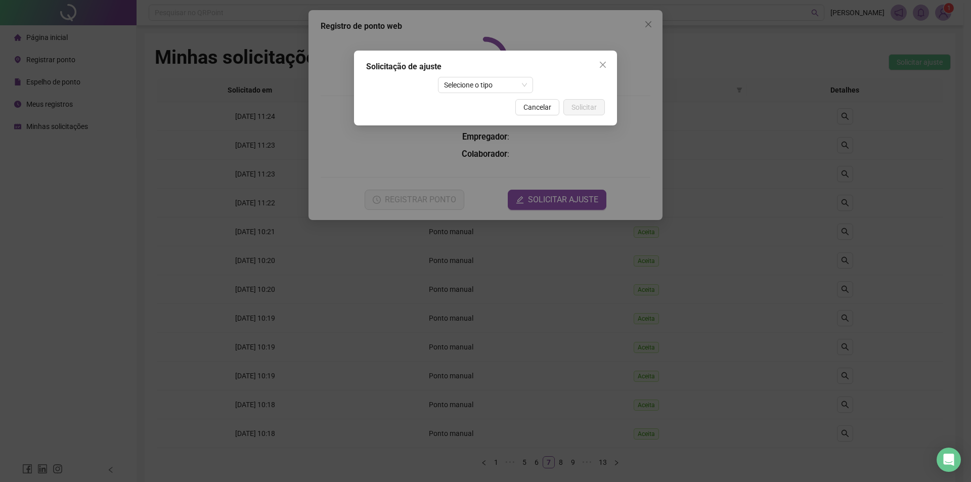
click at [507, 94] on div "Solicitação de ajuste Selecione o tipo Cancelar Solicitar" at bounding box center [485, 88] width 263 height 75
click at [505, 89] on span "Selecione o tipo" at bounding box center [485, 84] width 83 height 15
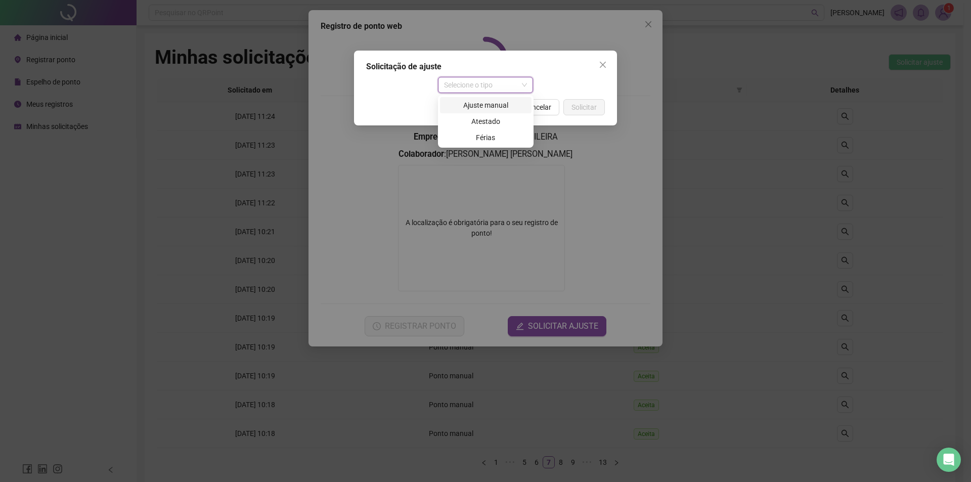
click at [501, 106] on div "Ajuste manual" at bounding box center [485, 105] width 79 height 11
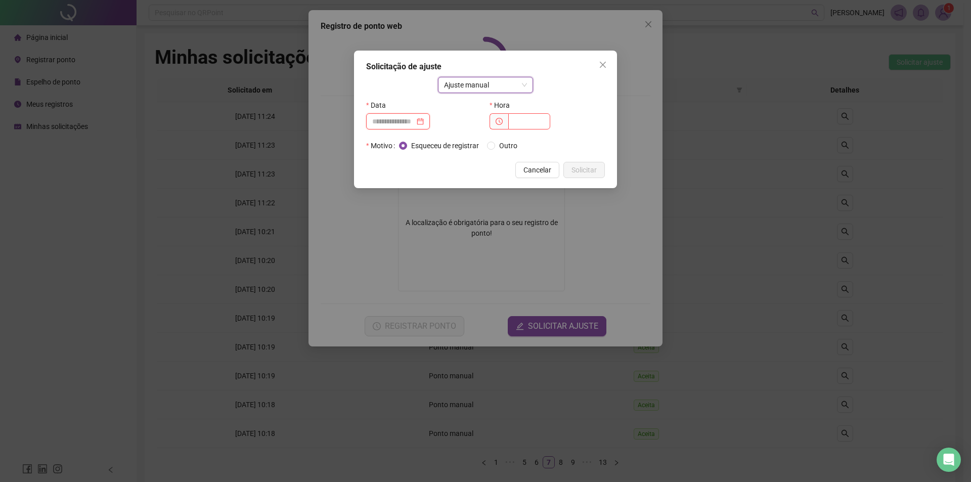
click at [415, 118] on input at bounding box center [393, 121] width 42 height 11
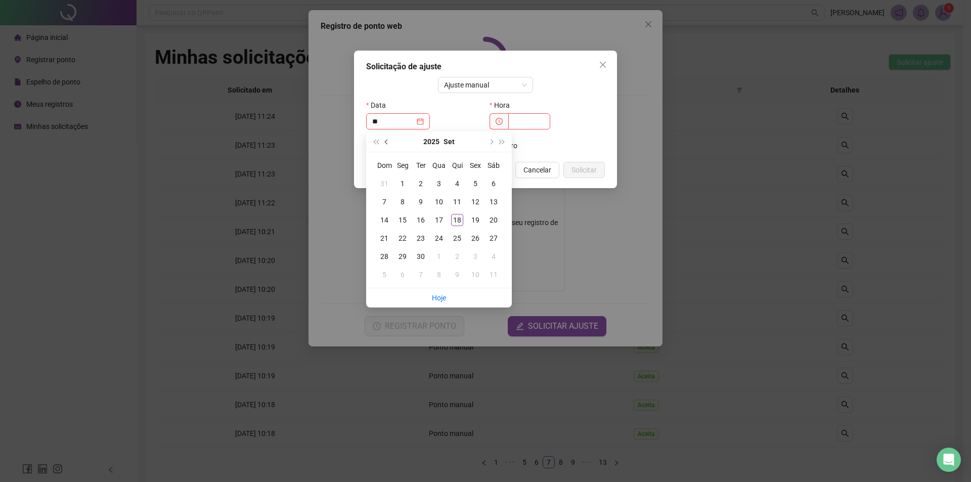
click at [382, 146] on button "prev-year" at bounding box center [386, 141] width 11 height 20
click at [474, 236] on div "22" at bounding box center [475, 238] width 12 height 12
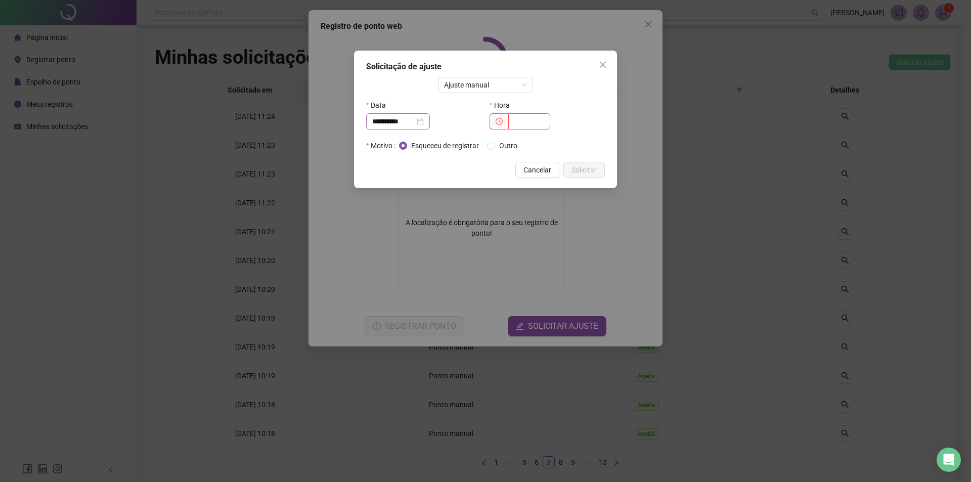
click at [424, 121] on div "**********" at bounding box center [398, 121] width 52 height 11
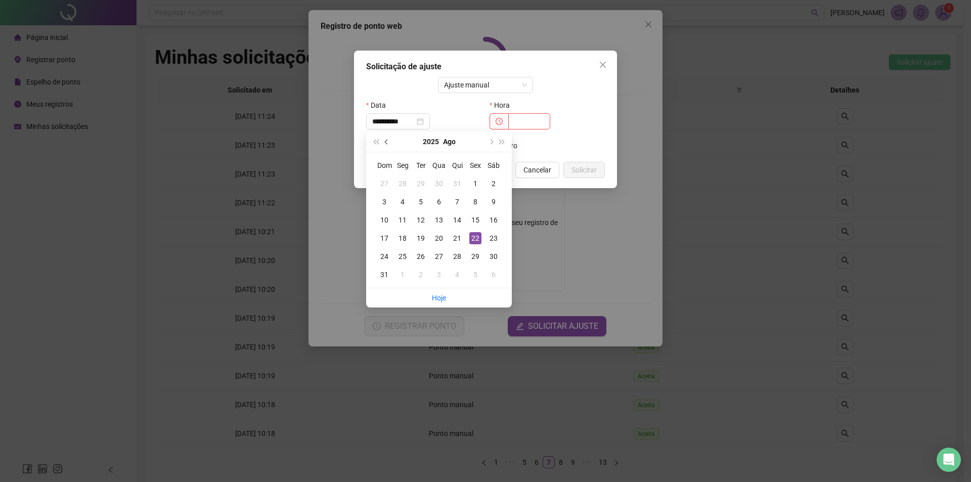
click at [386, 143] on span "prev-year" at bounding box center [387, 141] width 5 height 5
type input "**********"
click at [424, 240] on div "22" at bounding box center [421, 238] width 12 height 12
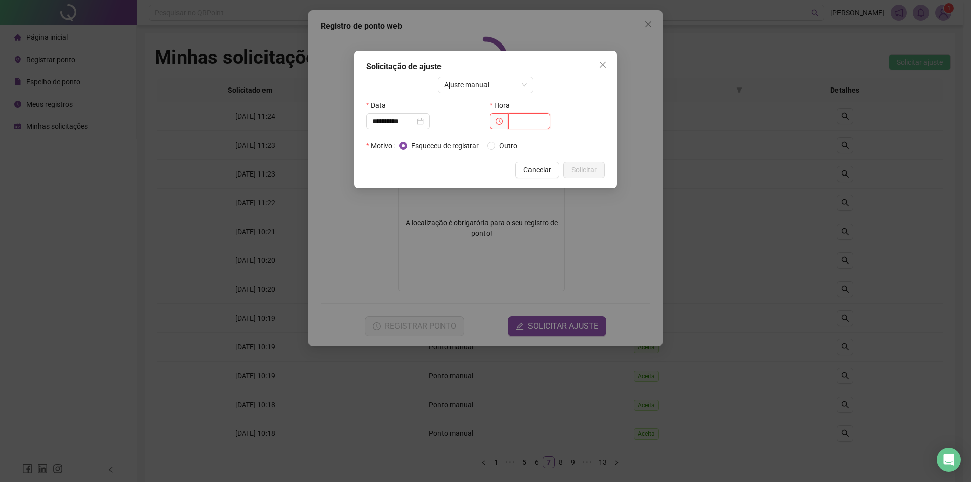
click at [540, 122] on input "text" at bounding box center [529, 121] width 42 height 16
type input "*****"
click at [587, 175] on span "Solicitar" at bounding box center [583, 169] width 25 height 11
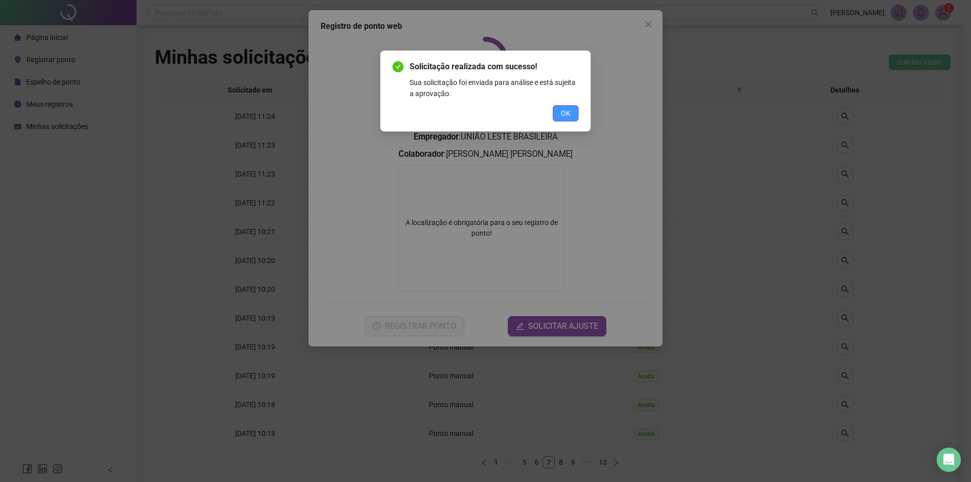
click at [563, 111] on span "OK" at bounding box center [566, 113] width 10 height 11
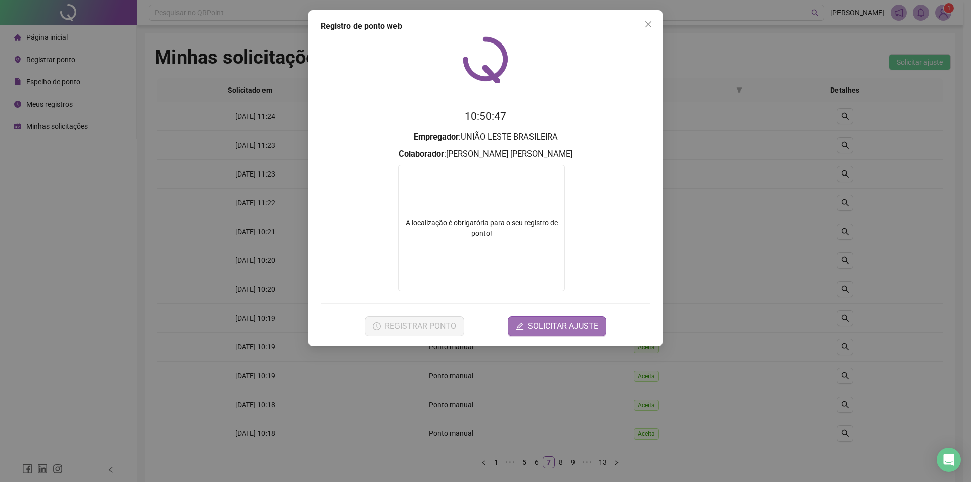
click at [553, 334] on button "SOLICITAR AJUSTE" at bounding box center [557, 326] width 99 height 20
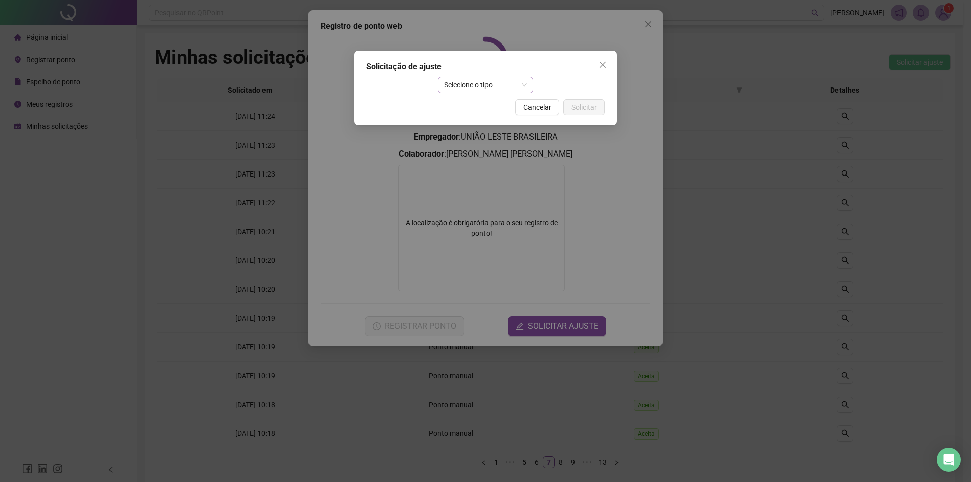
click at [485, 93] on div "Selecione o tipo" at bounding box center [486, 85] width 96 height 16
click at [497, 104] on div "Ajuste manual" at bounding box center [485, 105] width 79 height 11
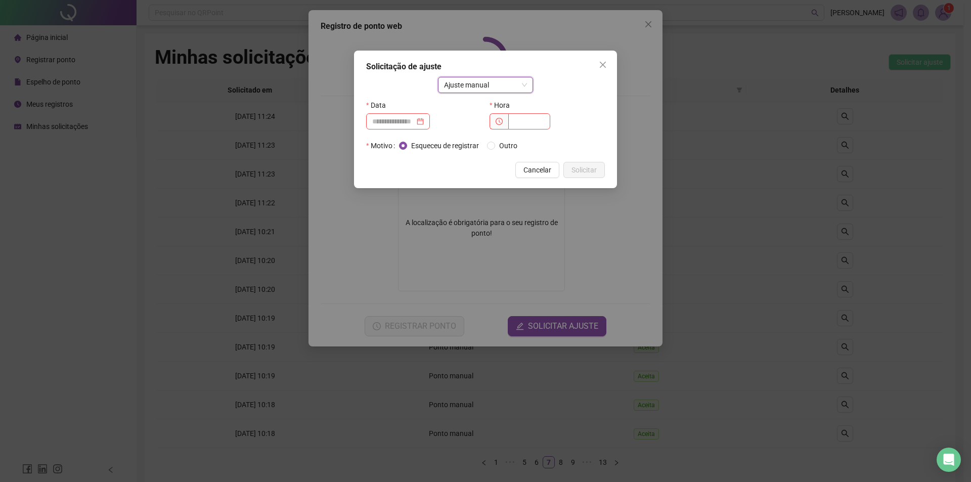
click at [383, 131] on div "Data" at bounding box center [423, 117] width 123 height 40
click at [386, 119] on input at bounding box center [393, 121] width 42 height 11
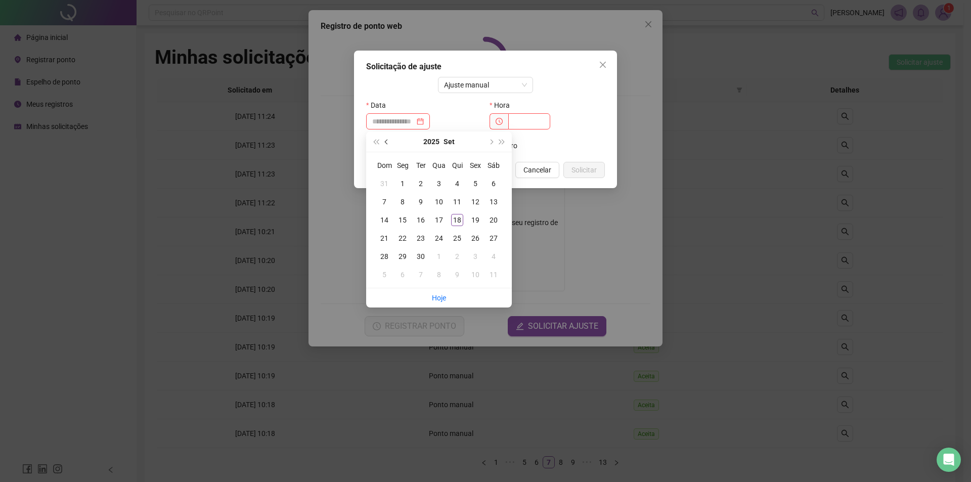
click at [388, 142] on span "prev-year" at bounding box center [387, 141] width 5 height 5
click at [382, 144] on button "prev-year" at bounding box center [386, 141] width 11 height 20
type input "**********"
click at [420, 241] on div "22" at bounding box center [421, 238] width 12 height 12
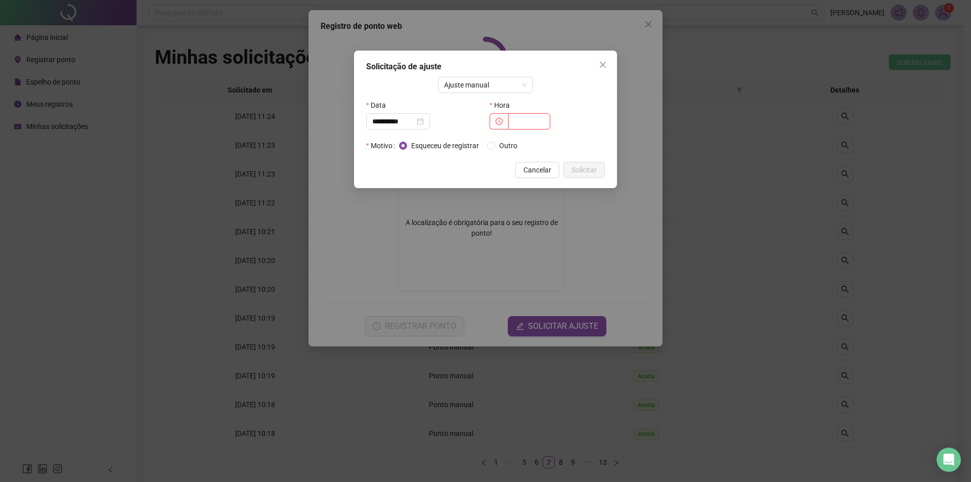
click at [516, 116] on input "text" at bounding box center [529, 121] width 42 height 16
type input "*****"
click at [487, 146] on div "Esqueceu de registrar Outro" at bounding box center [462, 145] width 126 height 11
click at [509, 144] on span "Outro" at bounding box center [508, 145] width 26 height 11
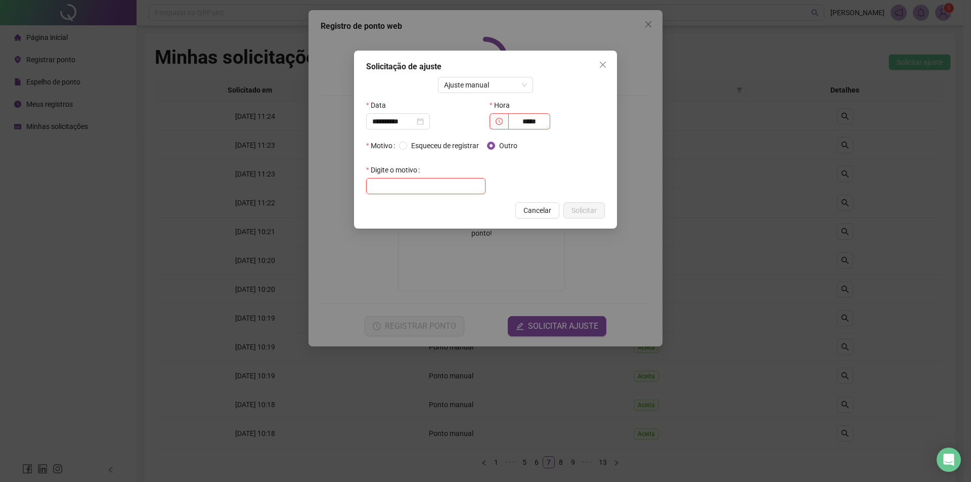
click at [451, 186] on input "text" at bounding box center [425, 186] width 119 height 16
click at [459, 192] on input "**********" at bounding box center [425, 186] width 119 height 16
drag, startPoint x: 459, startPoint y: 185, endPoint x: 259, endPoint y: 162, distance: 200.5
click at [259, 162] on div "**********" at bounding box center [485, 241] width 971 height 482
drag, startPoint x: 440, startPoint y: 190, endPoint x: 200, endPoint y: 172, distance: 241.3
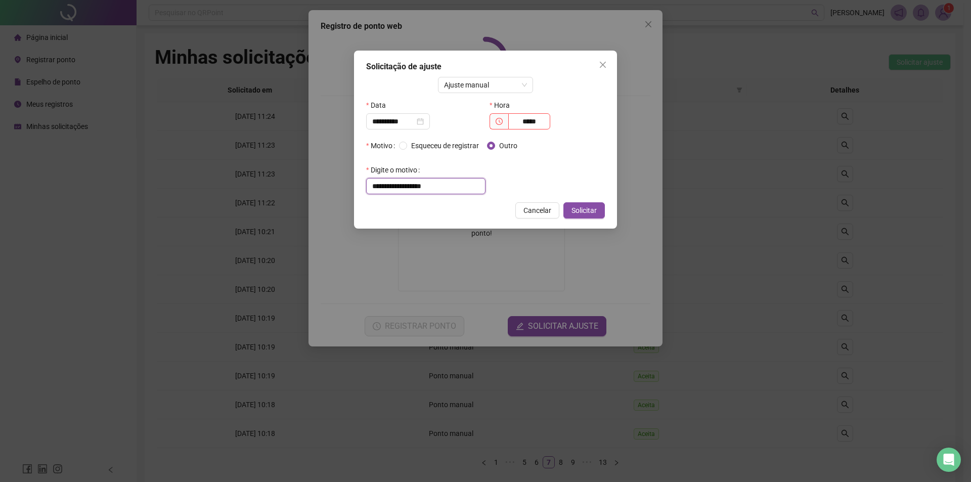
click at [214, 179] on div "**********" at bounding box center [485, 241] width 971 height 482
type input "**********"
click at [572, 205] on span "Solicitar" at bounding box center [583, 210] width 25 height 11
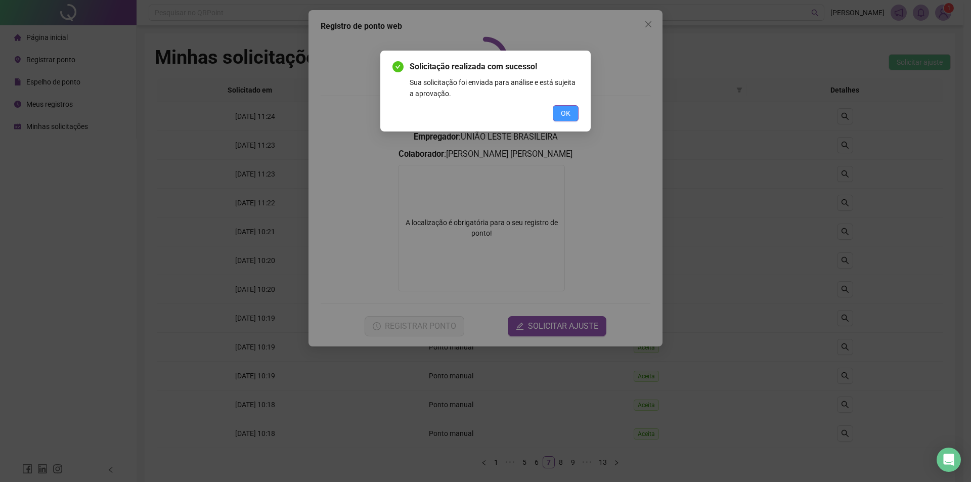
click at [567, 111] on span "OK" at bounding box center [566, 113] width 10 height 11
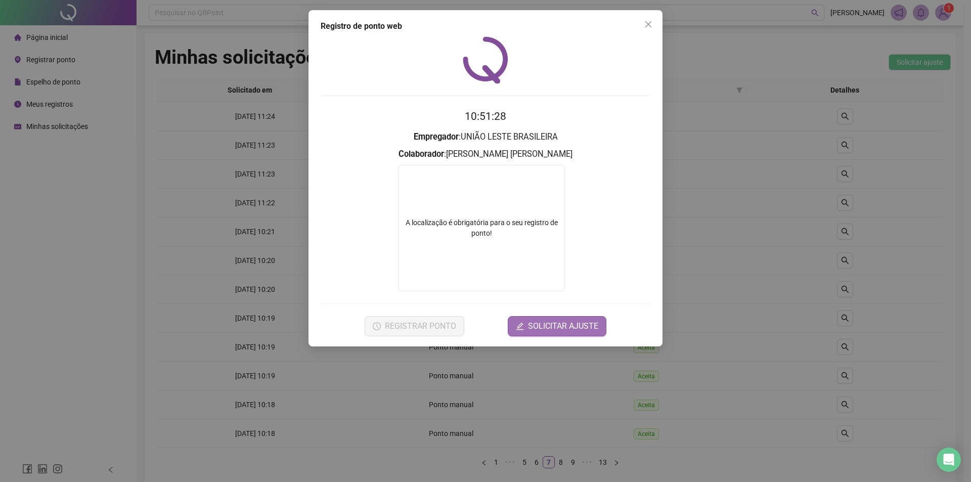
click at [557, 325] on span "SOLICITAR AJUSTE" at bounding box center [563, 326] width 70 height 12
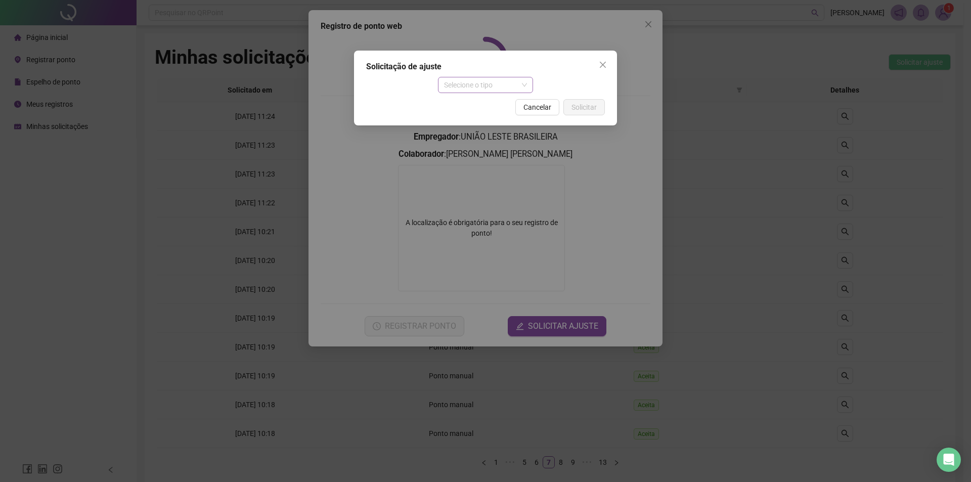
click at [473, 89] on span "Selecione o tipo" at bounding box center [485, 84] width 83 height 15
click at [479, 101] on div "Ajuste manual" at bounding box center [485, 105] width 79 height 11
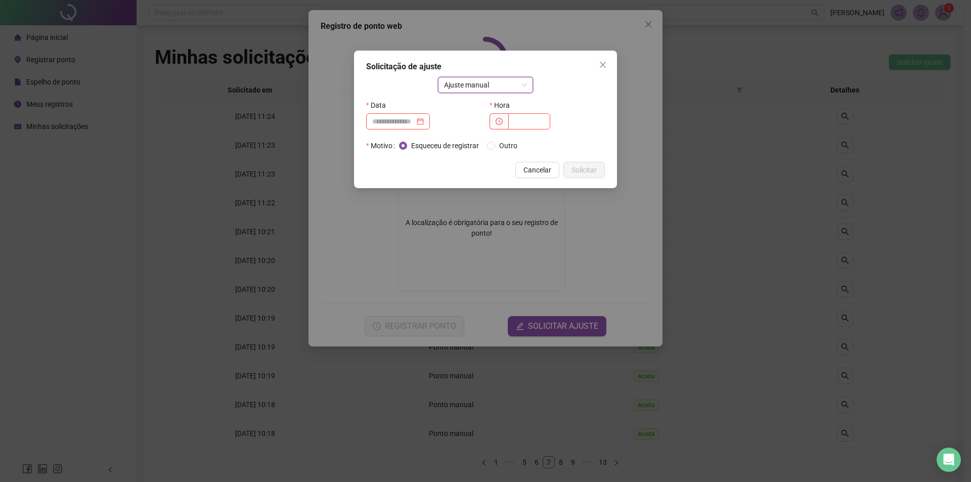
click at [419, 113] on div "Data" at bounding box center [423, 105] width 115 height 16
click at [424, 121] on div at bounding box center [398, 121] width 52 height 11
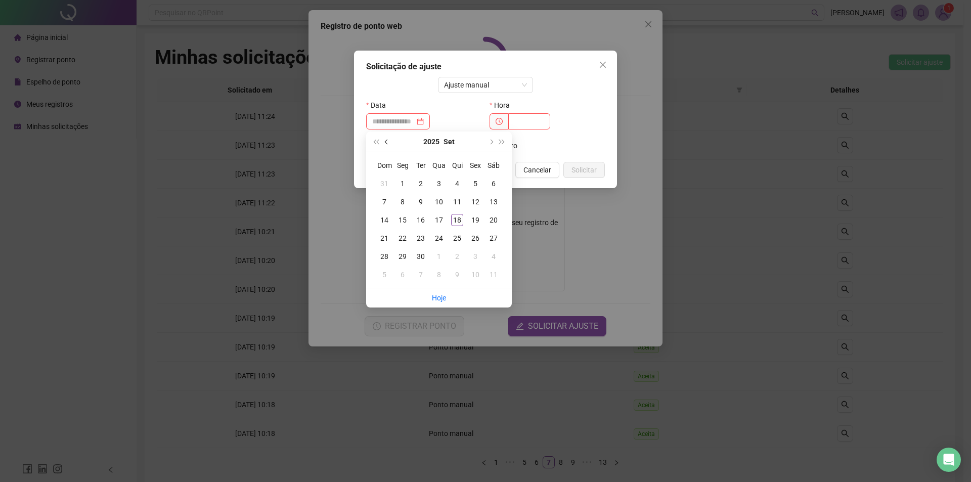
click at [389, 141] on button "prev-year" at bounding box center [386, 141] width 11 height 20
type input "**********"
click at [427, 238] on td "22" at bounding box center [421, 238] width 18 height 18
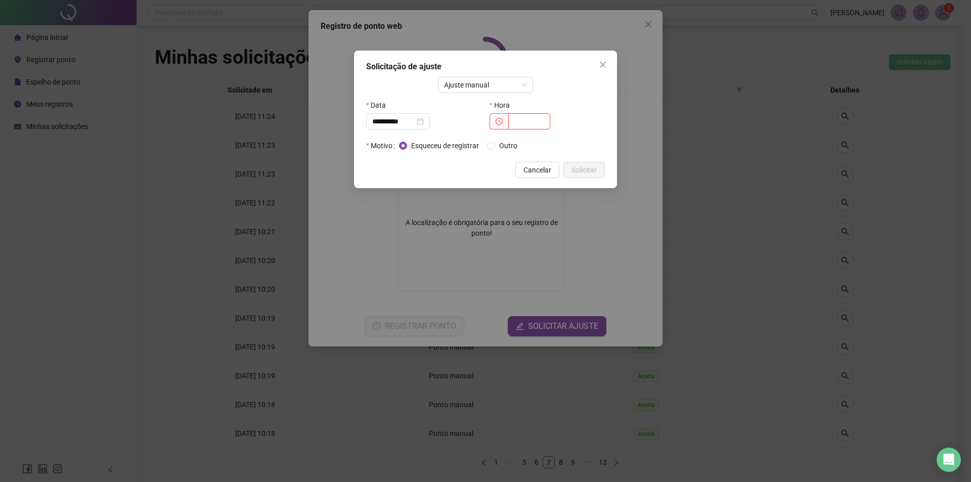
click at [528, 123] on input "text" at bounding box center [529, 121] width 42 height 16
type input "*****"
click at [508, 147] on span "Outro" at bounding box center [508, 145] width 26 height 11
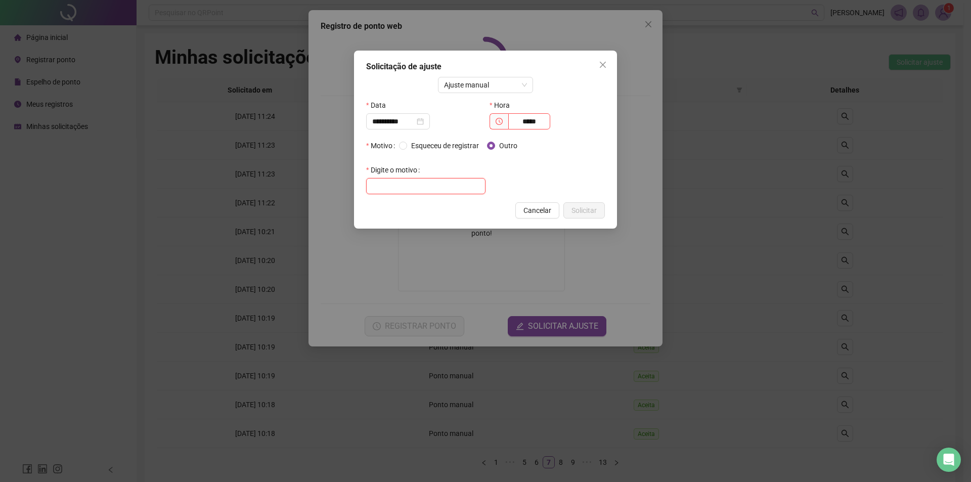
click at [459, 185] on input "text" at bounding box center [425, 186] width 119 height 16
paste input "**********"
type input "**********"
click at [589, 211] on span "Solicitar" at bounding box center [583, 210] width 25 height 11
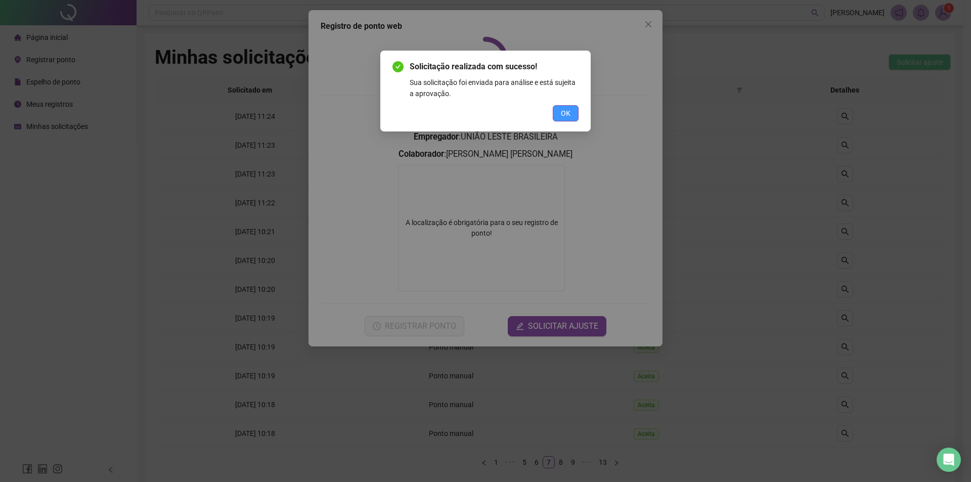
click at [568, 111] on span "OK" at bounding box center [566, 113] width 10 height 11
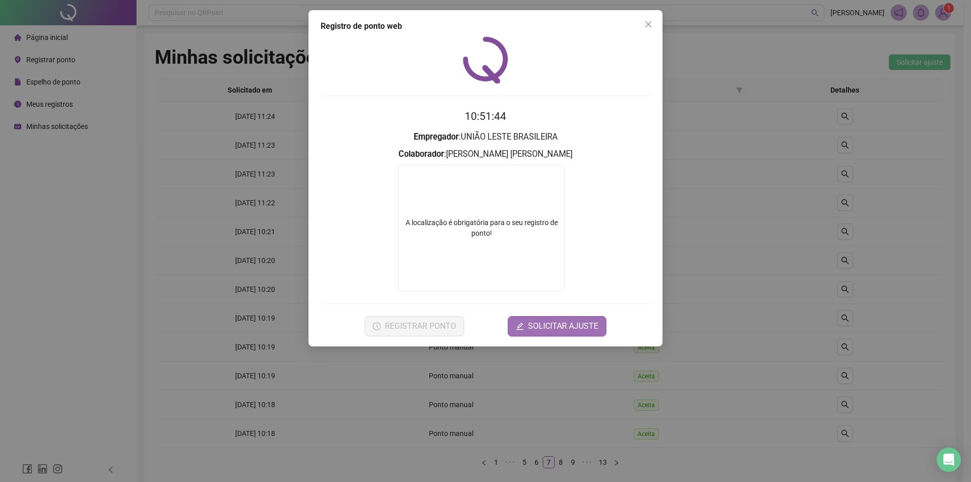
click at [561, 325] on span "SOLICITAR AJUSTE" at bounding box center [563, 326] width 70 height 12
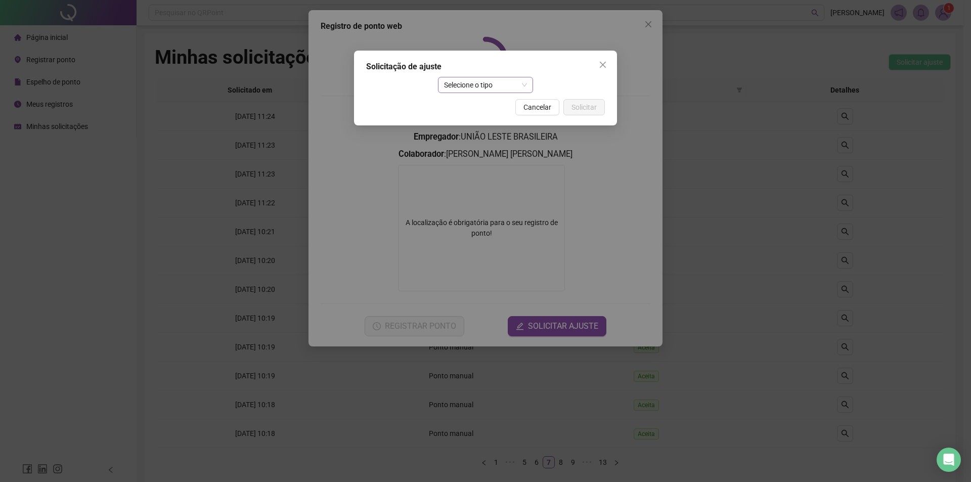
click at [464, 84] on span "Selecione o tipo" at bounding box center [485, 84] width 83 height 15
click at [469, 100] on div "Ajuste manual" at bounding box center [485, 105] width 79 height 11
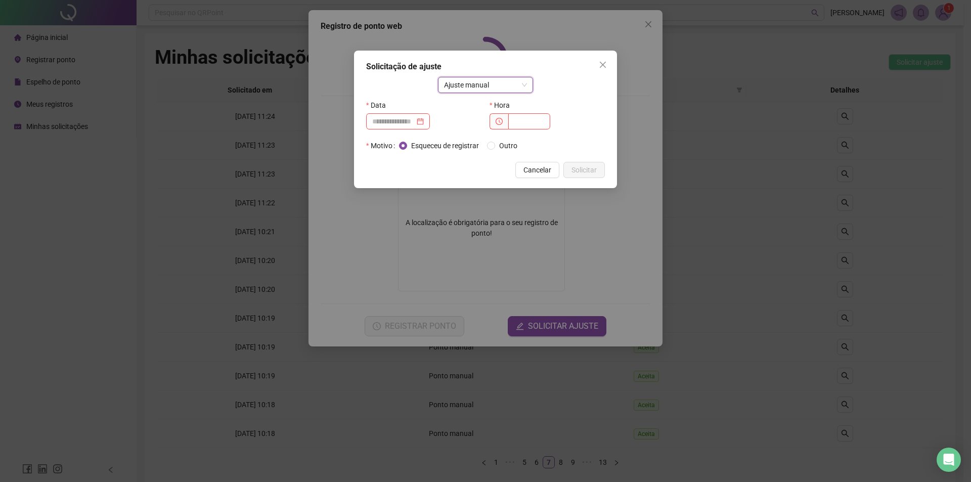
click at [387, 131] on div "Data" at bounding box center [423, 117] width 123 height 40
click at [424, 122] on div at bounding box center [398, 121] width 52 height 11
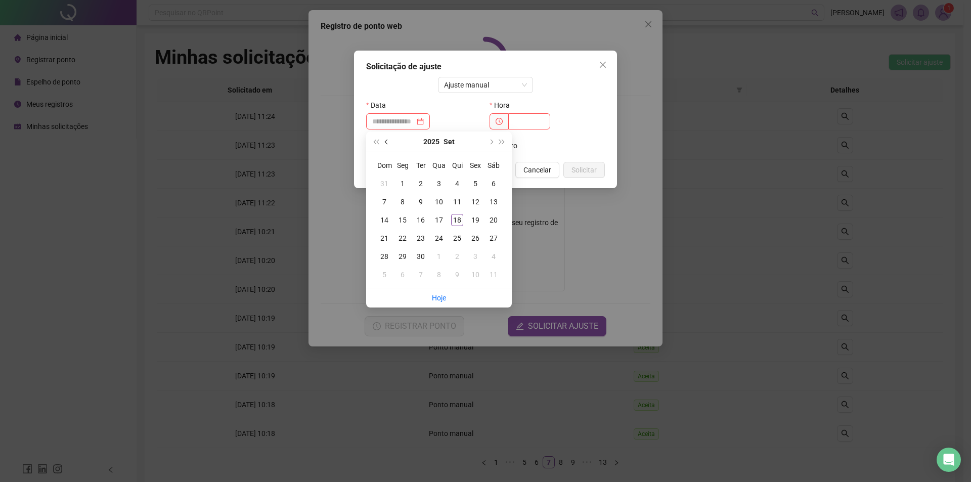
click at [385, 140] on button "prev-year" at bounding box center [386, 141] width 11 height 20
click at [385, 139] on button "prev-year" at bounding box center [386, 141] width 11 height 20
type input "**********"
click at [419, 240] on div "22" at bounding box center [421, 238] width 12 height 12
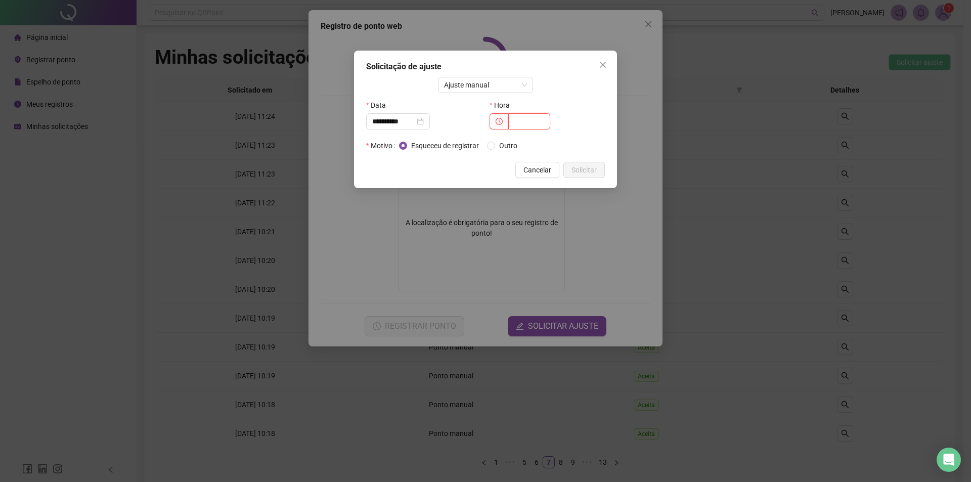
click at [526, 124] on input "text" at bounding box center [529, 121] width 42 height 16
type input "*****"
click at [589, 166] on span "Solicitar" at bounding box center [583, 169] width 25 height 11
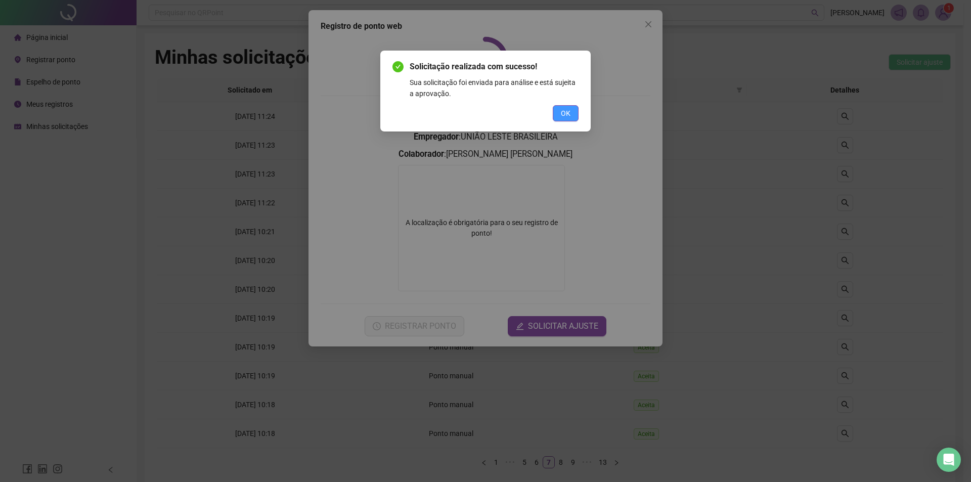
click at [566, 118] on span "OK" at bounding box center [566, 113] width 10 height 11
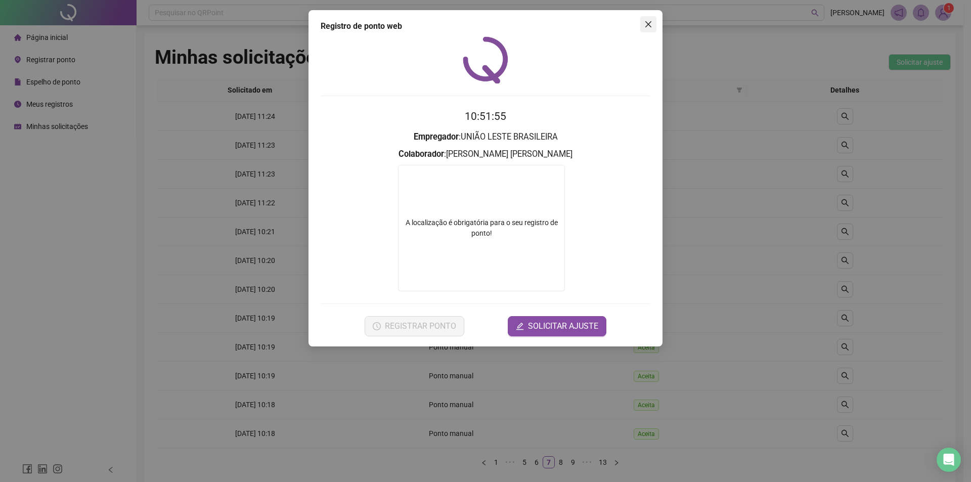
click at [648, 22] on icon "close" at bounding box center [648, 24] width 8 height 8
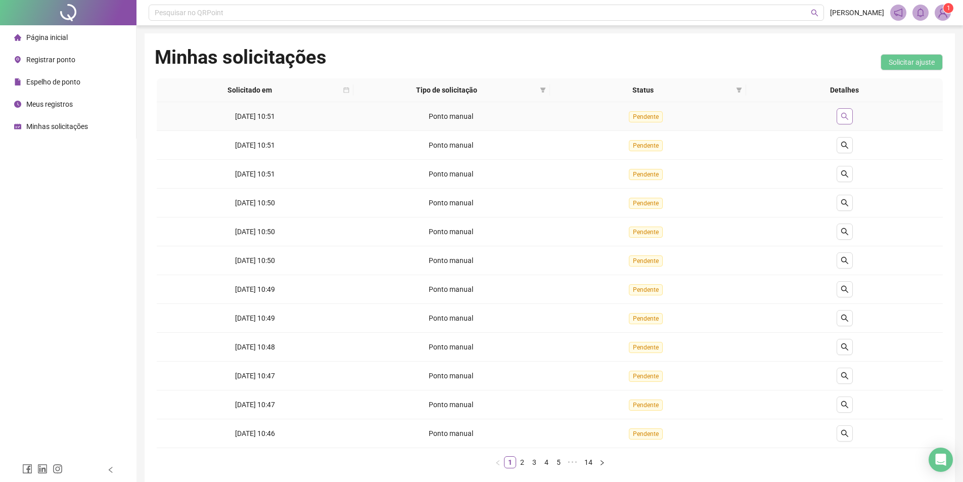
click at [847, 114] on icon "search" at bounding box center [845, 116] width 8 height 8
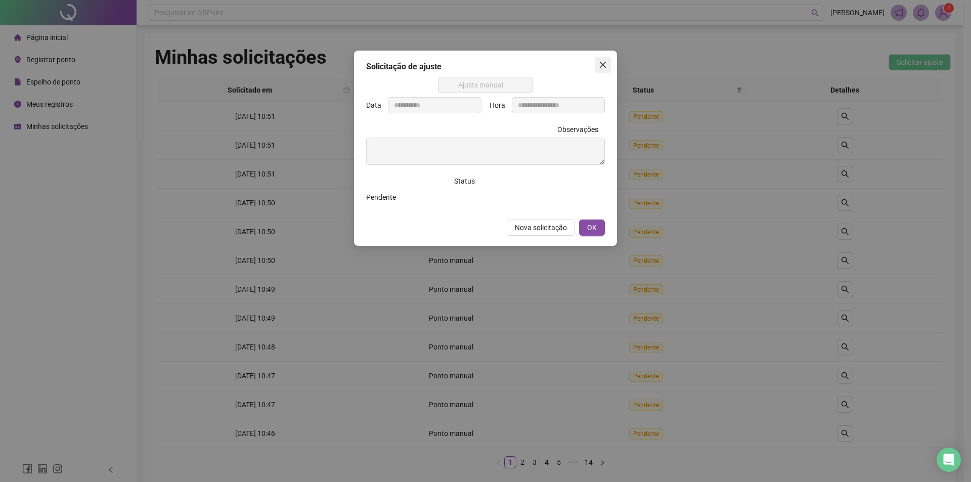
click at [604, 62] on icon "close" at bounding box center [603, 65] width 8 height 8
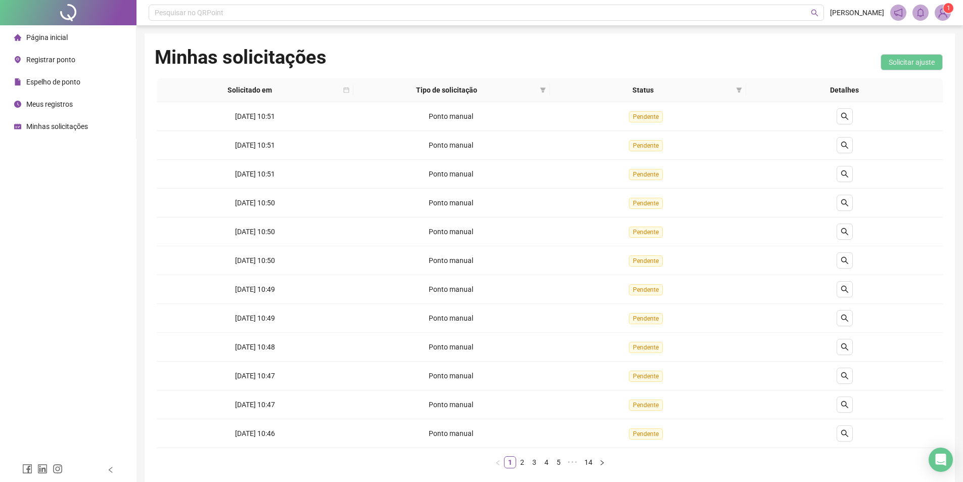
click at [51, 56] on span "Registrar ponto" at bounding box center [50, 60] width 49 height 8
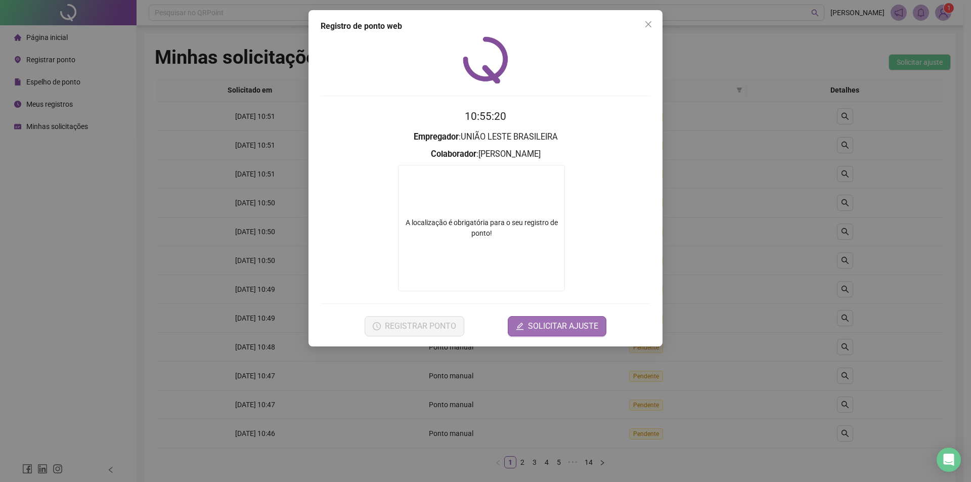
click at [546, 323] on span "SOLICITAR AJUSTE" at bounding box center [563, 326] width 70 height 12
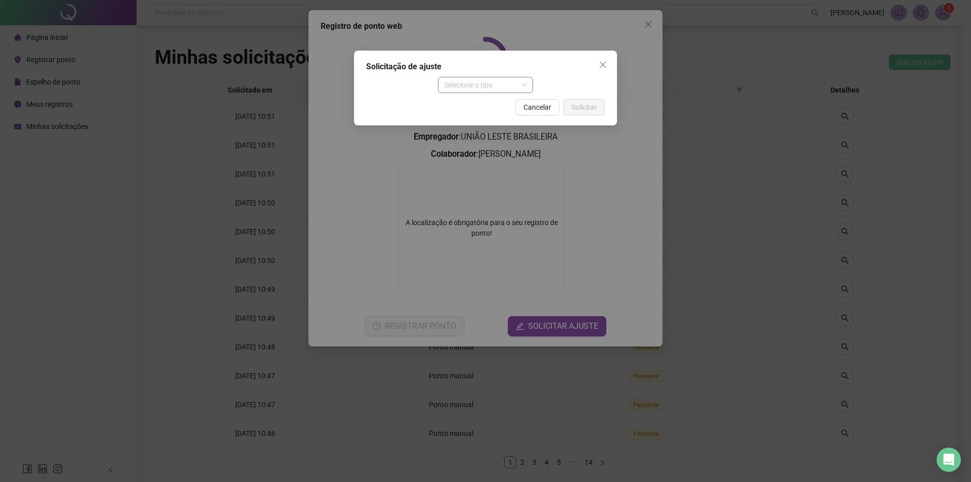
click at [485, 81] on span "Selecione o tipo" at bounding box center [485, 84] width 83 height 15
click at [487, 107] on div "Ajuste manual" at bounding box center [485, 105] width 79 height 11
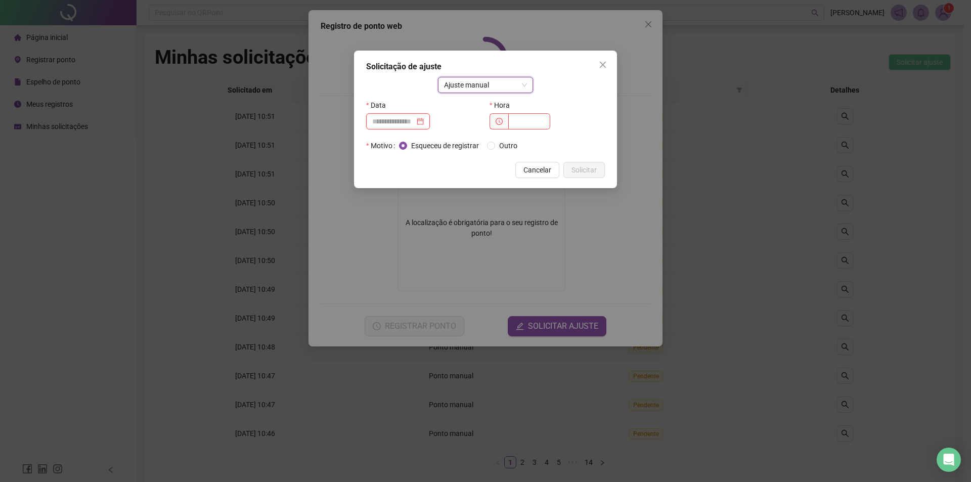
click at [409, 119] on input at bounding box center [393, 121] width 42 height 11
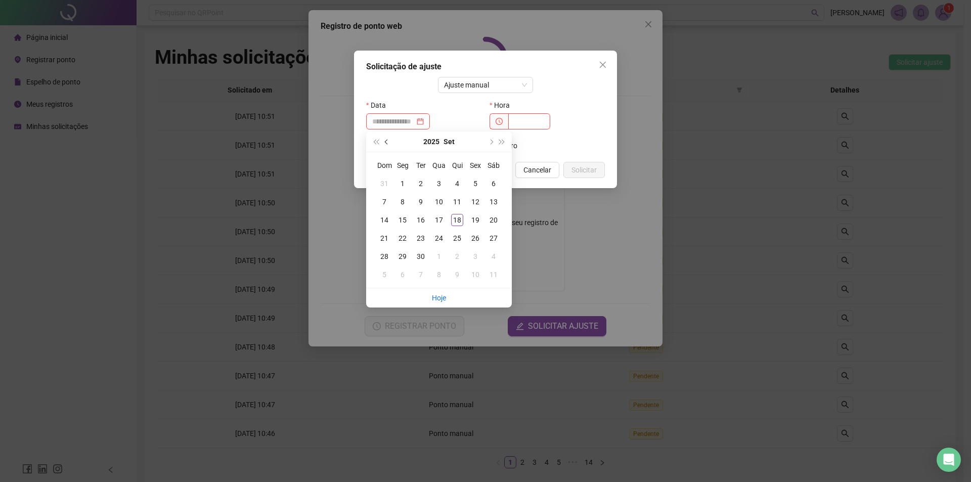
click at [383, 140] on button "prev-year" at bounding box center [386, 141] width 11 height 20
type input "**********"
click at [459, 242] on div "24" at bounding box center [457, 238] width 12 height 12
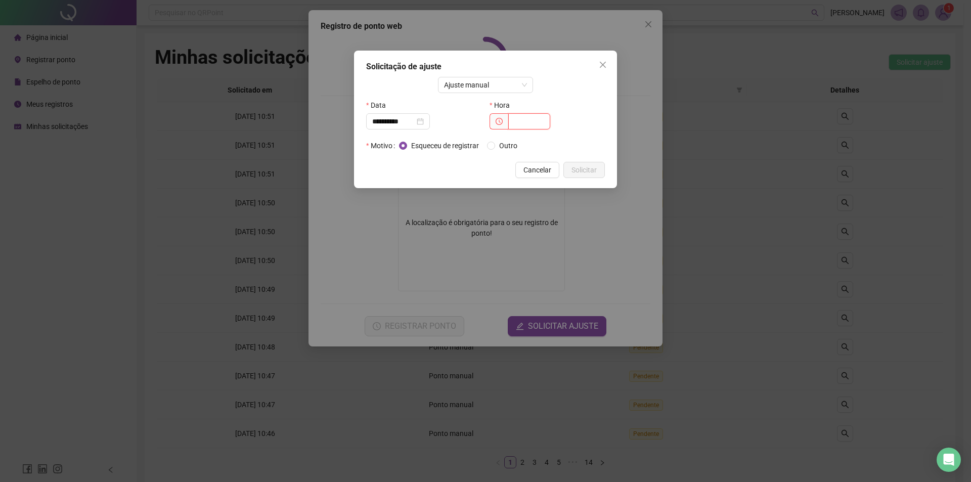
click at [529, 128] on input "text" at bounding box center [529, 121] width 42 height 16
type input "*****"
click at [580, 169] on span "Solicitar" at bounding box center [583, 169] width 25 height 11
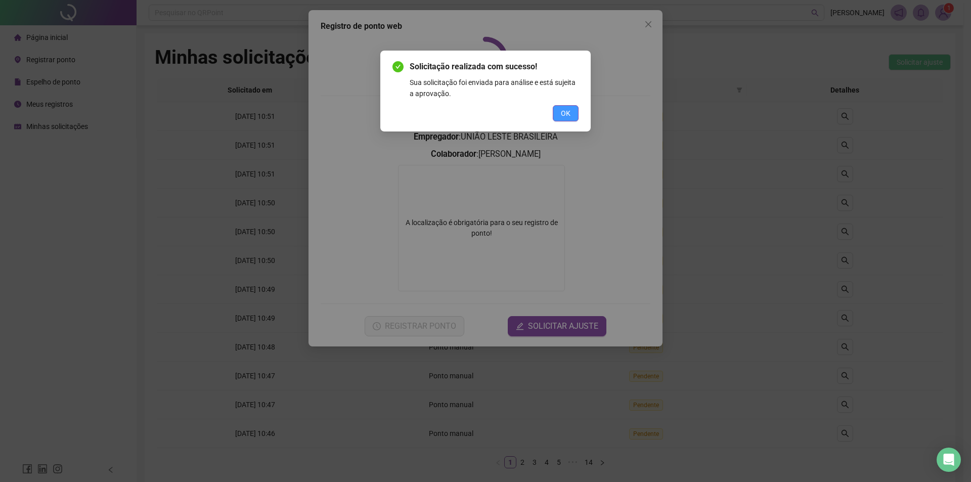
click at [564, 113] on span "OK" at bounding box center [566, 113] width 10 height 11
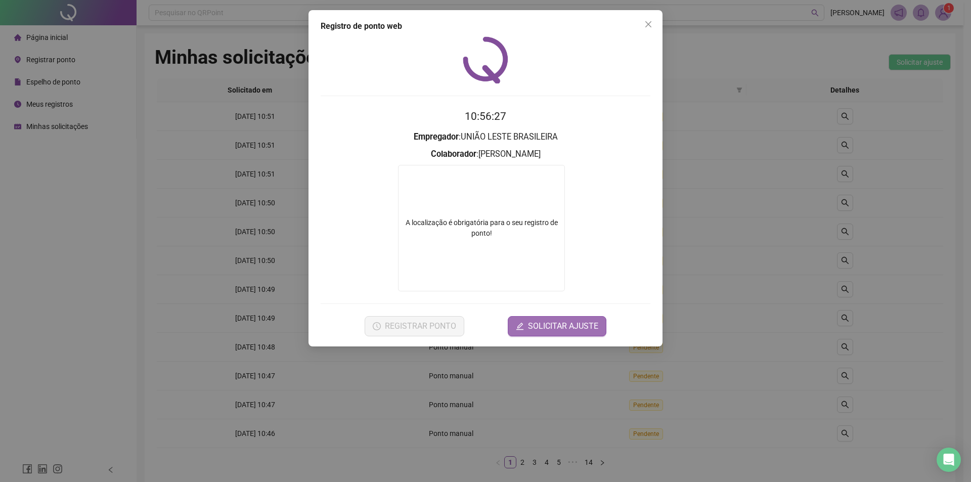
click at [543, 322] on span "SOLICITAR AJUSTE" at bounding box center [563, 326] width 70 height 12
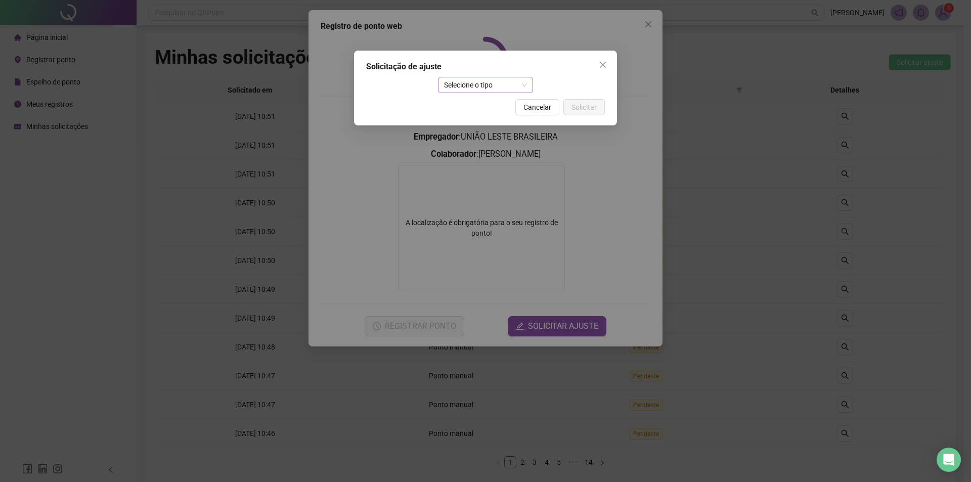
click at [472, 86] on span "Selecione o tipo" at bounding box center [485, 84] width 83 height 15
click at [481, 102] on div "Ajuste manual" at bounding box center [485, 105] width 79 height 11
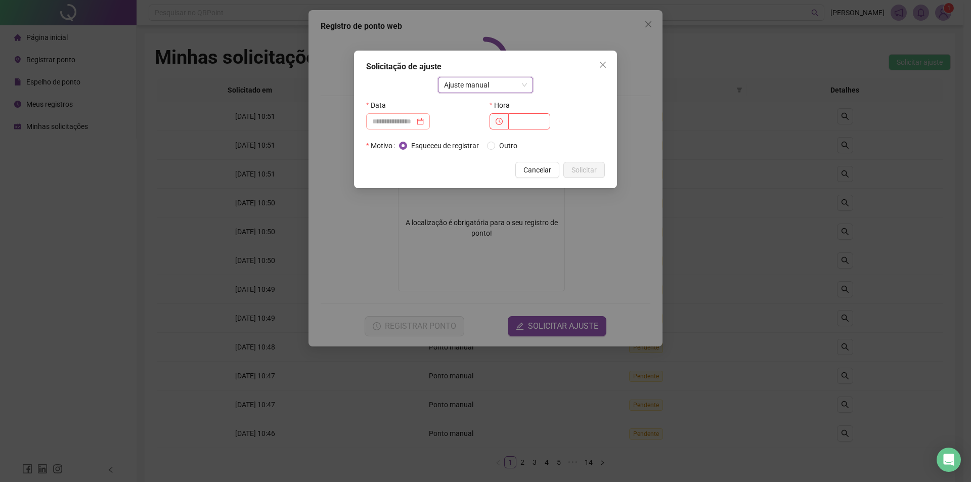
click at [424, 118] on div at bounding box center [398, 121] width 52 height 11
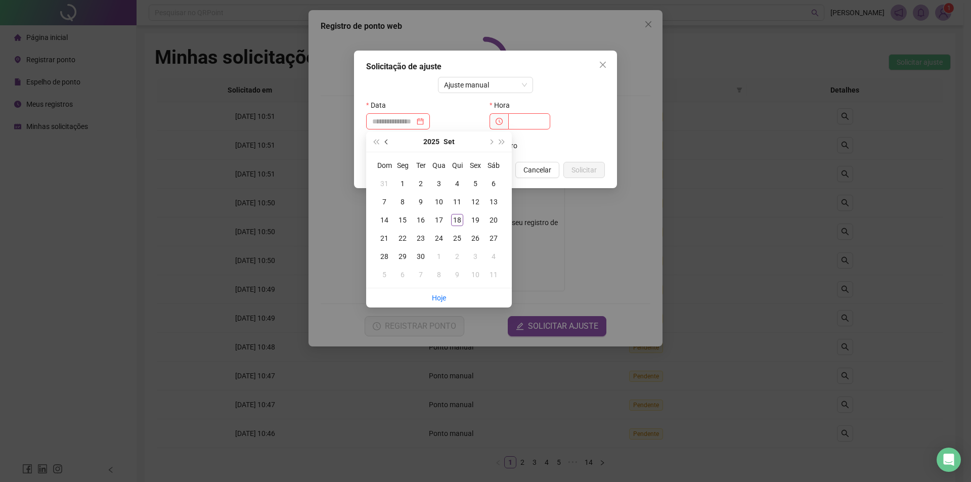
click at [382, 140] on button "prev-year" at bounding box center [386, 141] width 11 height 20
type input "**********"
click at [460, 241] on div "24" at bounding box center [457, 238] width 12 height 12
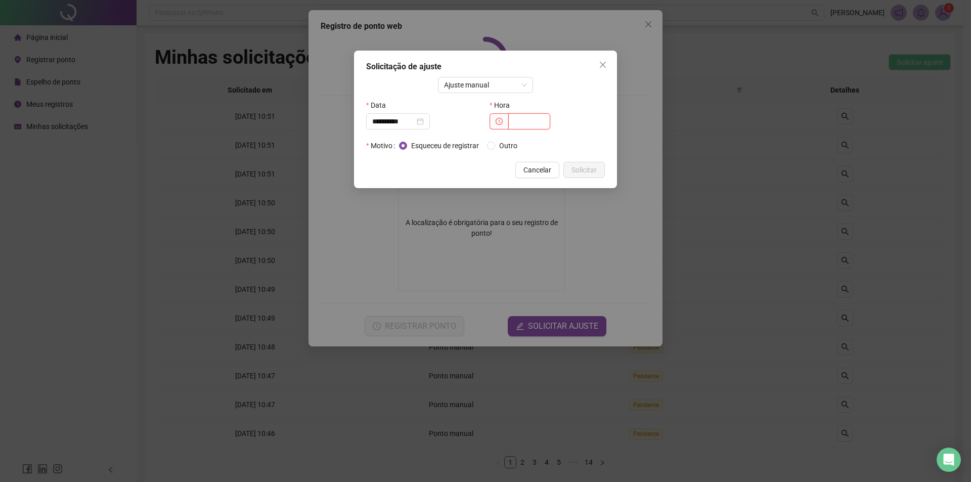
click at [520, 123] on input "text" at bounding box center [529, 121] width 42 height 16
type input "*****"
click at [570, 164] on button "Solicitar" at bounding box center [583, 170] width 41 height 16
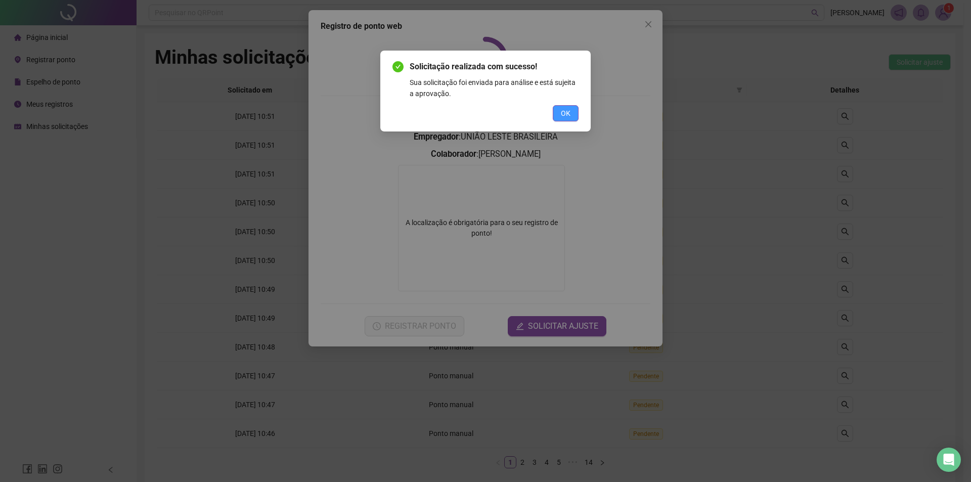
click at [568, 109] on span "OK" at bounding box center [566, 113] width 10 height 11
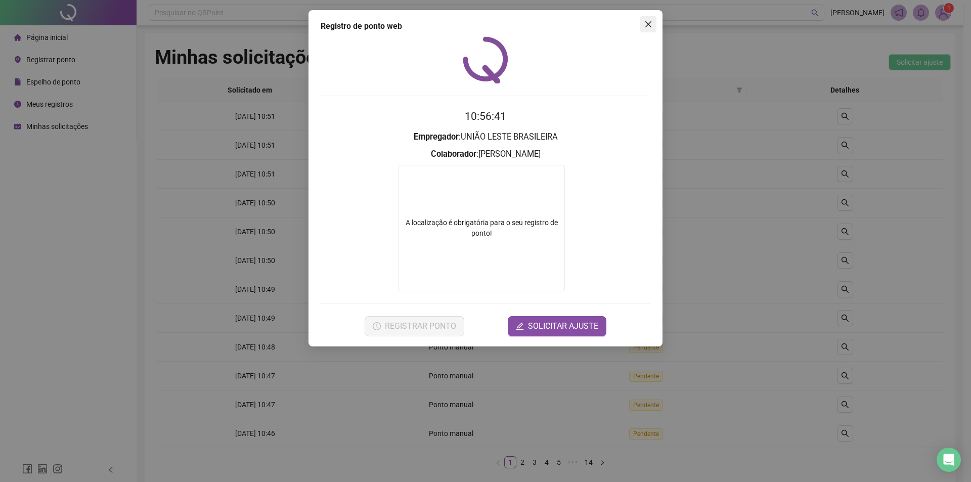
click at [645, 26] on icon "close" at bounding box center [648, 24] width 8 height 8
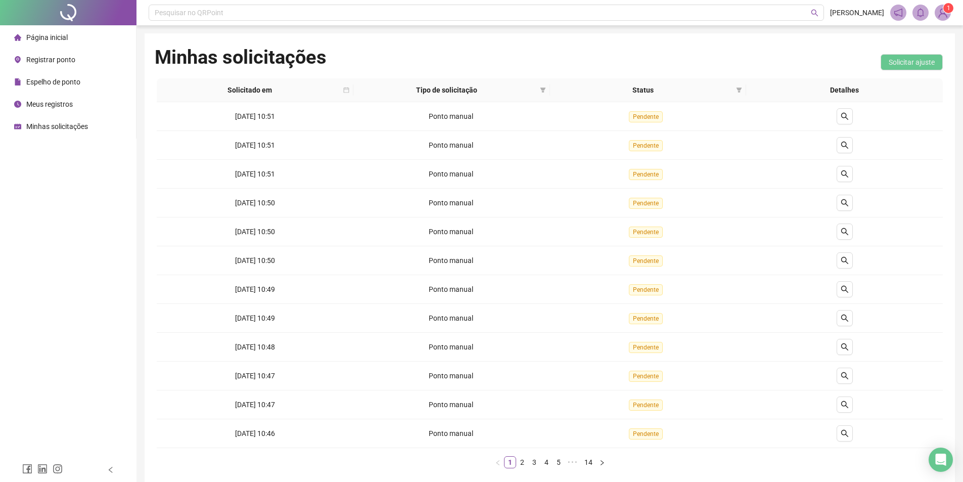
click at [86, 60] on li "Registrar ponto" at bounding box center [68, 60] width 132 height 20
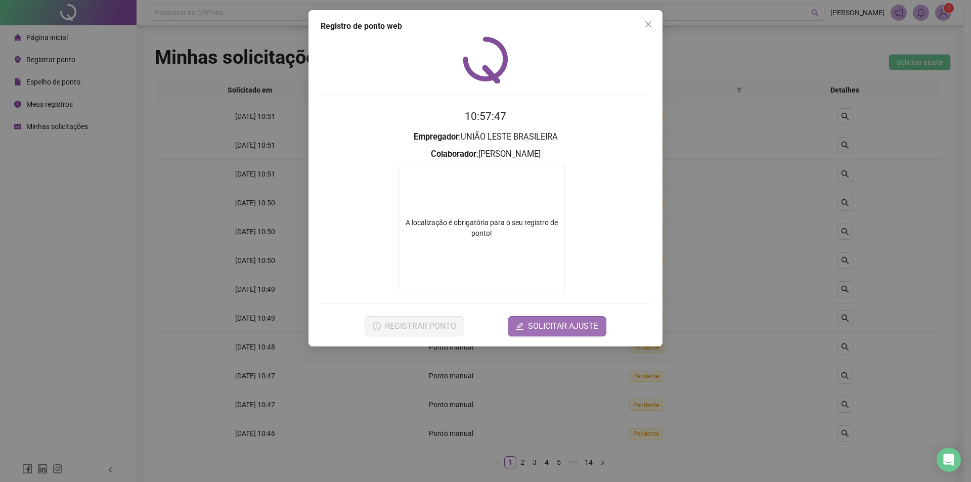
click at [544, 320] on span "SOLICITAR AJUSTE" at bounding box center [563, 326] width 70 height 12
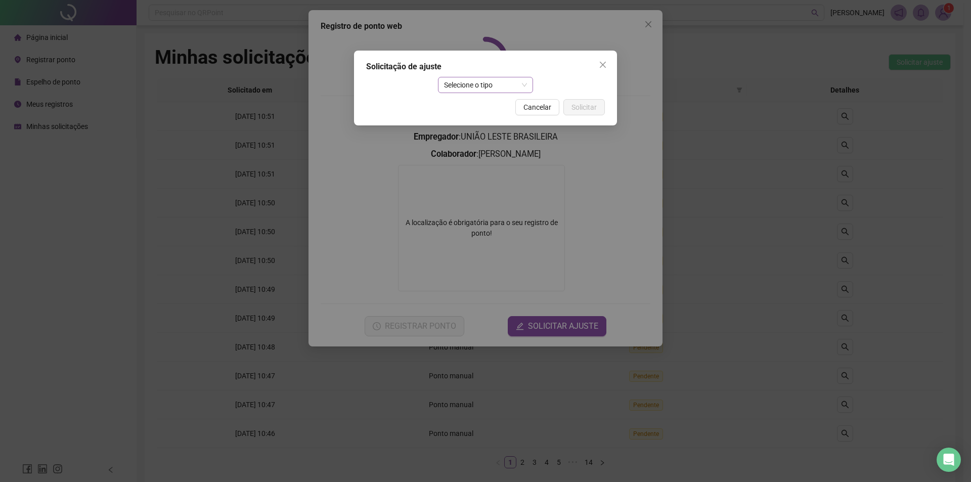
click at [496, 85] on span "Selecione o tipo" at bounding box center [485, 84] width 83 height 15
click at [485, 112] on div "Ajuste manual" at bounding box center [486, 105] width 92 height 16
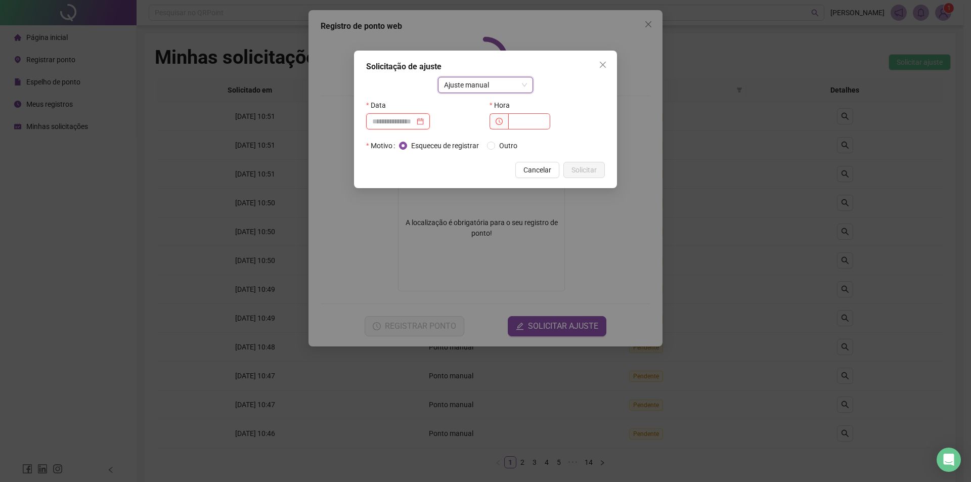
click at [414, 119] on input at bounding box center [393, 121] width 42 height 11
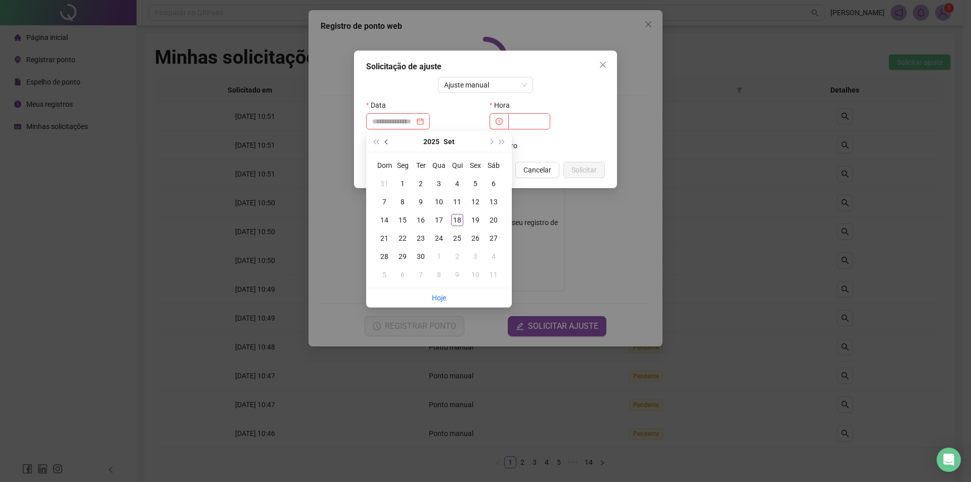
click at [386, 142] on span "prev-year" at bounding box center [387, 141] width 5 height 5
type input "**********"
click at [473, 239] on div "25" at bounding box center [475, 238] width 12 height 12
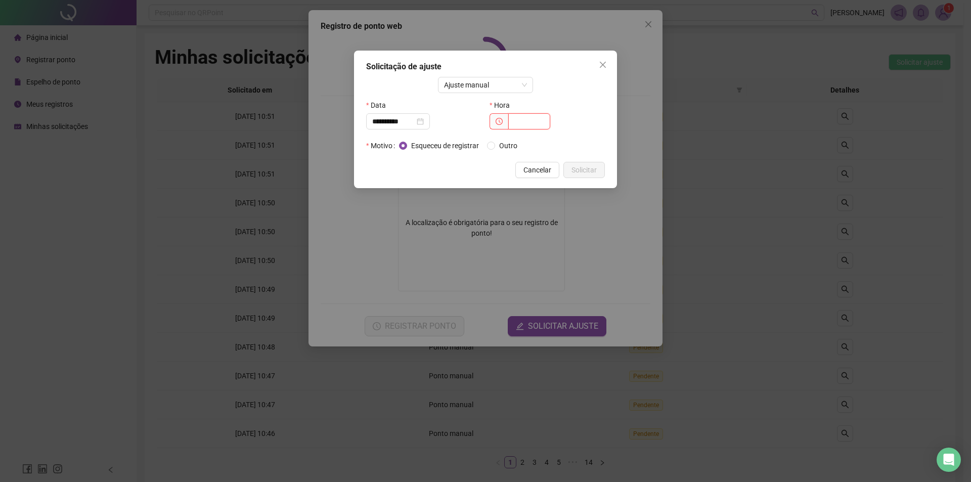
click at [520, 126] on input "text" at bounding box center [529, 121] width 42 height 16
type input "*****"
click at [584, 173] on span "Solicitar" at bounding box center [583, 169] width 25 height 11
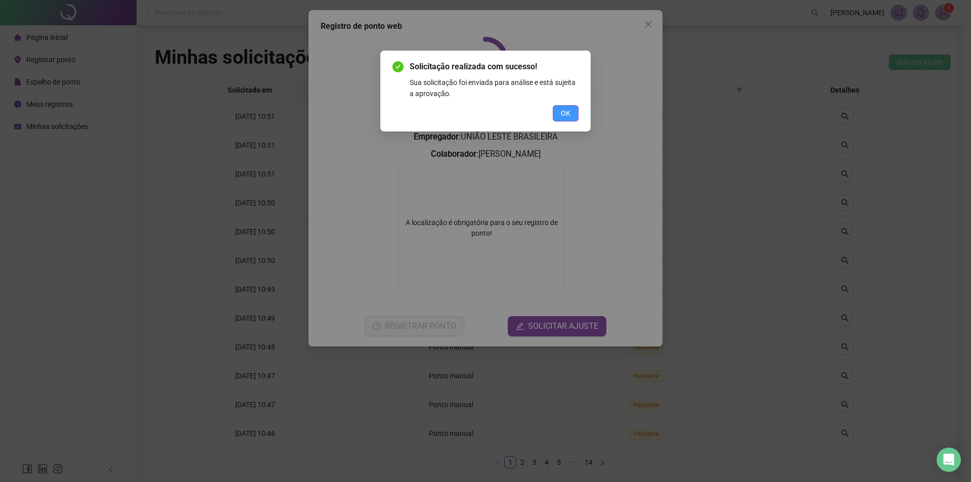
click at [563, 114] on span "OK" at bounding box center [566, 113] width 10 height 11
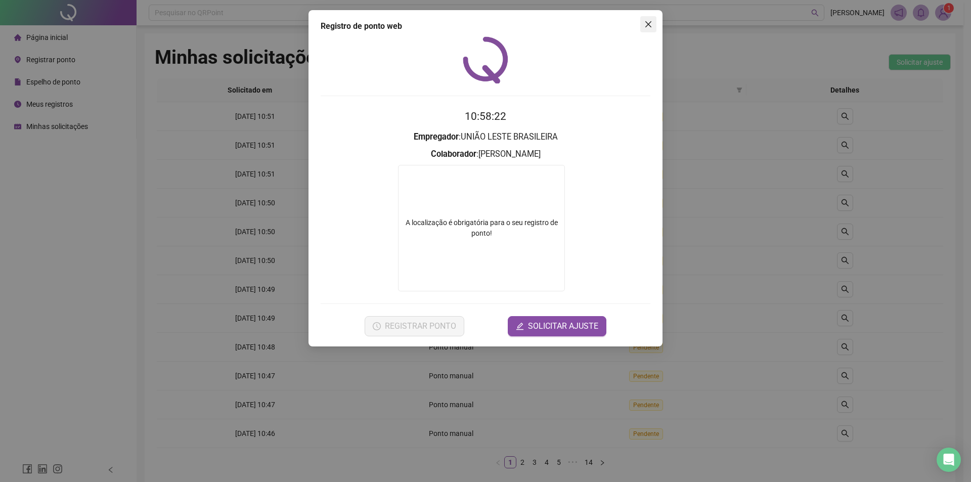
click at [646, 27] on icon "close" at bounding box center [648, 24] width 8 height 8
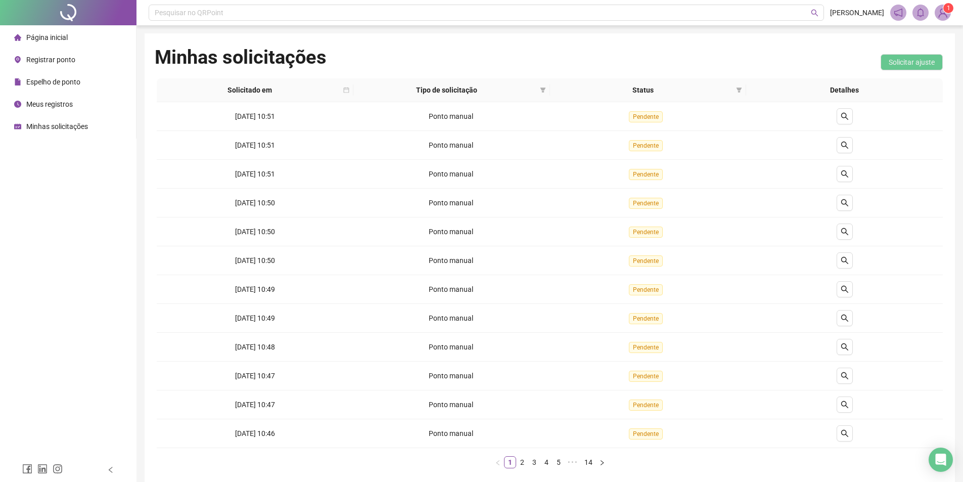
click at [77, 57] on li "Registrar ponto" at bounding box center [68, 60] width 132 height 20
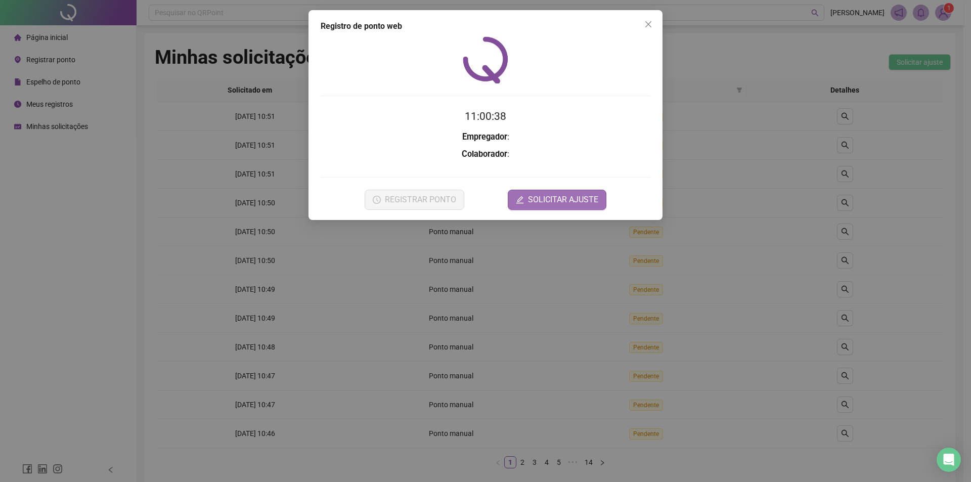
click at [570, 197] on span "SOLICITAR AJUSTE" at bounding box center [563, 200] width 70 height 12
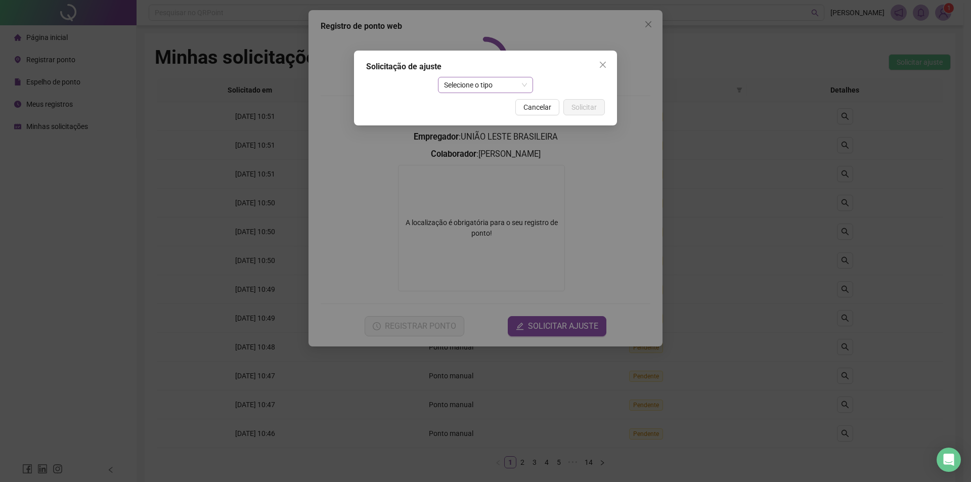
click at [482, 86] on span "Selecione o tipo" at bounding box center [485, 84] width 83 height 15
click at [477, 108] on div "Ajuste manual" at bounding box center [485, 105] width 79 height 11
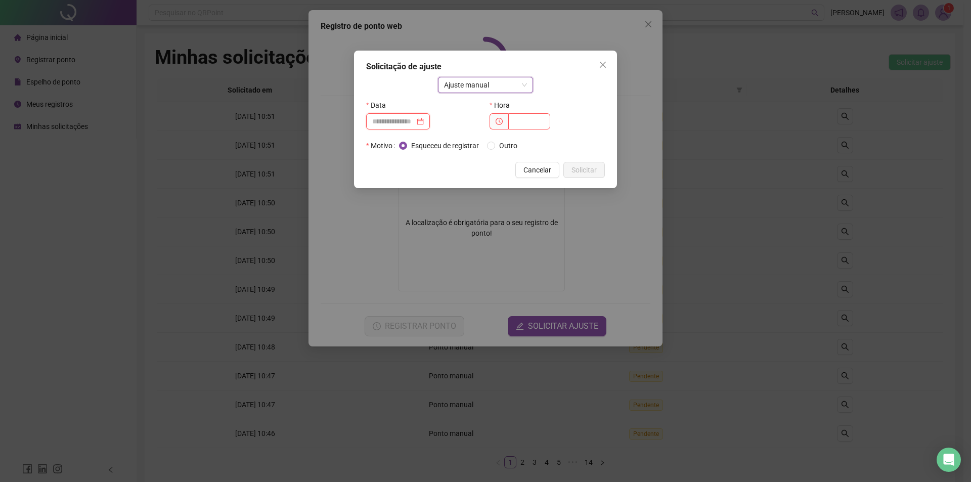
click at [415, 125] on input at bounding box center [393, 121] width 42 height 11
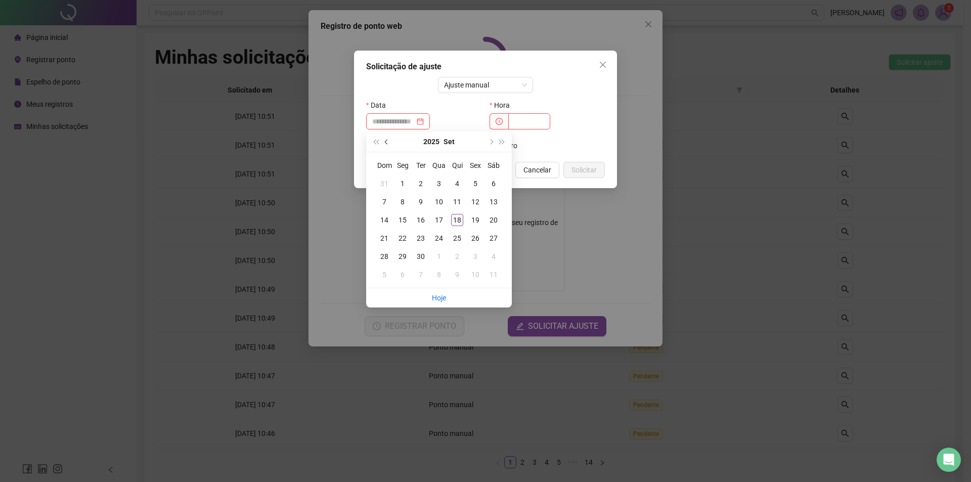
click at [388, 142] on span "prev-year" at bounding box center [387, 141] width 5 height 5
click at [387, 142] on span "prev-year" at bounding box center [387, 141] width 5 height 5
type input "**********"
click at [404, 254] on div "28" at bounding box center [402, 256] width 12 height 12
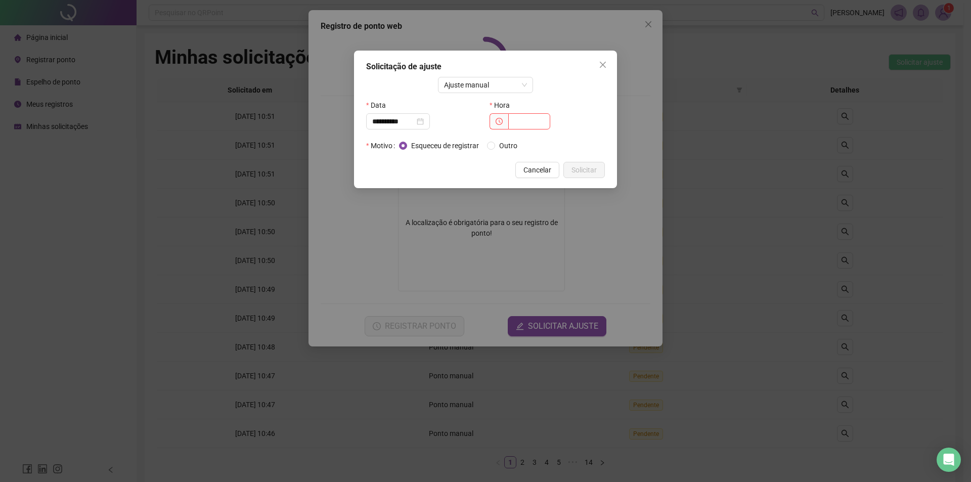
click at [528, 112] on div "Hora" at bounding box center [547, 105] width 115 height 16
click at [531, 122] on input "text" at bounding box center [529, 121] width 42 height 16
type input "*****"
click at [599, 172] on button "Solicitar" at bounding box center [583, 170] width 41 height 16
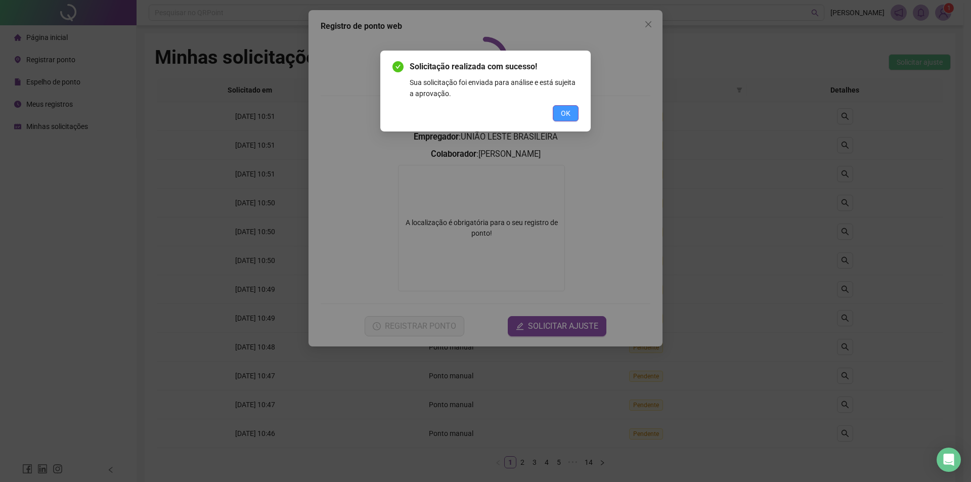
click at [564, 115] on span "OK" at bounding box center [566, 113] width 10 height 11
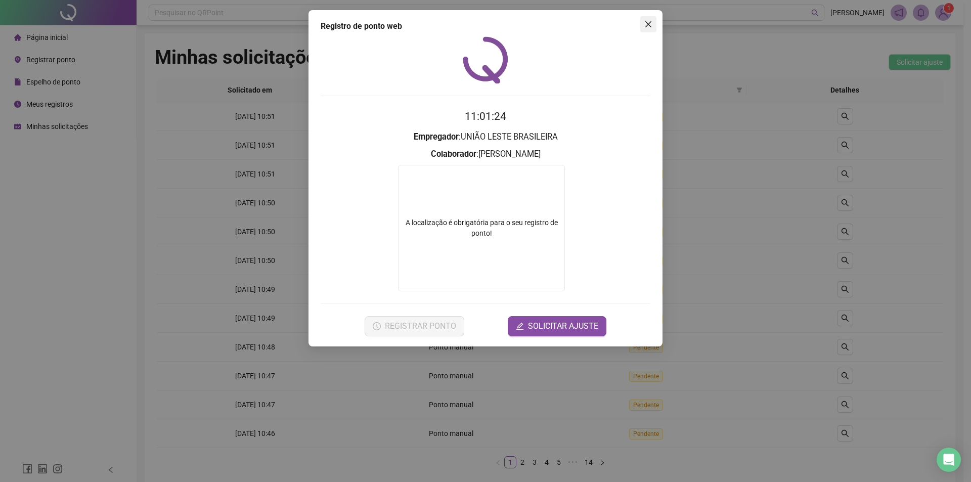
click at [647, 21] on icon "close" at bounding box center [648, 24] width 8 height 8
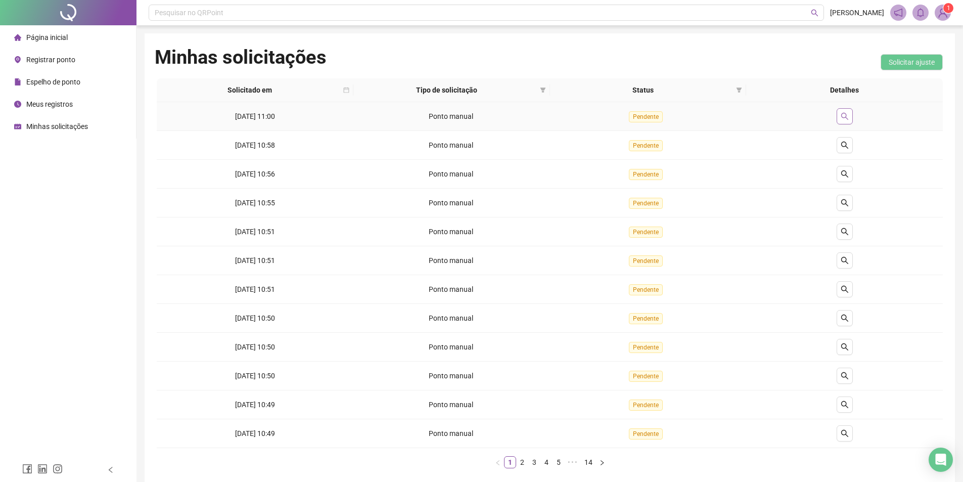
click at [846, 112] on icon "search" at bounding box center [845, 116] width 8 height 8
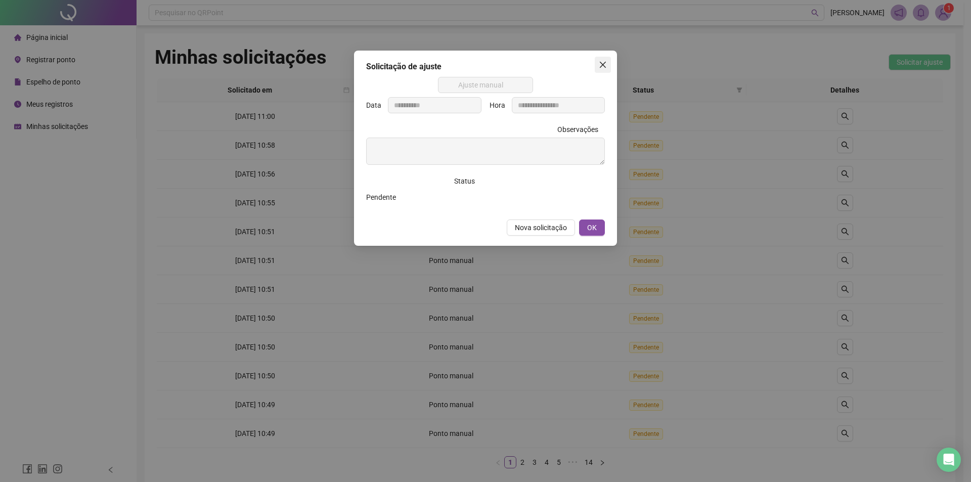
click at [603, 63] on icon "close" at bounding box center [603, 65] width 8 height 8
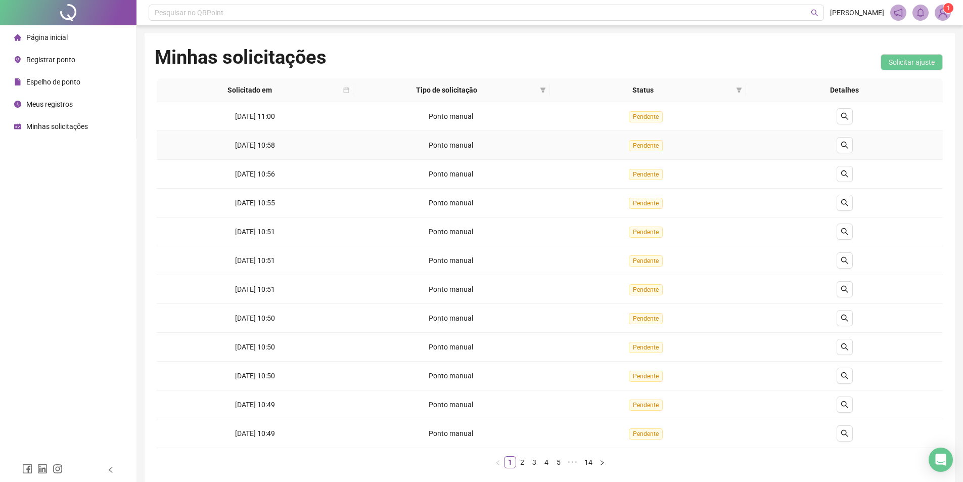
click at [157, 127] on td "[DATE] 11:00" at bounding box center [255, 116] width 197 height 29
click at [53, 58] on span "Registrar ponto" at bounding box center [50, 60] width 49 height 8
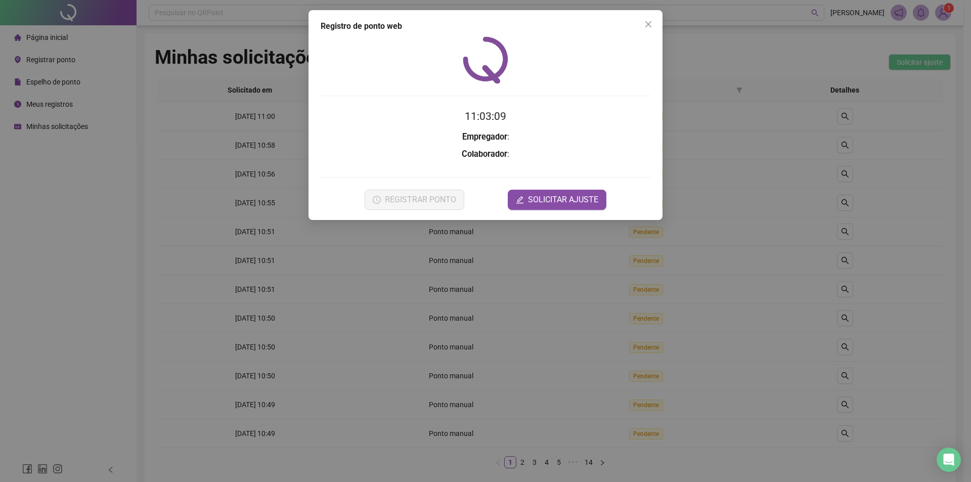
click at [540, 214] on div "Registro de ponto web 11:03:09 Empregador : Colaborador : REGISTRAR PONTO SOLIC…" at bounding box center [485, 115] width 354 height 210
click at [541, 198] on span "SOLICITAR AJUSTE" at bounding box center [563, 200] width 70 height 12
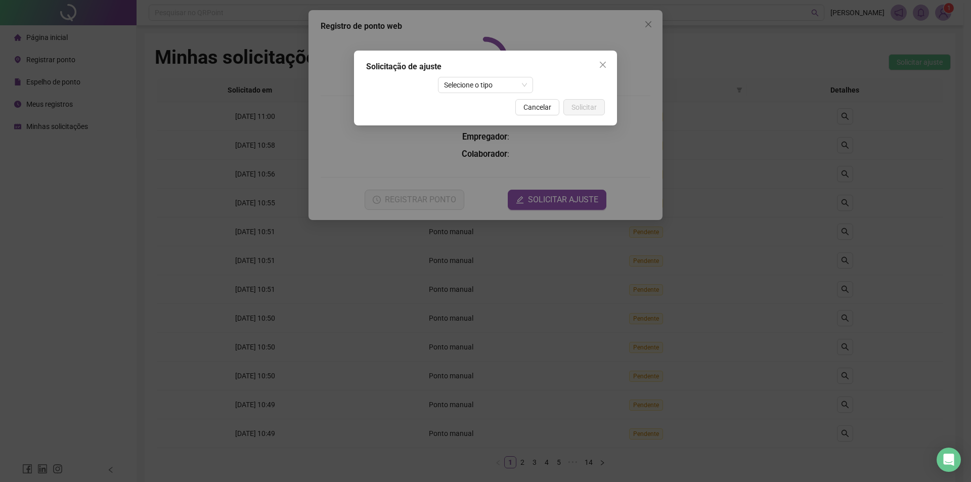
click at [460, 75] on div "Solicitação de ajuste Selecione o tipo Cancelar Solicitar" at bounding box center [485, 88] width 263 height 75
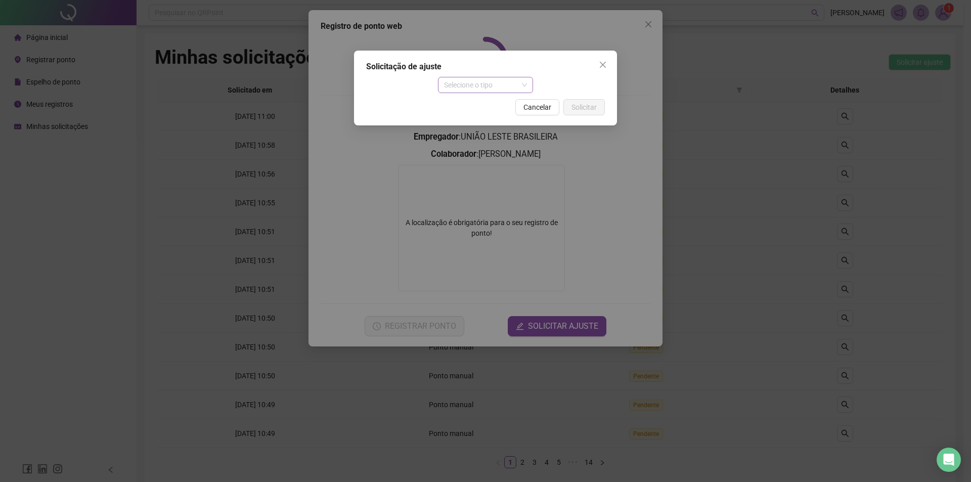
click at [468, 91] on span "Selecione o tipo" at bounding box center [485, 84] width 83 height 15
click at [482, 109] on div "Ajuste manual" at bounding box center [485, 105] width 79 height 11
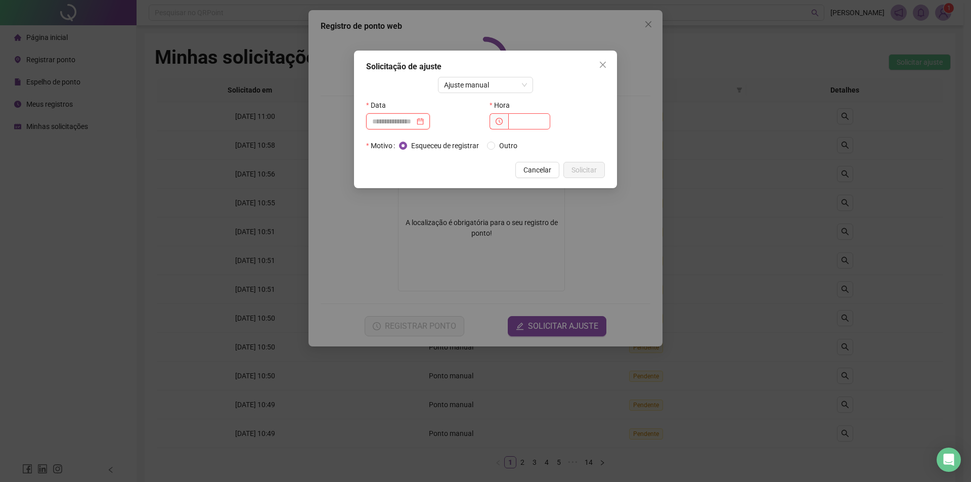
click at [415, 117] on input at bounding box center [393, 121] width 42 height 11
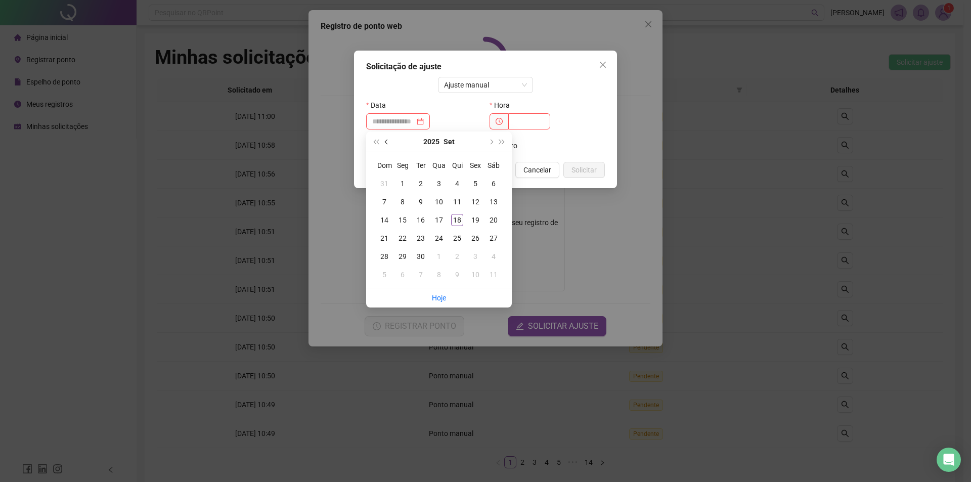
click at [387, 144] on span "prev-year" at bounding box center [387, 141] width 5 height 5
type input "**********"
click at [422, 251] on div "29" at bounding box center [421, 256] width 12 height 12
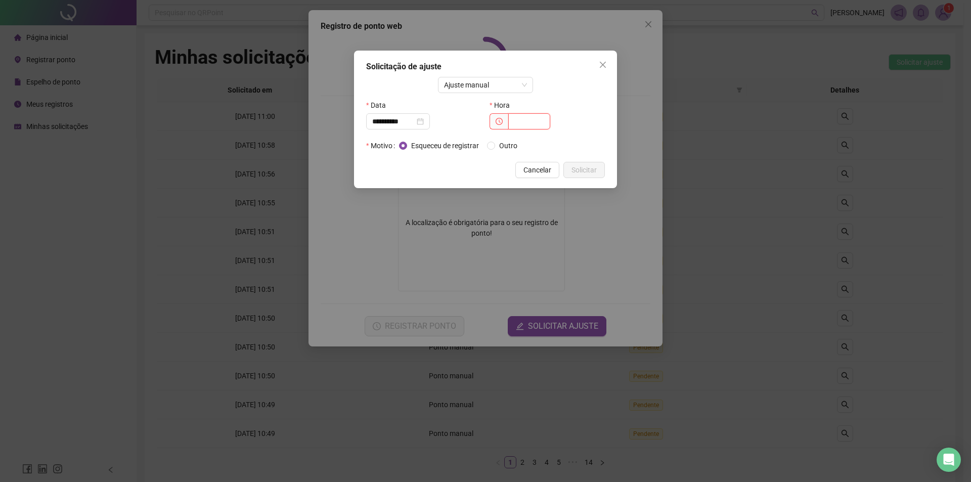
click at [532, 126] on input "text" at bounding box center [529, 121] width 42 height 16
type input "*****"
click at [597, 168] on button "Solicitar" at bounding box center [583, 170] width 41 height 16
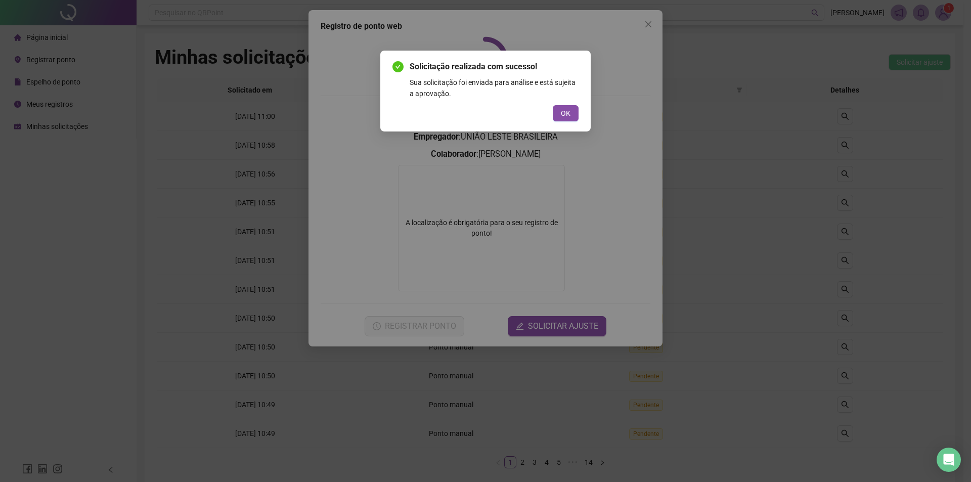
click at [557, 111] on button "OK" at bounding box center [566, 113] width 26 height 16
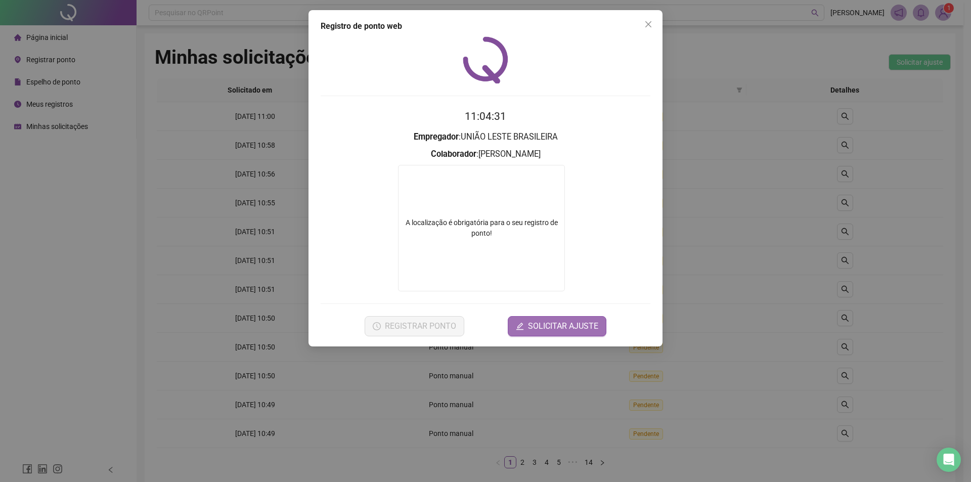
click at [522, 317] on button "SOLICITAR AJUSTE" at bounding box center [557, 326] width 99 height 20
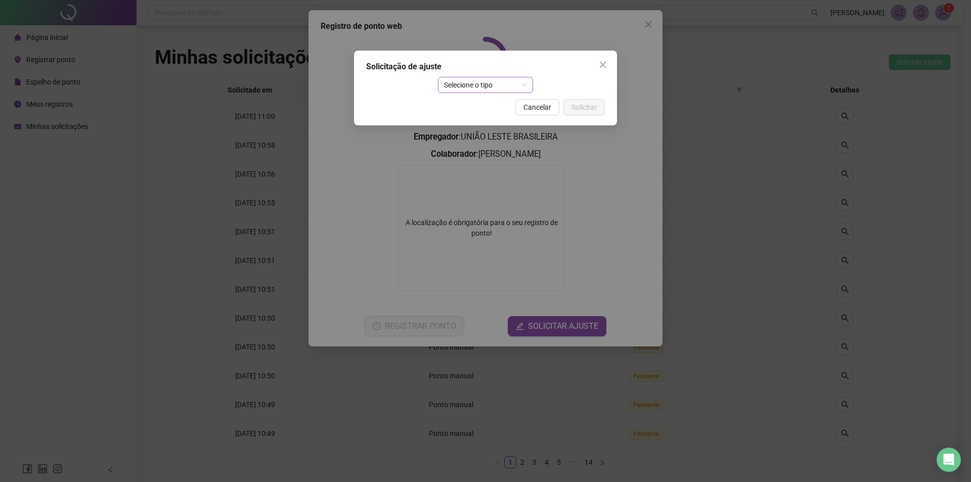
click at [484, 92] on span "Selecione o tipo" at bounding box center [485, 84] width 83 height 15
click at [483, 114] on div "Atestado" at bounding box center [486, 121] width 92 height 16
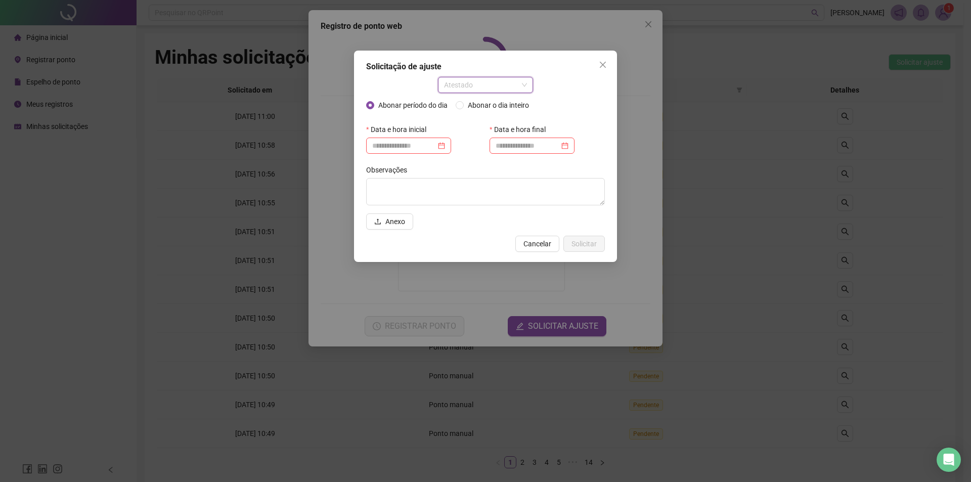
click at [484, 81] on span "Atestado" at bounding box center [485, 84] width 83 height 15
click at [489, 105] on div "Ajuste manual" at bounding box center [485, 105] width 79 height 11
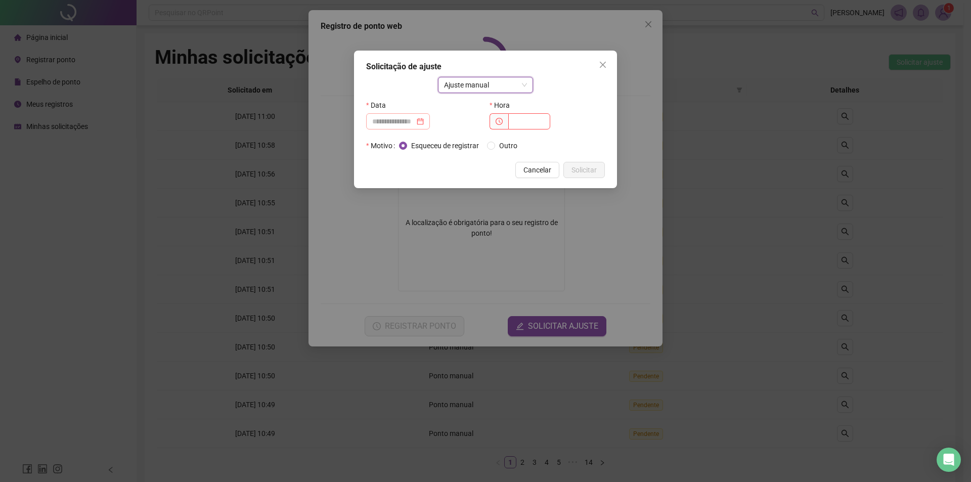
click at [388, 115] on div at bounding box center [398, 121] width 64 height 16
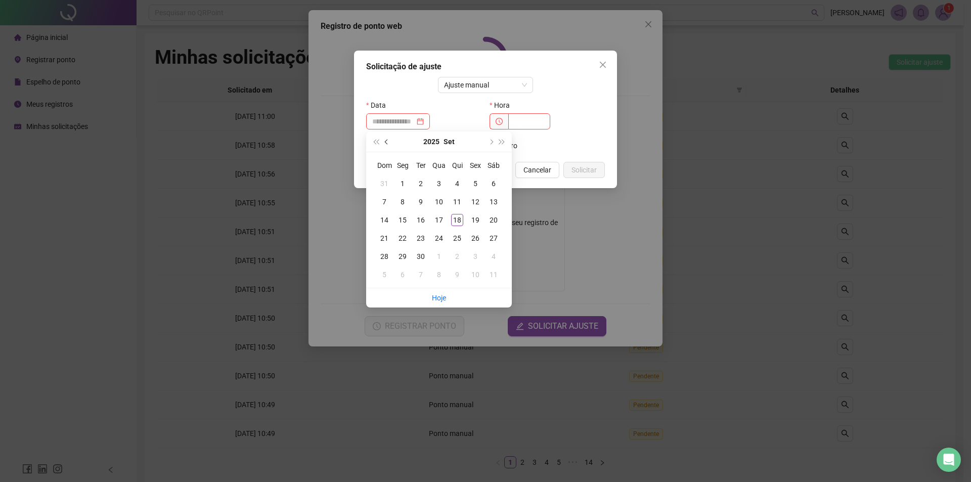
click at [390, 147] on button "prev-year" at bounding box center [386, 141] width 11 height 20
click at [389, 146] on button "prev-year" at bounding box center [386, 141] width 11 height 20
type input "**********"
click at [438, 252] on div "30" at bounding box center [439, 256] width 12 height 12
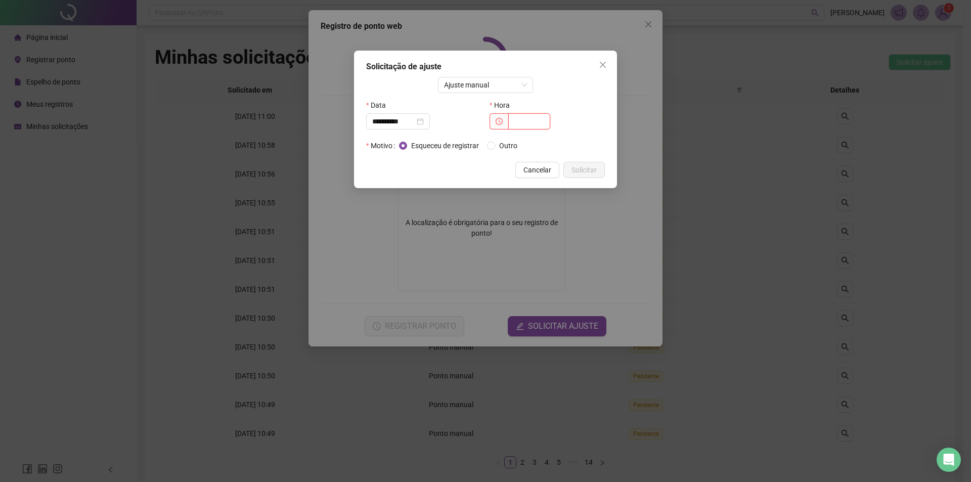
click at [526, 125] on input "text" at bounding box center [529, 121] width 42 height 16
type input "*****"
click at [510, 148] on span "Outro" at bounding box center [508, 145] width 26 height 11
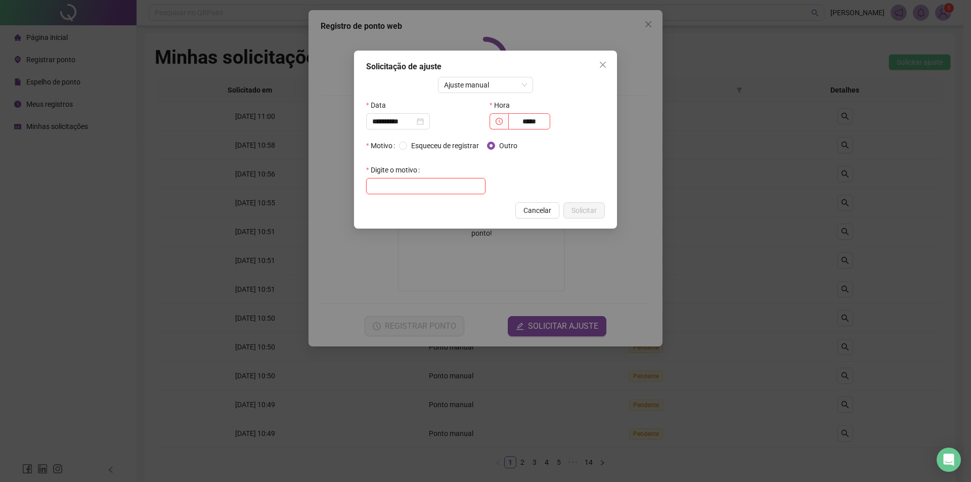
click at [448, 187] on input "text" at bounding box center [425, 186] width 119 height 16
type input "**********"
click at [588, 207] on span "Solicitar" at bounding box center [583, 210] width 25 height 11
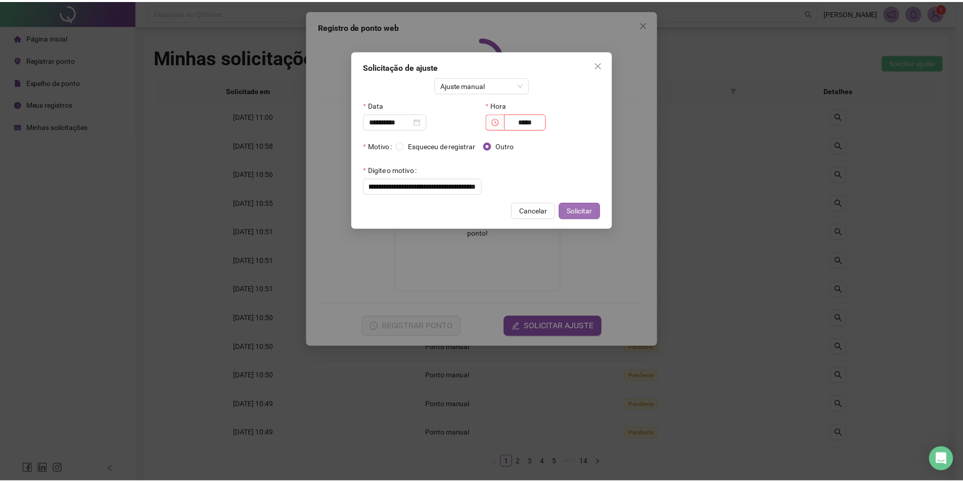
scroll to position [0, 0]
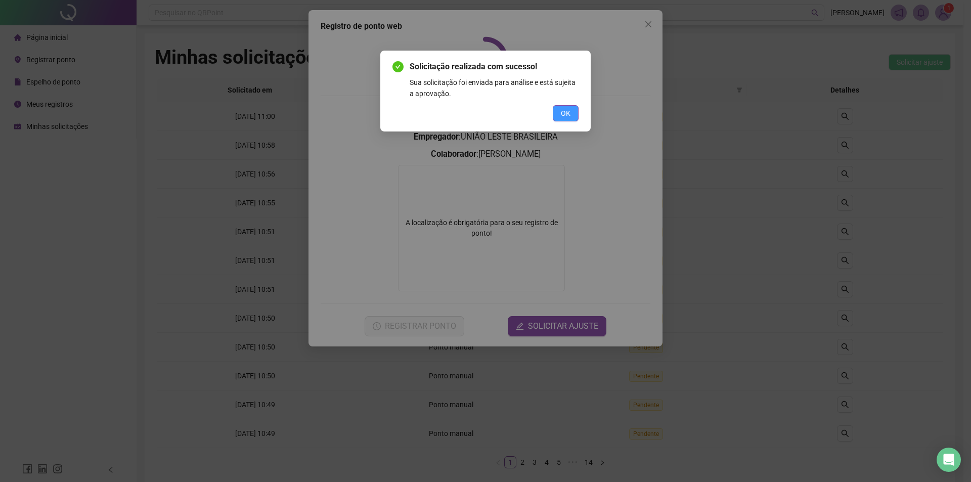
click at [566, 112] on span "OK" at bounding box center [566, 113] width 10 height 11
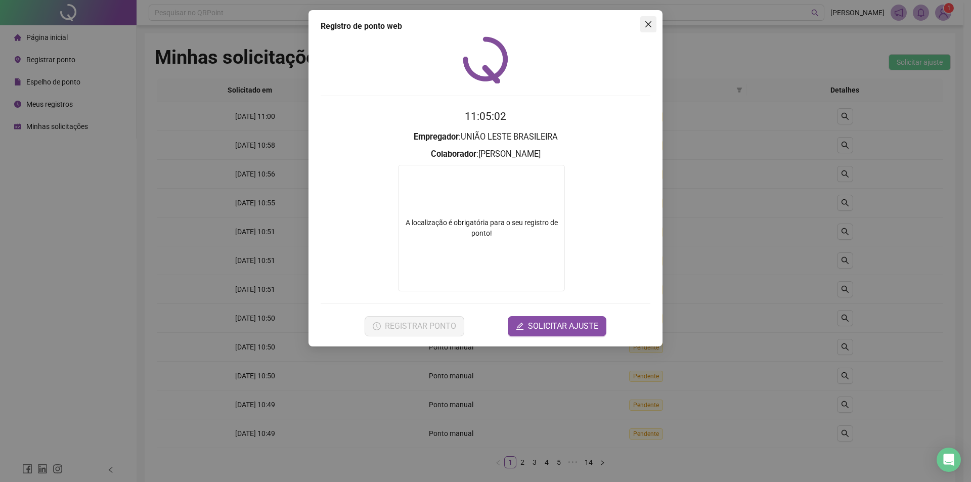
click at [646, 26] on icon "close" at bounding box center [648, 24] width 6 height 6
